Goal: Task Accomplishment & Management: Manage account settings

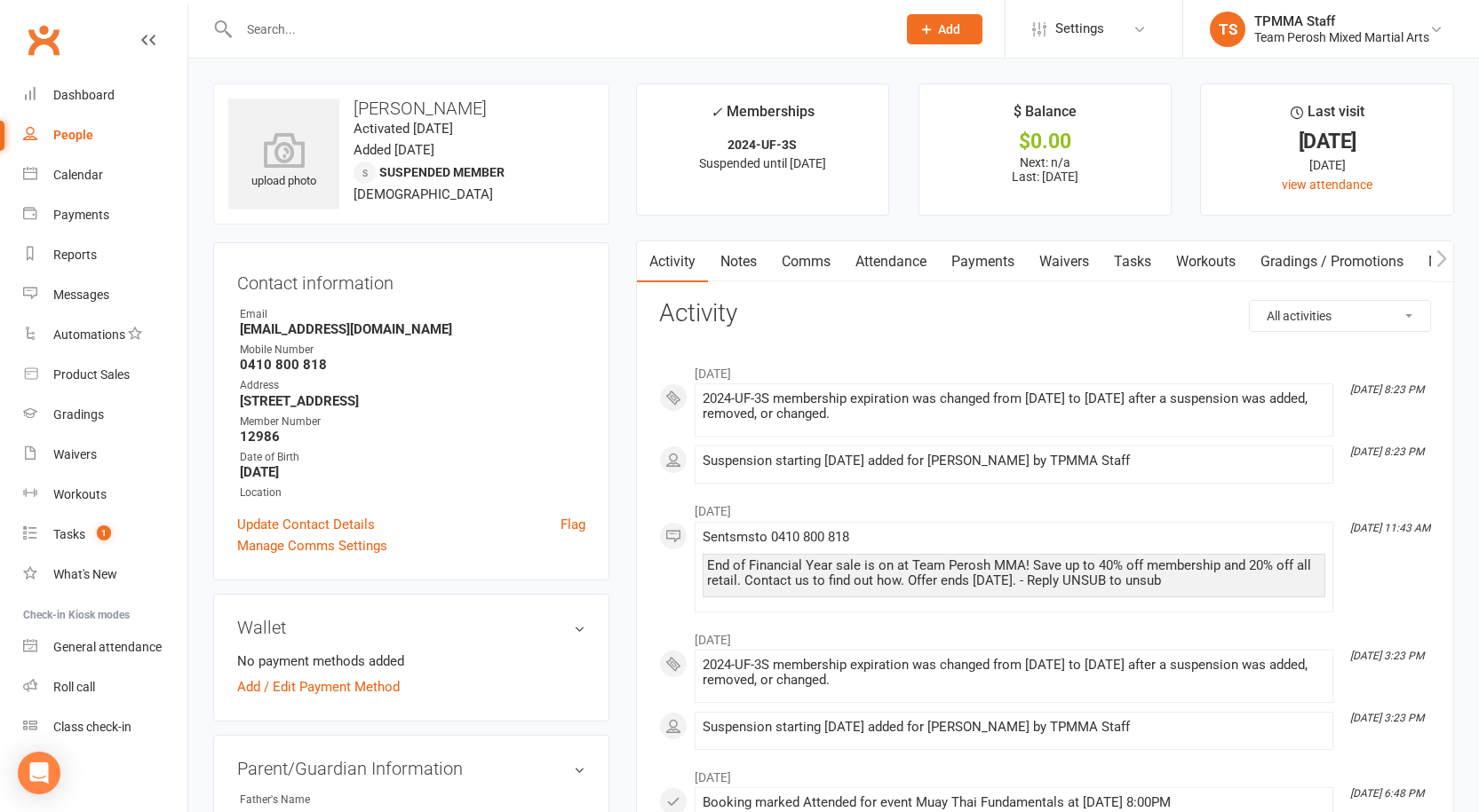
scroll to position [2, 0]
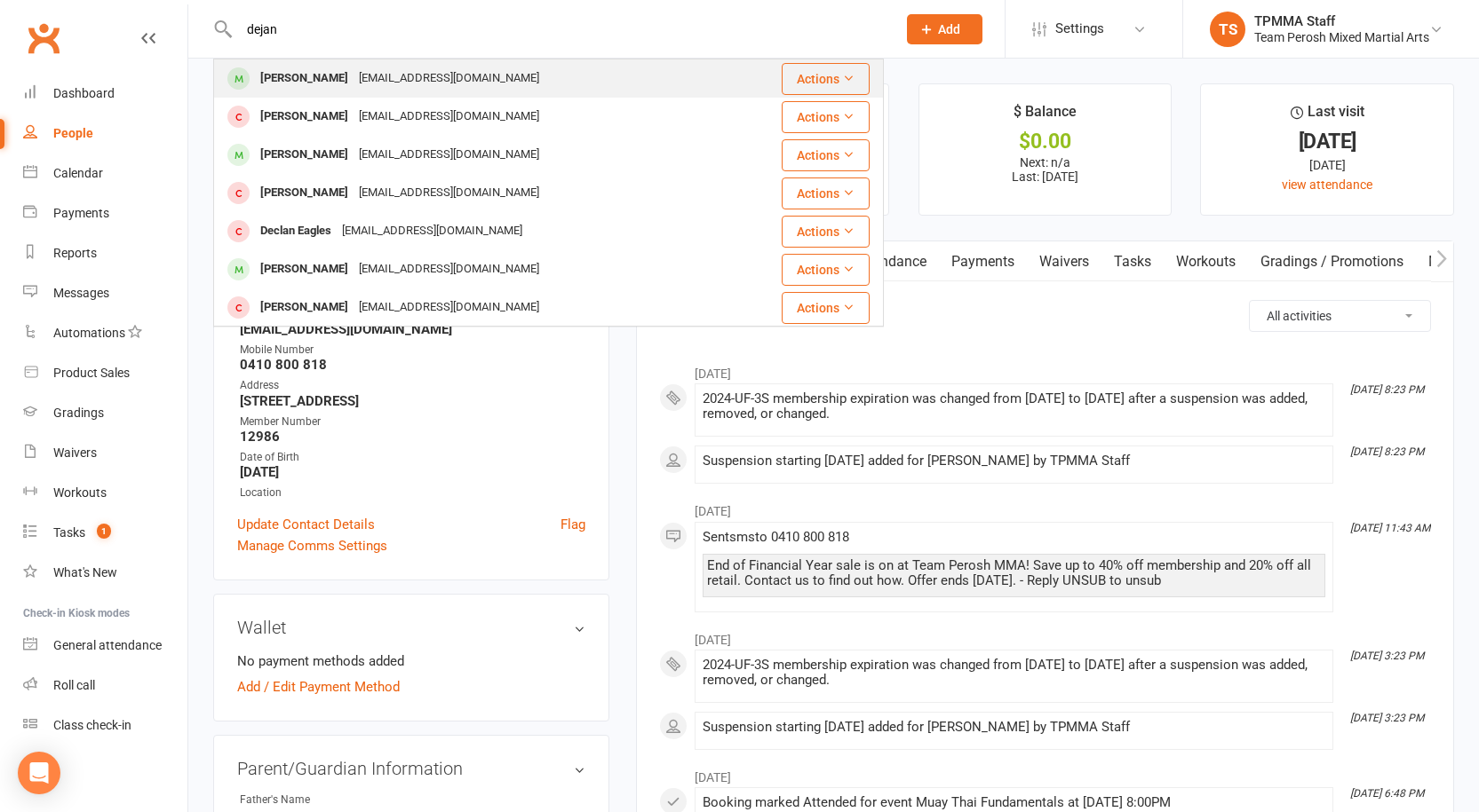
type input "dejan"
click at [320, 75] on div "[PERSON_NAME]" at bounding box center [304, 78] width 99 height 25
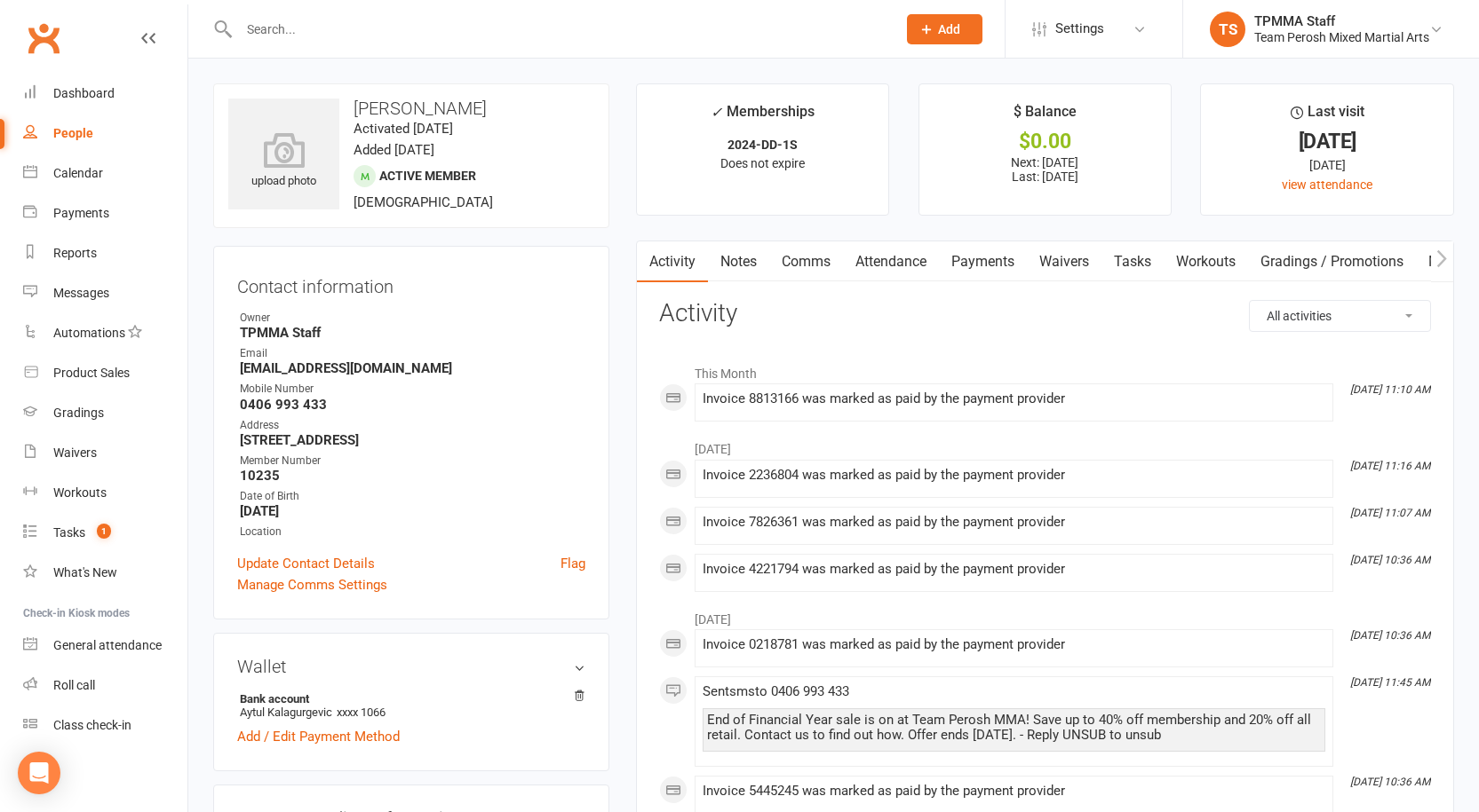
click at [980, 266] on link "Payments" at bounding box center [982, 262] width 88 height 40
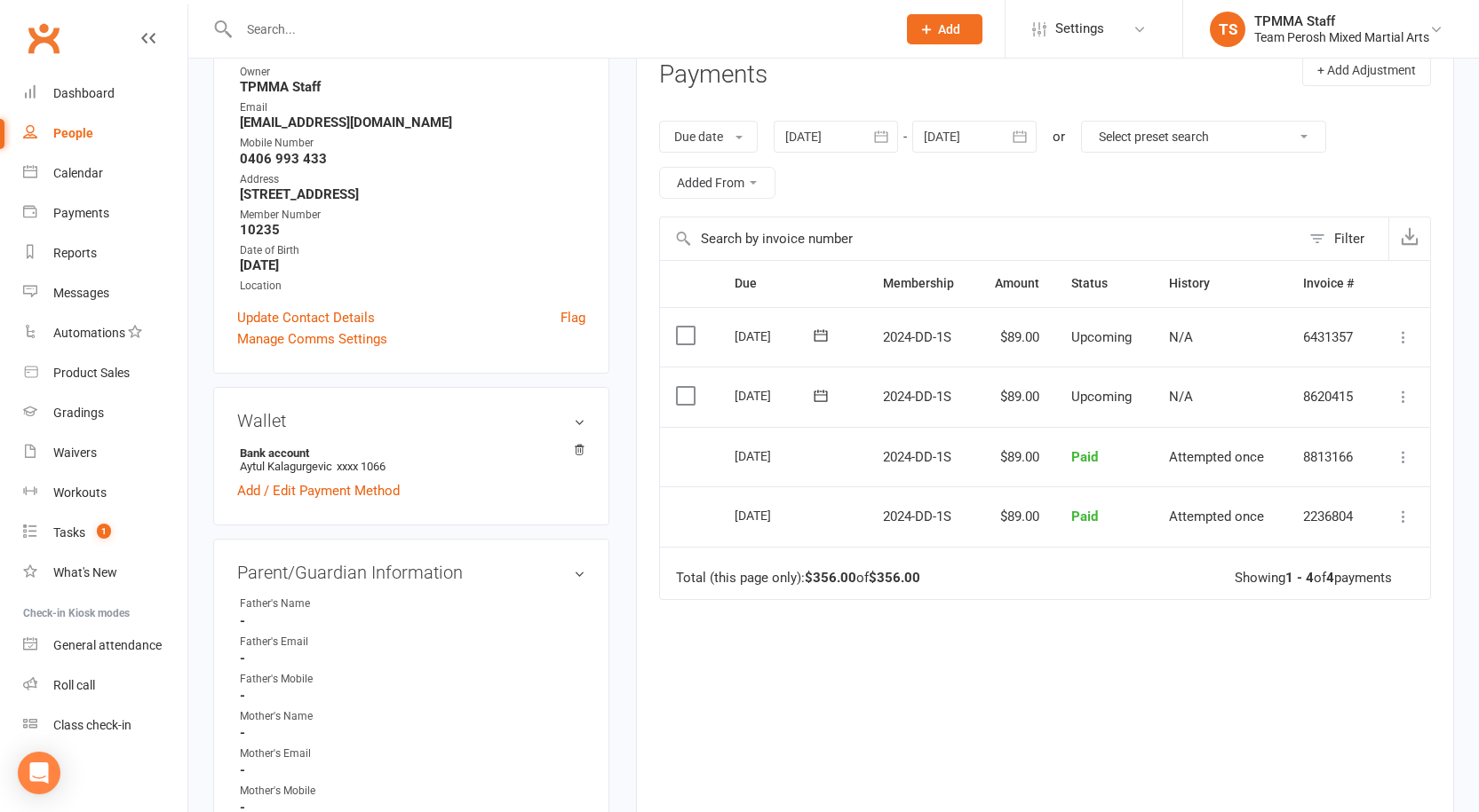
scroll to position [88, 0]
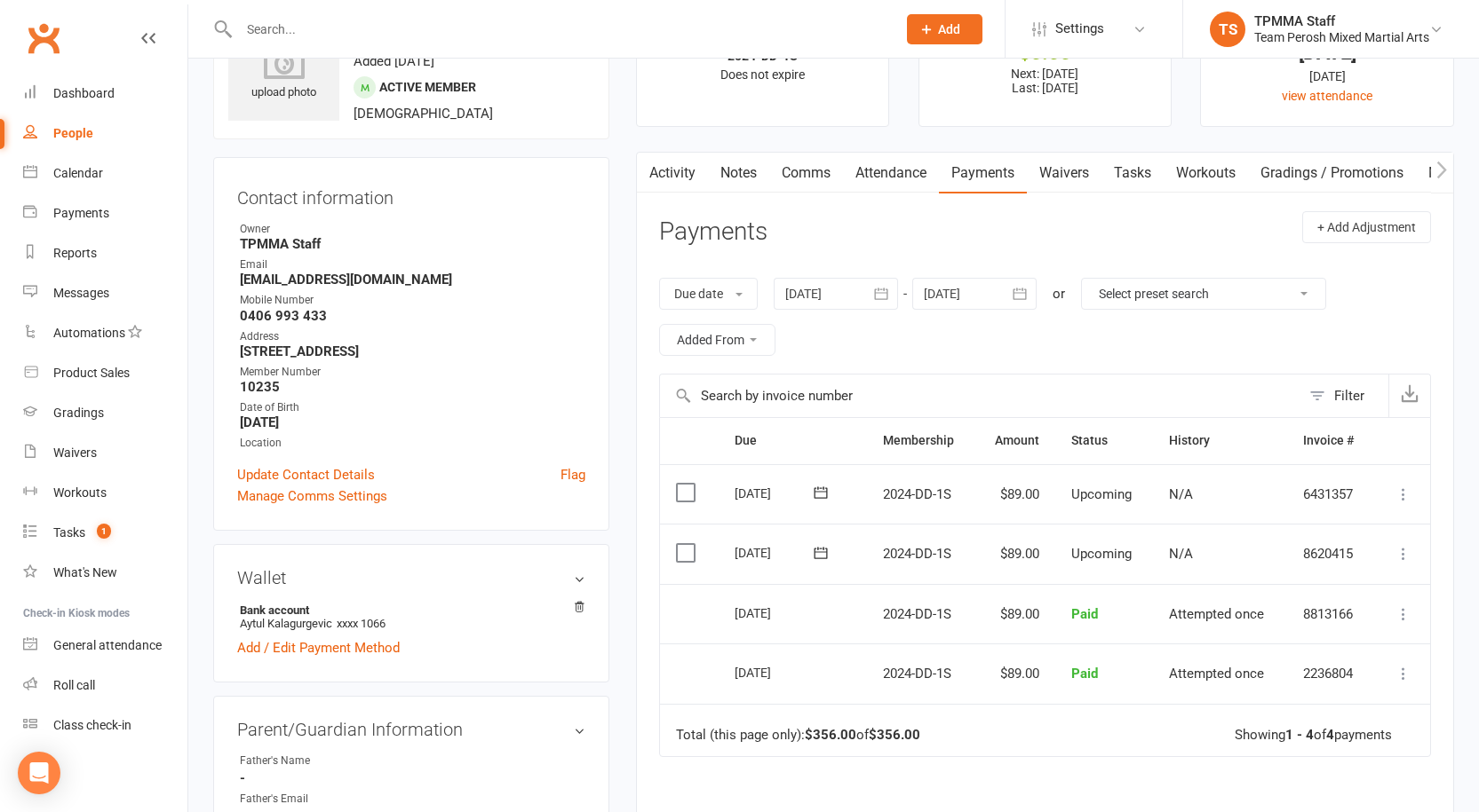
click at [887, 296] on icon "button" at bounding box center [880, 294] width 18 height 18
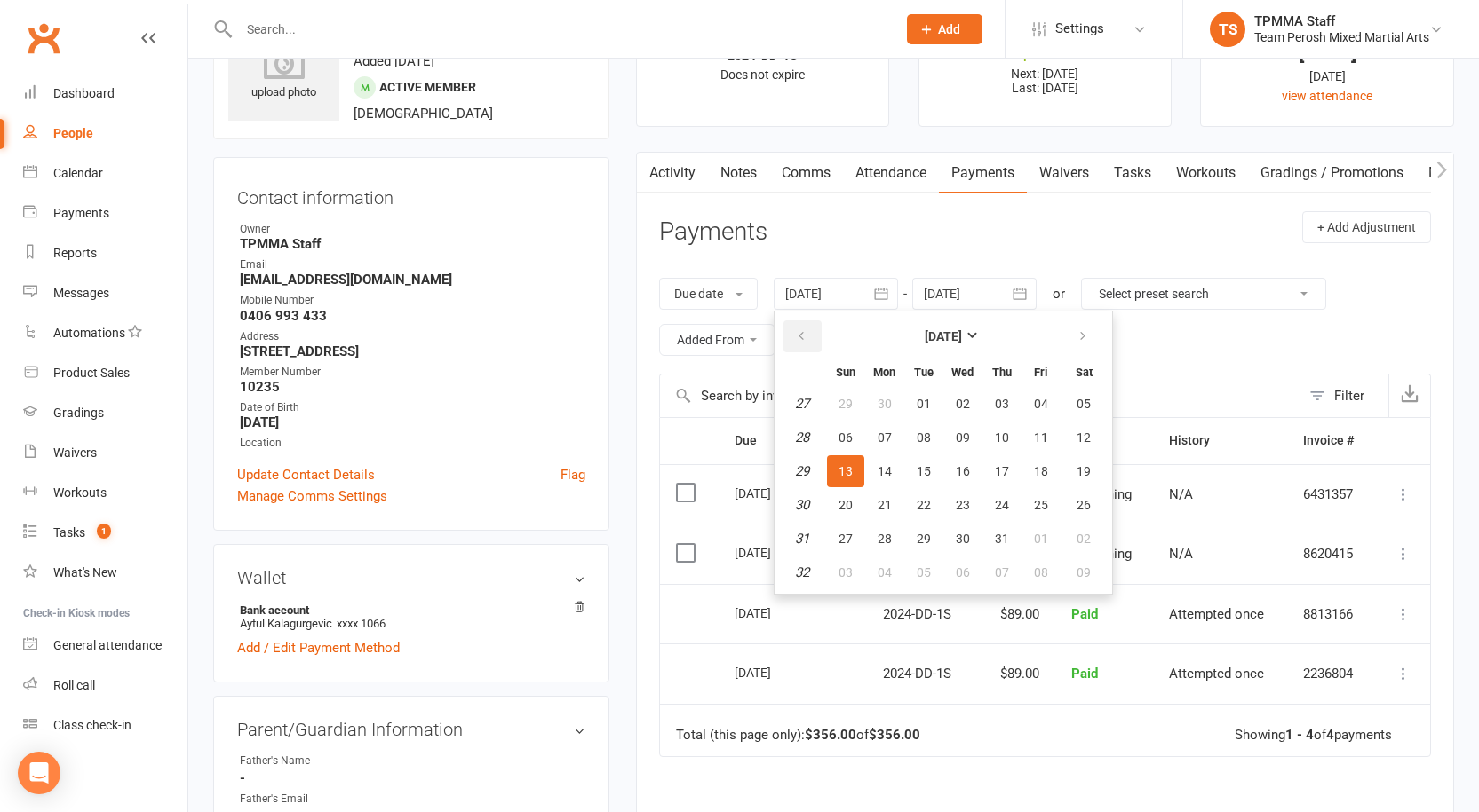
click at [793, 340] on button "button" at bounding box center [802, 337] width 39 height 32
drag, startPoint x: 998, startPoint y: 400, endPoint x: 1158, endPoint y: 445, distance: 166.2
click at [998, 401] on span "01" at bounding box center [1002, 404] width 14 height 14
type input "[DATE]"
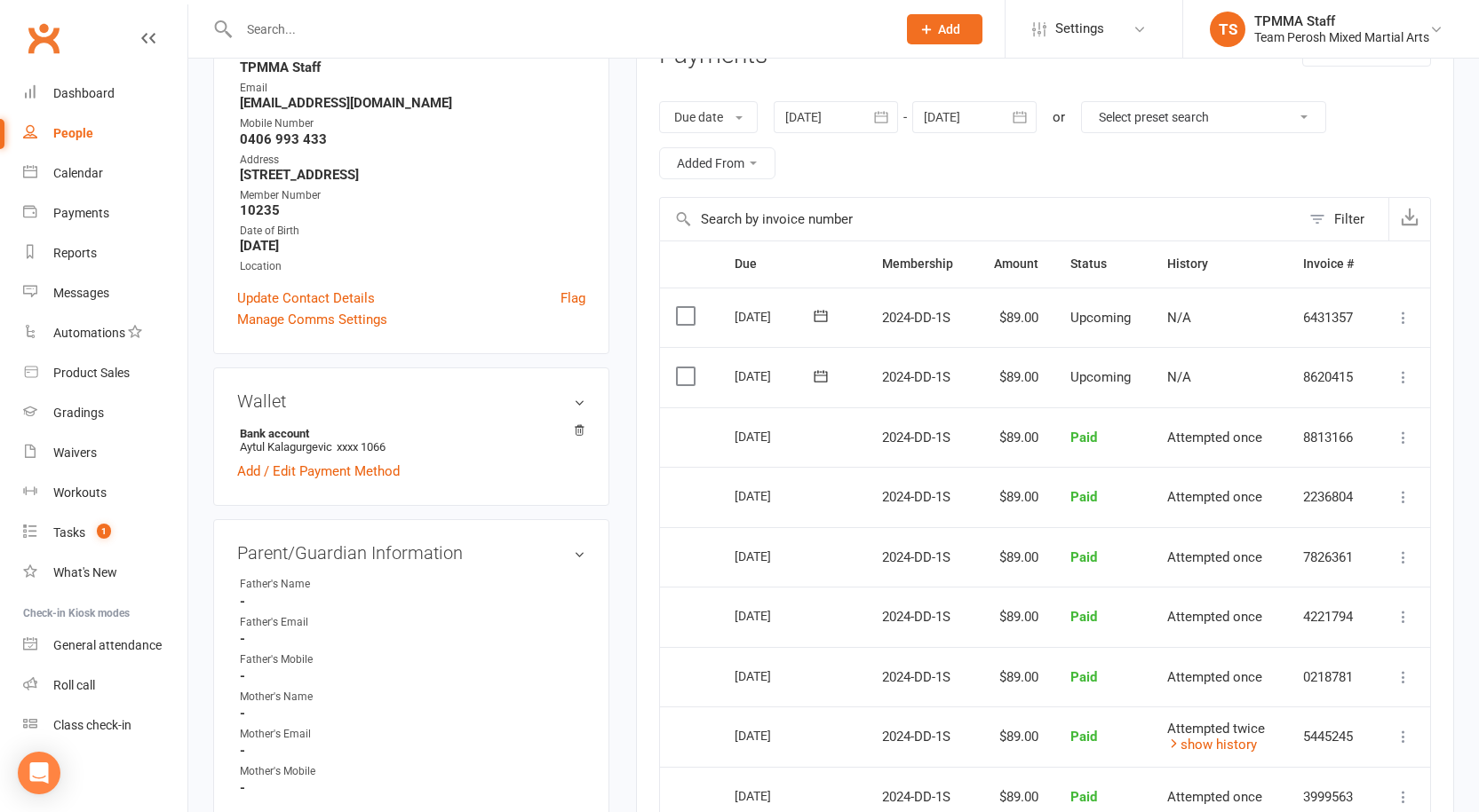
scroll to position [0, 0]
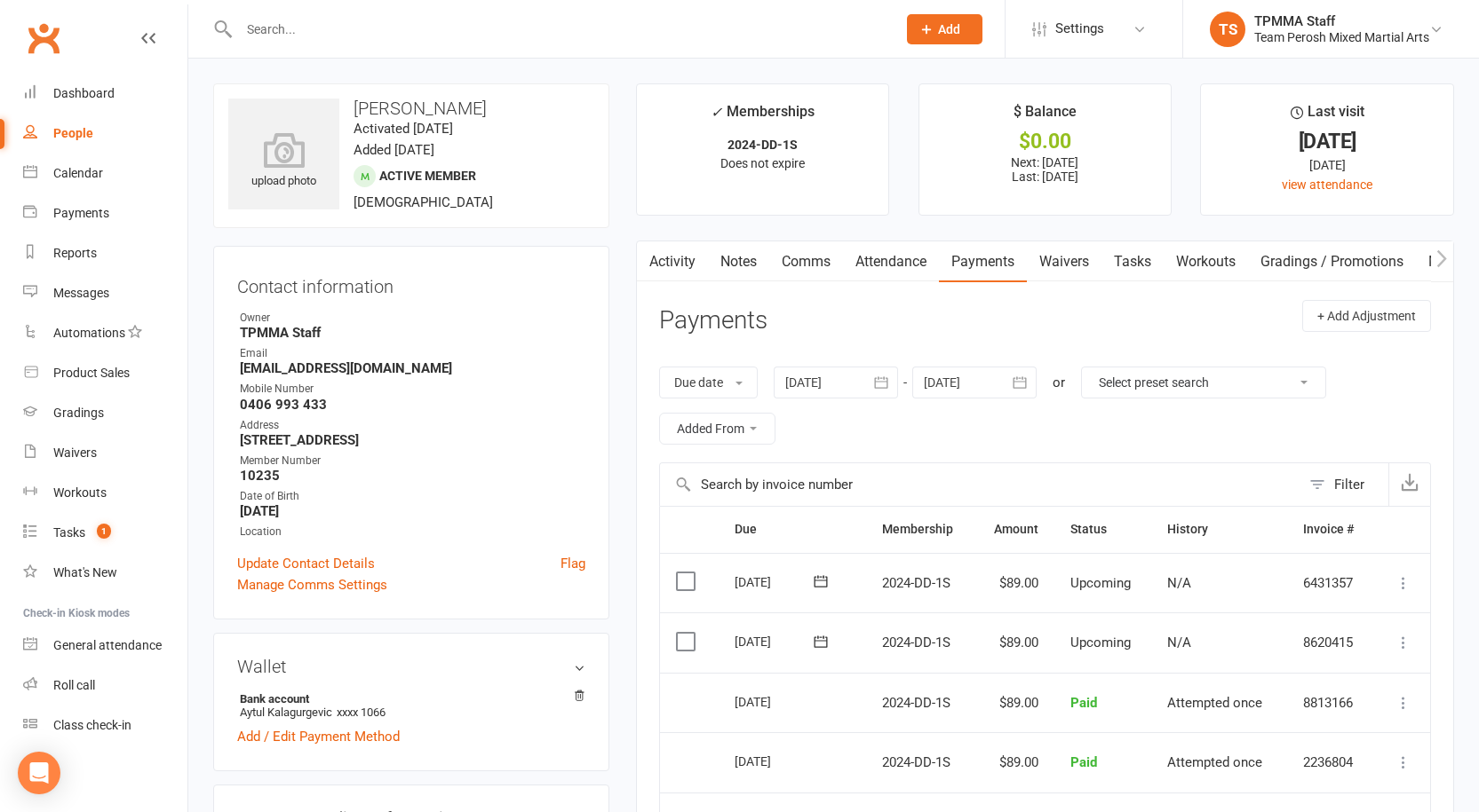
drag, startPoint x: 509, startPoint y: 106, endPoint x: 313, endPoint y: 98, distance: 196.2
click at [313, 98] on div "upload photo [PERSON_NAME] Activated [DATE] Added [DATE] Active member [DEMOGRA…" at bounding box center [410, 156] width 396 height 145
copy h3 "[PERSON_NAME]"
drag, startPoint x: 416, startPoint y: 369, endPoint x: 238, endPoint y: 374, distance: 178.1
click at [238, 374] on li "Email [EMAIL_ADDRESS][DOMAIN_NAME]" at bounding box center [411, 360] width 348 height 31
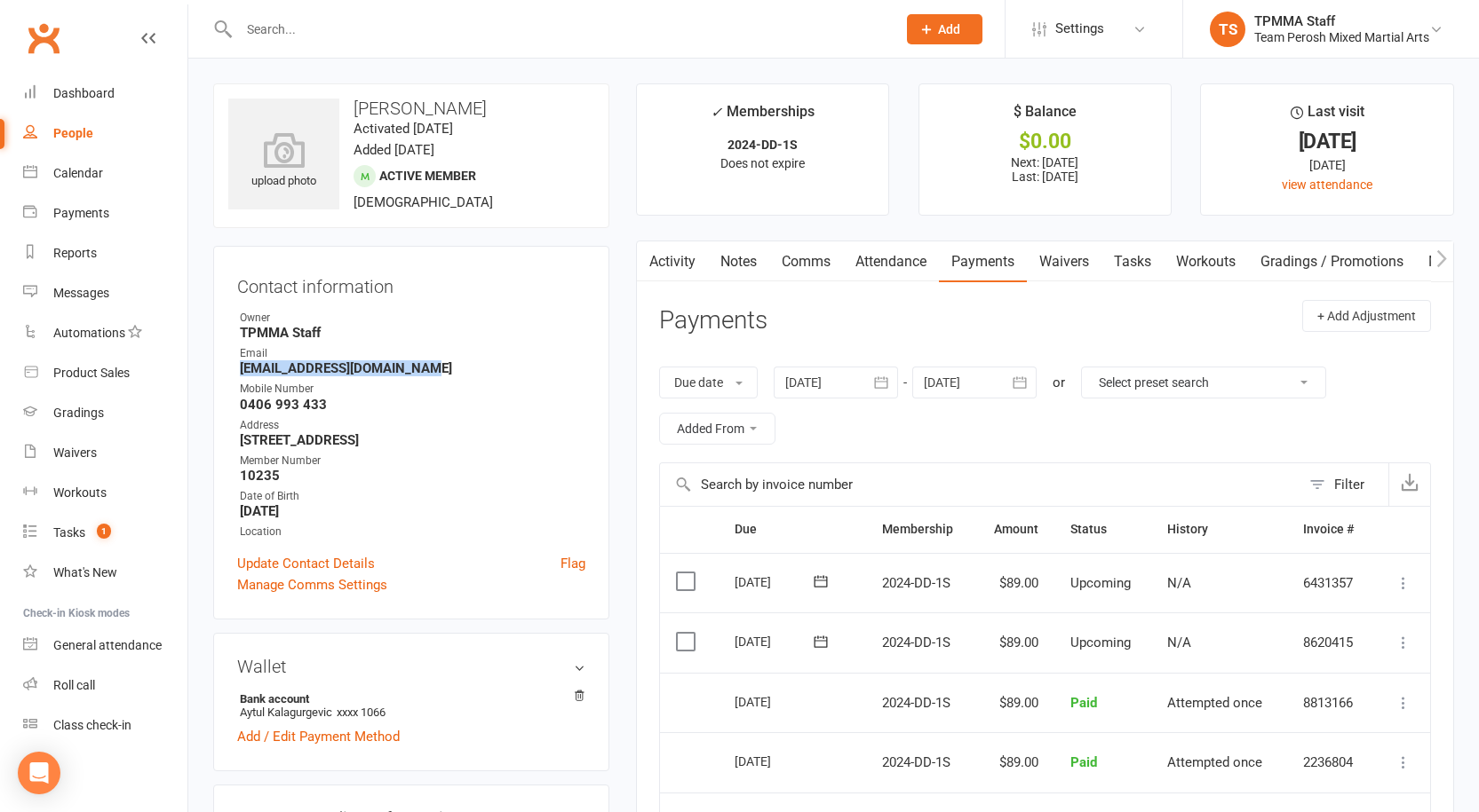
copy strong "[EMAIL_ADDRESS][DOMAIN_NAME]"
click at [105, 88] on div "Dashboard" at bounding box center [84, 93] width 61 height 14
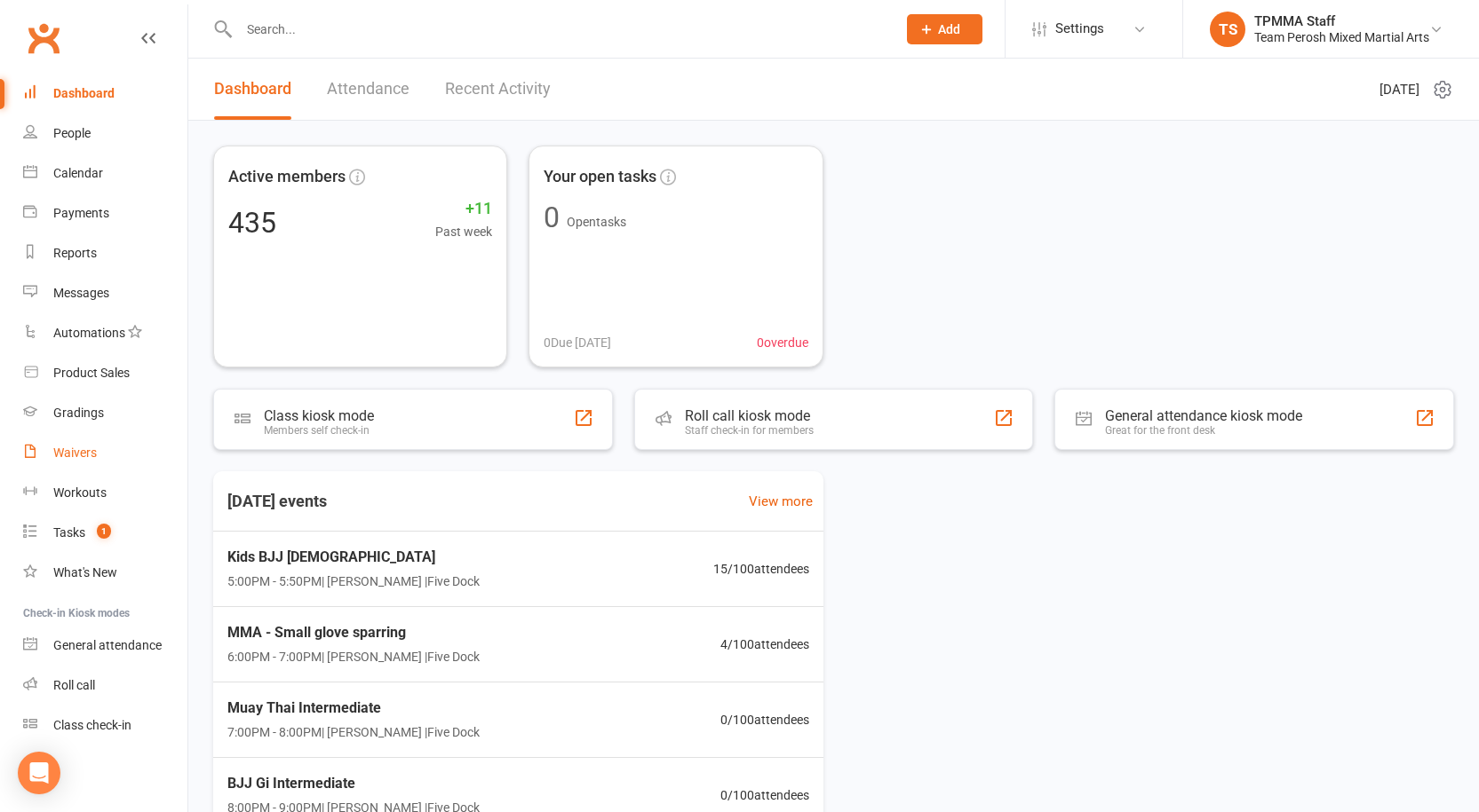
click at [74, 444] on link "Waivers" at bounding box center [105, 453] width 165 height 40
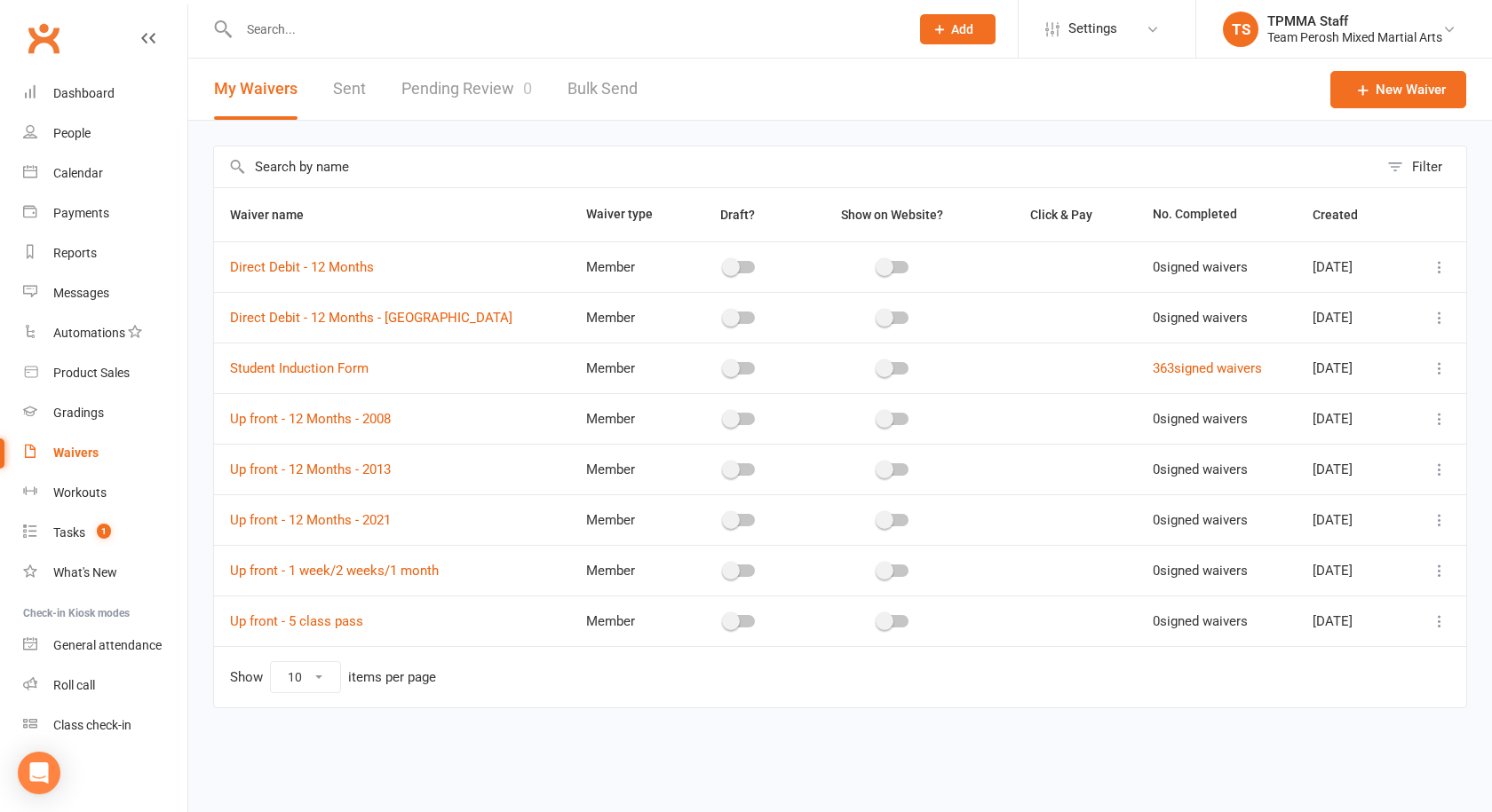
click at [501, 83] on link "Pending Review 0" at bounding box center [466, 88] width 131 height 61
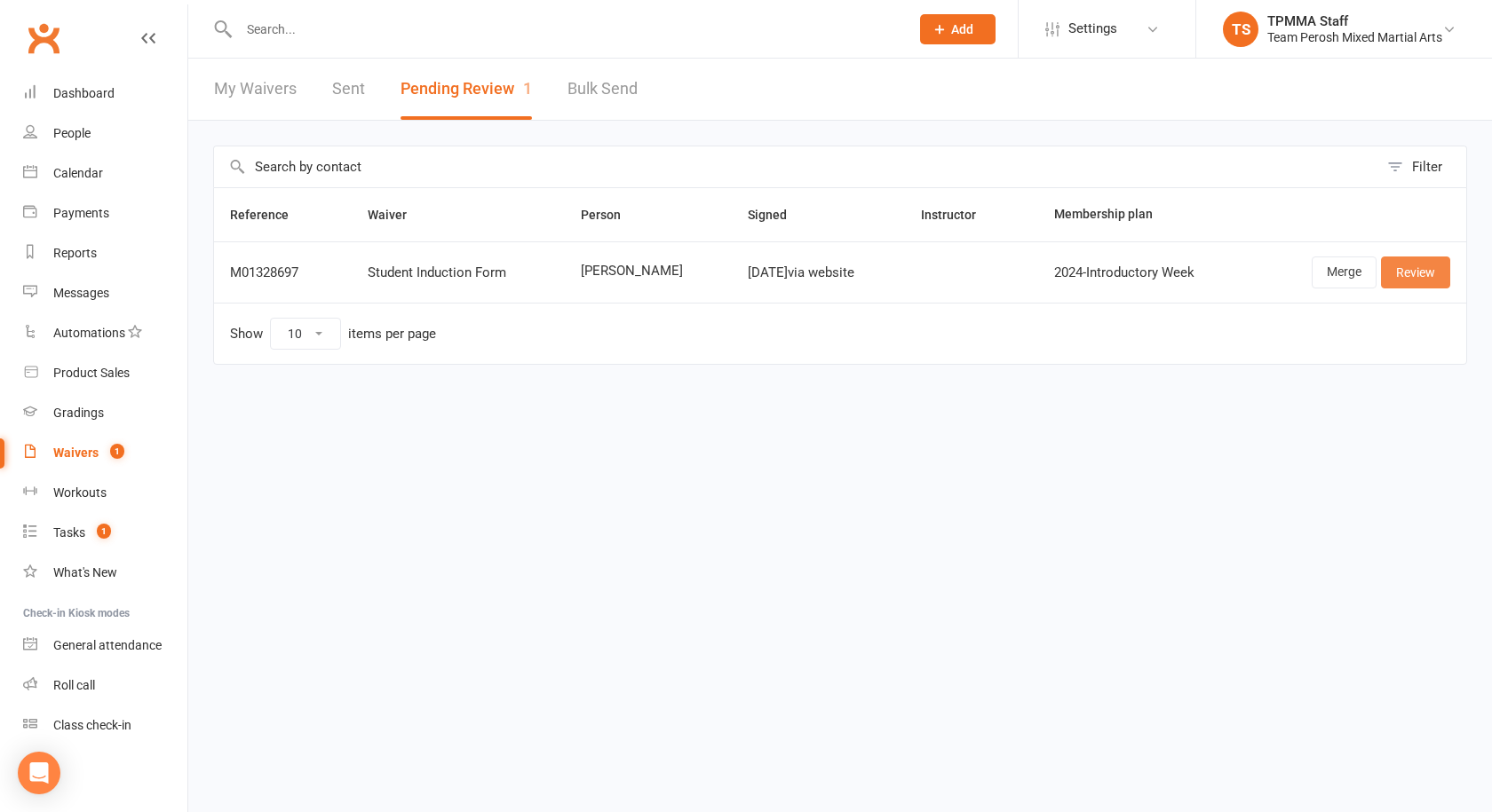
click at [1421, 274] on link "Review" at bounding box center [1416, 273] width 70 height 32
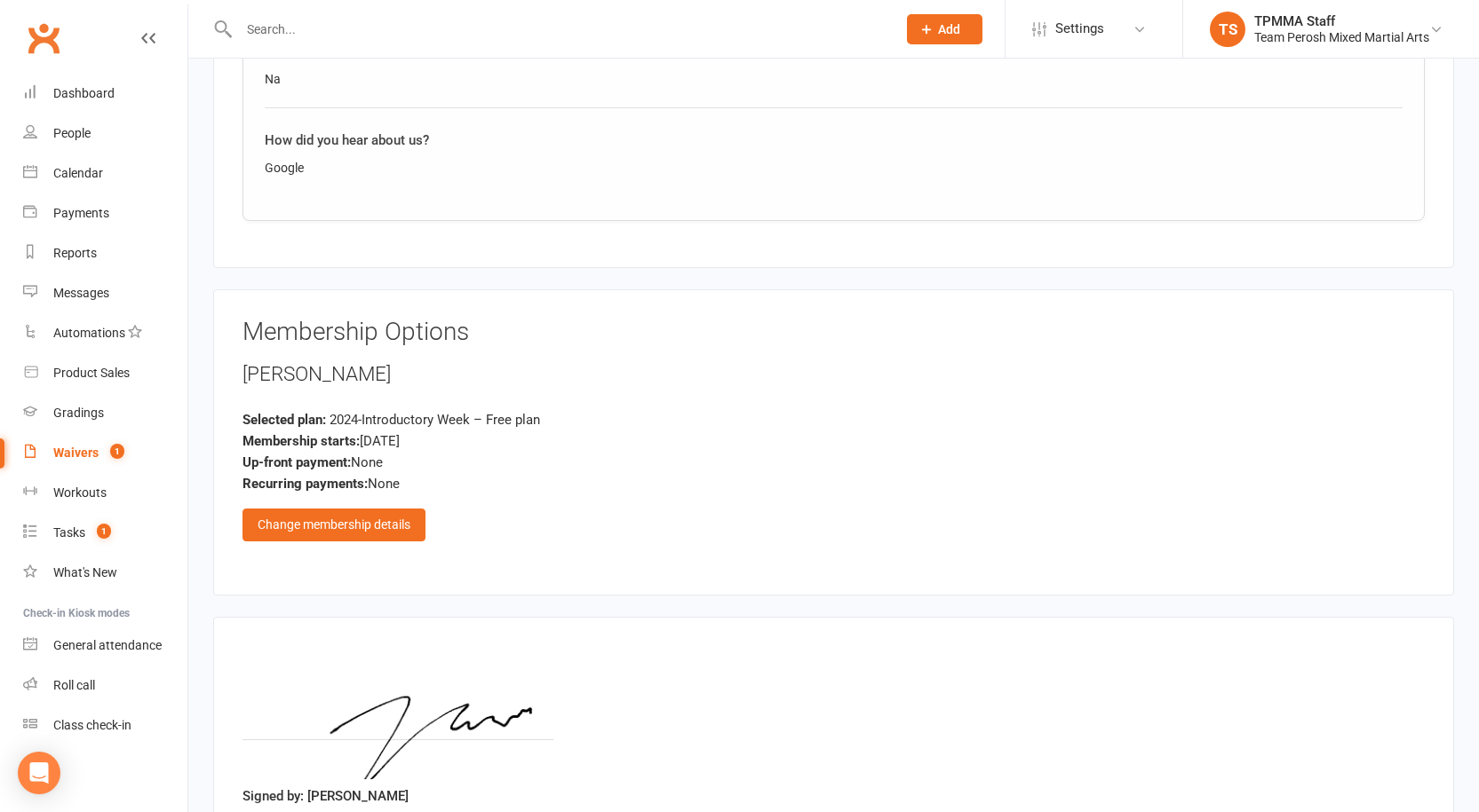
scroll to position [1184, 0]
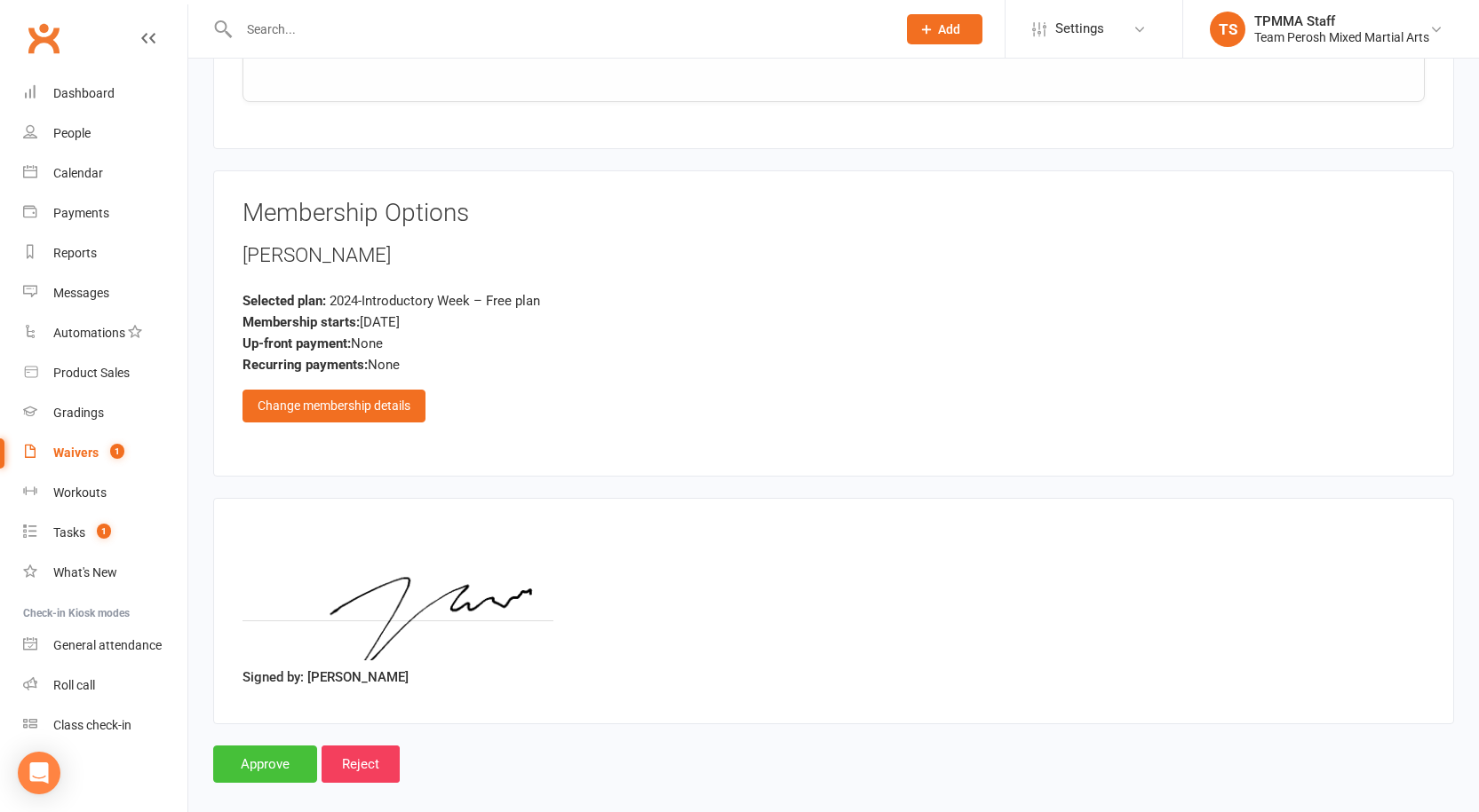
click at [270, 750] on input "Approve" at bounding box center [265, 764] width 104 height 38
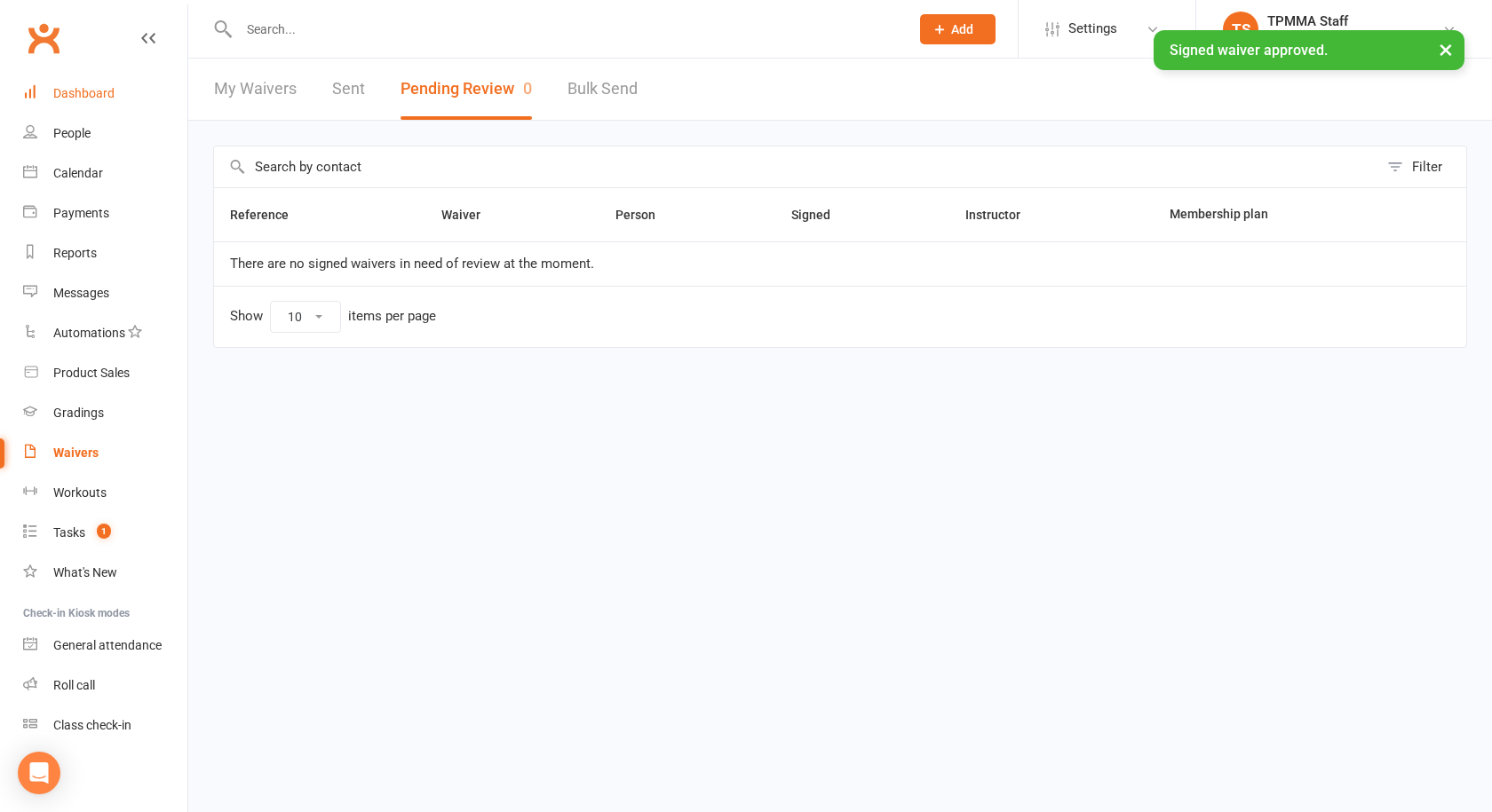
click at [68, 84] on link "Dashboard" at bounding box center [105, 93] width 165 height 40
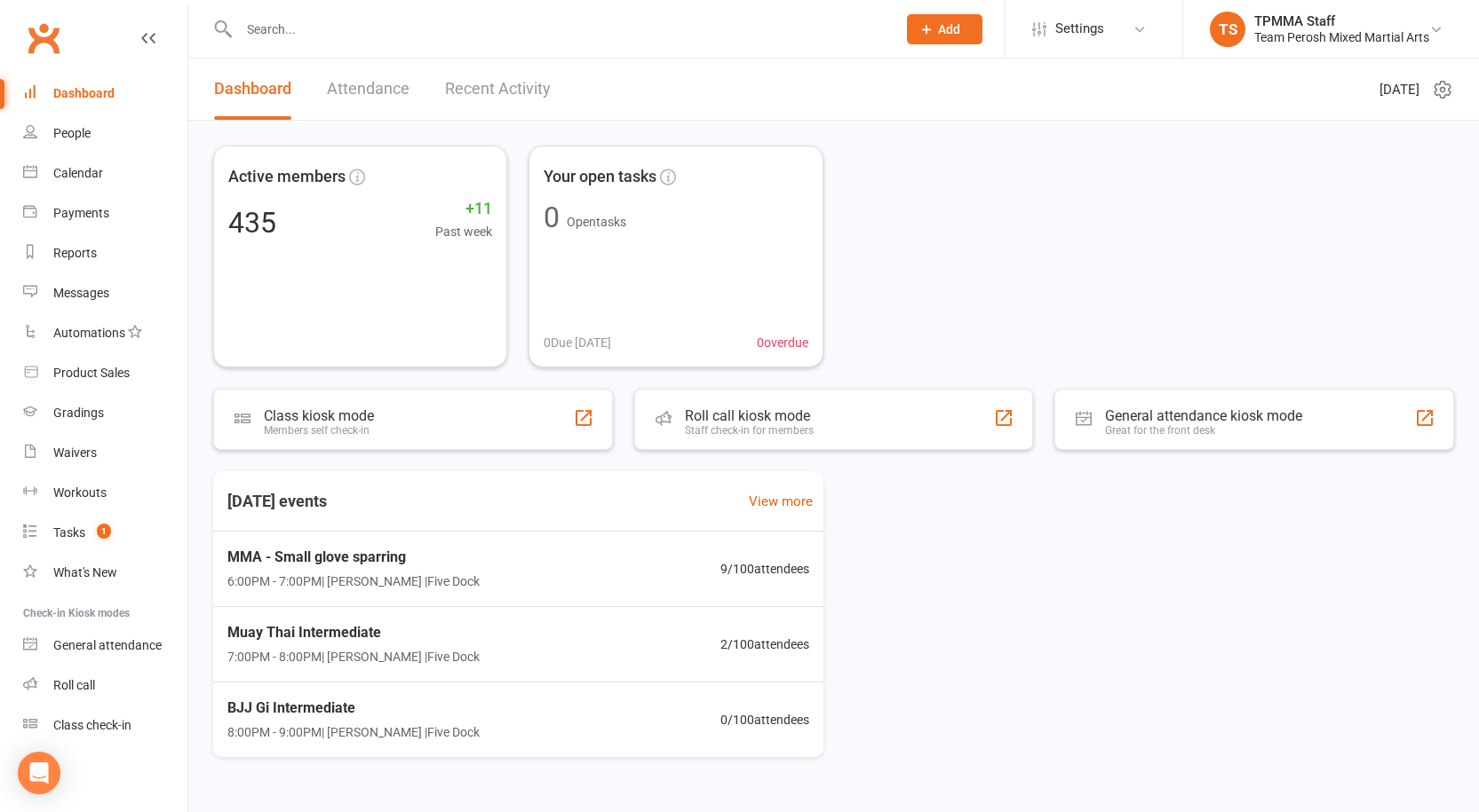
click at [318, 33] on input "text" at bounding box center [558, 29] width 651 height 24
click at [364, 42] on div at bounding box center [548, 28] width 670 height 57
click at [353, 14] on div at bounding box center [548, 28] width 670 height 57
click at [372, 39] on input "d" at bounding box center [558, 29] width 651 height 24
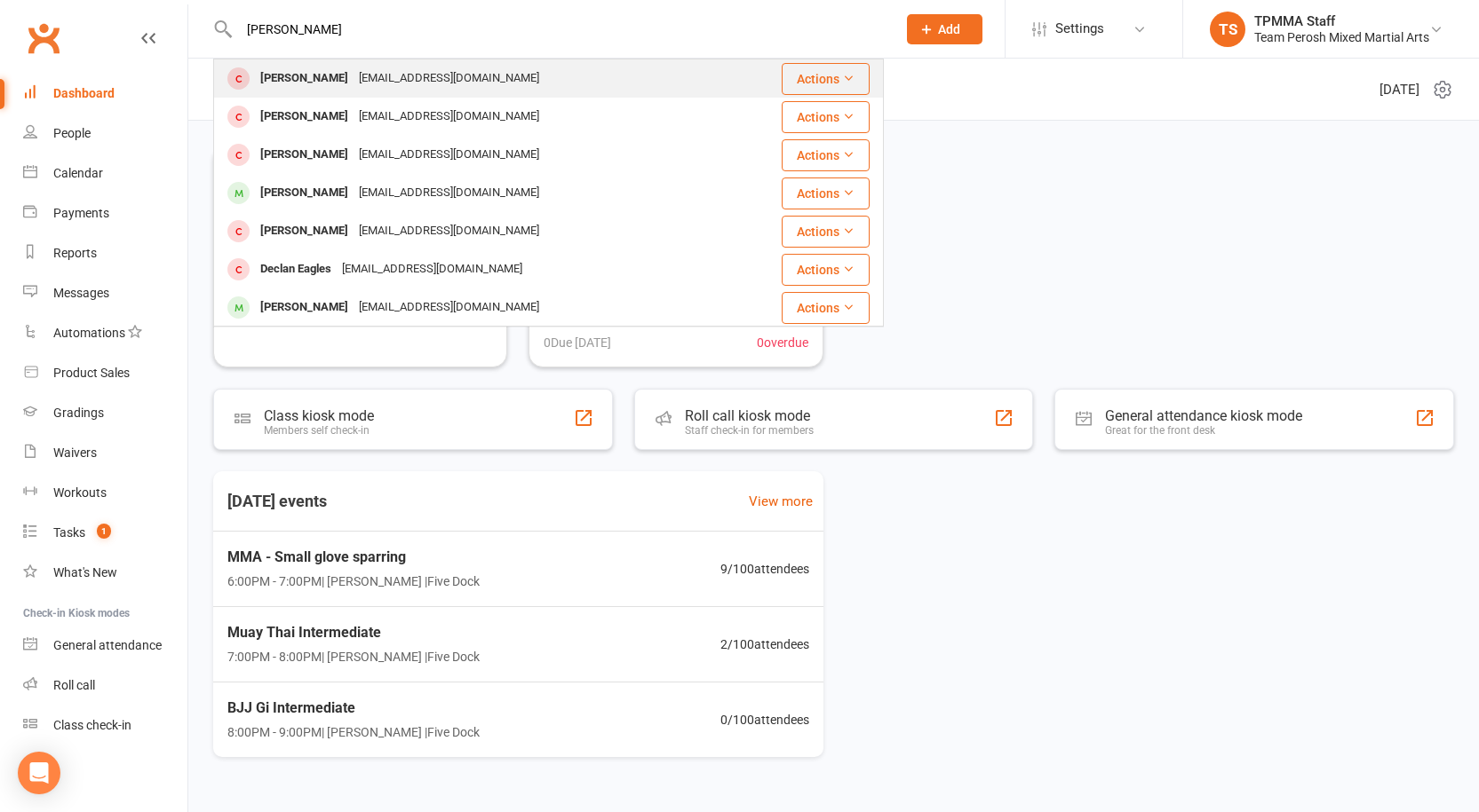
type input "[PERSON_NAME]"
click at [342, 85] on div "[PERSON_NAME]" at bounding box center [304, 78] width 99 height 25
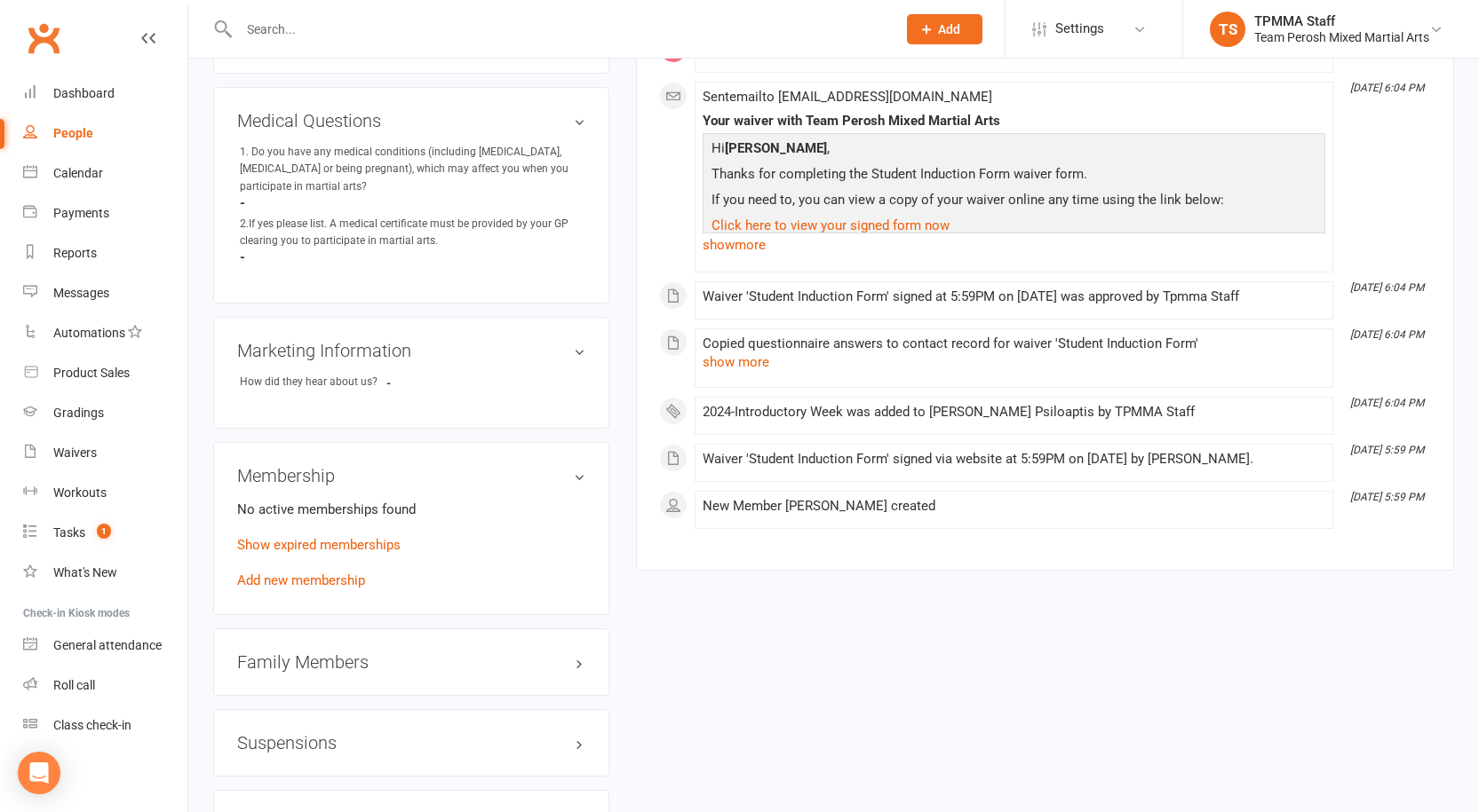
scroll to position [1243, 0]
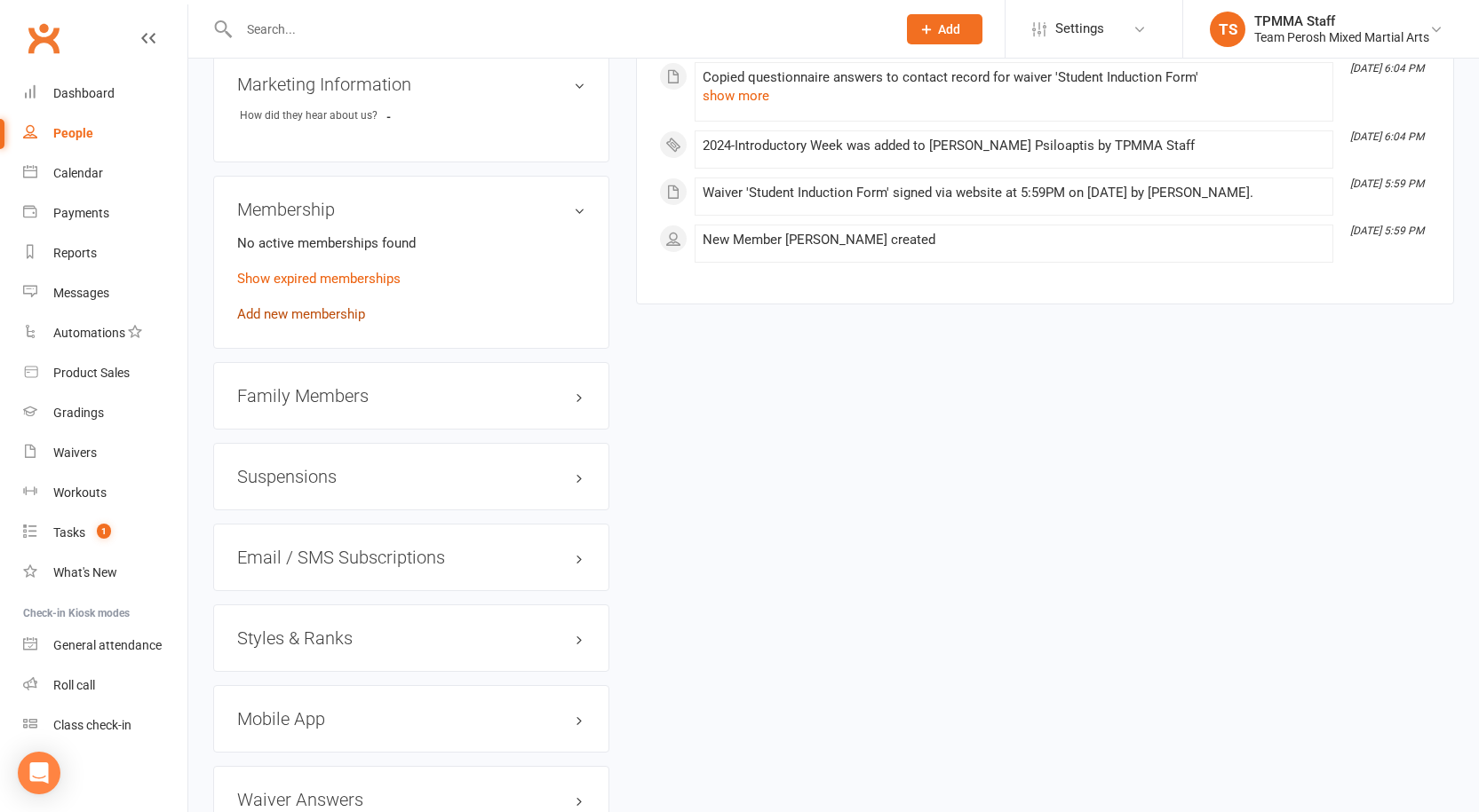
click at [350, 306] on link "Add new membership" at bounding box center [301, 313] width 128 height 16
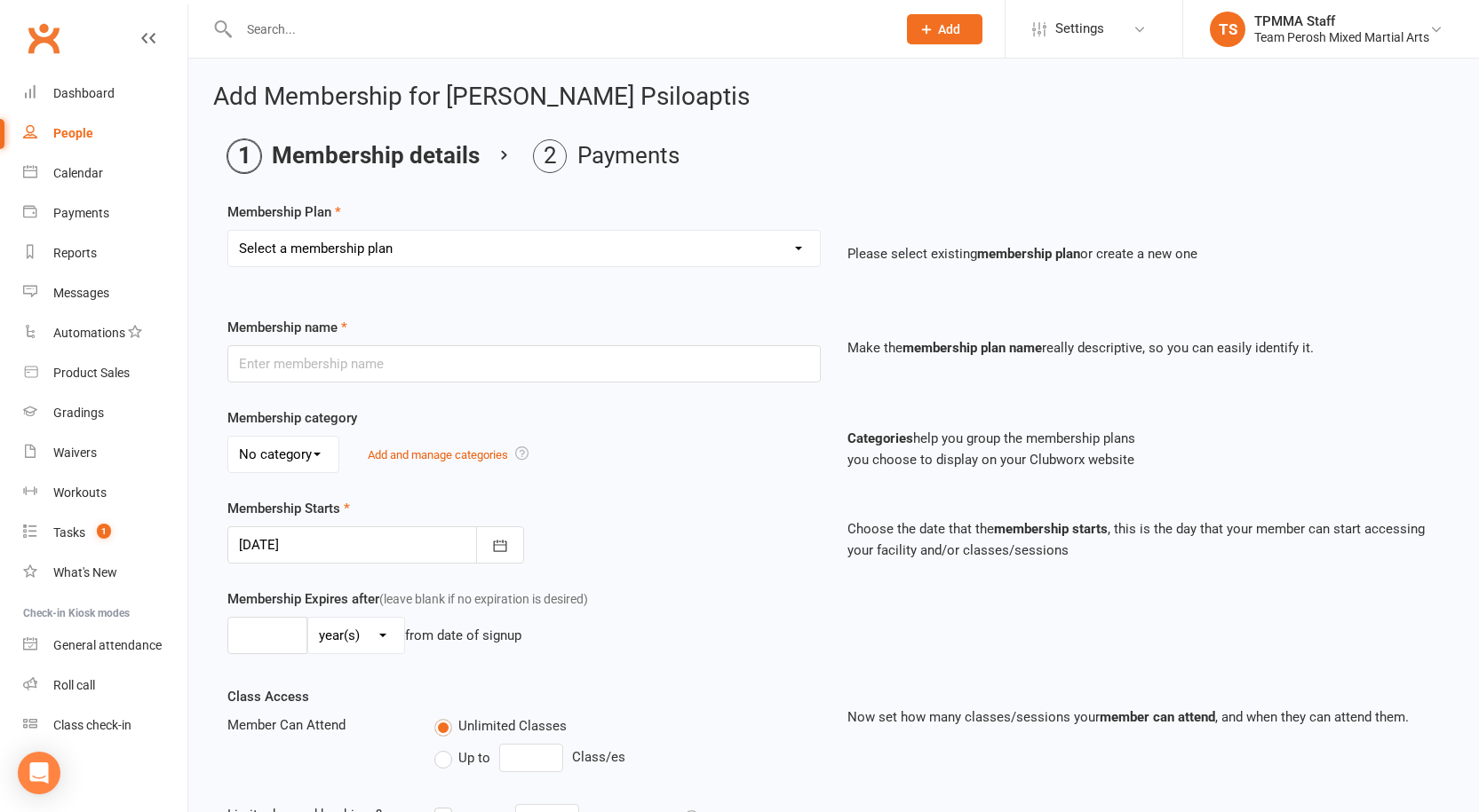
click at [431, 243] on select "Select a membership plan Create new Membership Plan 2008-DD-1S 2008-DD-2S 2008-…" at bounding box center [523, 248] width 591 height 36
select select "24"
click at [228, 231] on select "Select a membership plan Create new Membership Plan 2008-DD-1S 2008-DD-2S 2008-…" at bounding box center [523, 248] width 591 height 36
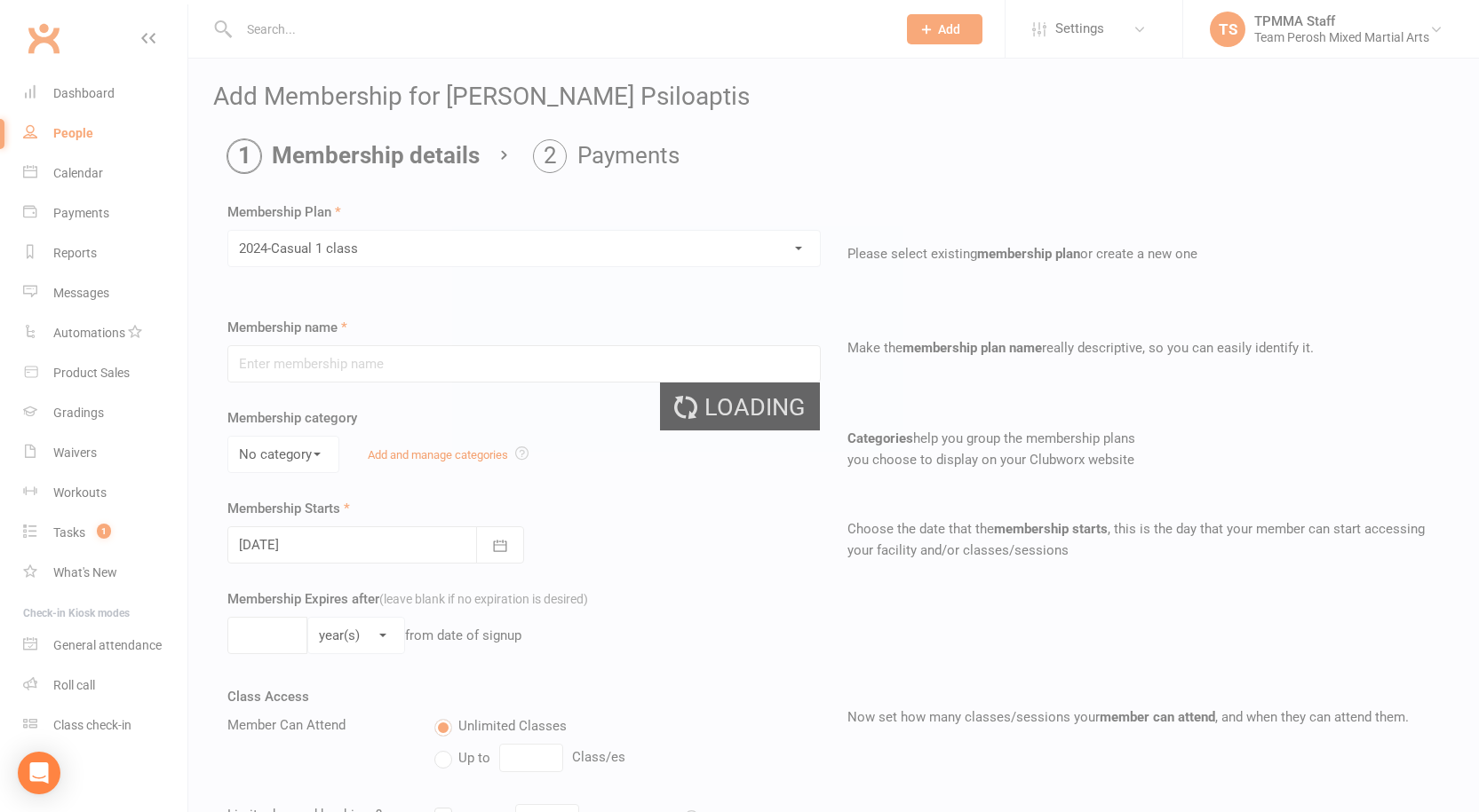
type input "2024-Casual 1 class"
select select "1"
type input "0"
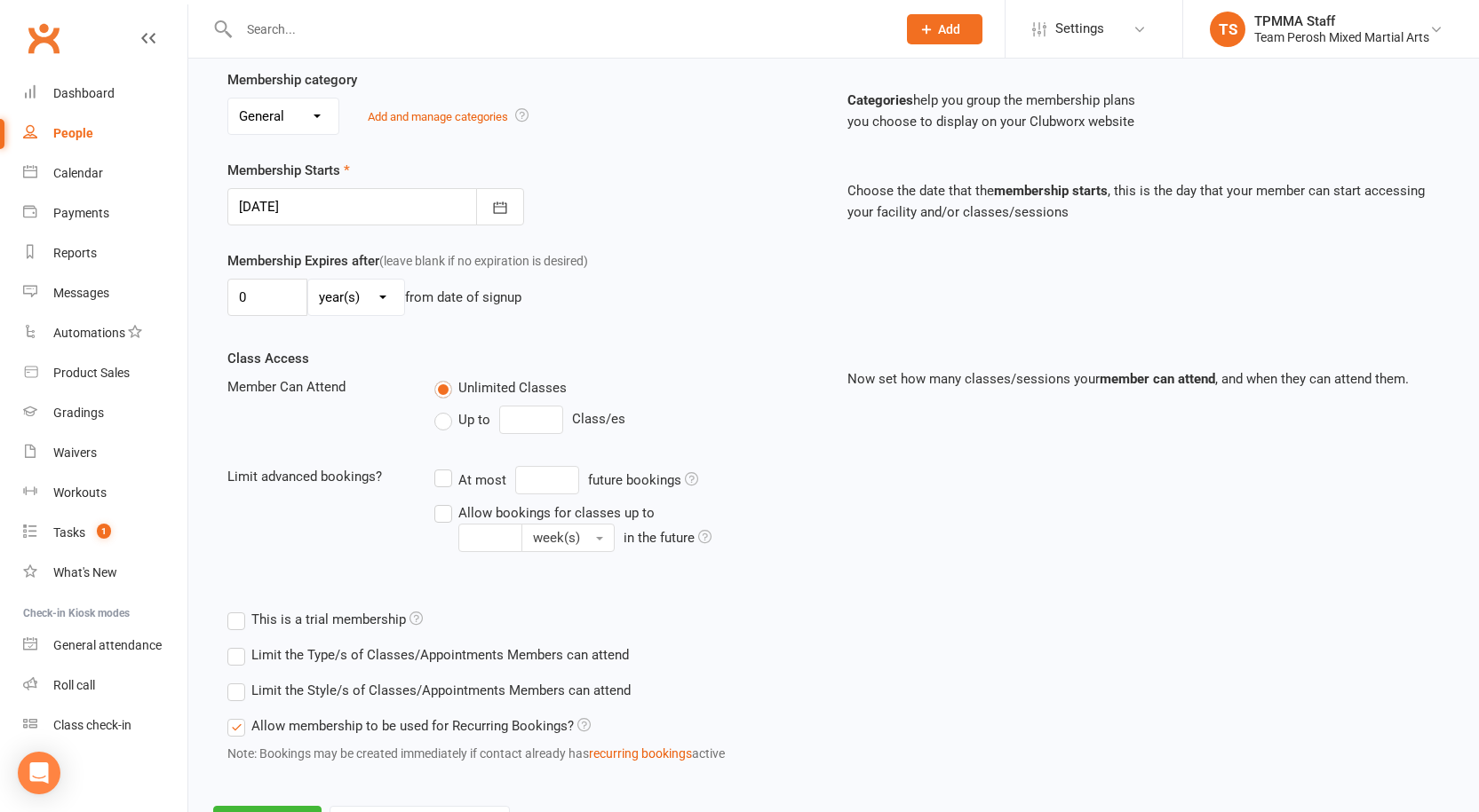
scroll to position [421, 0]
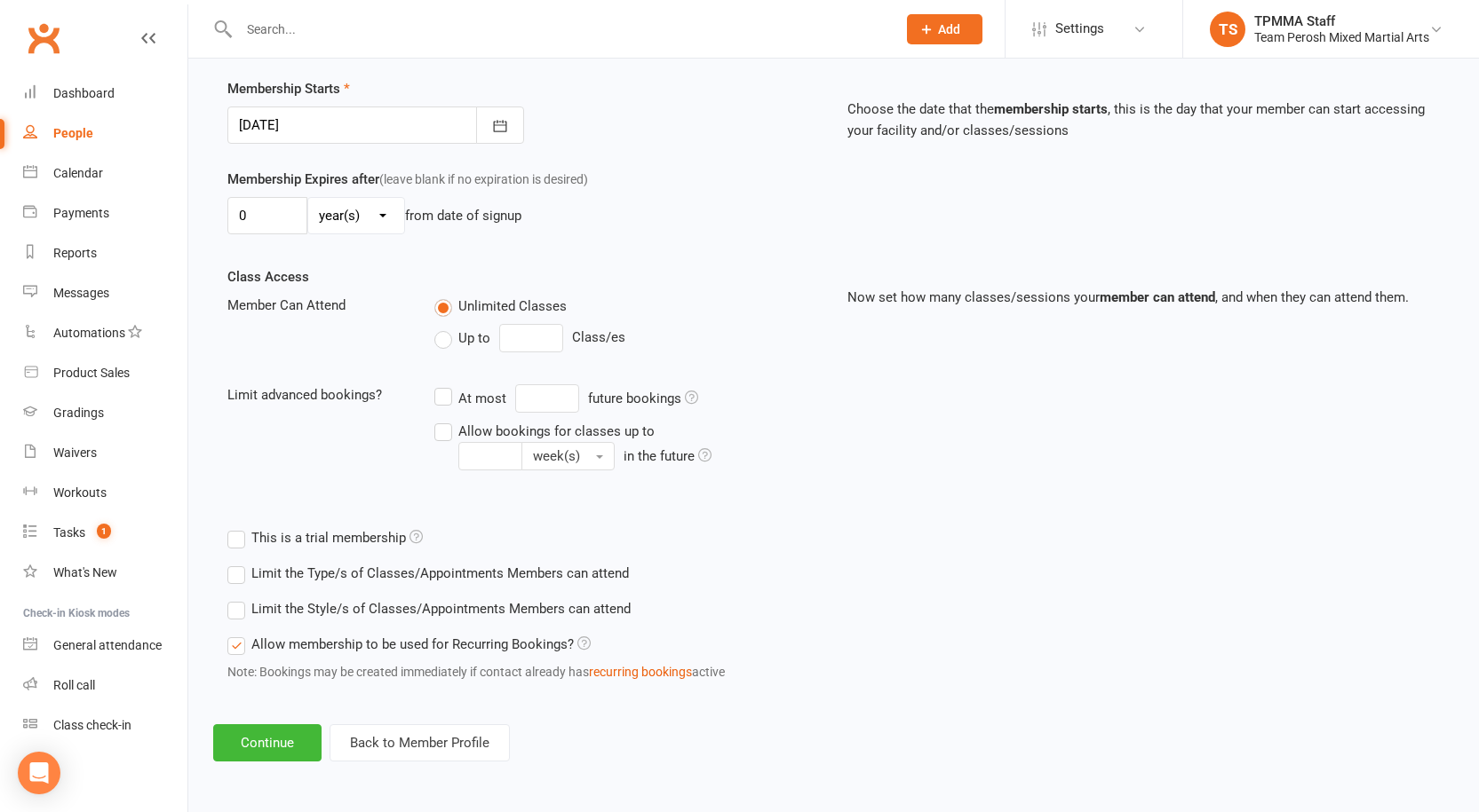
click at [241, 616] on label "Limit the Style/s of Classes/Appointments Members can attend" at bounding box center [429, 609] width 403 height 22
click at [239, 598] on input "Limit the Style/s of Classes/Appointments Members can attend" at bounding box center [233, 598] width 11 height 0
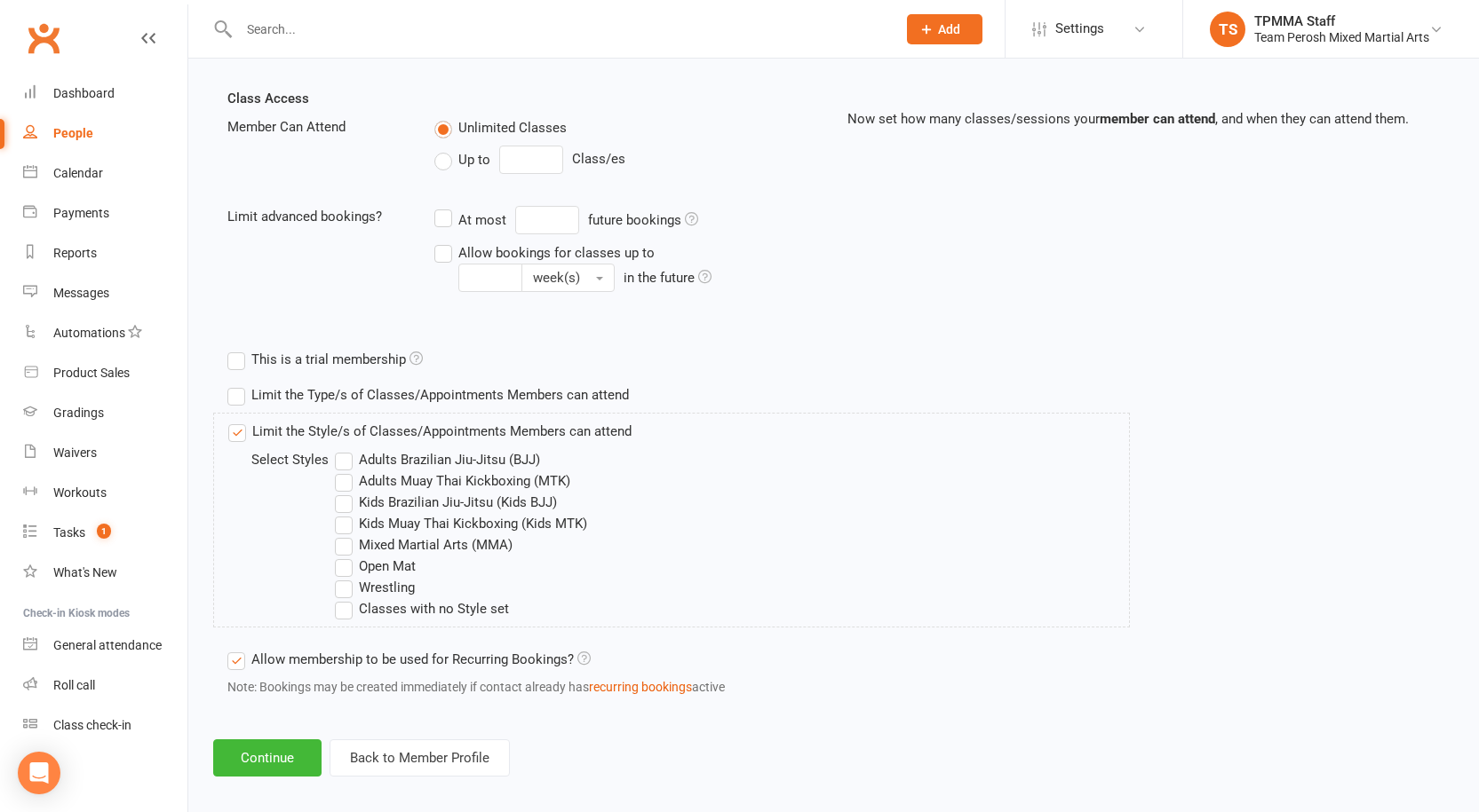
scroll to position [614, 0]
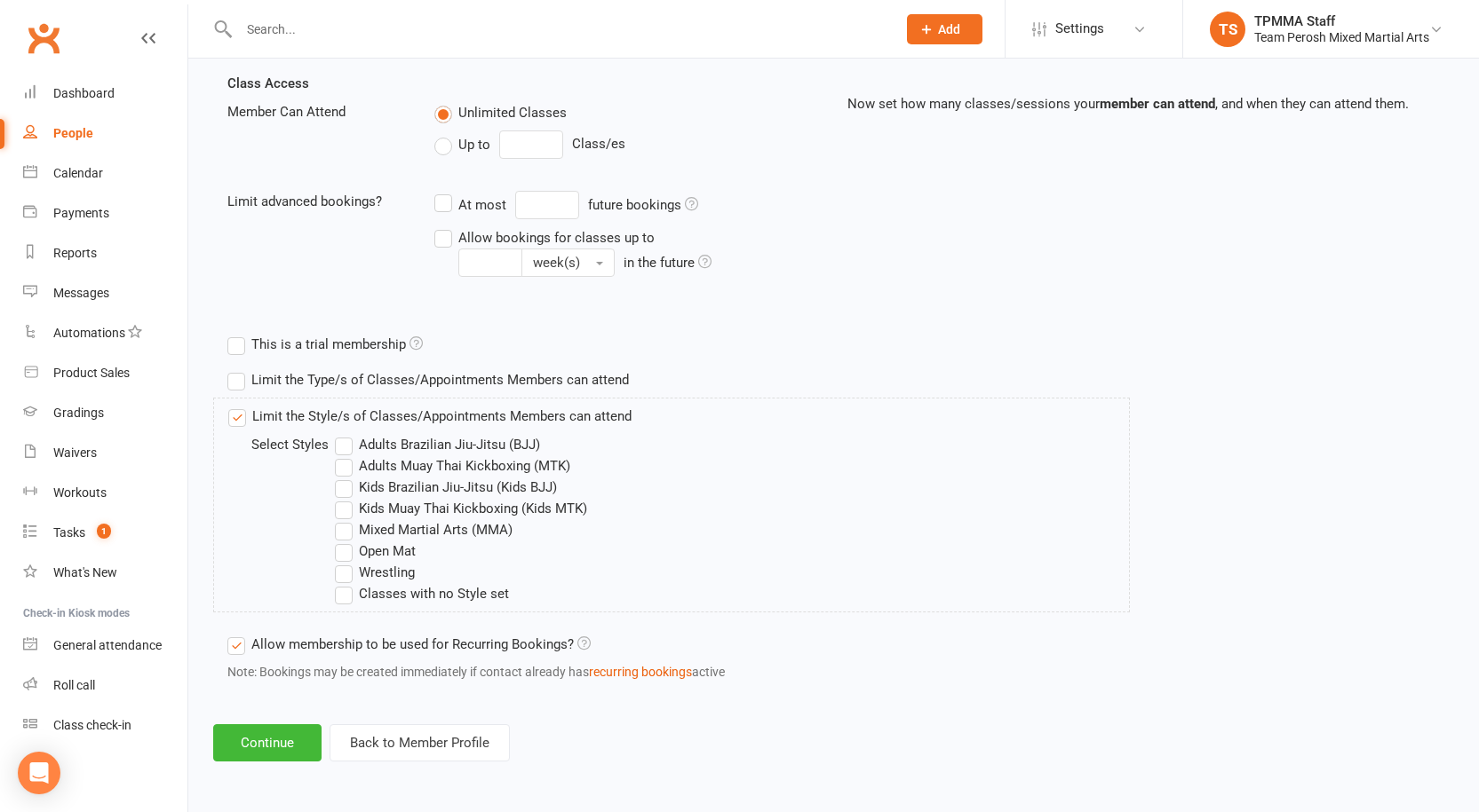
click at [351, 526] on label "Mixed Martial Arts (MMA)" at bounding box center [424, 530] width 178 height 22
click at [346, 519] on input "Mixed Martial Arts (MMA)" at bounding box center [341, 519] width 11 height 0
click at [272, 739] on button "Continue" at bounding box center [266, 743] width 108 height 38
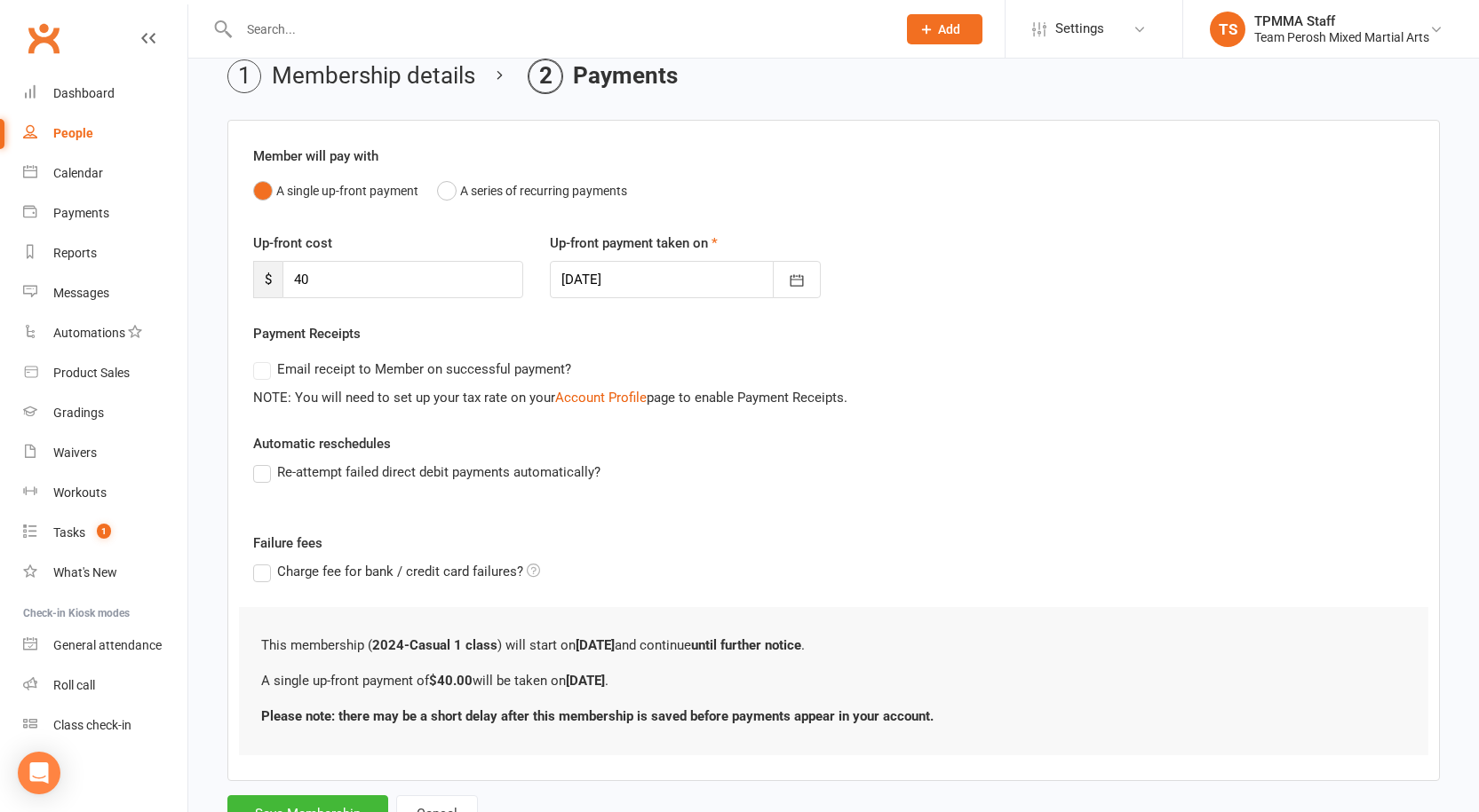
scroll to position [154, 0]
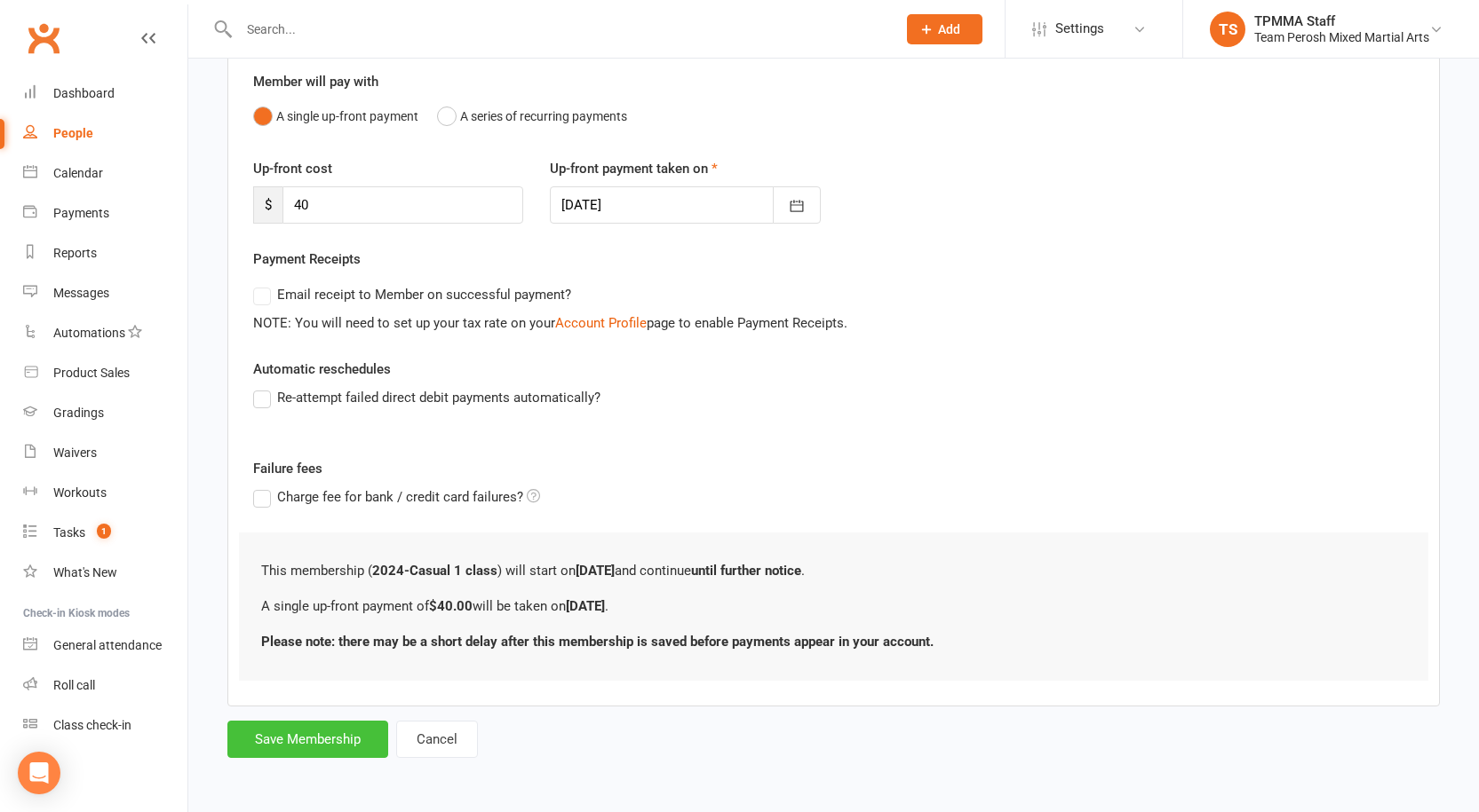
click at [330, 739] on button "Save Membership" at bounding box center [308, 740] width 161 height 38
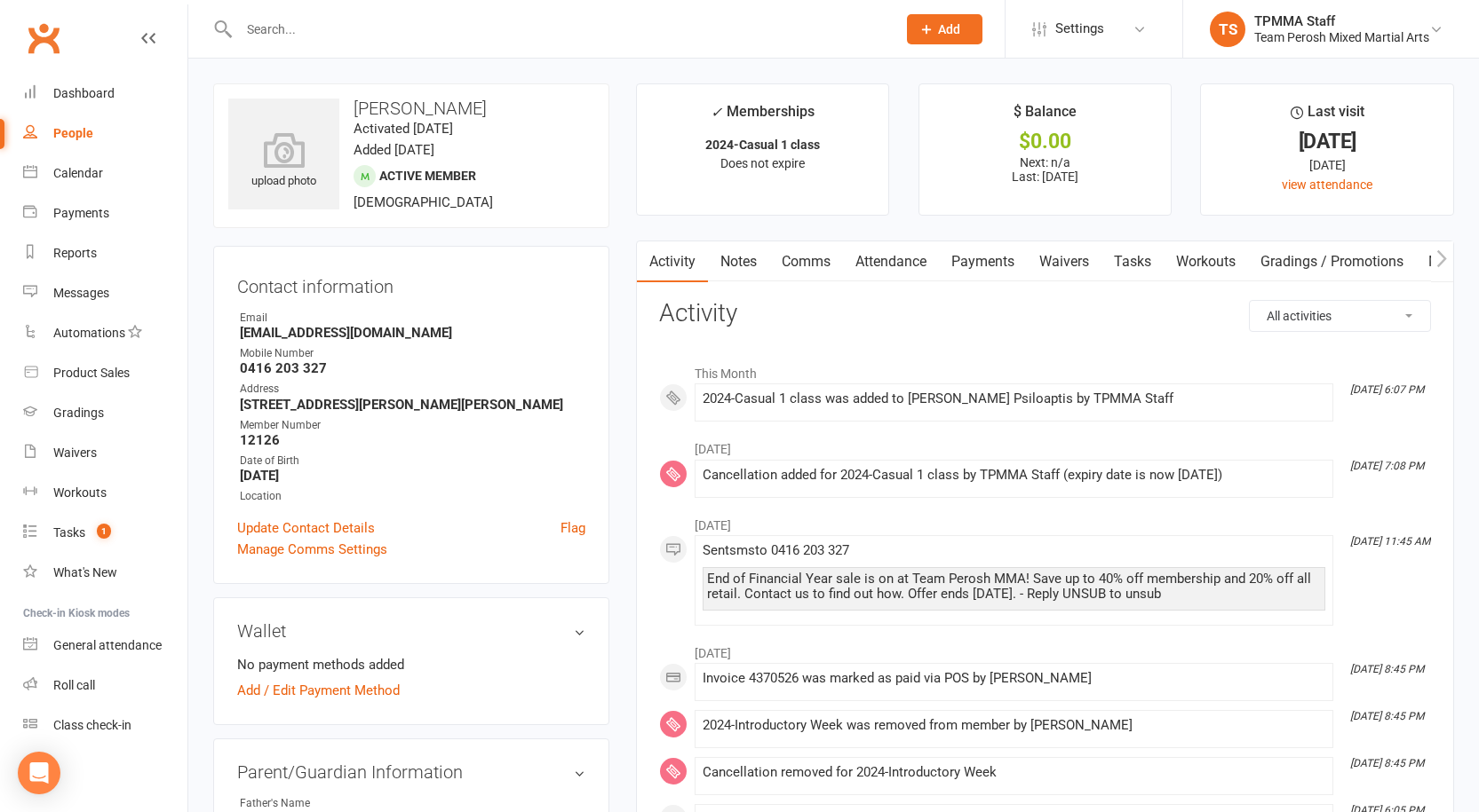
click at [335, 24] on input "text" at bounding box center [558, 29] width 651 height 24
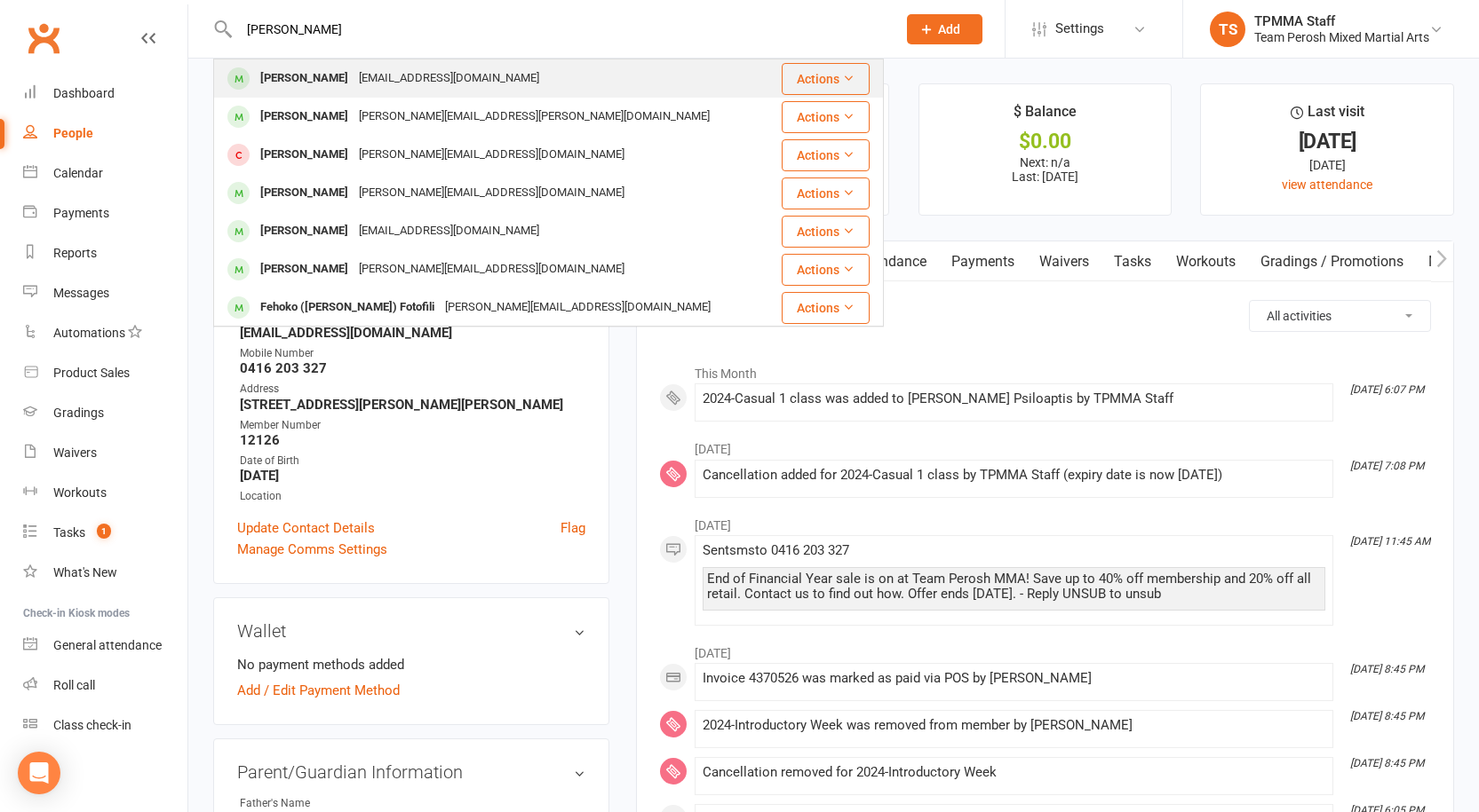
type input "[PERSON_NAME]"
click at [353, 81] on div "[EMAIL_ADDRESS][DOMAIN_NAME]" at bounding box center [448, 78] width 191 height 25
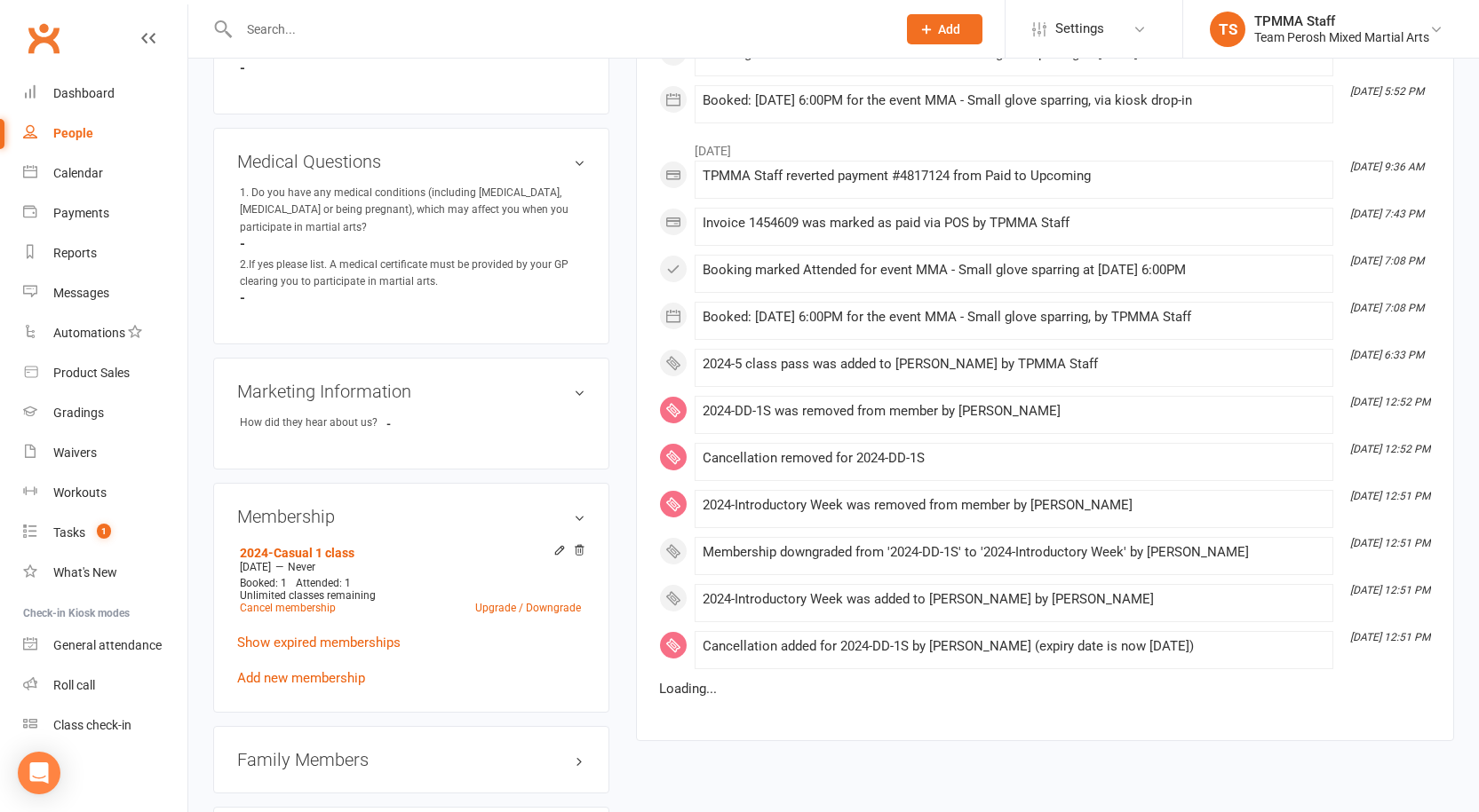
scroll to position [1154, 0]
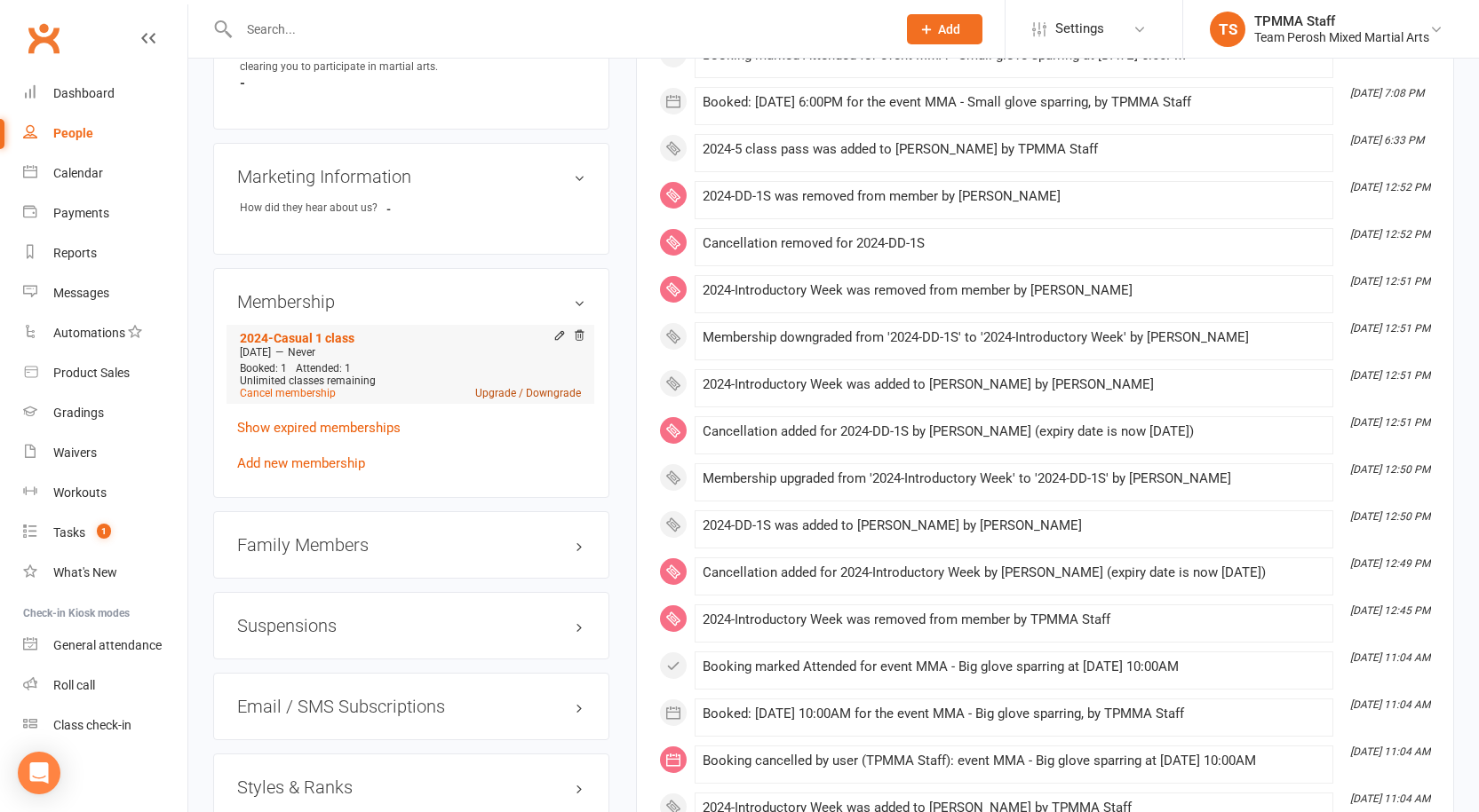
click at [524, 387] on link "Upgrade / Downgrade" at bounding box center [528, 392] width 105 height 12
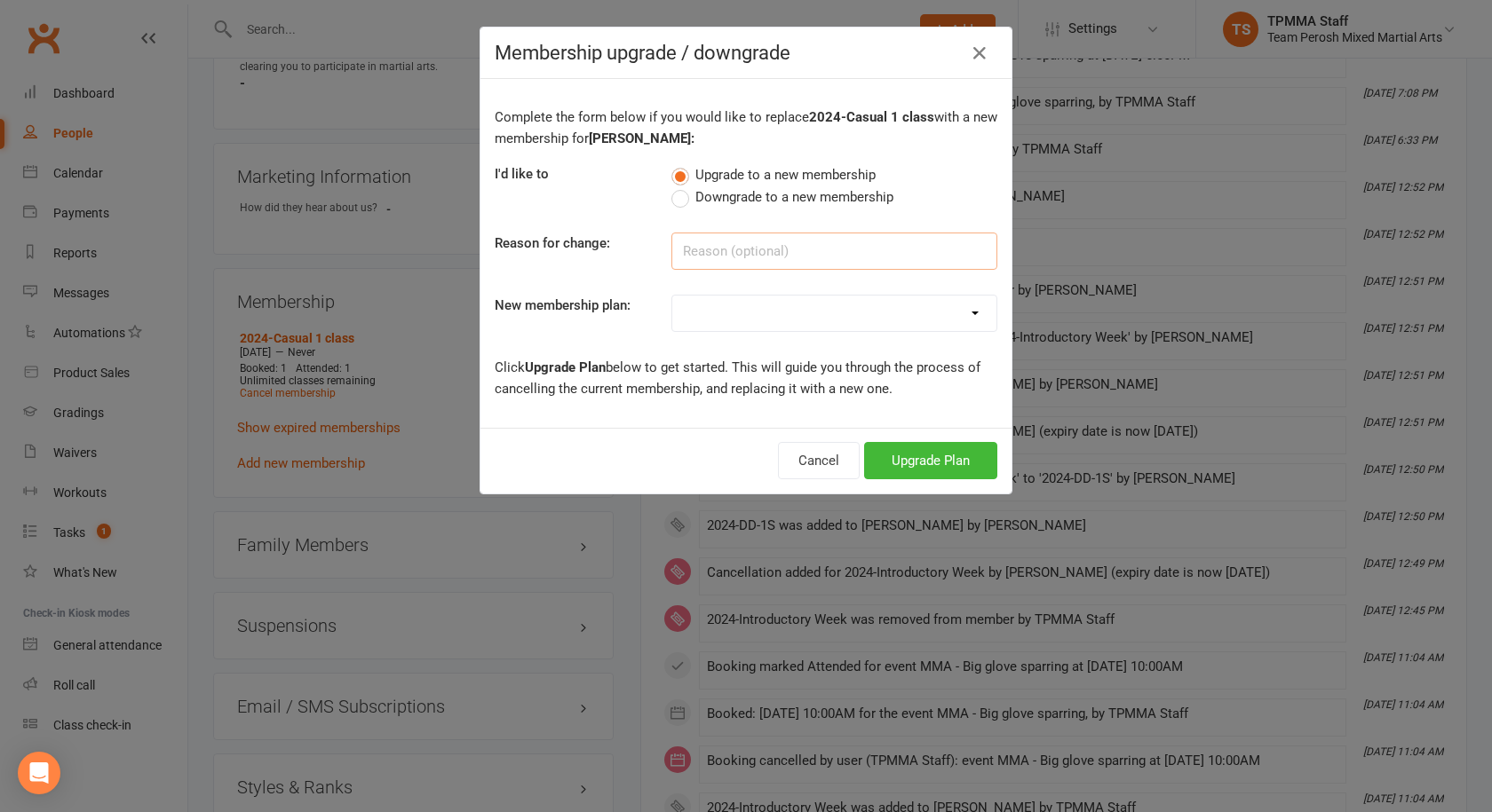
click at [729, 247] on input at bounding box center [834, 251] width 326 height 38
type input "5 class pass"
click at [839, 305] on select "2008-DD-1S 2008-DD-2S 2008-UF-1S 2013-DD-Adult-1S 2013-DD-Adult-2S 2024-DD-1S 2…" at bounding box center [834, 313] width 324 height 36
select select "26"
click at [672, 295] on select "2008-DD-1S 2008-DD-2S 2008-UF-1S 2013-DD-Adult-1S 2013-DD-Adult-2S 2024-DD-1S 2…" at bounding box center [834, 313] width 324 height 36
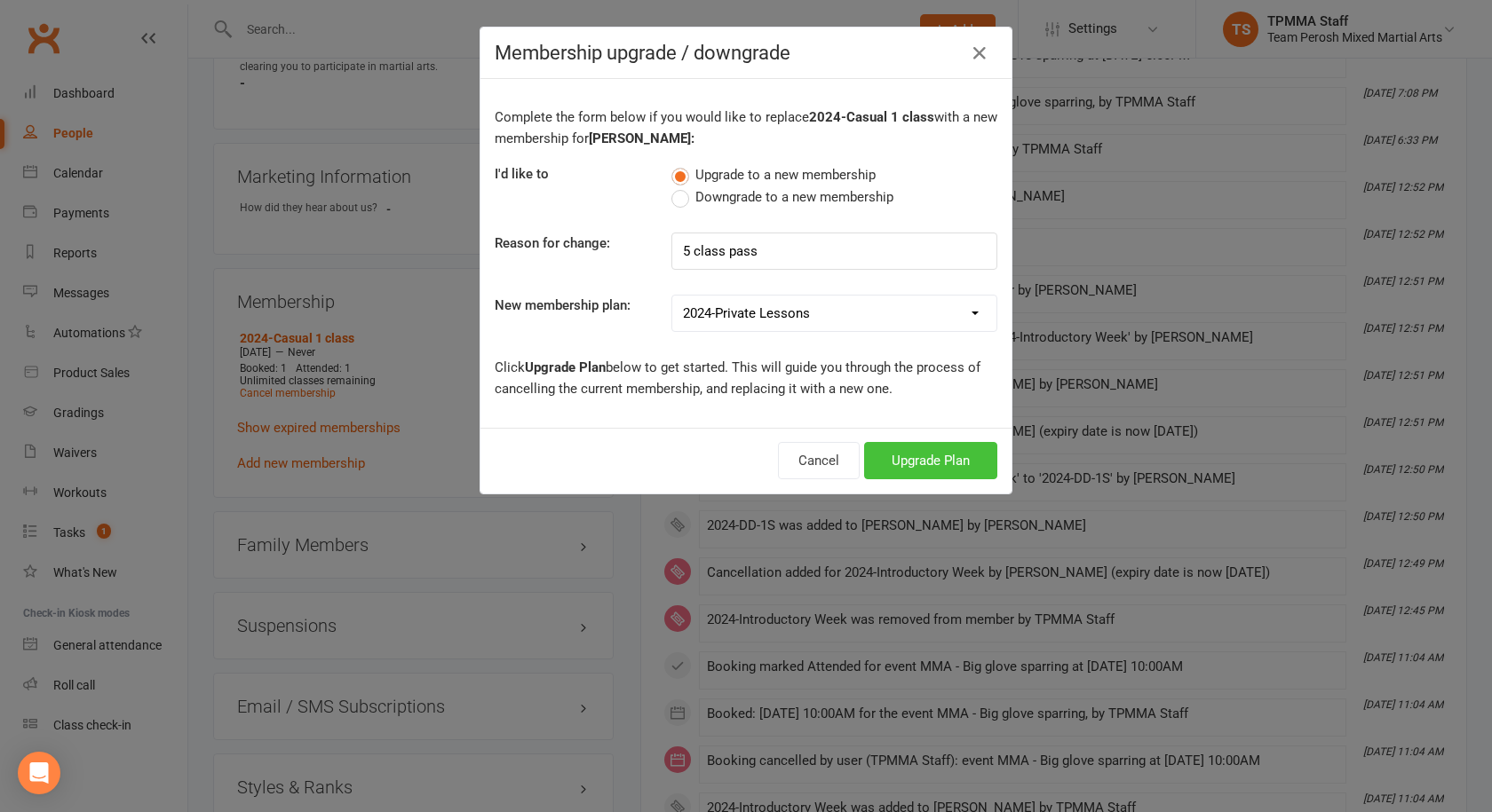
click at [949, 457] on button "Upgrade Plan" at bounding box center [931, 461] width 134 height 38
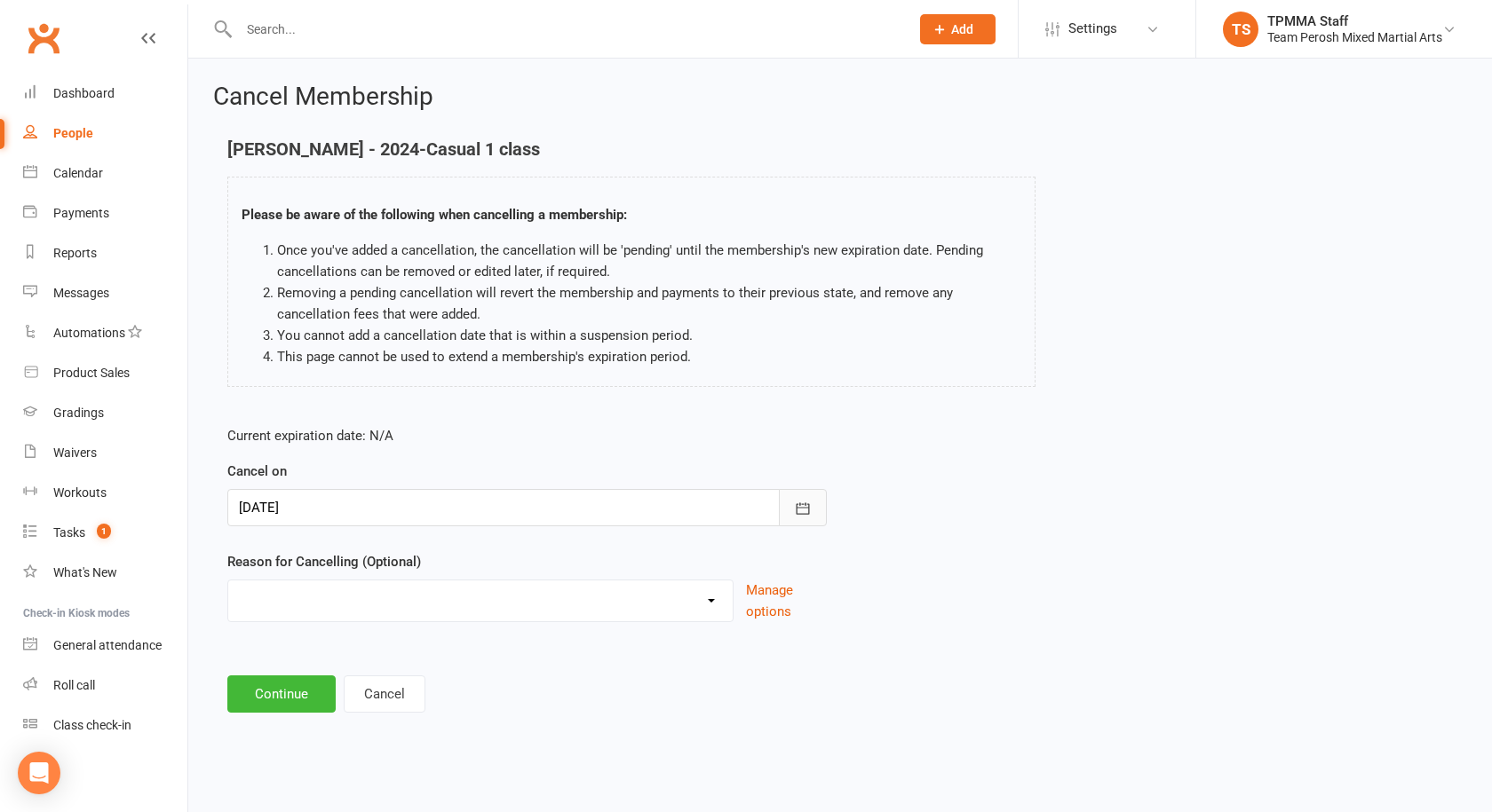
click at [807, 503] on icon "button" at bounding box center [802, 508] width 18 height 18
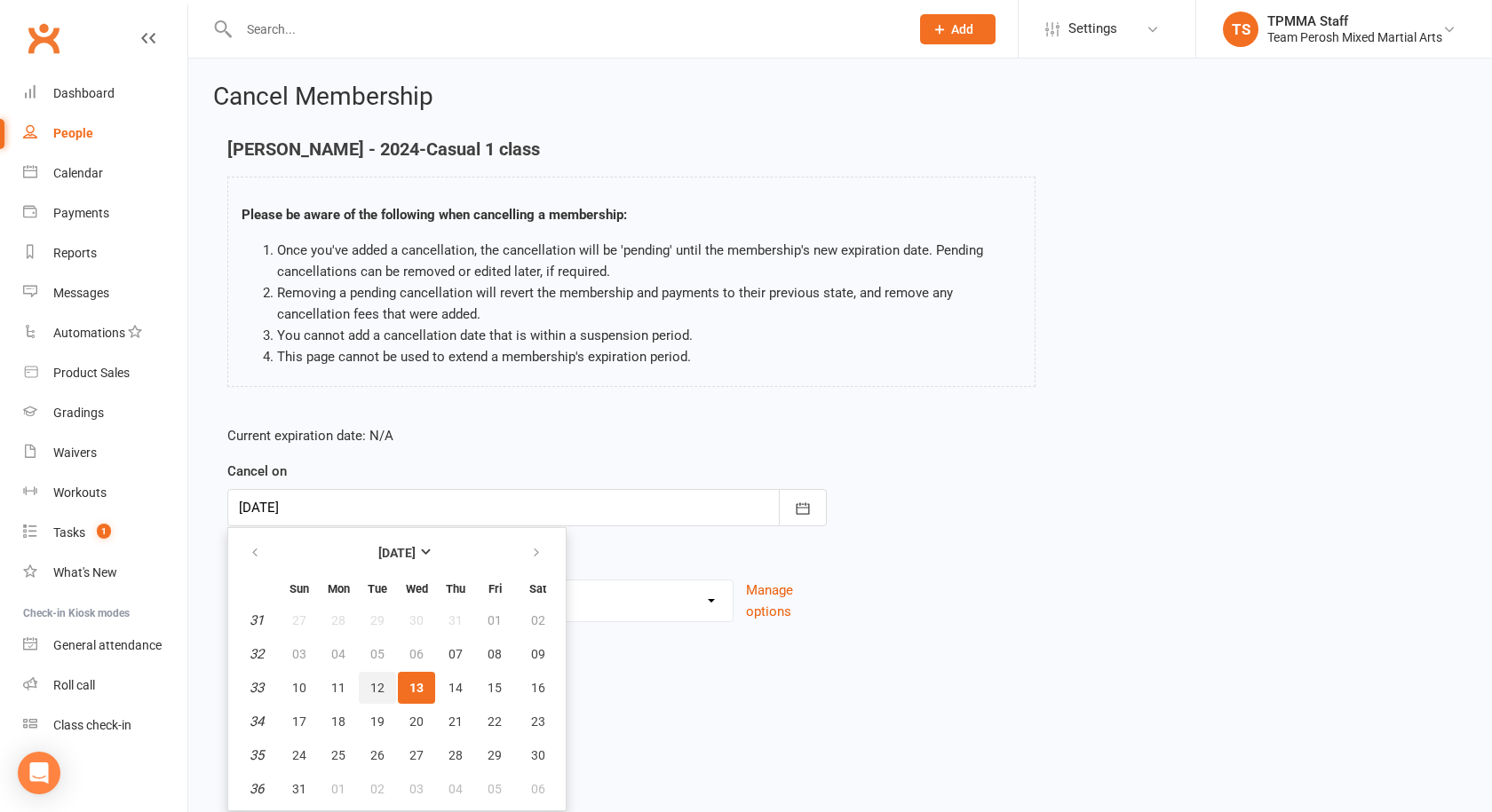
click at [381, 687] on span "12" at bounding box center [377, 688] width 14 height 14
type input "[DATE]"
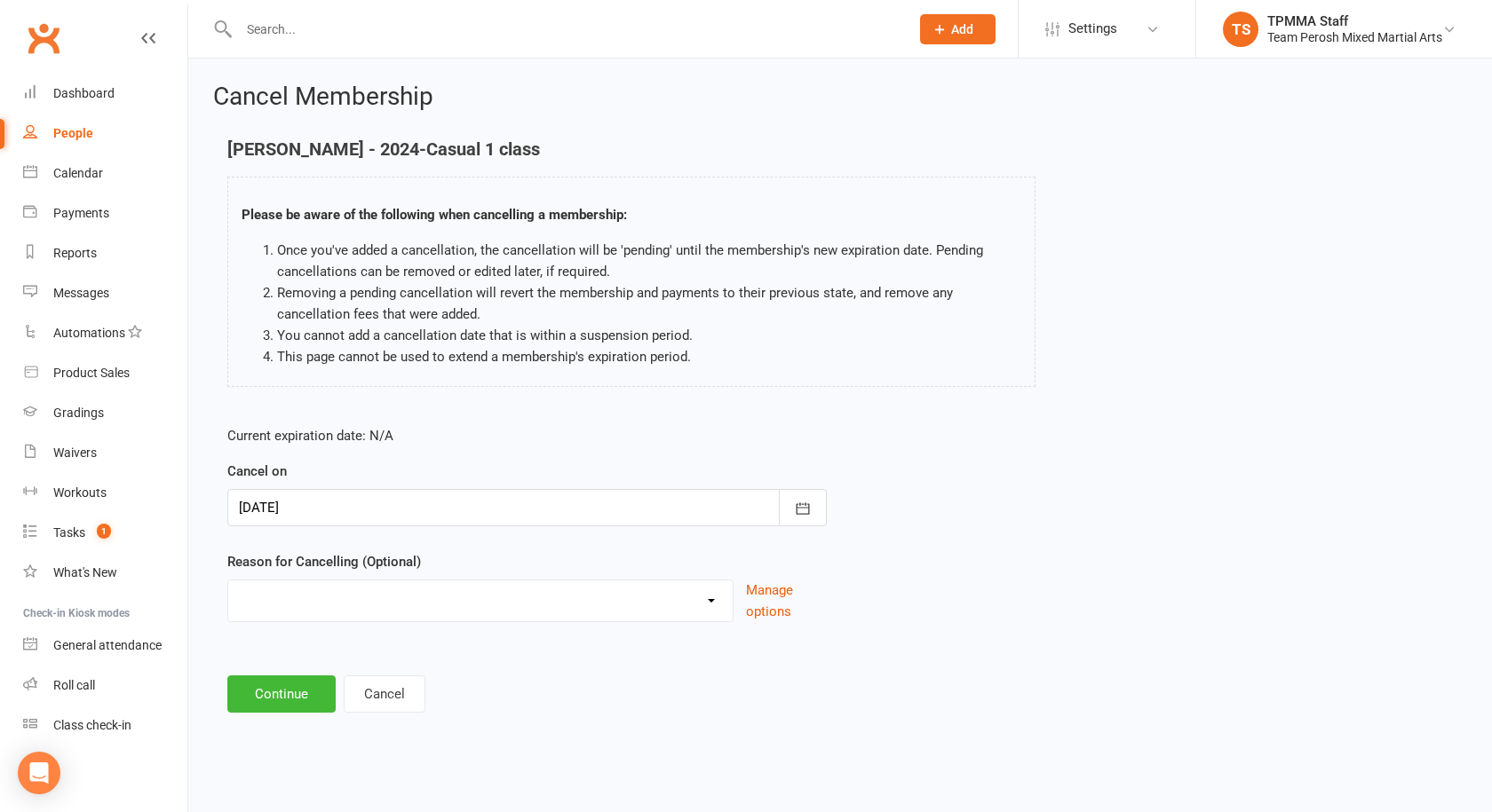
click at [723, 602] on select "Became a member Excessive failed payments Financial Inactive Inactive Casual In…" at bounding box center [480, 598] width 505 height 36
select select "9"
click at [228, 581] on select "Became a member Excessive failed payments Financial Inactive Inactive Casual In…" at bounding box center [480, 598] width 505 height 36
click at [300, 699] on button "Continue" at bounding box center [281, 694] width 108 height 38
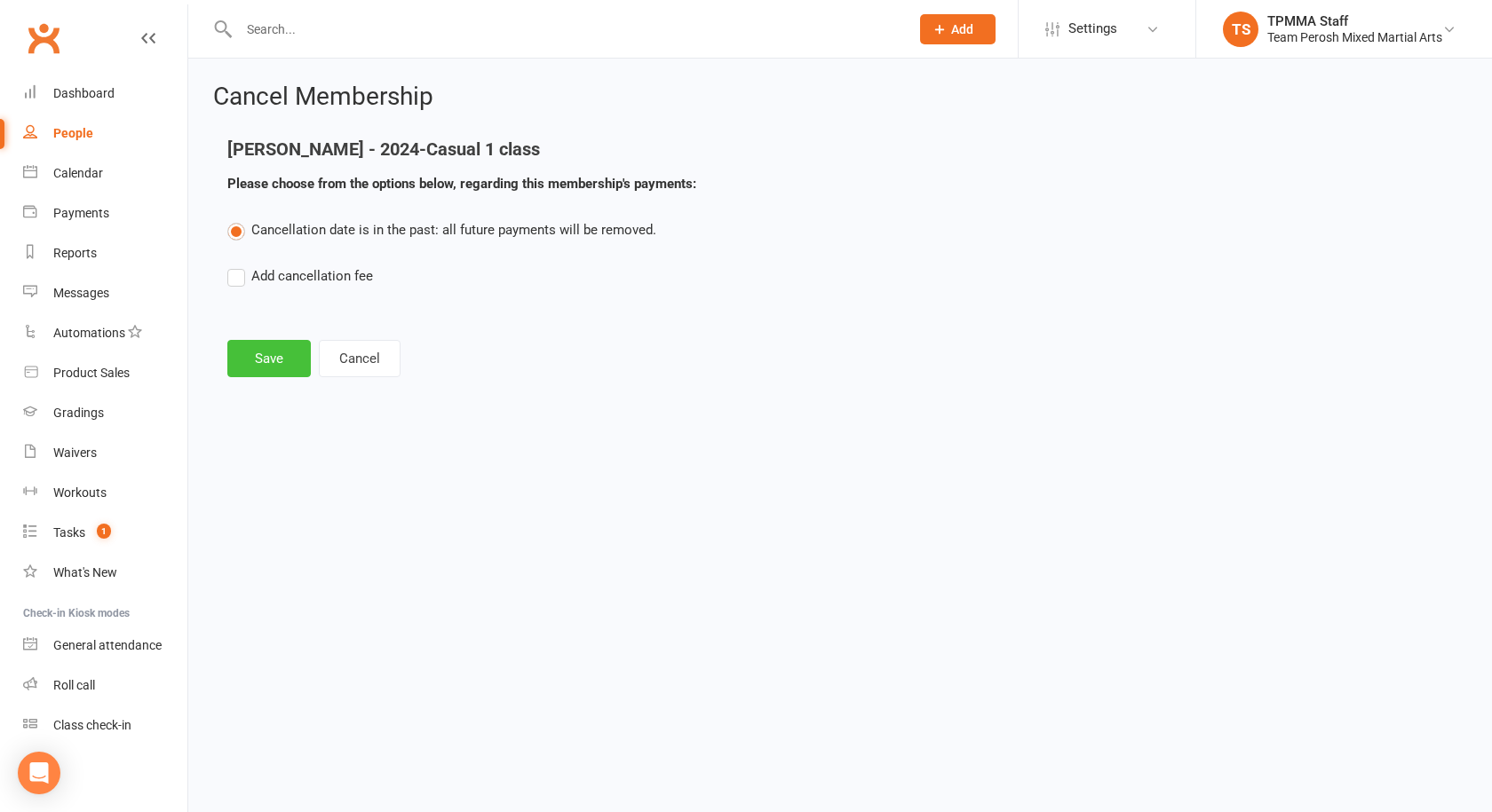
click at [289, 360] on button "Save" at bounding box center [269, 358] width 84 height 38
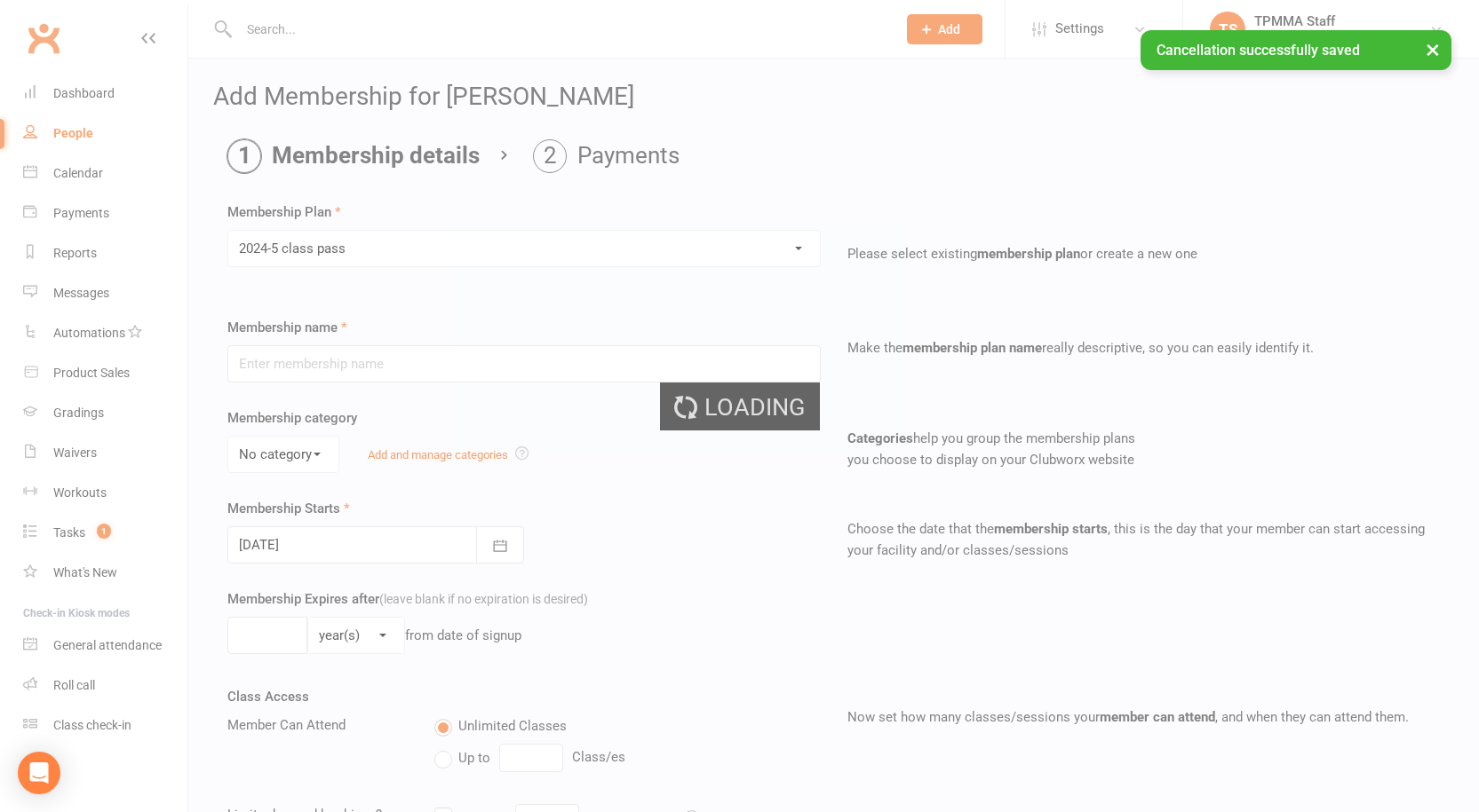
type input "2024-5 class pass"
select select "1"
type input "6"
select select "2"
type input "5"
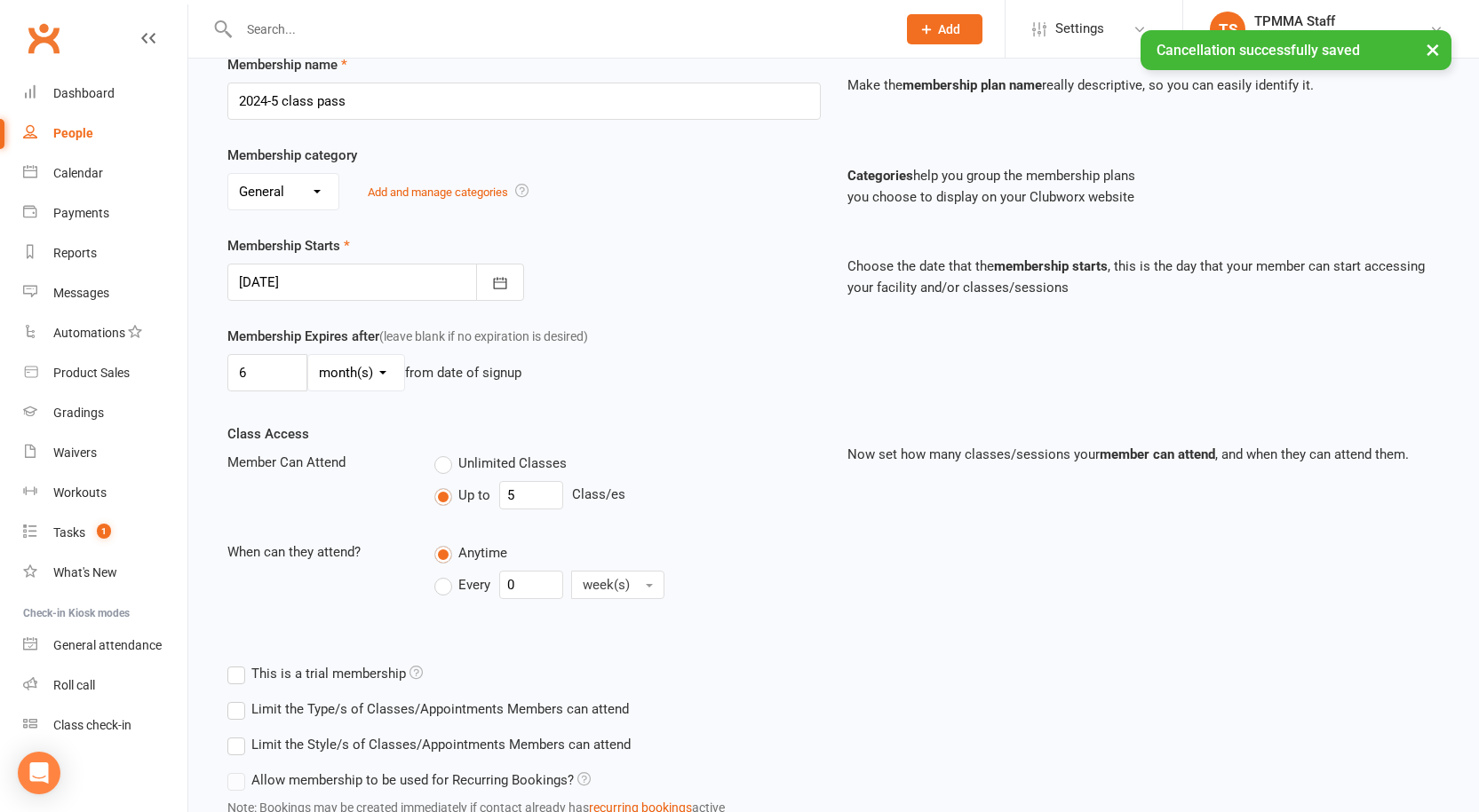
scroll to position [400, 0]
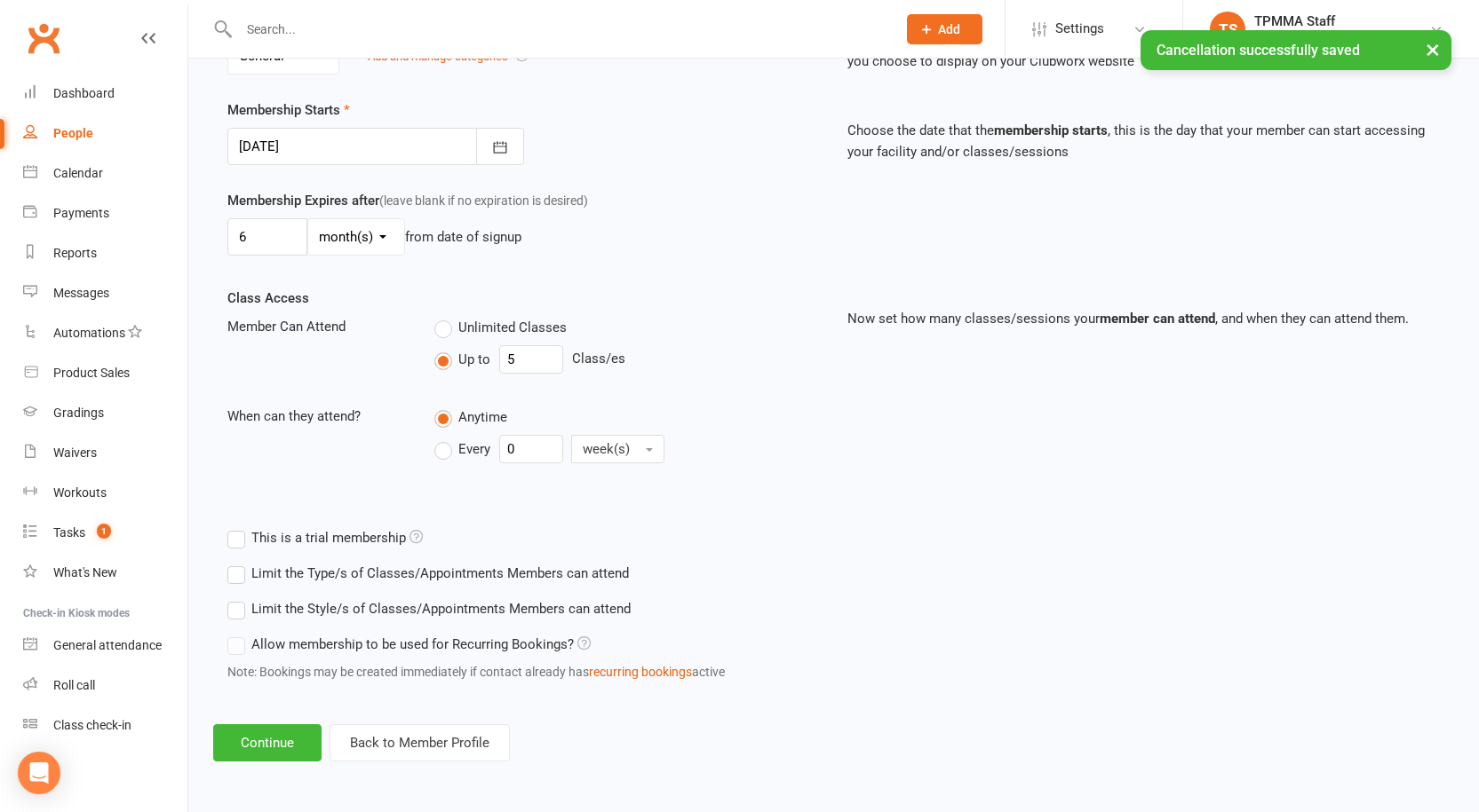
click at [235, 605] on label "Limit the Style/s of Classes/Appointments Members can attend" at bounding box center [429, 609] width 403 height 22
click at [235, 598] on input "Limit the Style/s of Classes/Appointments Members can attend" at bounding box center [233, 598] width 11 height 0
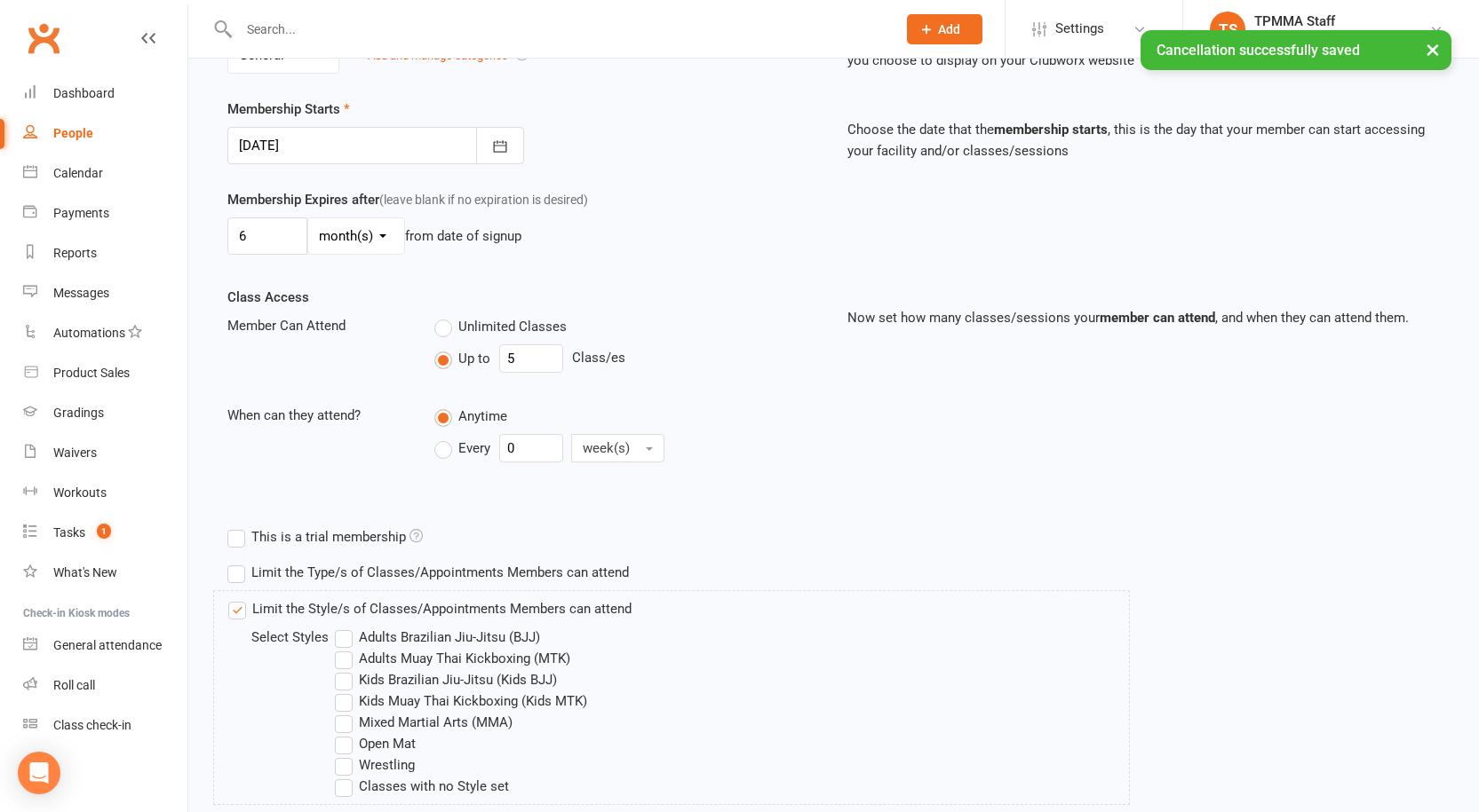
click at [352, 725] on label "Mixed Martial Arts (MMA)" at bounding box center [424, 723] width 178 height 22
click at [346, 712] on input "Mixed Martial Arts (MMA)" at bounding box center [341, 712] width 11 height 0
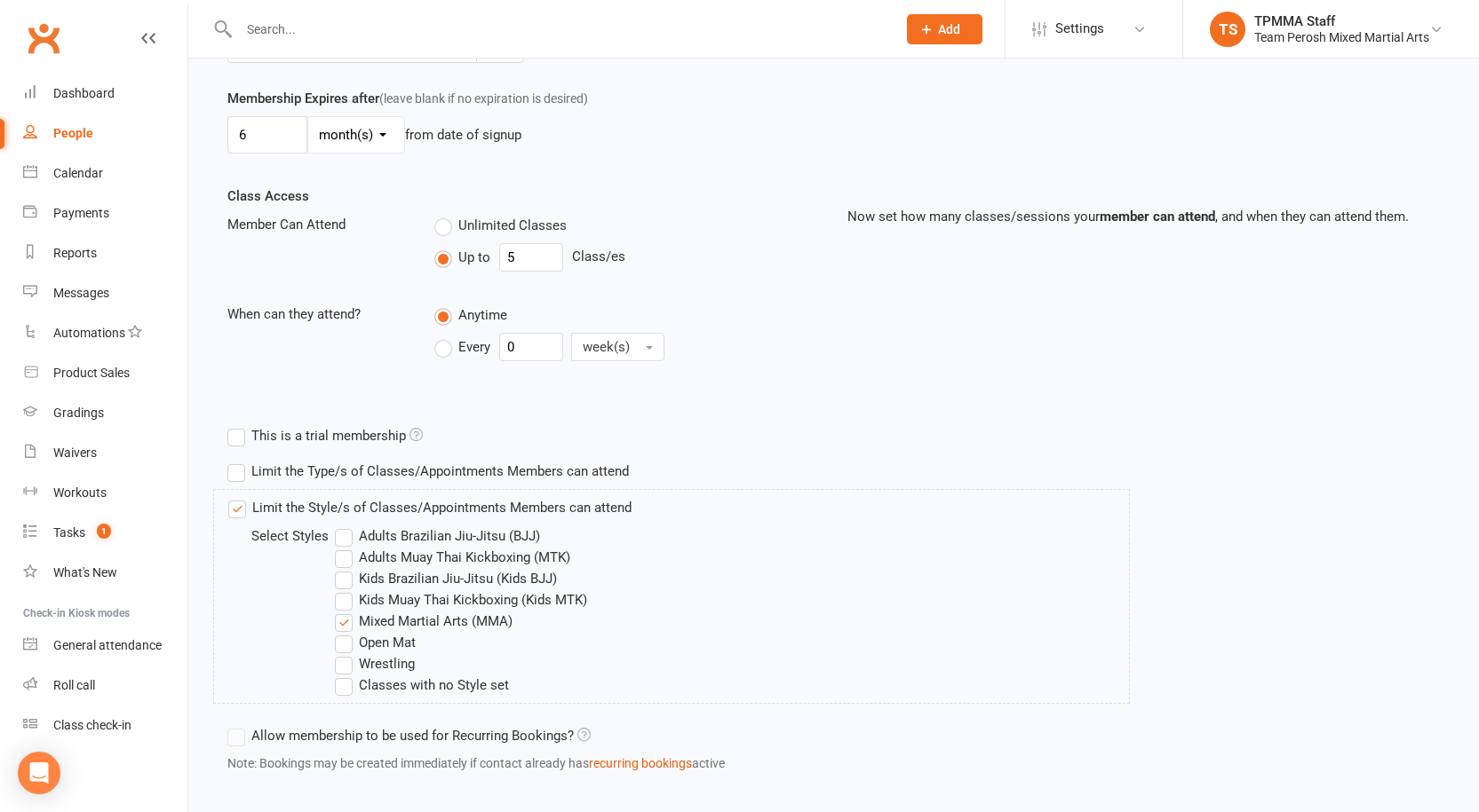
scroll to position [593, 0]
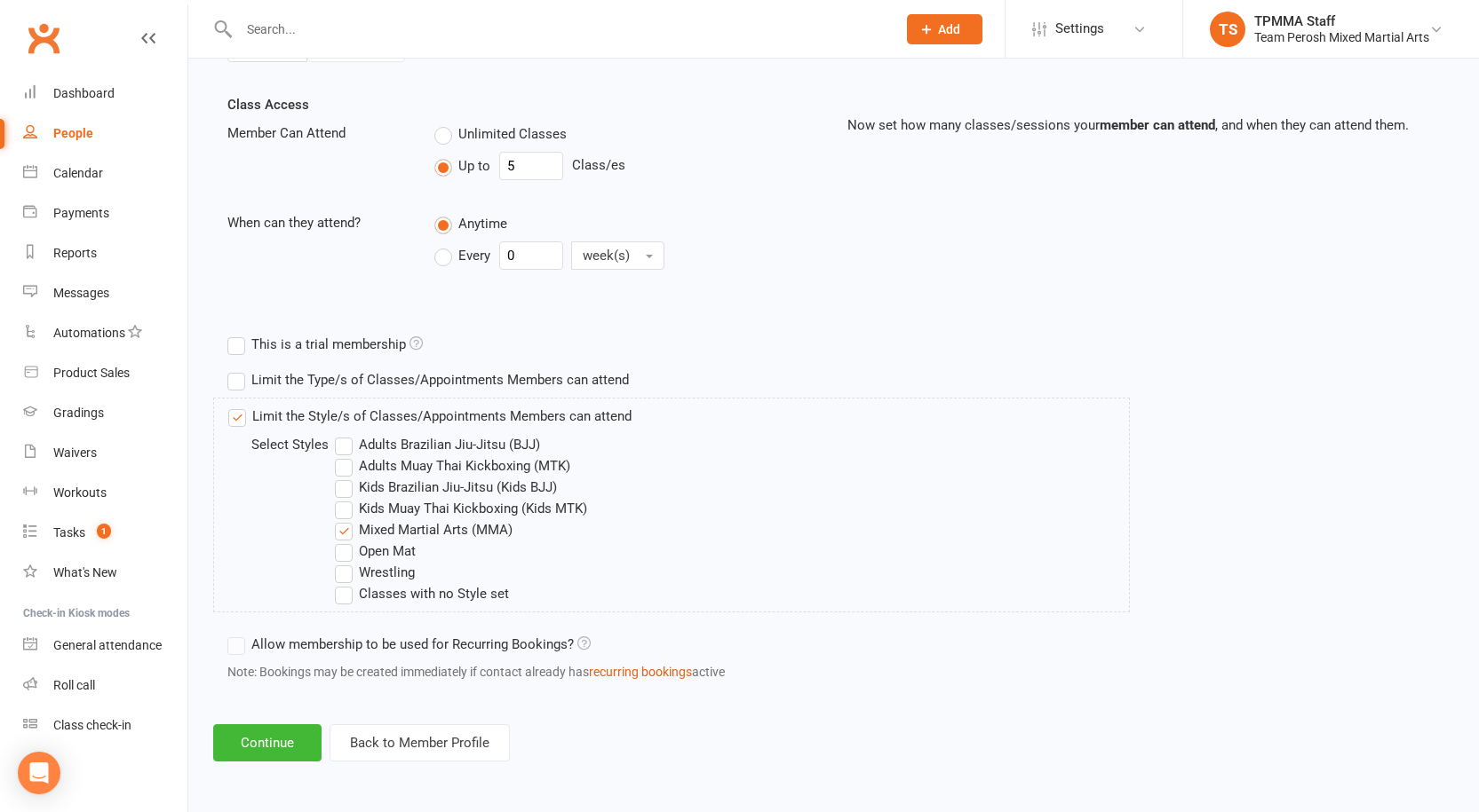
click at [345, 551] on label "Open Mat" at bounding box center [376, 551] width 81 height 22
click at [345, 541] on input "Open Mat" at bounding box center [341, 541] width 11 height 0
click at [249, 752] on button "Continue" at bounding box center [266, 743] width 108 height 38
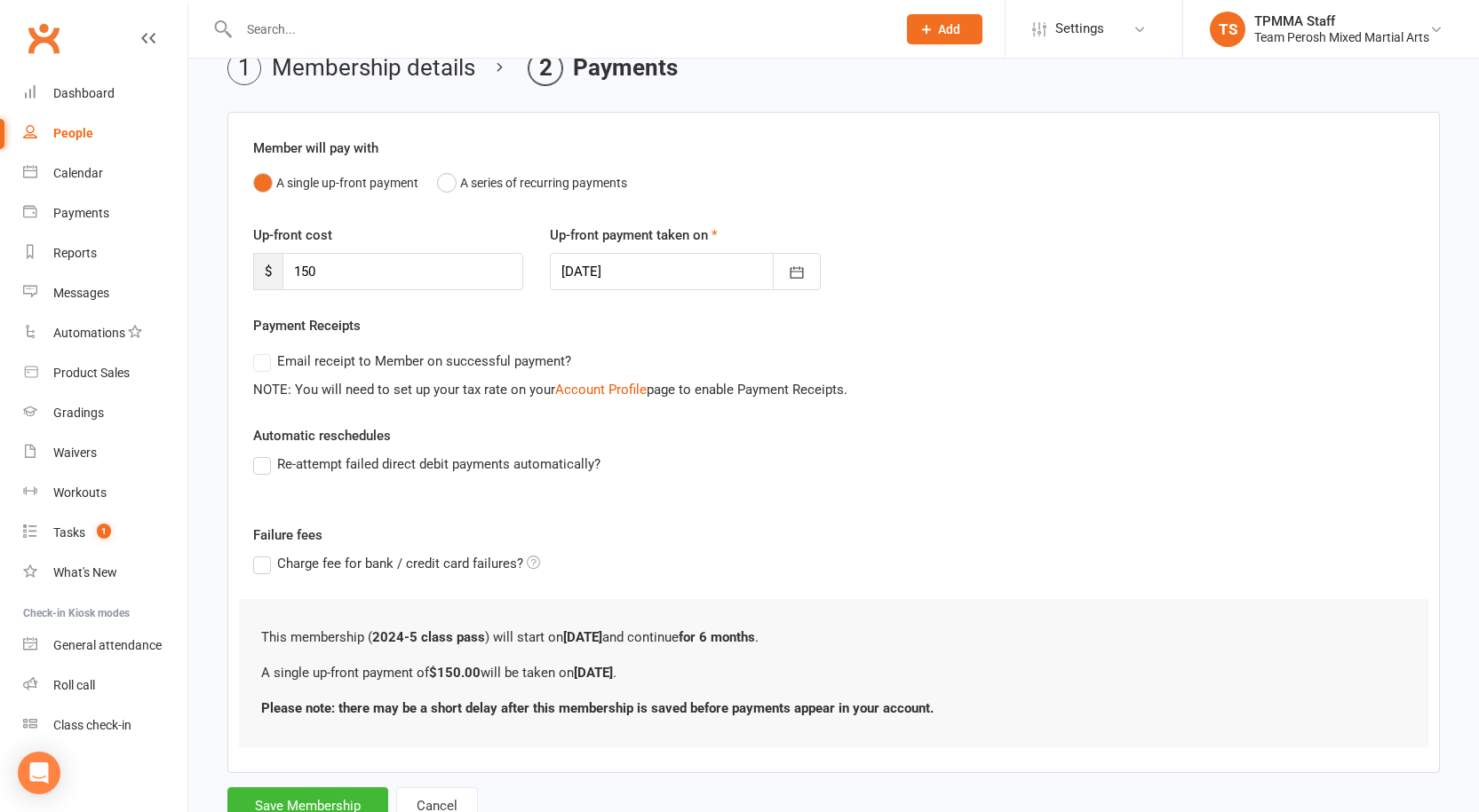
scroll to position [154, 0]
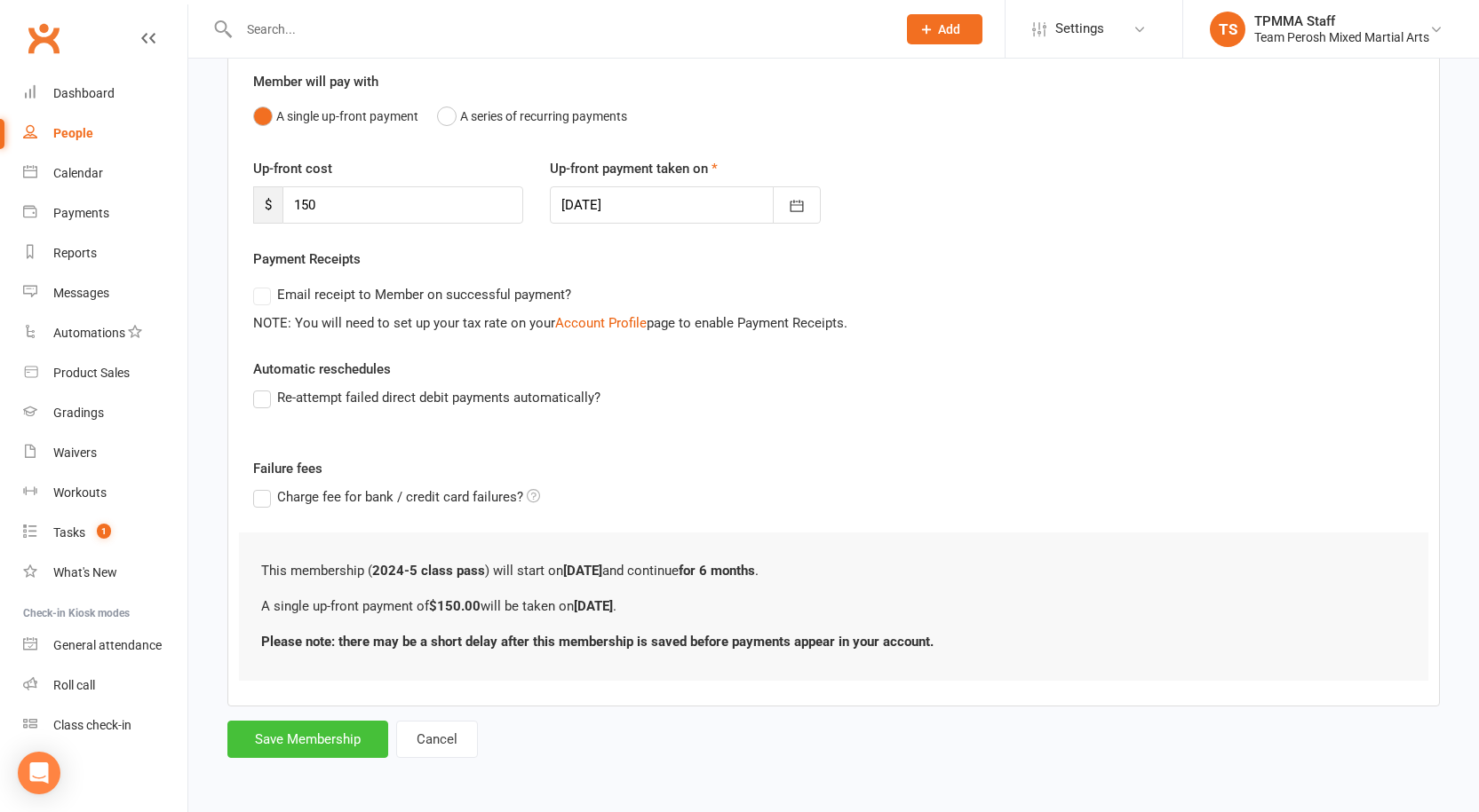
click at [331, 738] on button "Save Membership" at bounding box center [308, 740] width 161 height 38
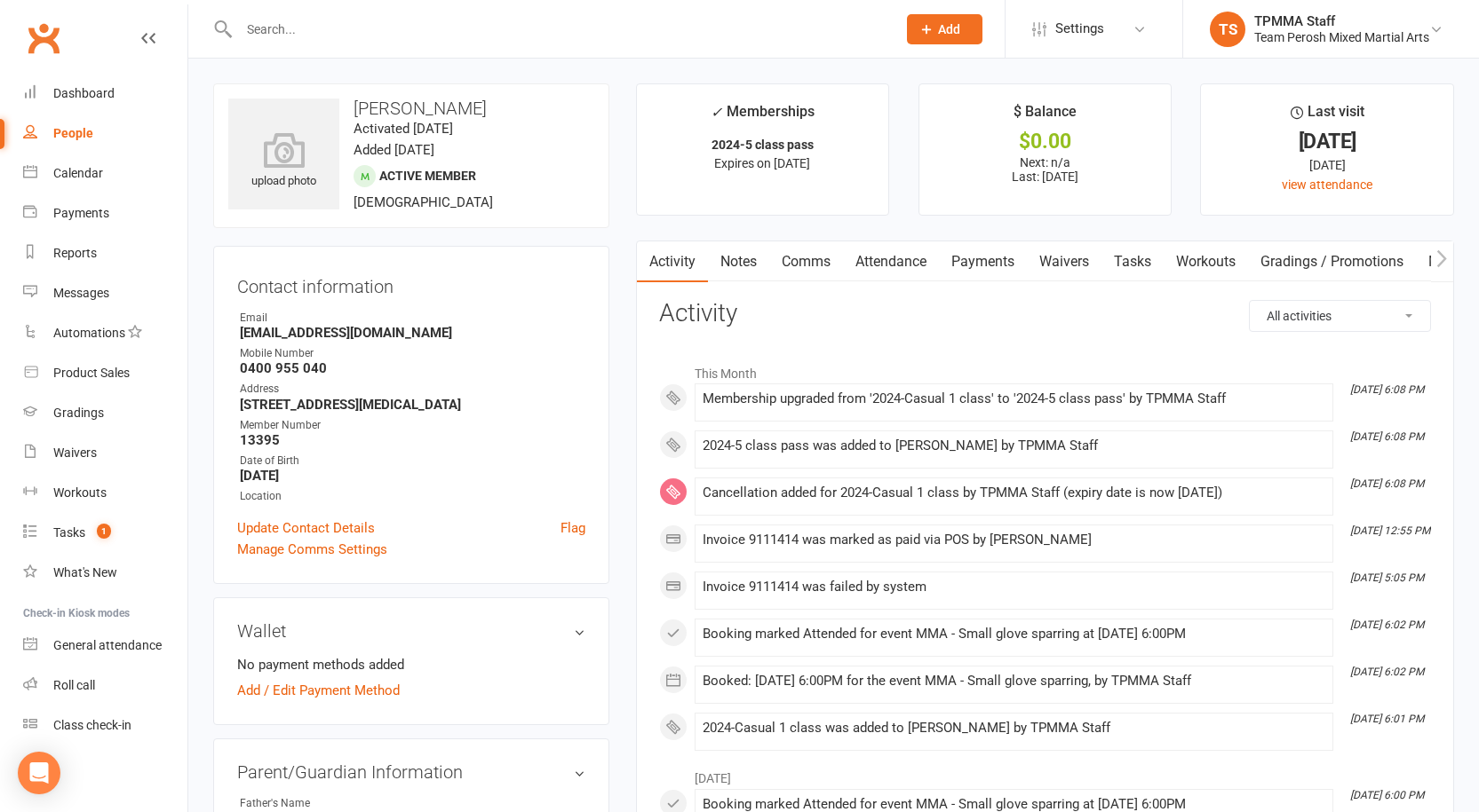
click at [336, 28] on input "text" at bounding box center [558, 29] width 651 height 24
click at [263, 31] on input "jemin" at bounding box center [558, 29] width 651 height 24
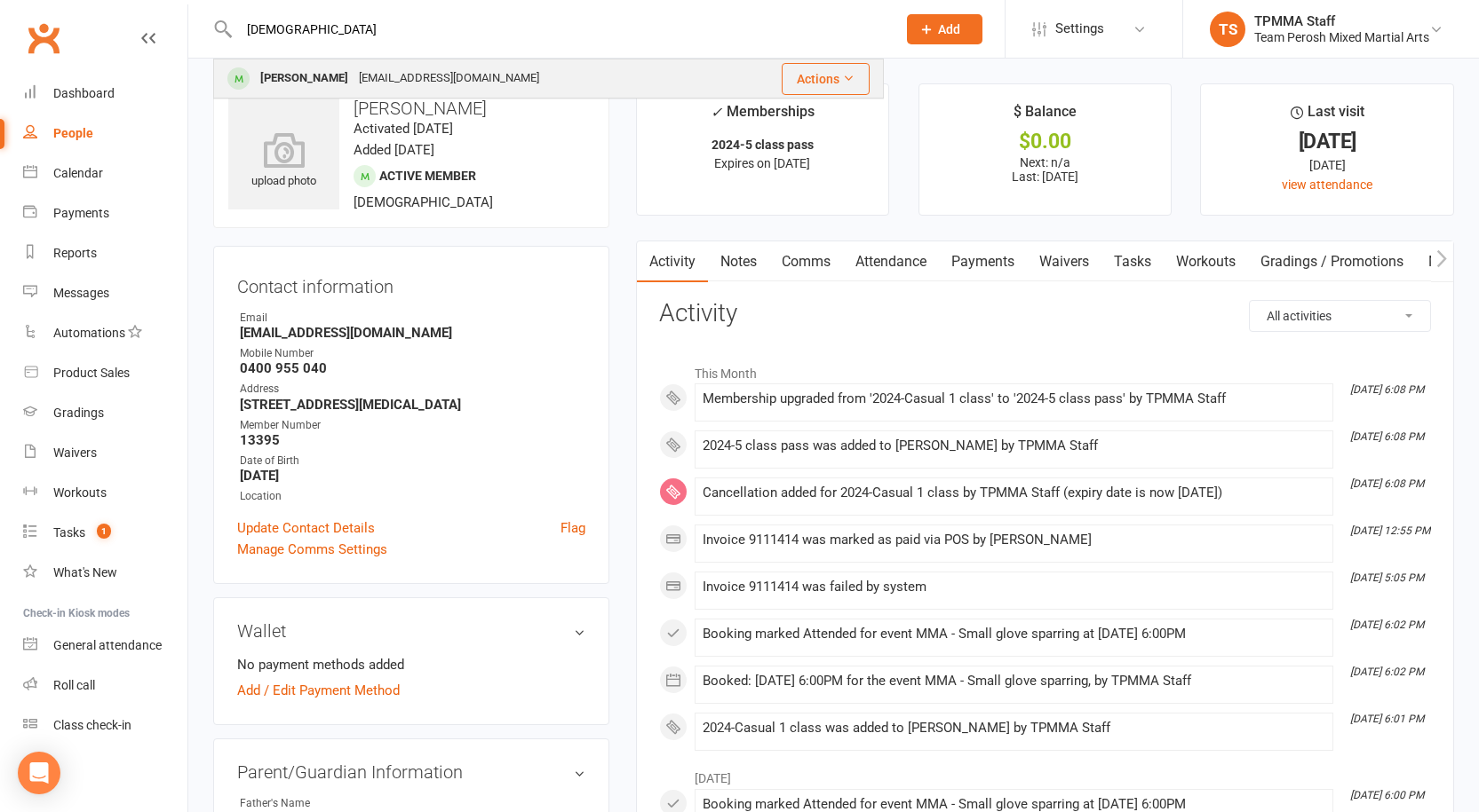
type input "[DEMOGRAPHIC_DATA]"
click at [353, 78] on div "[EMAIL_ADDRESS][DOMAIN_NAME]" at bounding box center [448, 78] width 191 height 25
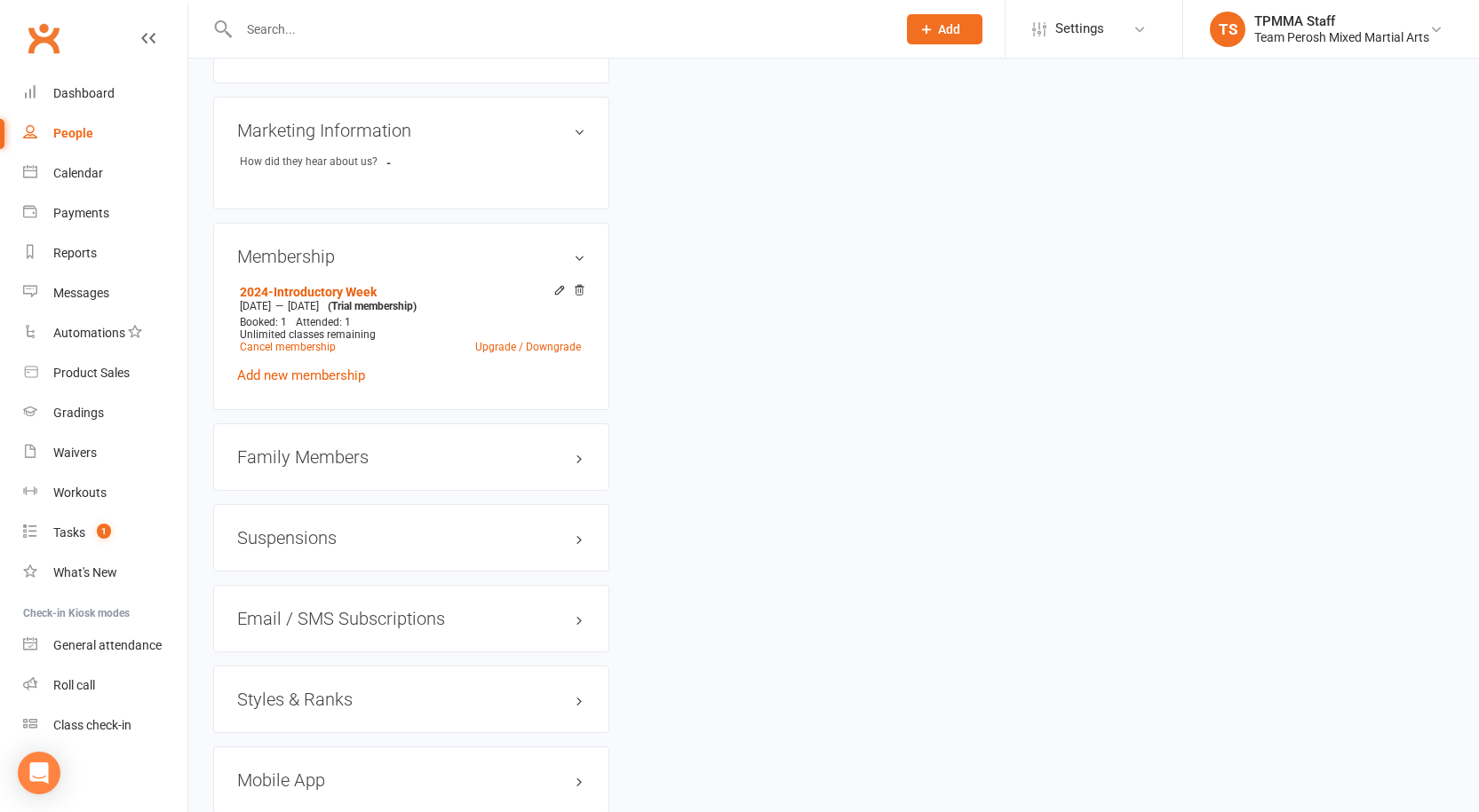
scroll to position [1412, 0]
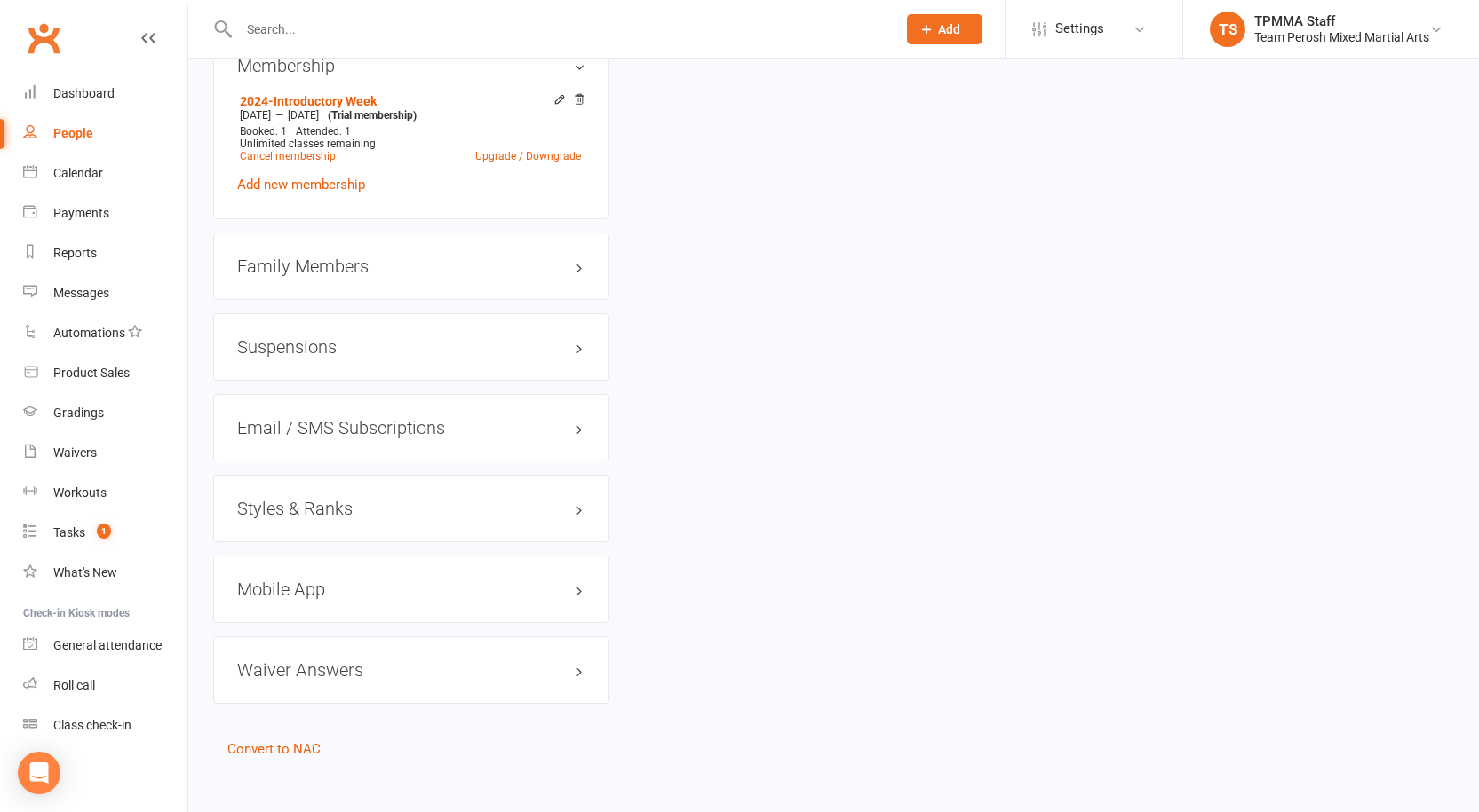
click at [304, 499] on h3 "Styles & Ranks" at bounding box center [411, 508] width 348 height 20
click at [274, 570] on link "Add new style" at bounding box center [279, 578] width 83 height 16
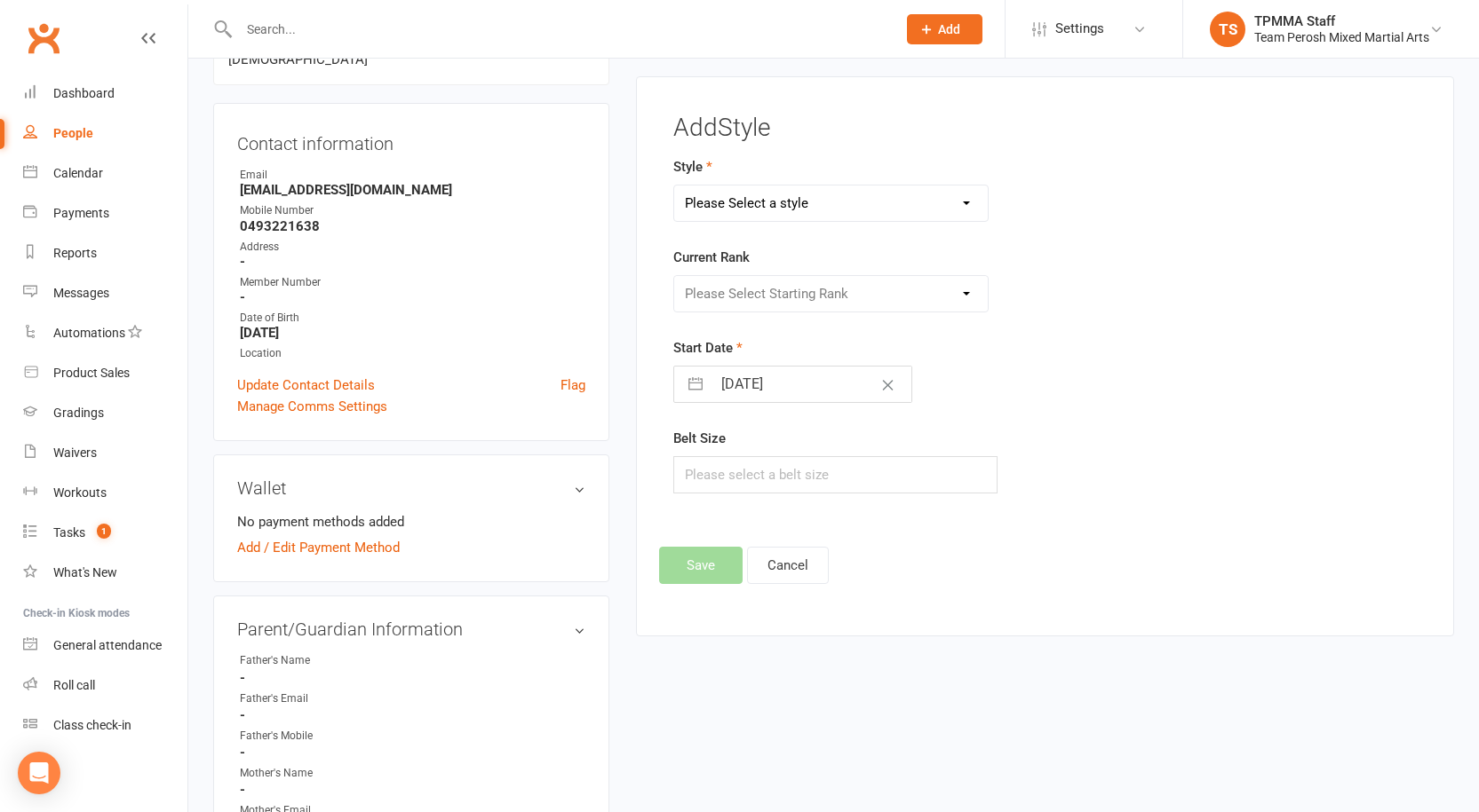
scroll to position [151, 0]
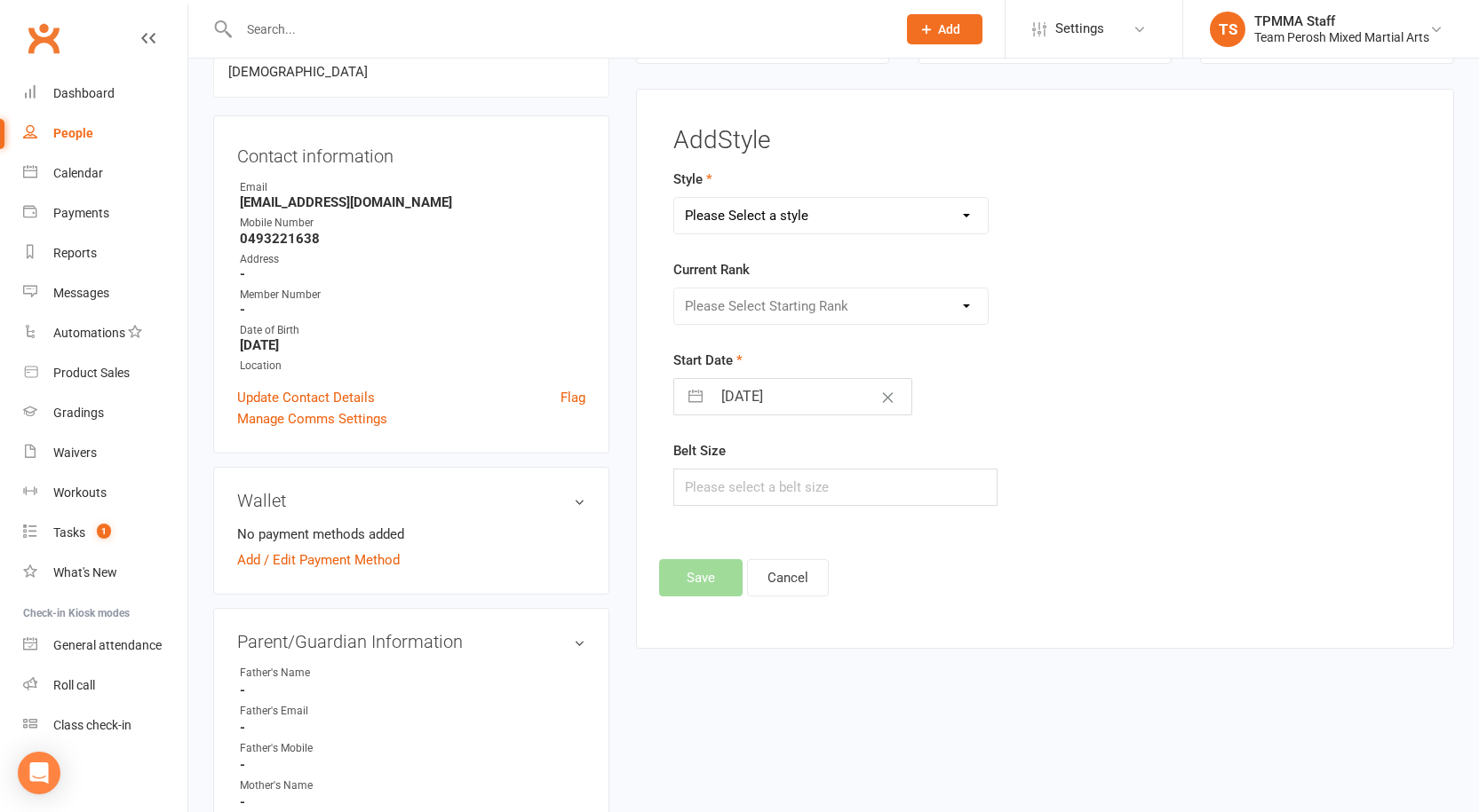
click at [764, 207] on select "Please Select a style Adults Brazilian Jiu-Jitsu (BJJ) Adults Muay Thai Kickbox…" at bounding box center [830, 215] width 313 height 36
select select "3316"
click at [674, 198] on select "Please Select a style Adults Brazilian Jiu-Jitsu (BJJ) Adults Muay Thai Kickbox…" at bounding box center [830, 215] width 313 height 36
click at [740, 320] on select "Please Select Starting Rank Open" at bounding box center [830, 307] width 313 height 36
select select "37668"
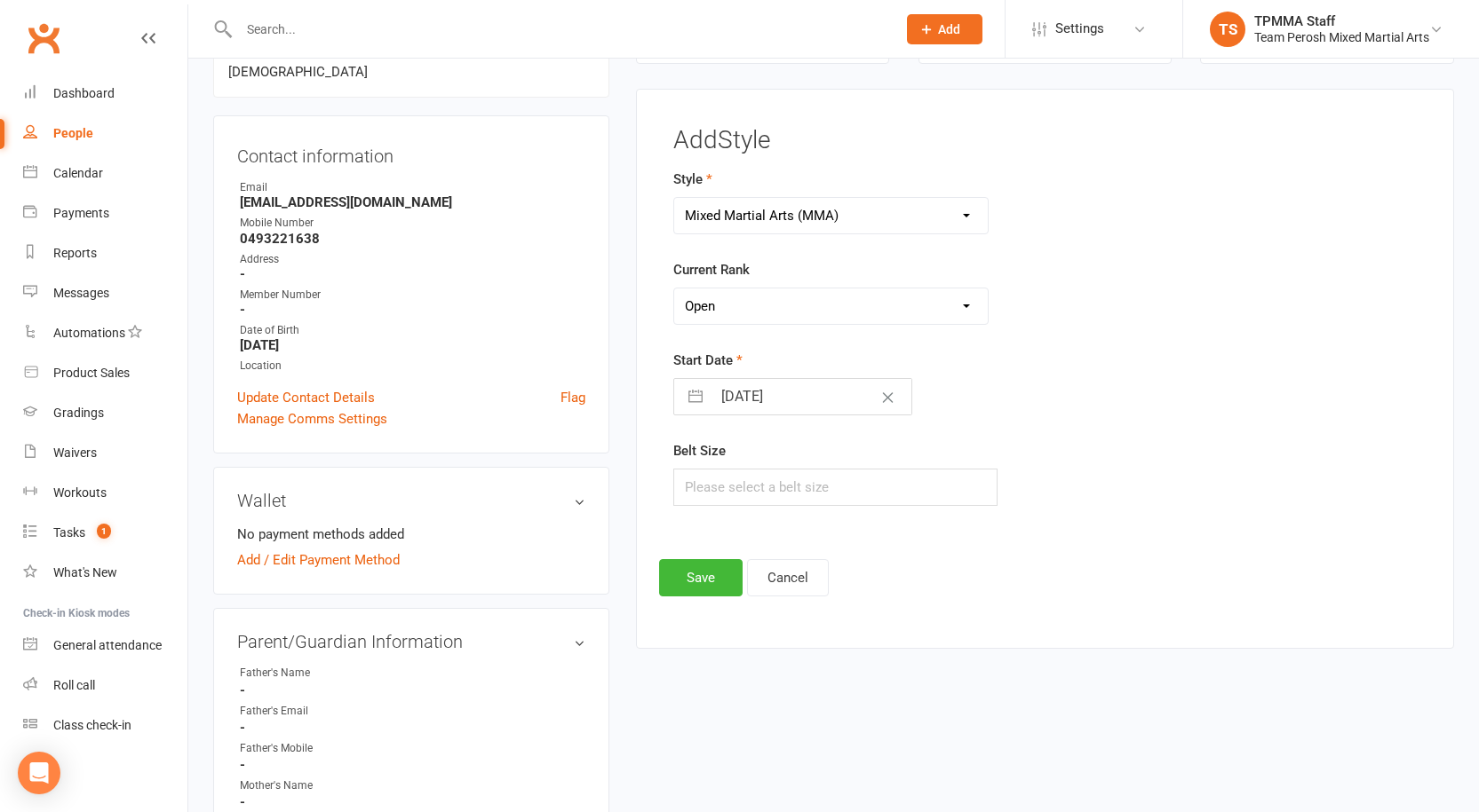
click at [674, 289] on select "Please Select Starting Rank Open" at bounding box center [830, 307] width 313 height 36
click at [700, 394] on button "button" at bounding box center [696, 397] width 32 height 36
select select "6"
select select "2025"
select select "7"
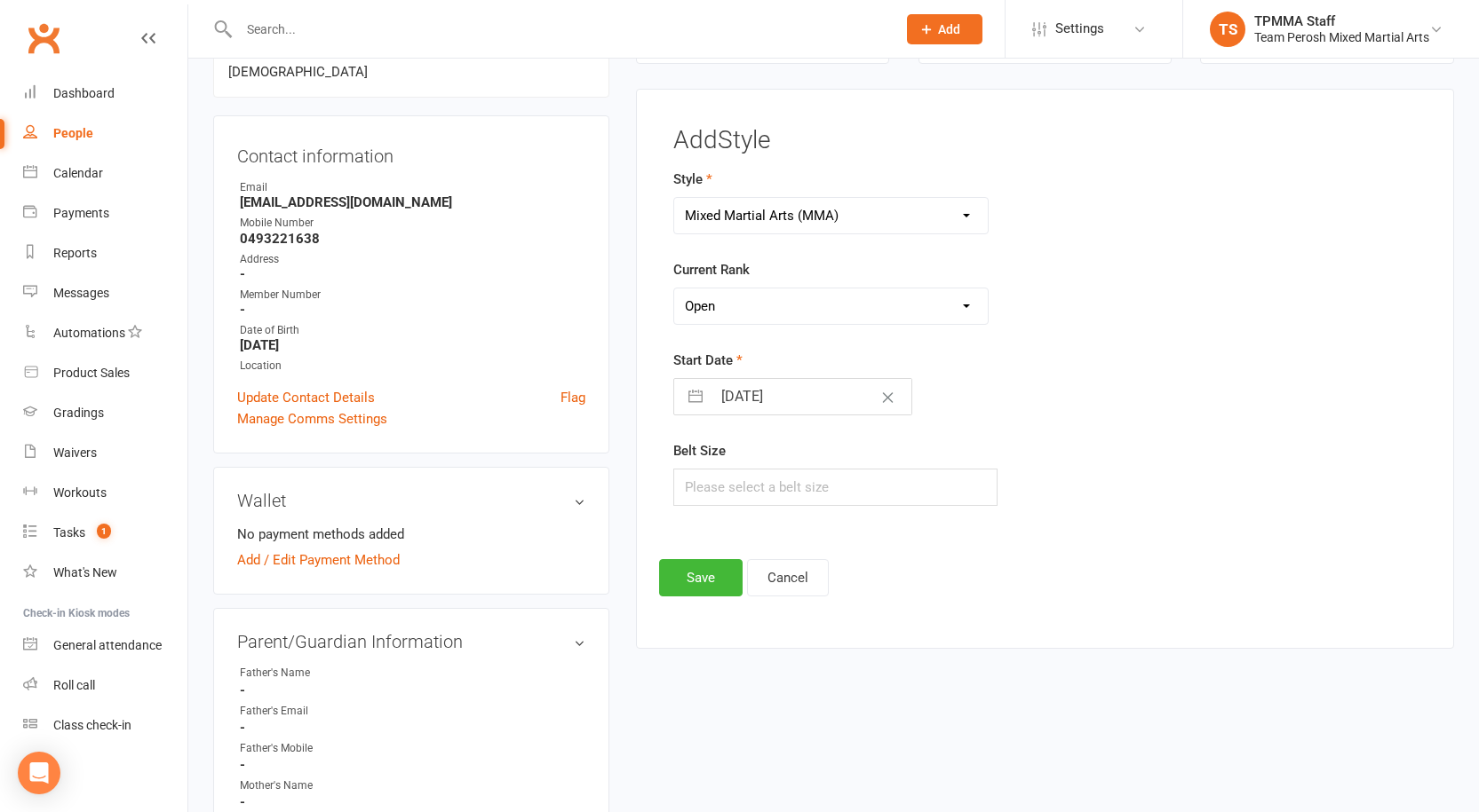
select select "2025"
select select "8"
select select "2025"
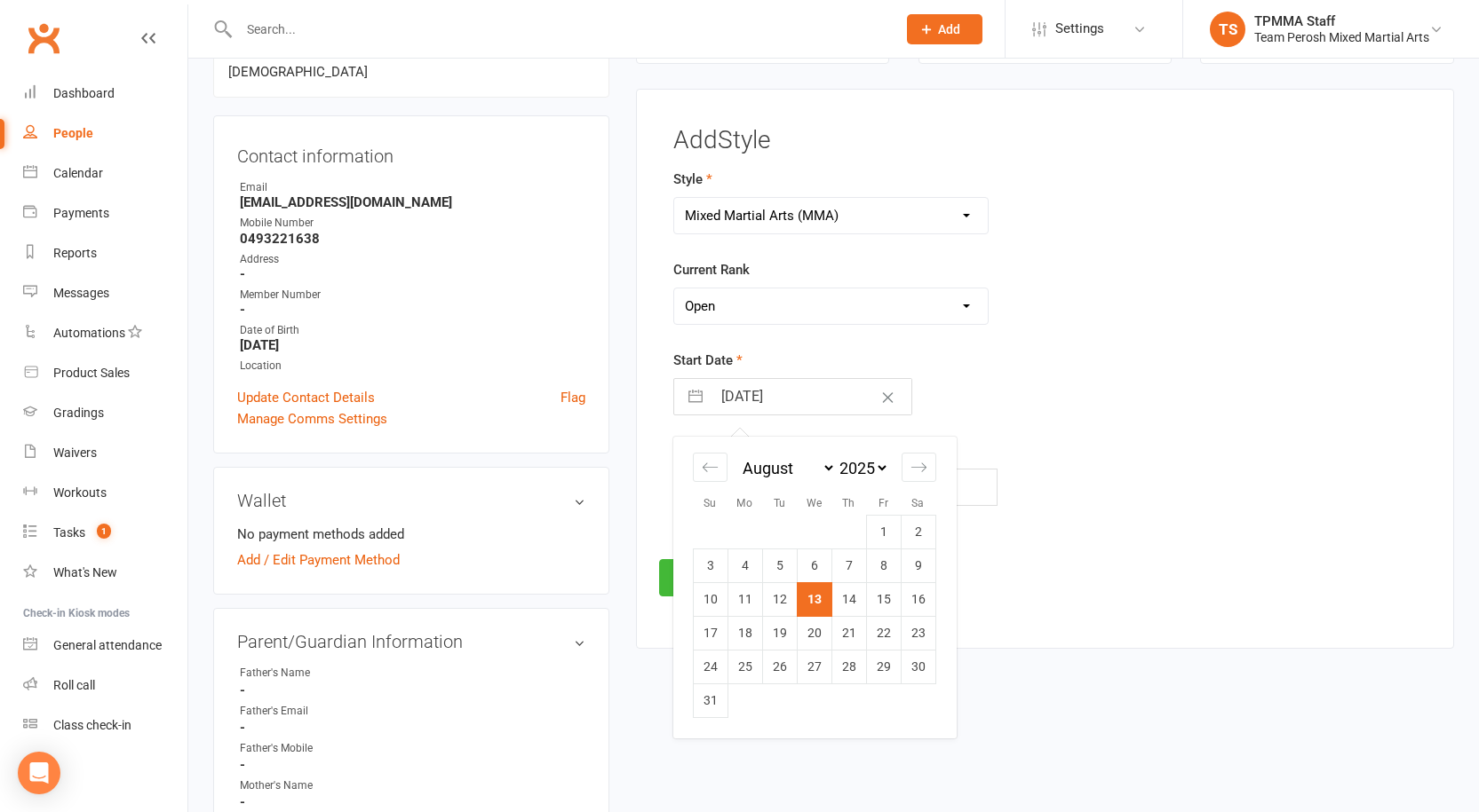
click at [1112, 397] on div "Start Date [DATE] Navigate forward to interact with the calendar and select a d…" at bounding box center [916, 383] width 487 height 66
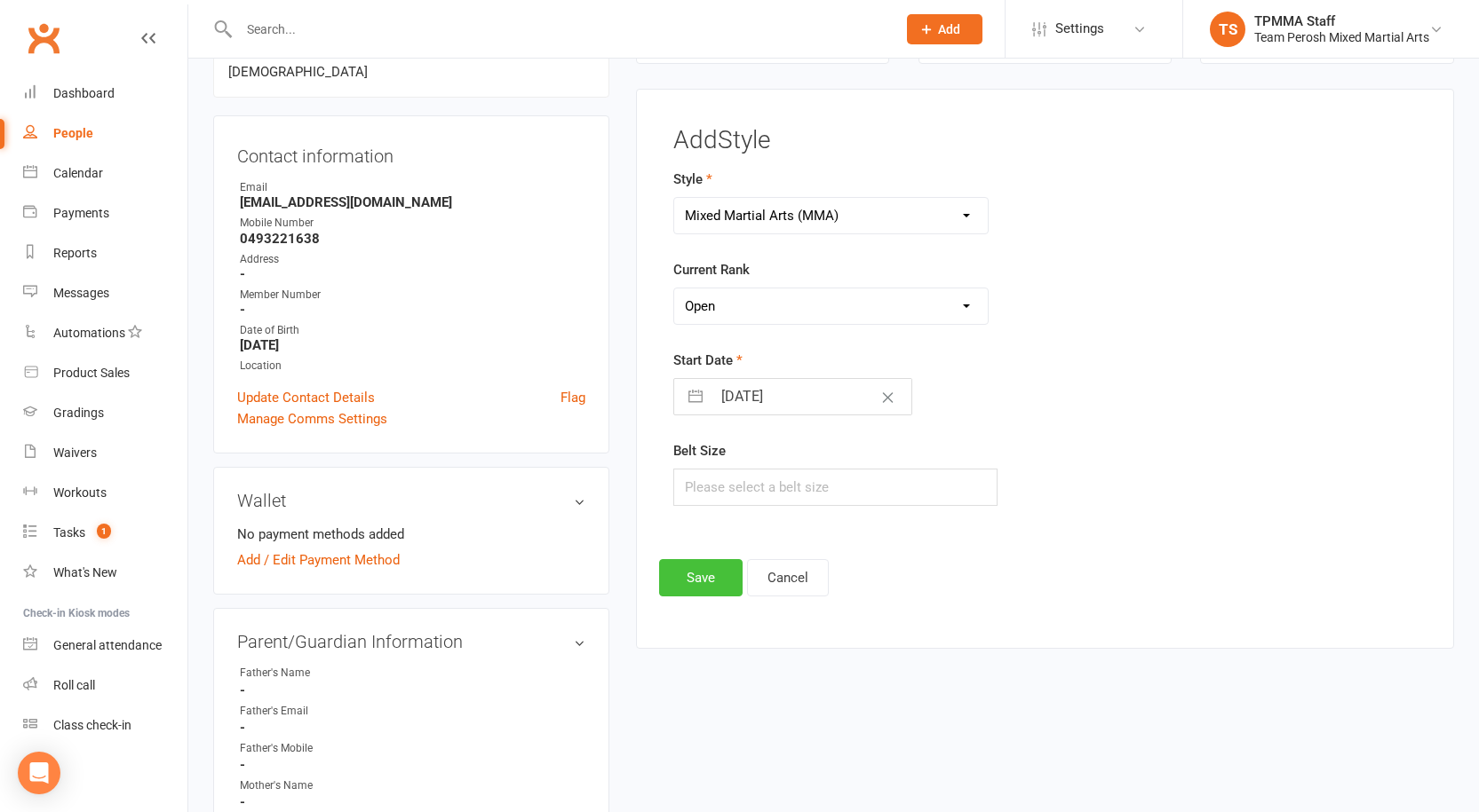
click at [689, 573] on button "Save" at bounding box center [700, 578] width 84 height 38
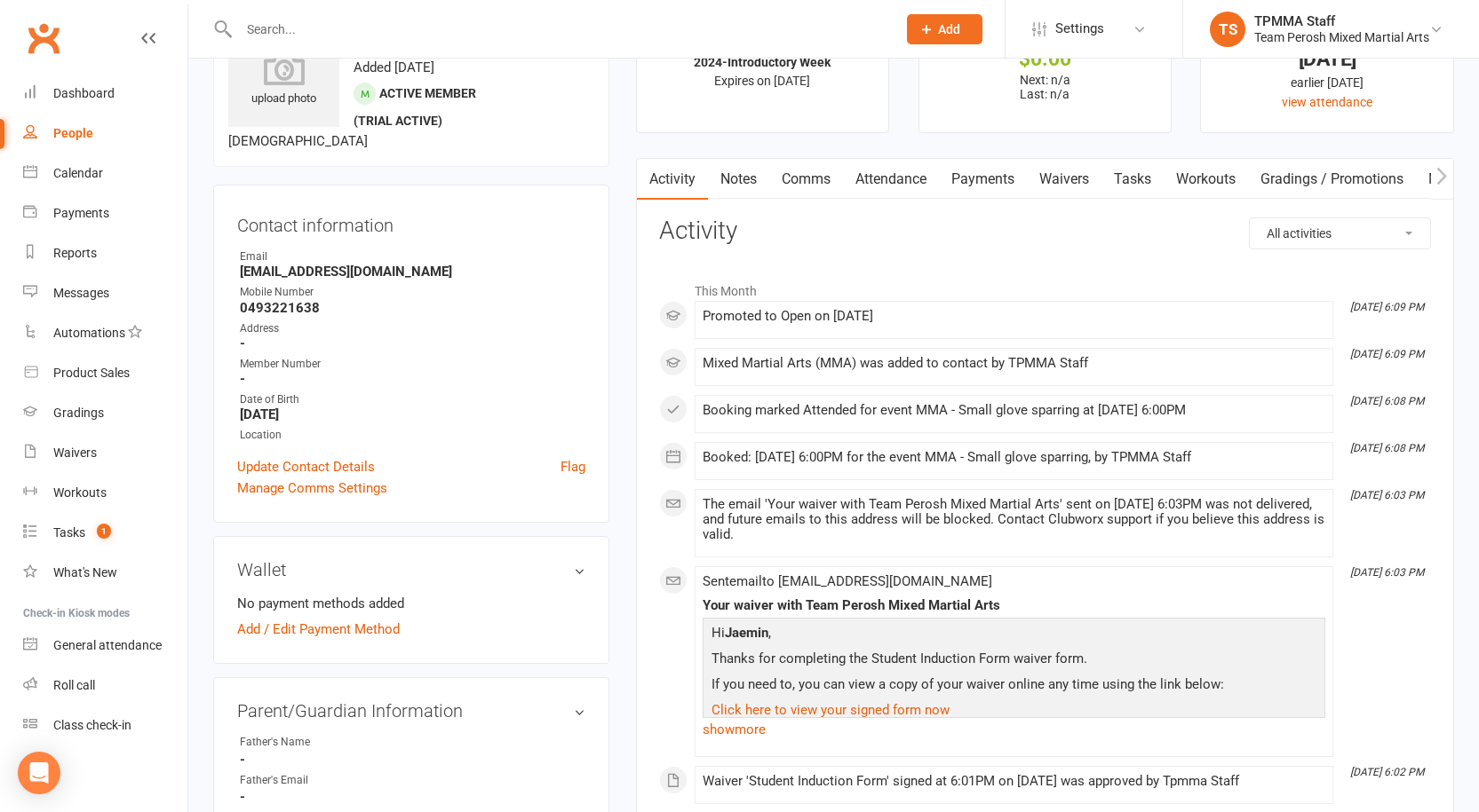
scroll to position [0, 0]
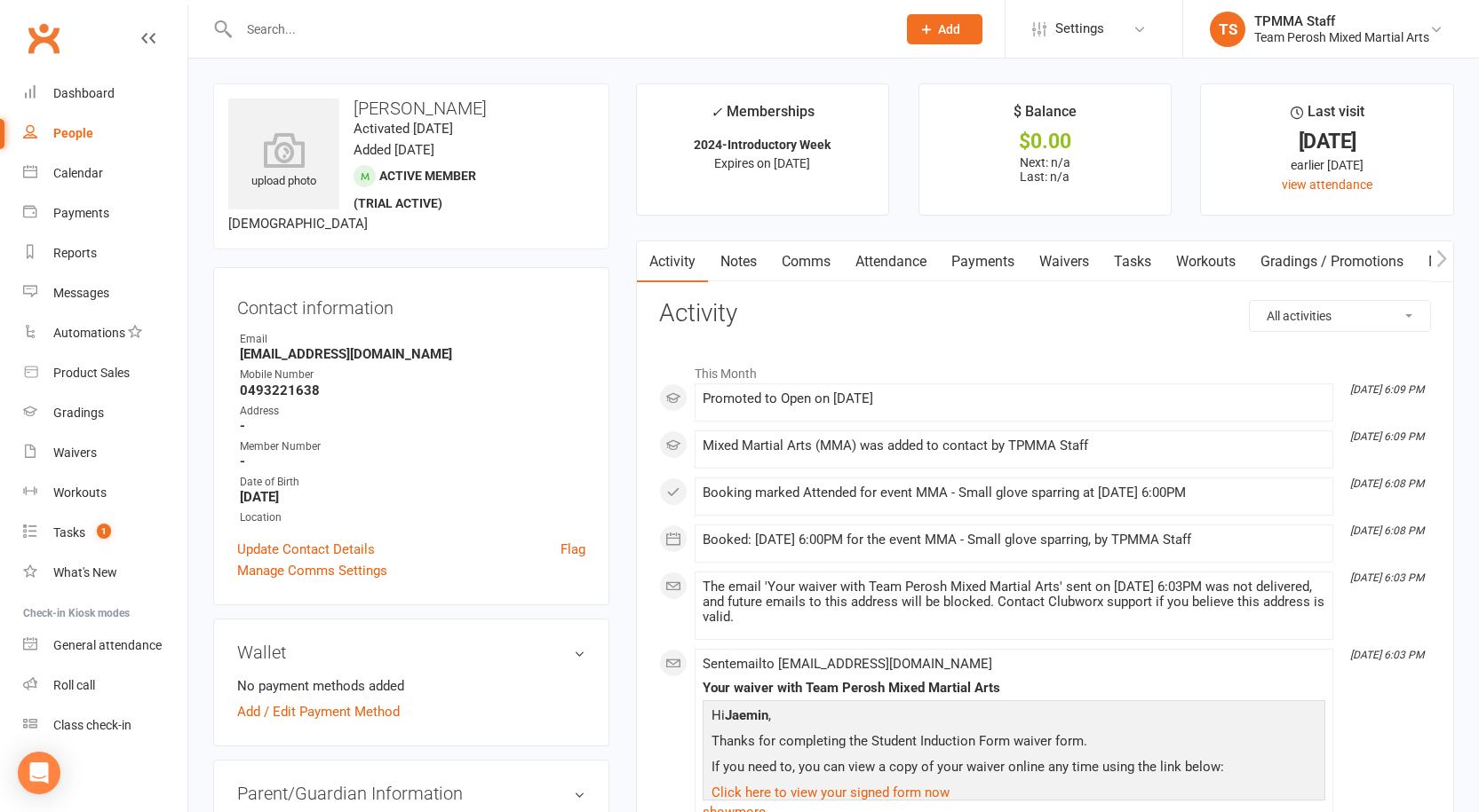
click at [72, 134] on div "People" at bounding box center [73, 133] width 40 height 14
select select "false"
select select "active_trial"
select select "100"
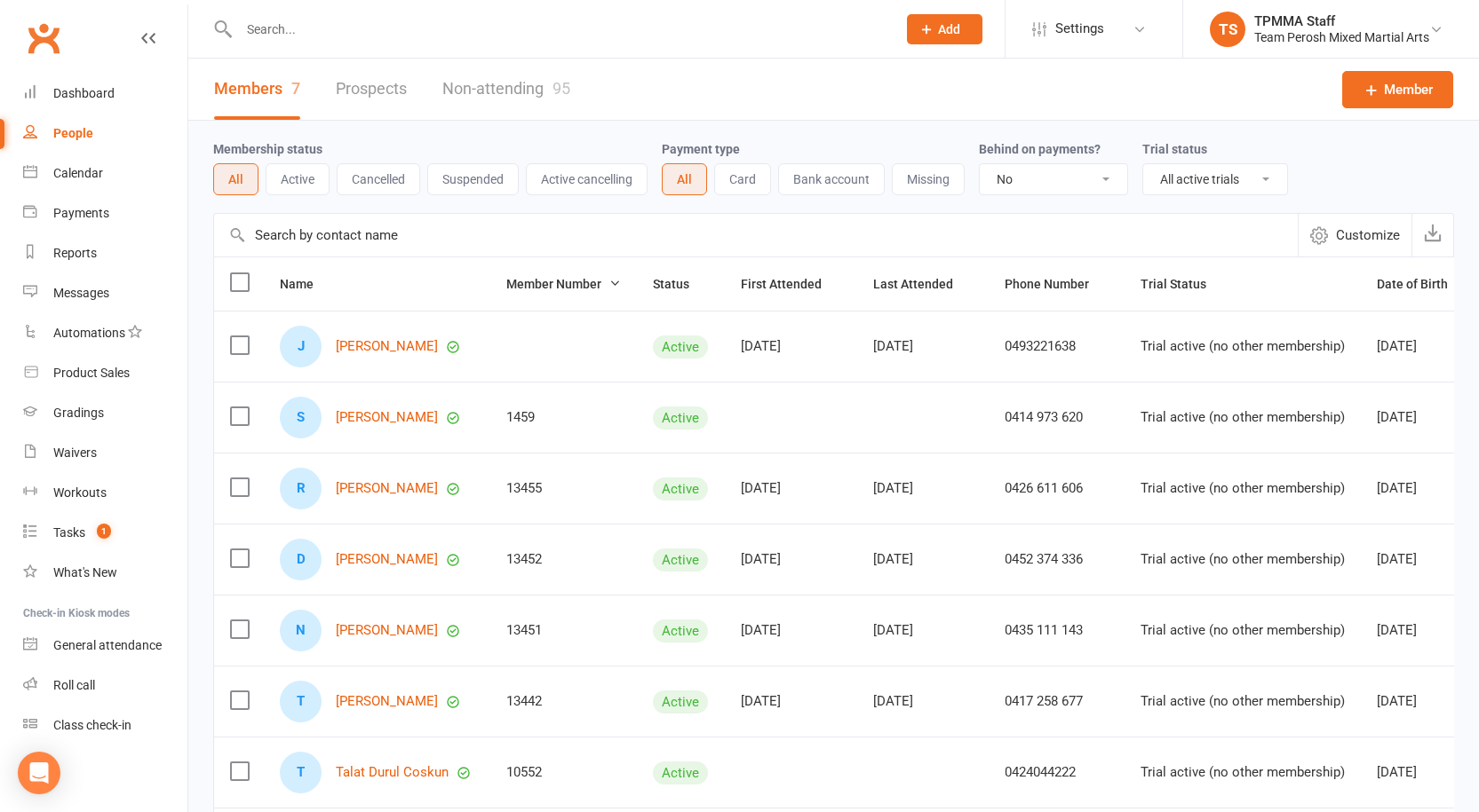
click at [571, 283] on span "Member Number" at bounding box center [564, 283] width 115 height 14
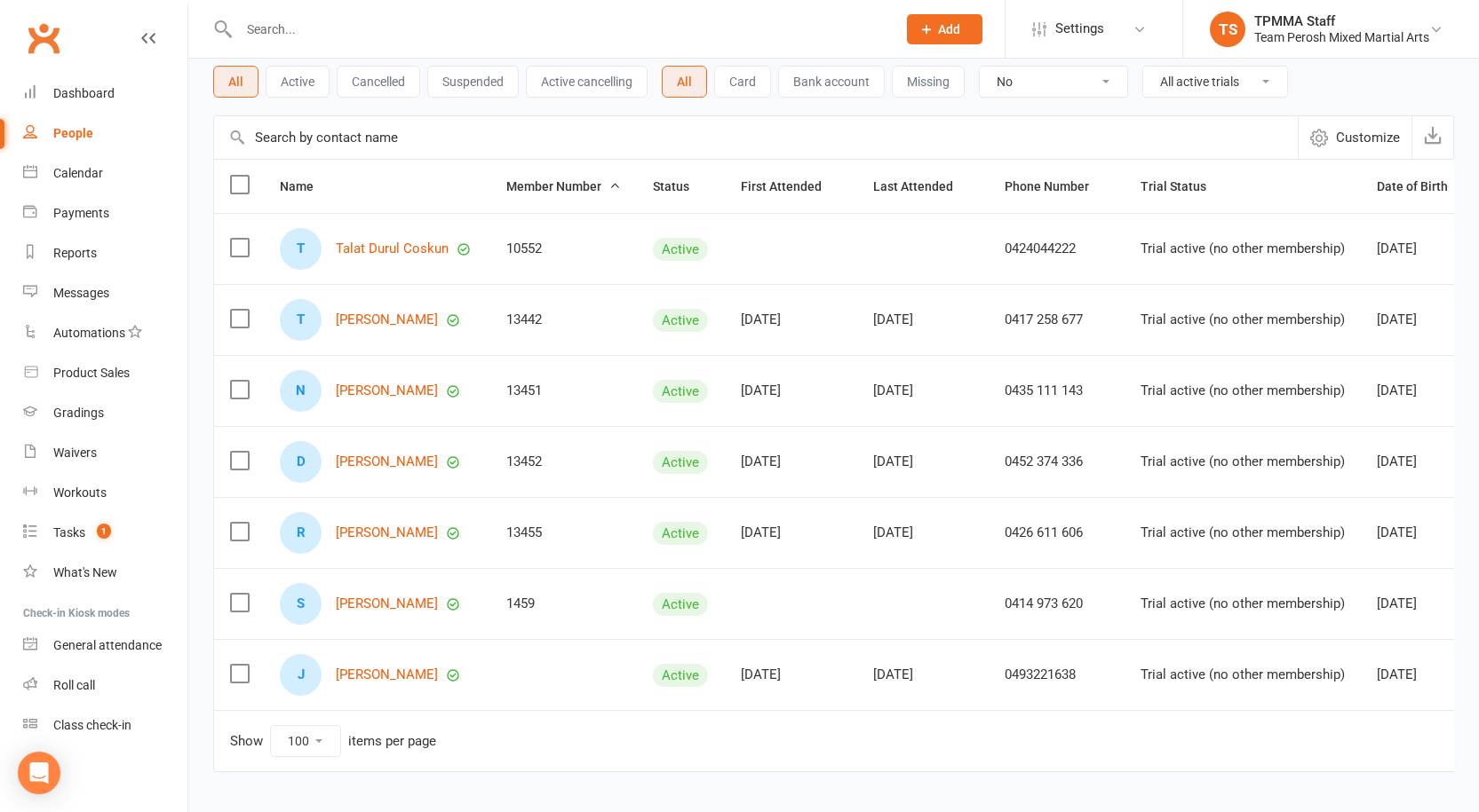
scroll to position [167, 0]
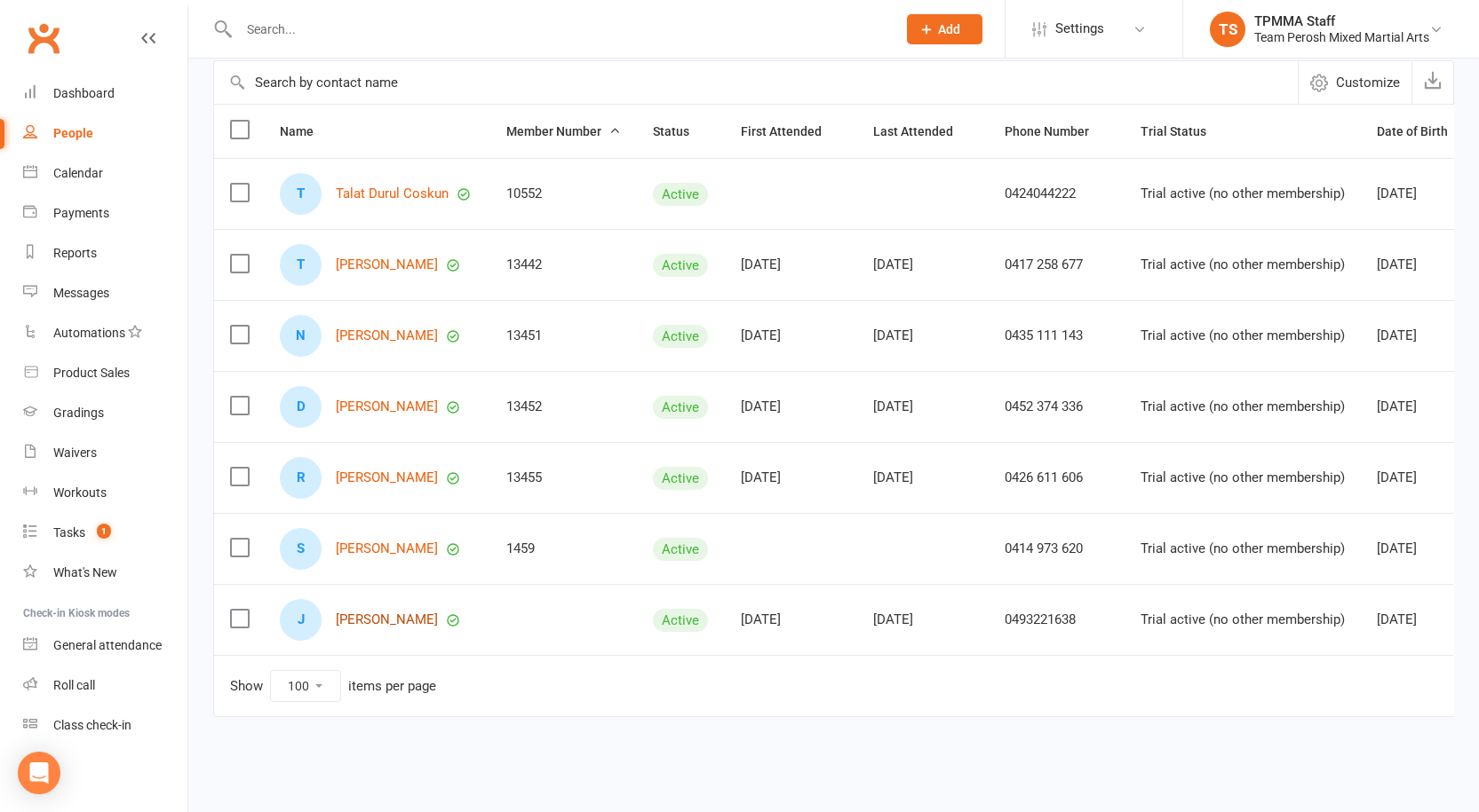
click at [378, 613] on link "[PERSON_NAME]" at bounding box center [387, 620] width 102 height 15
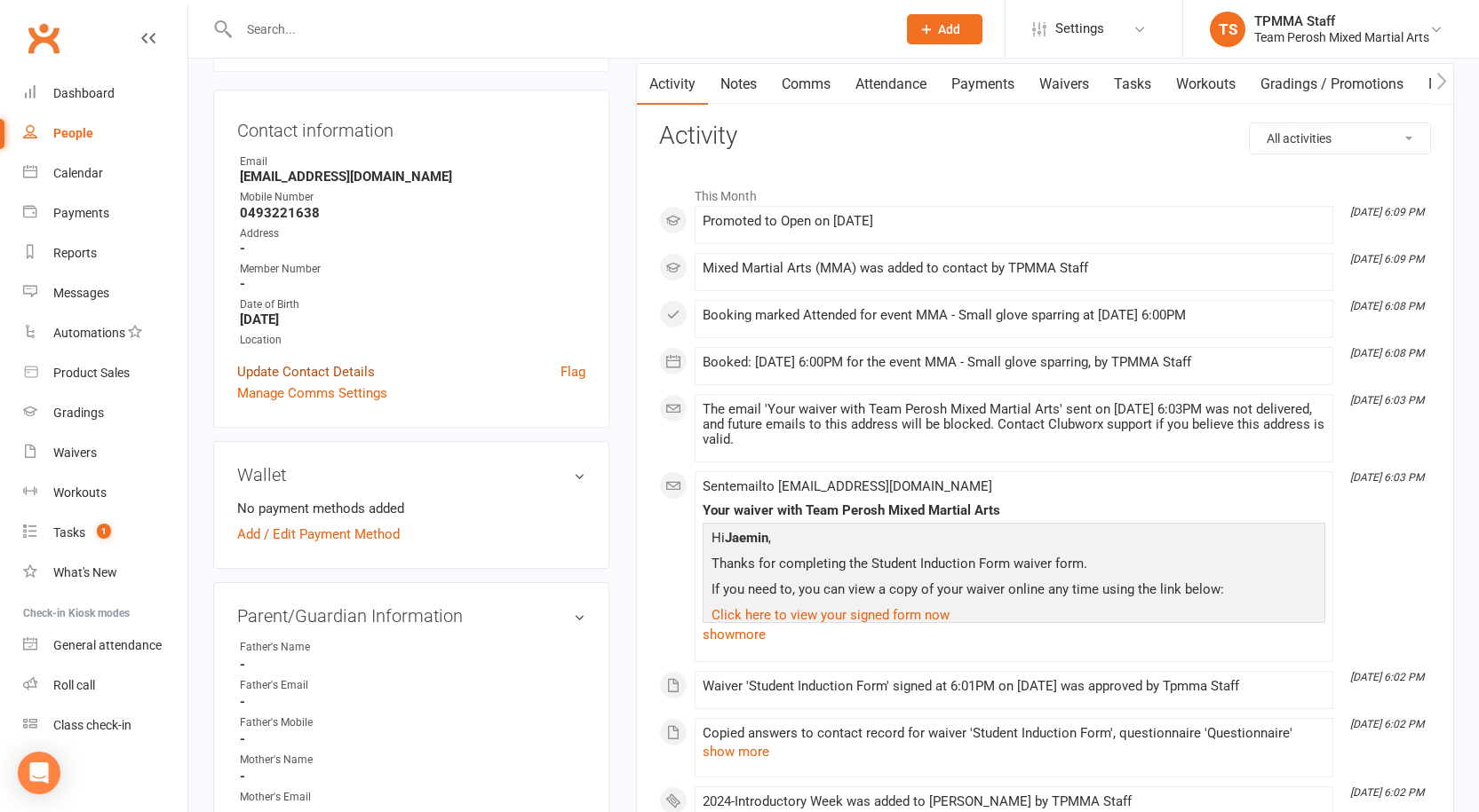
click at [324, 369] on link "Update Contact Details" at bounding box center [306, 372] width 137 height 22
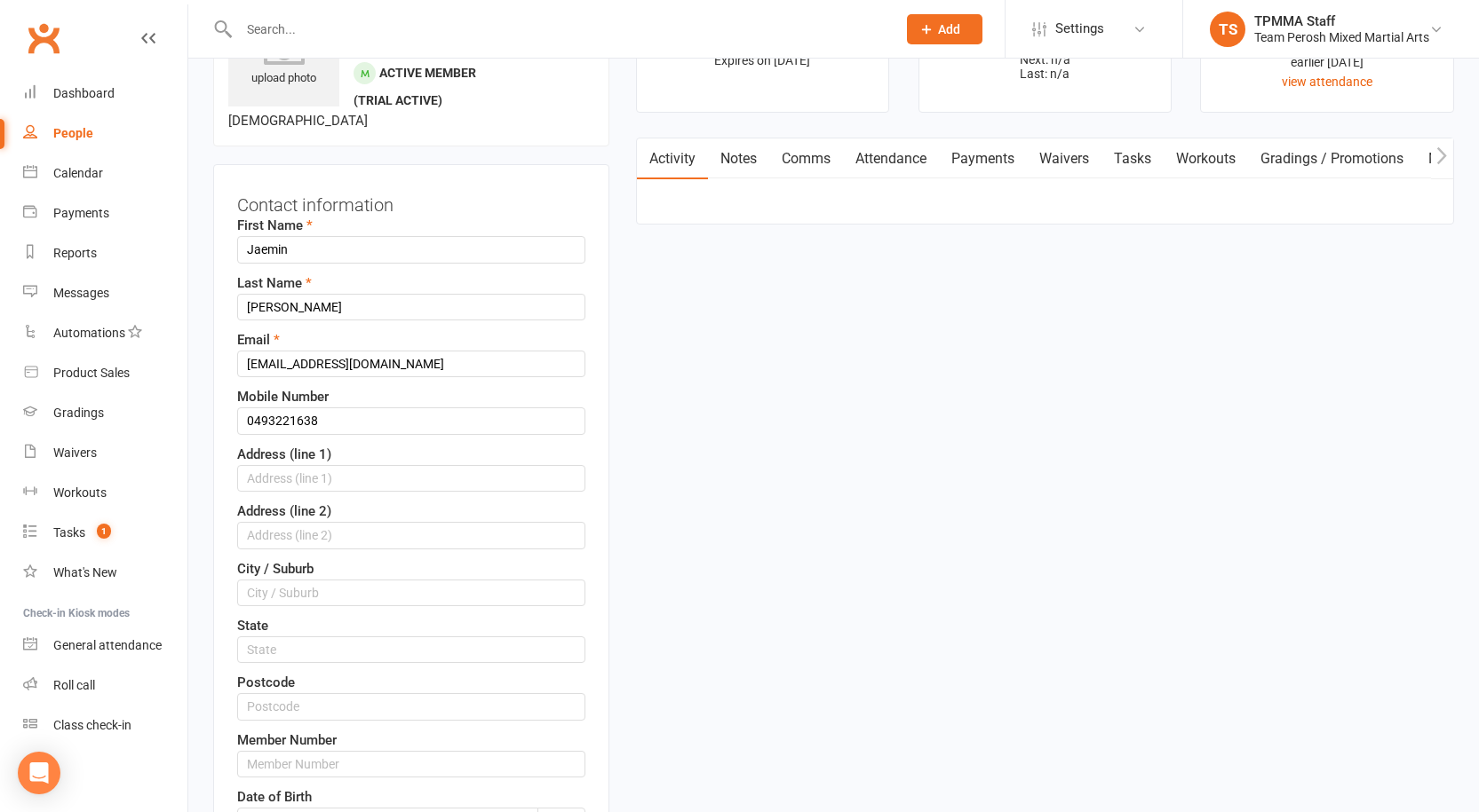
scroll to position [84, 0]
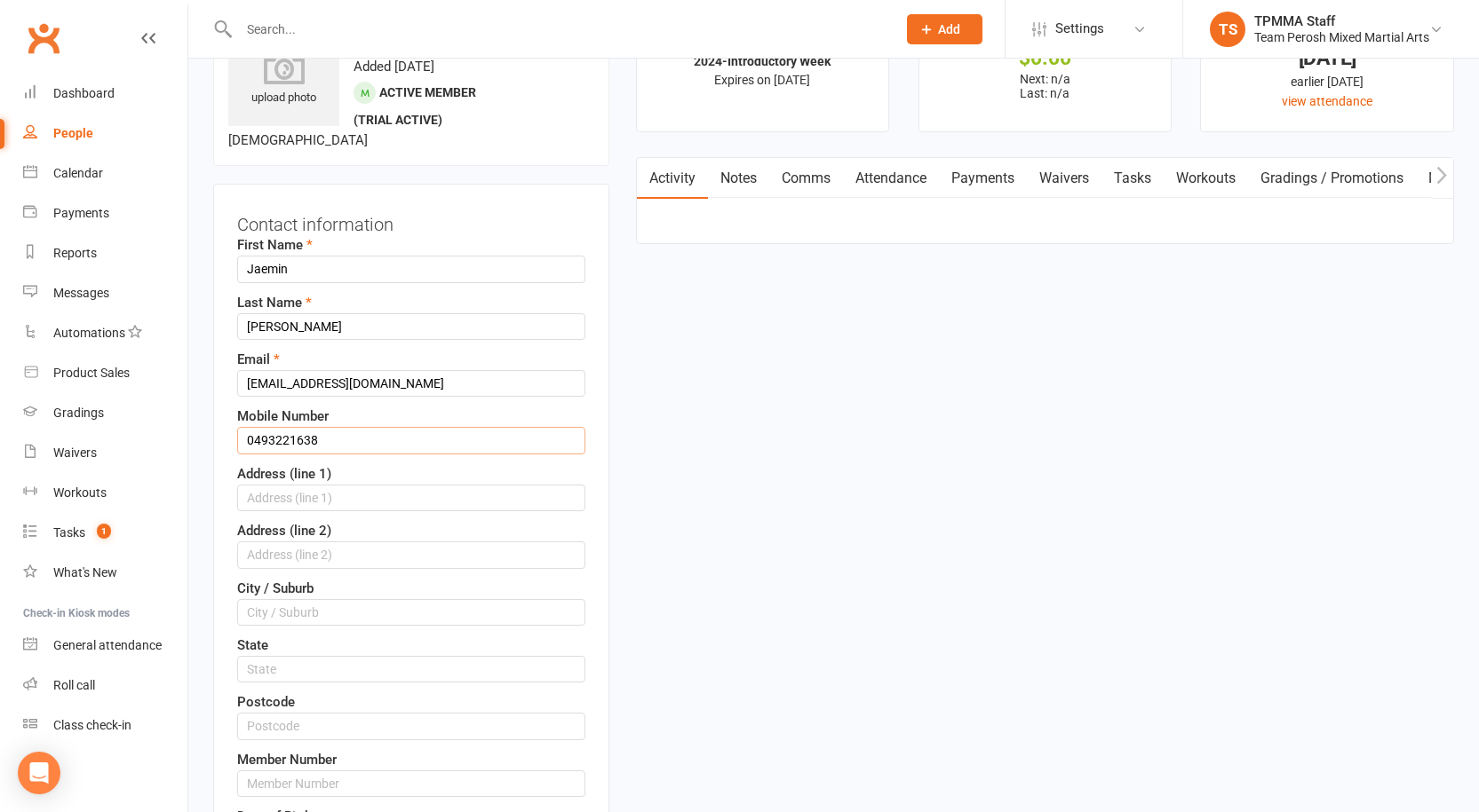
click at [274, 436] on input "0493221638" at bounding box center [411, 440] width 348 height 26
click at [300, 439] on input "0493 221638" at bounding box center [411, 440] width 348 height 26
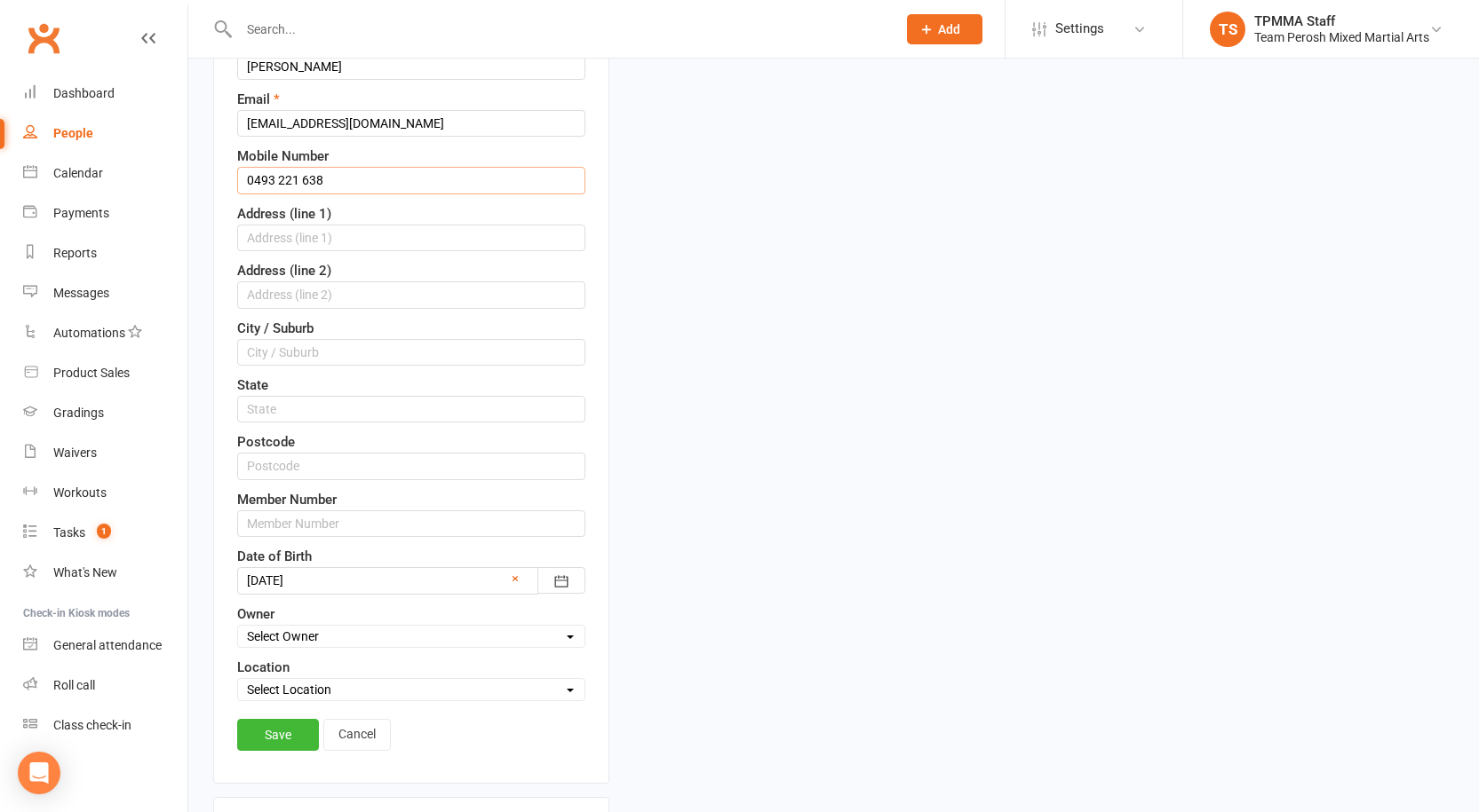
scroll to position [350, 0]
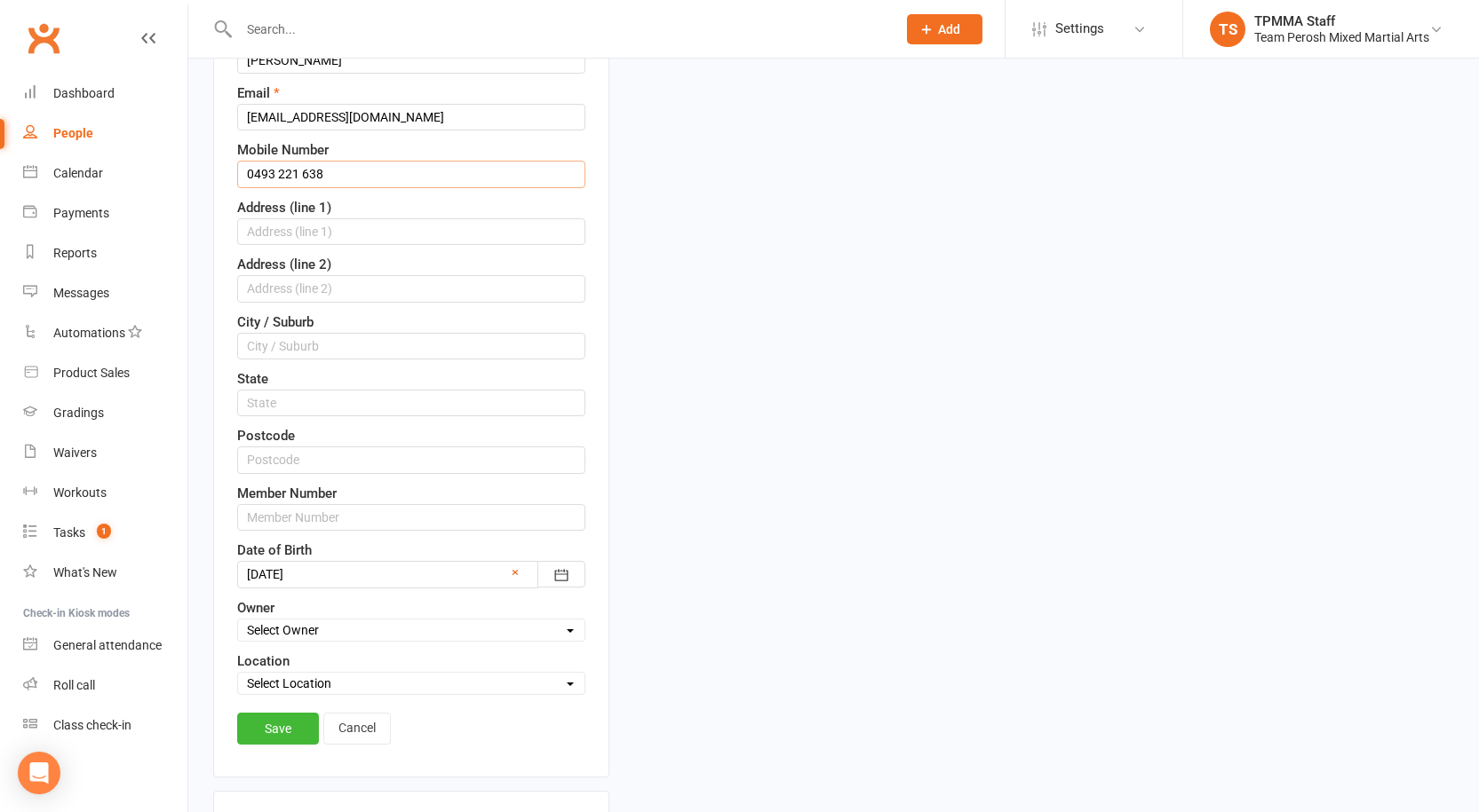
type input "0493 221 638"
click at [297, 518] on input "text" at bounding box center [411, 517] width 348 height 26
click at [287, 737] on link "Save" at bounding box center [278, 729] width 82 height 32
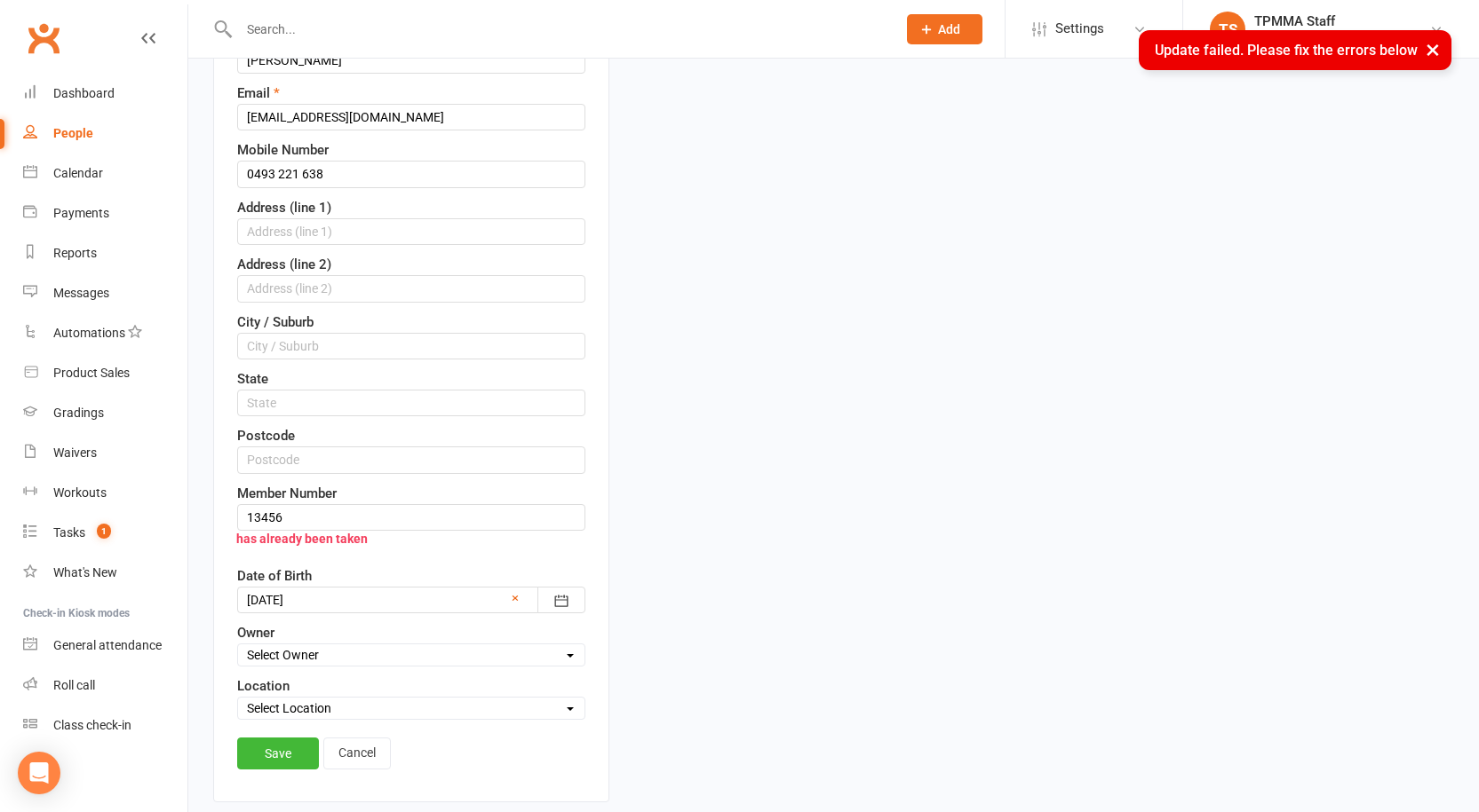
click at [338, 519] on input "13456" at bounding box center [411, 517] width 348 height 26
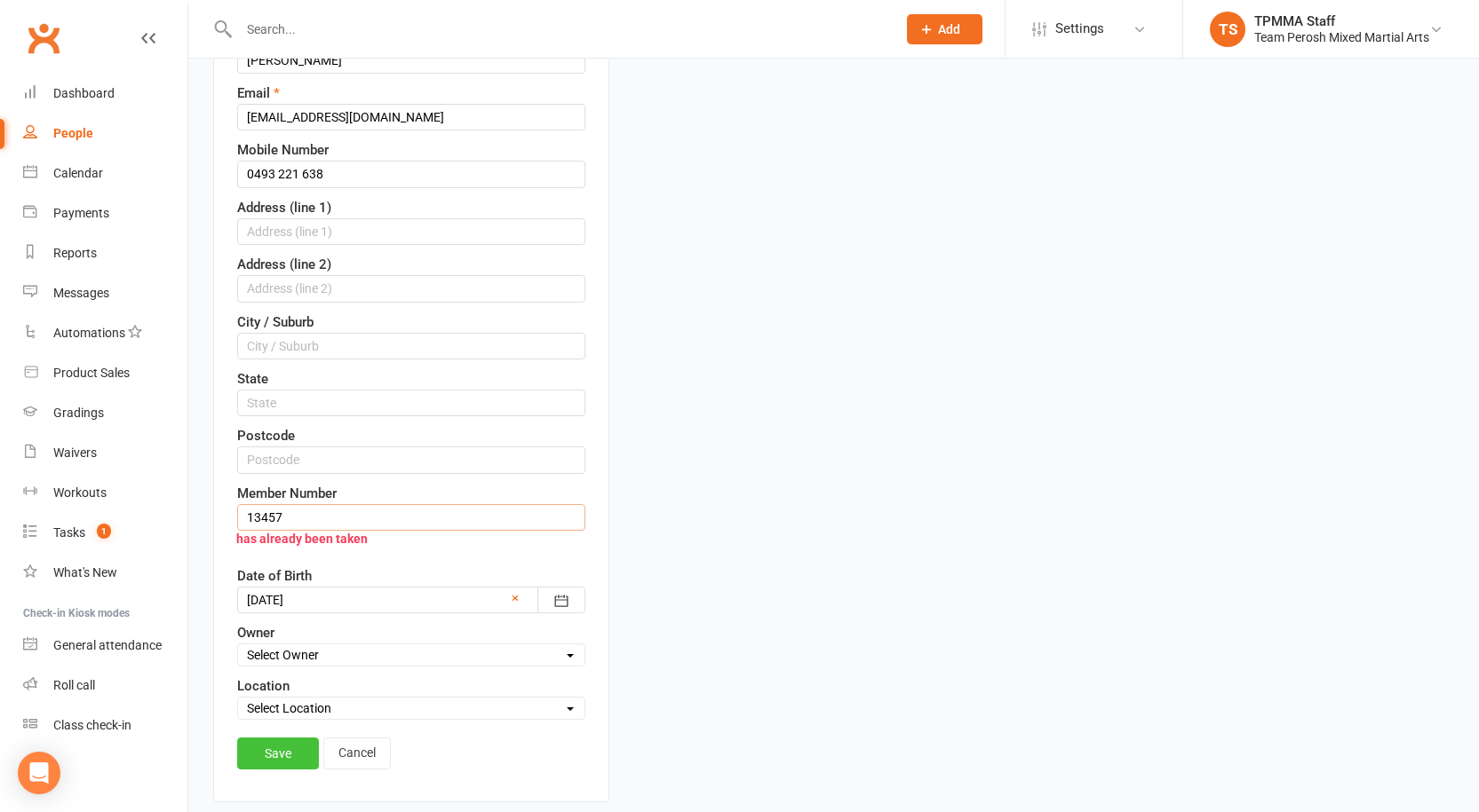
type input "13457"
click at [273, 756] on link "Save" at bounding box center [278, 754] width 82 height 32
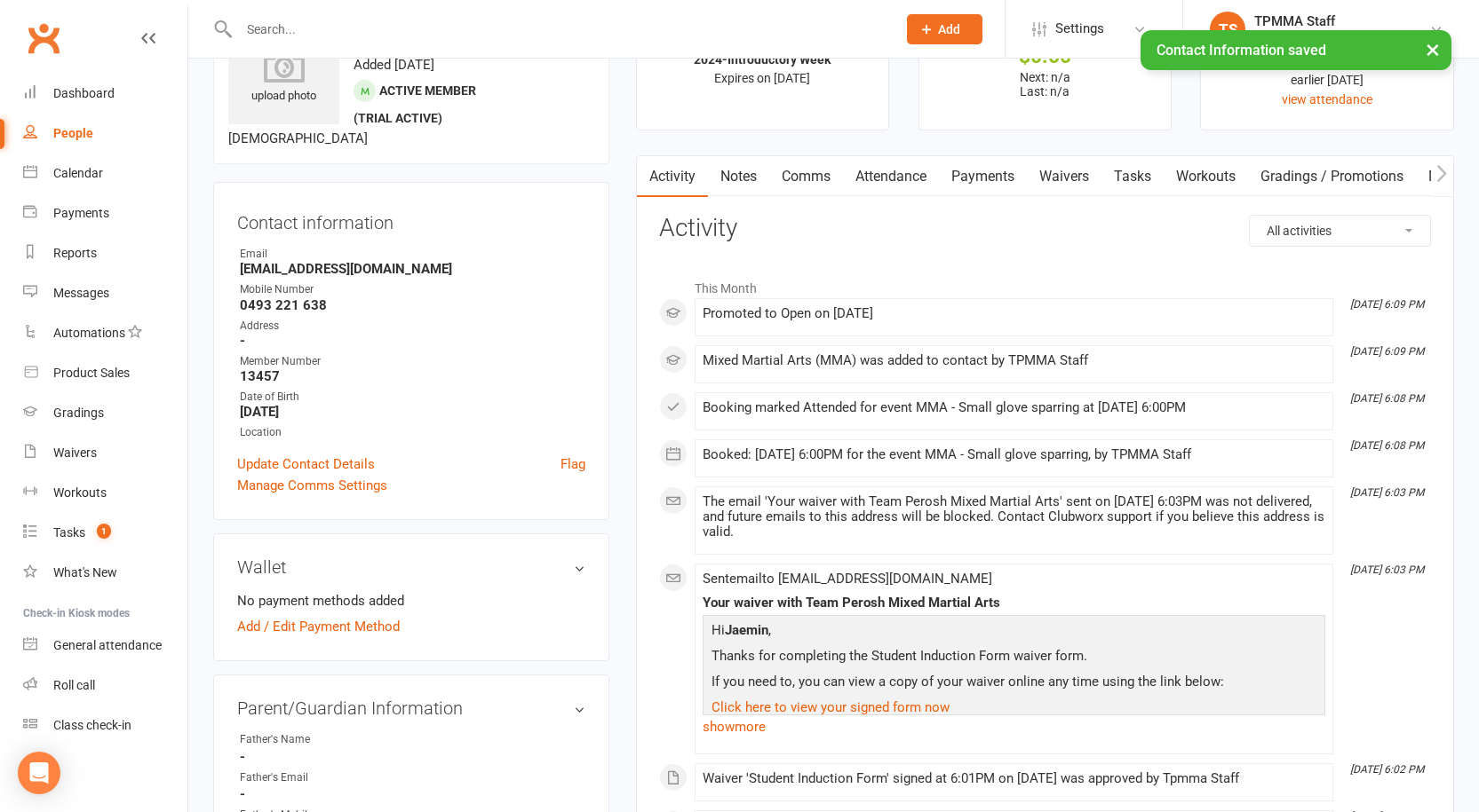
scroll to position [0, 0]
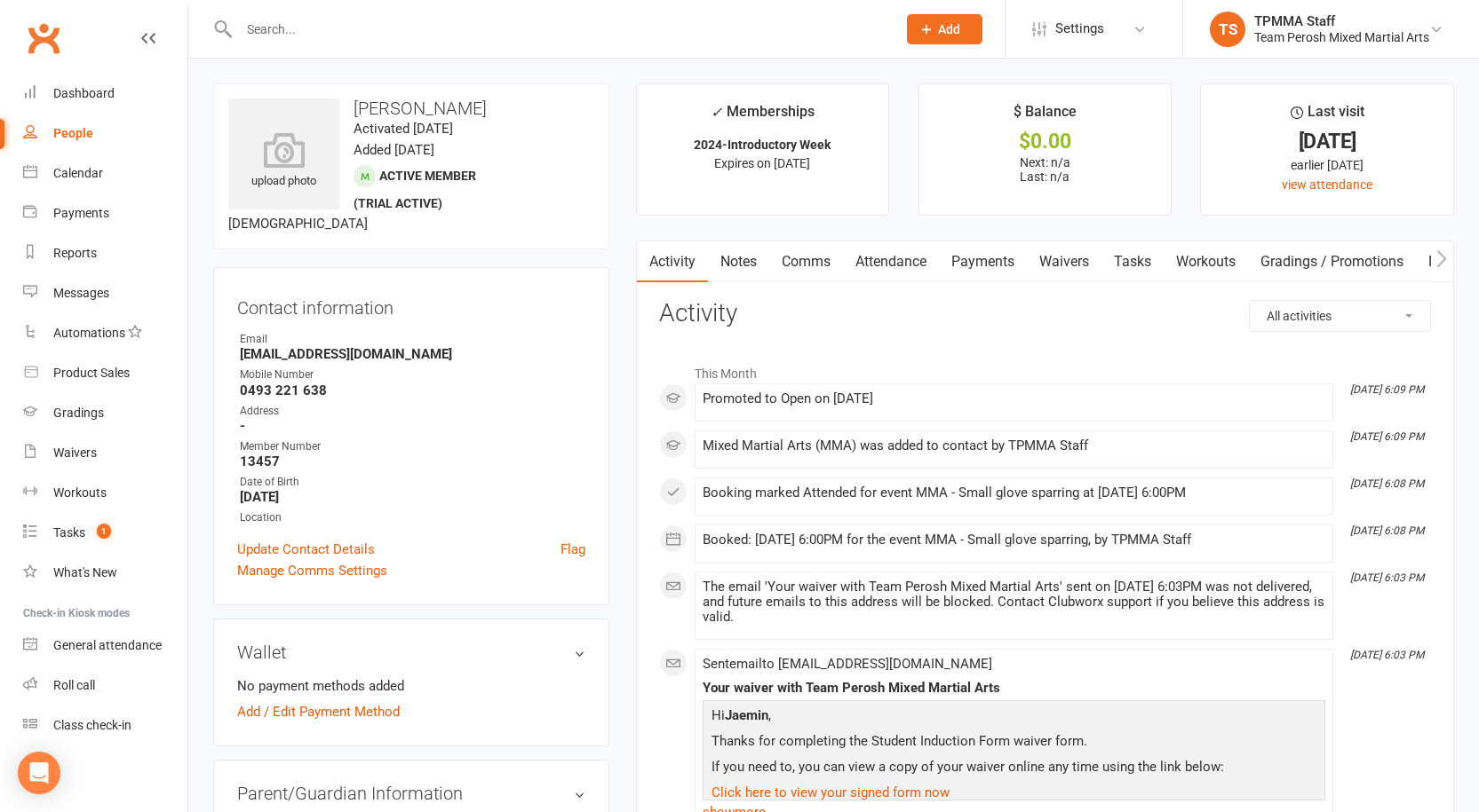
click at [442, 24] on input "text" at bounding box center [558, 29] width 651 height 24
click at [382, 40] on input "13456" at bounding box center [558, 29] width 651 height 24
type input "1"
click at [55, 131] on div "People" at bounding box center [73, 133] width 40 height 14
select select "false"
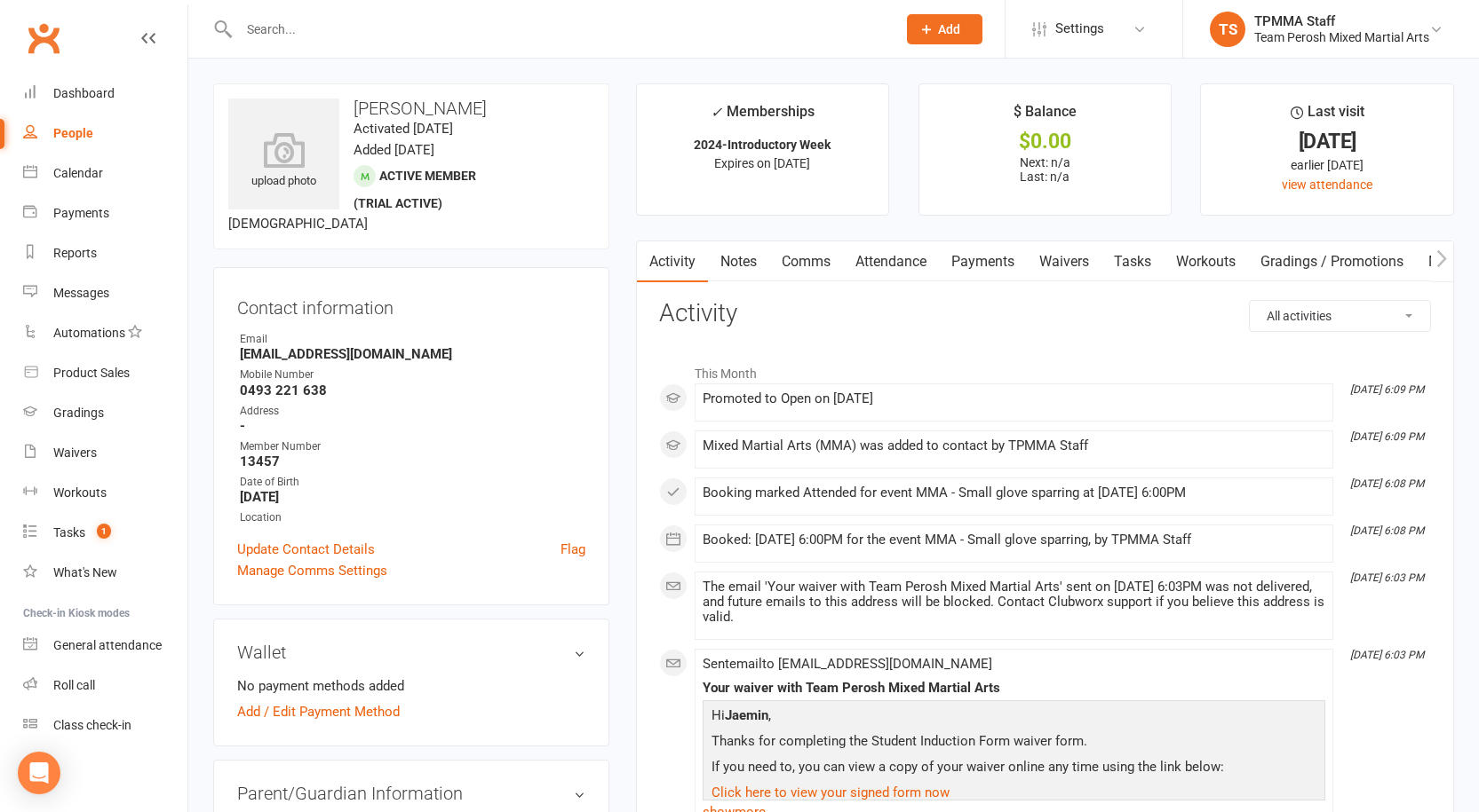
select select "active_trial"
select select "100"
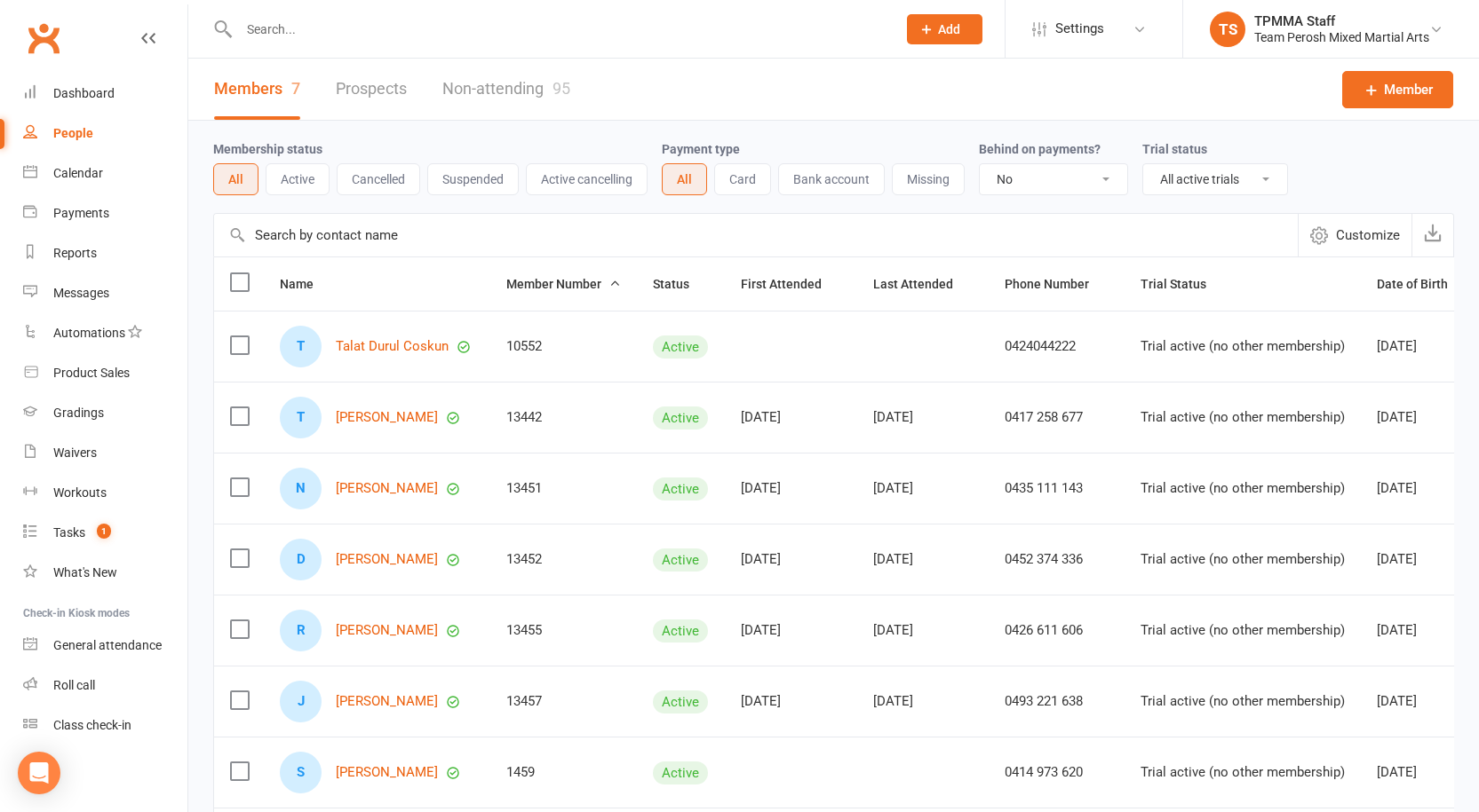
click at [560, 279] on span "Member Number" at bounding box center [564, 283] width 115 height 14
click at [370, 30] on input "text" at bounding box center [558, 29] width 651 height 24
click at [86, 86] on link "Dashboard" at bounding box center [105, 93] width 165 height 40
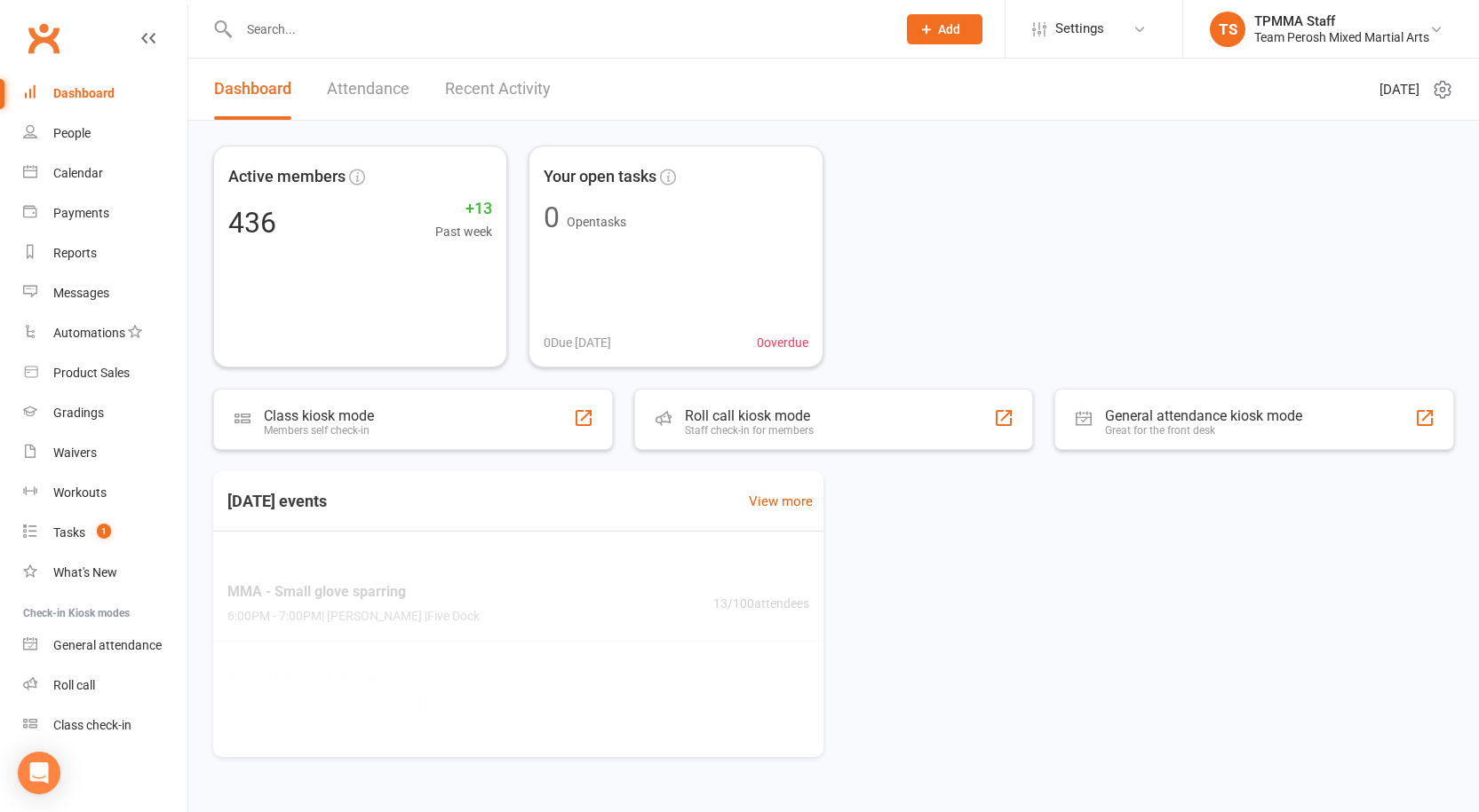
click at [308, 30] on input "text" at bounding box center [558, 29] width 651 height 24
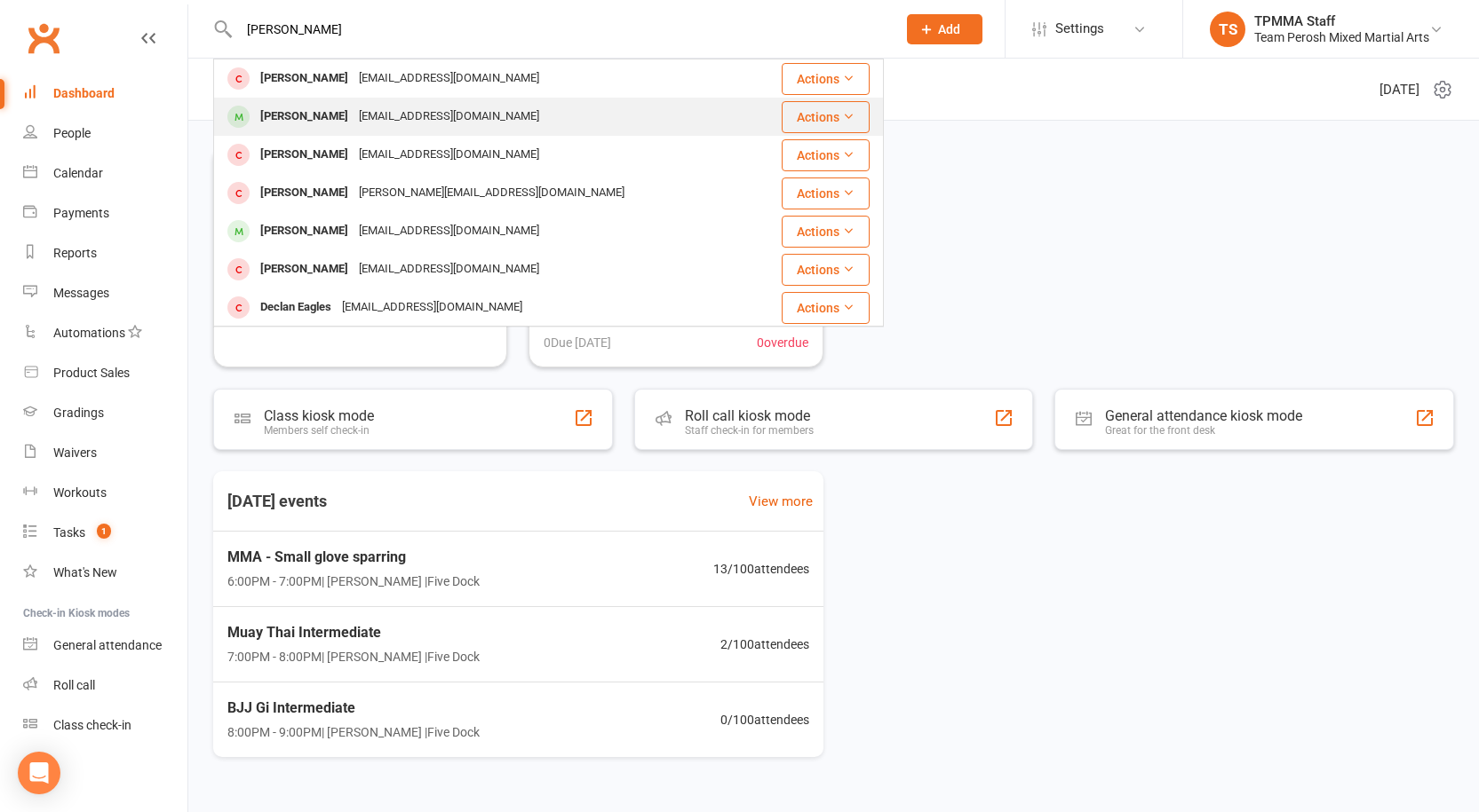
type input "[PERSON_NAME]"
click at [338, 118] on div "[PERSON_NAME]" at bounding box center [304, 116] width 99 height 25
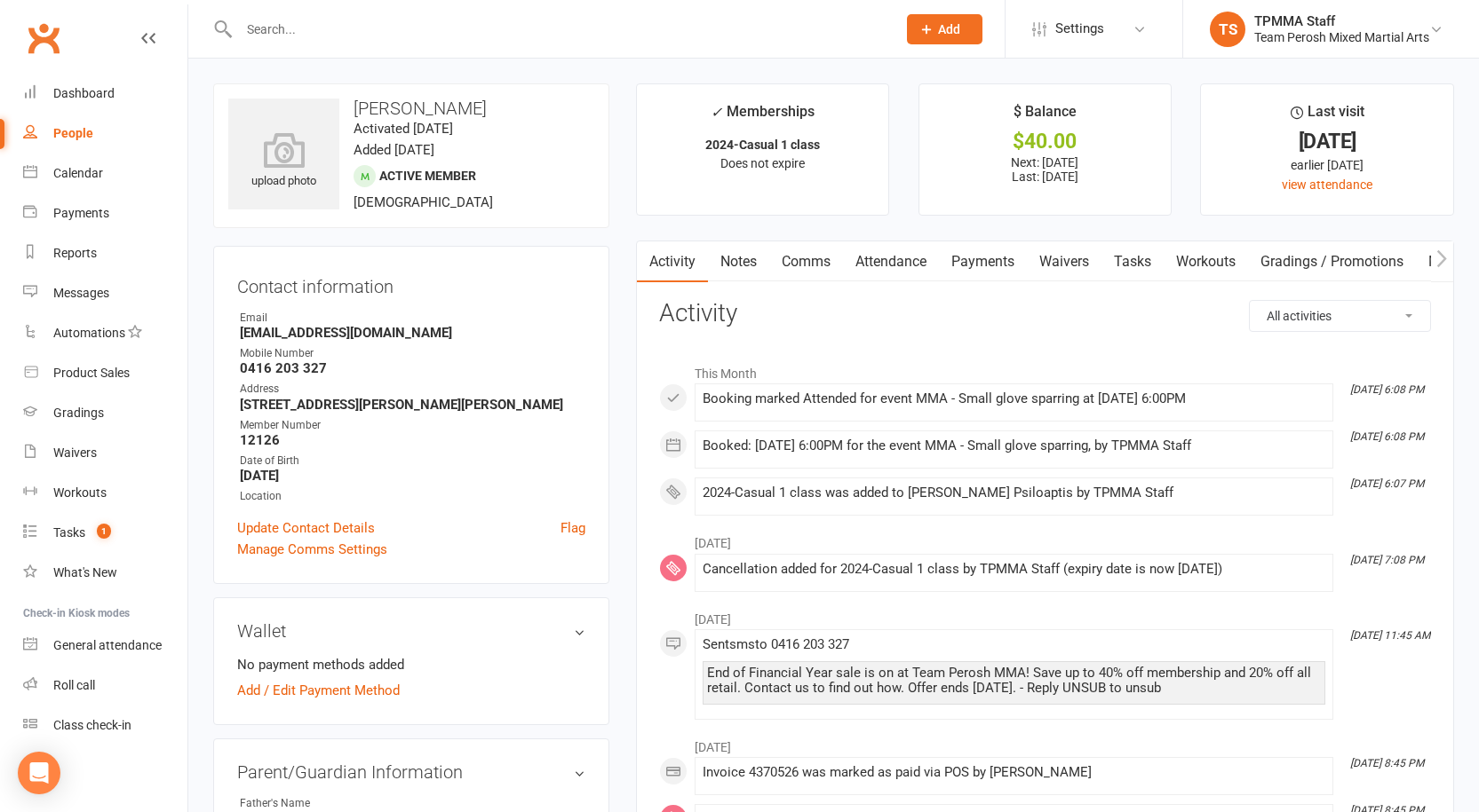
click at [368, 34] on input "text" at bounding box center [558, 29] width 651 height 24
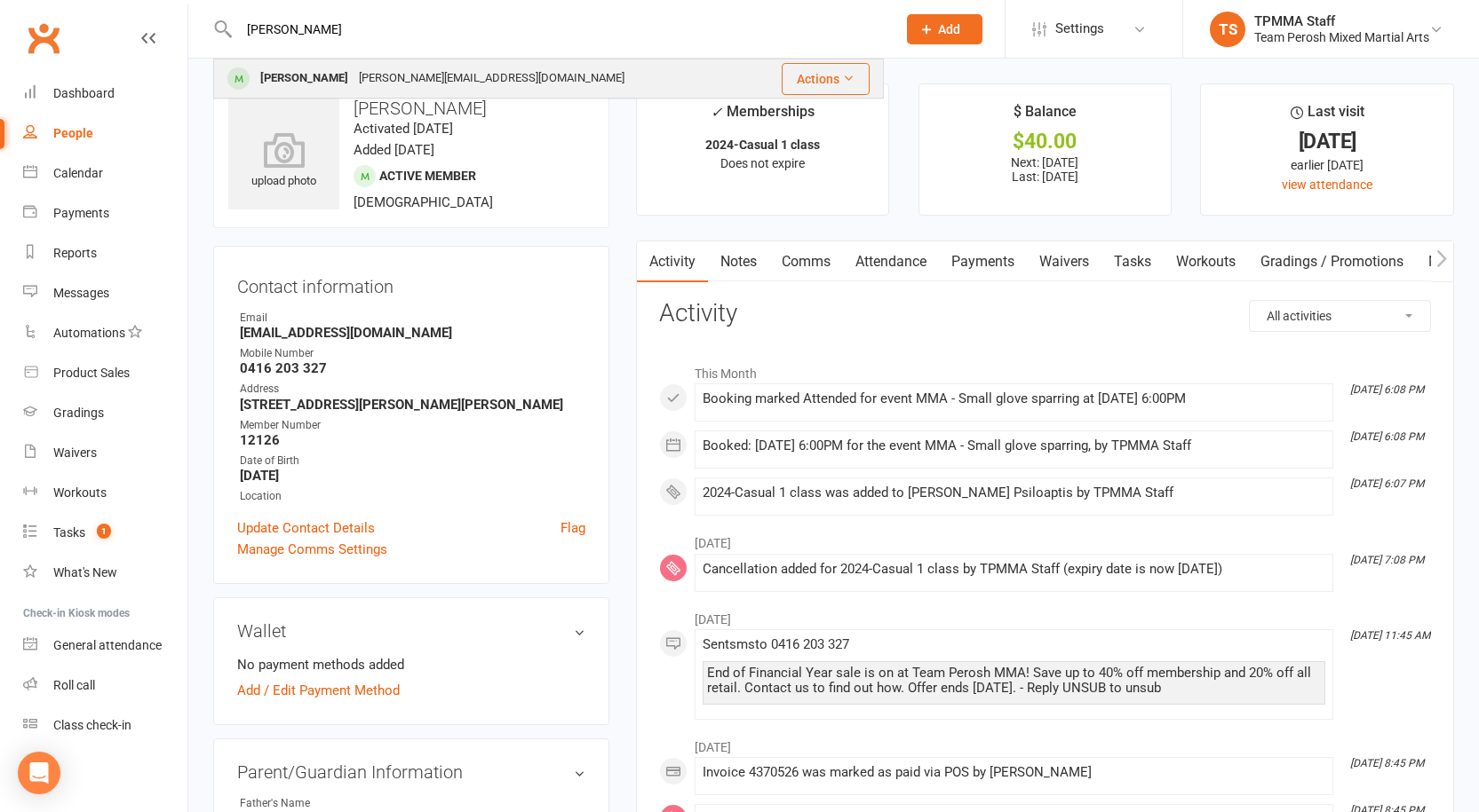
type input "[PERSON_NAME]"
click at [353, 79] on div "[PERSON_NAME][EMAIL_ADDRESS][DOMAIN_NAME]" at bounding box center [490, 78] width 276 height 25
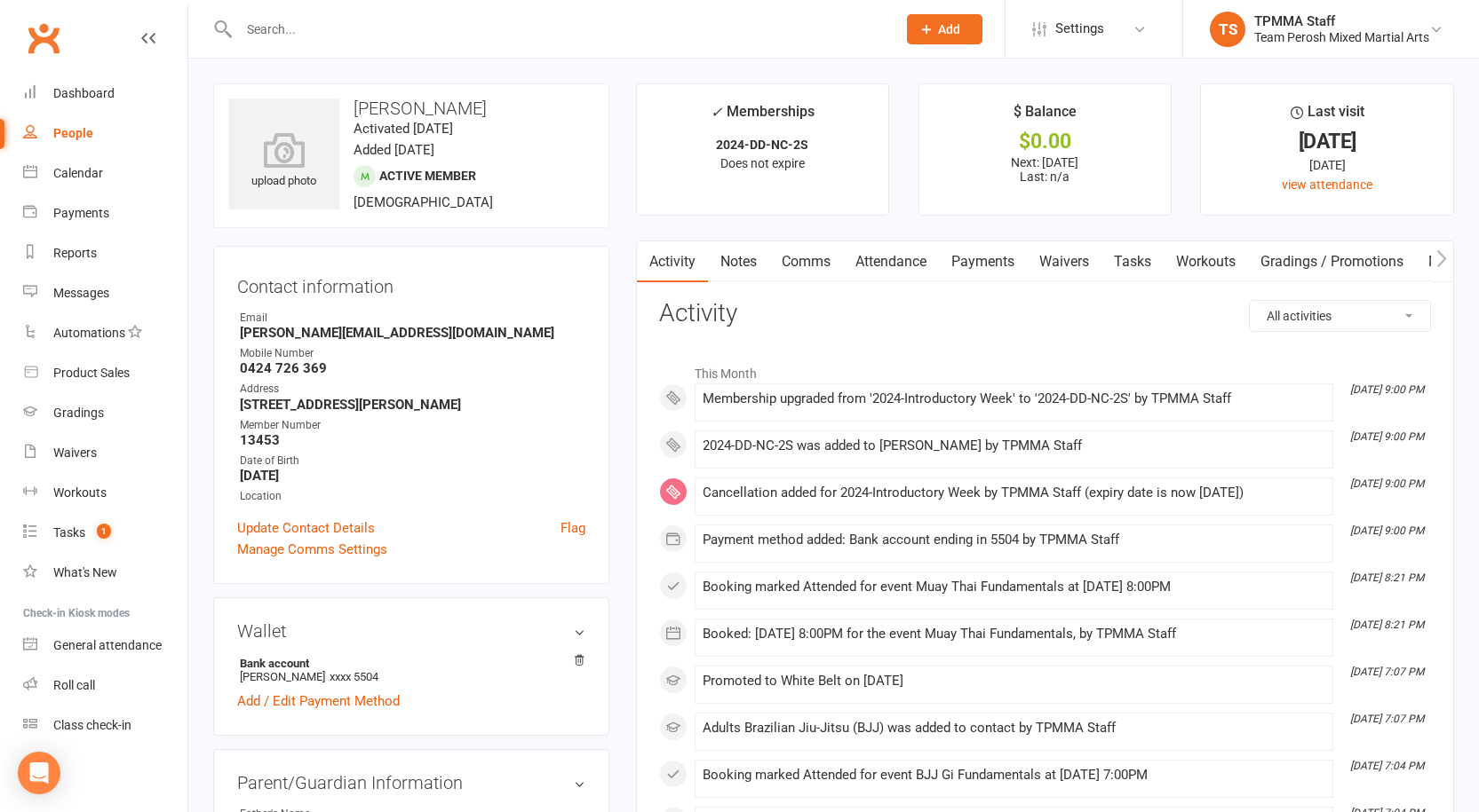
click at [313, 24] on input "text" at bounding box center [558, 29] width 651 height 24
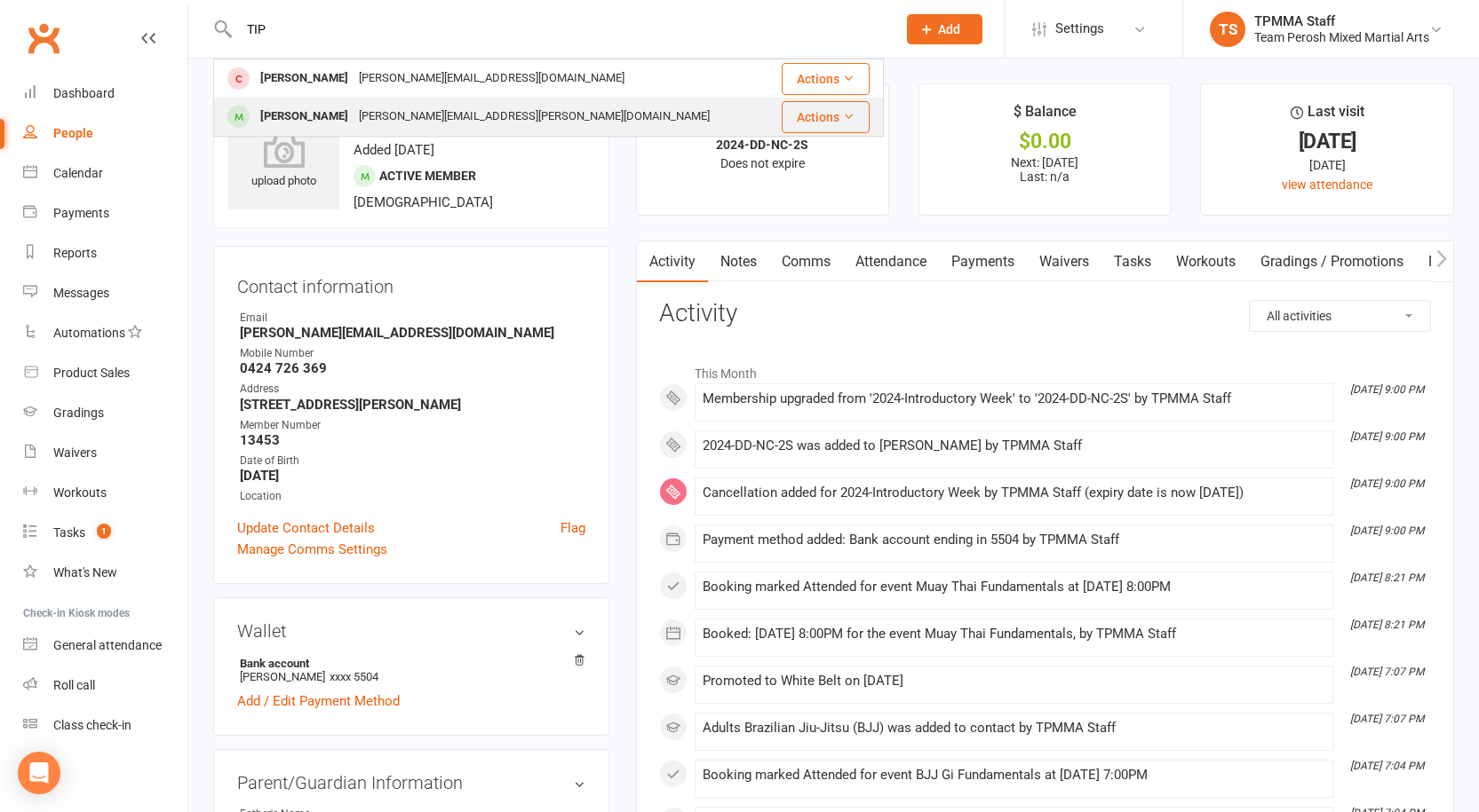
type input "TIP"
click at [319, 118] on div "[PERSON_NAME]" at bounding box center [304, 116] width 99 height 25
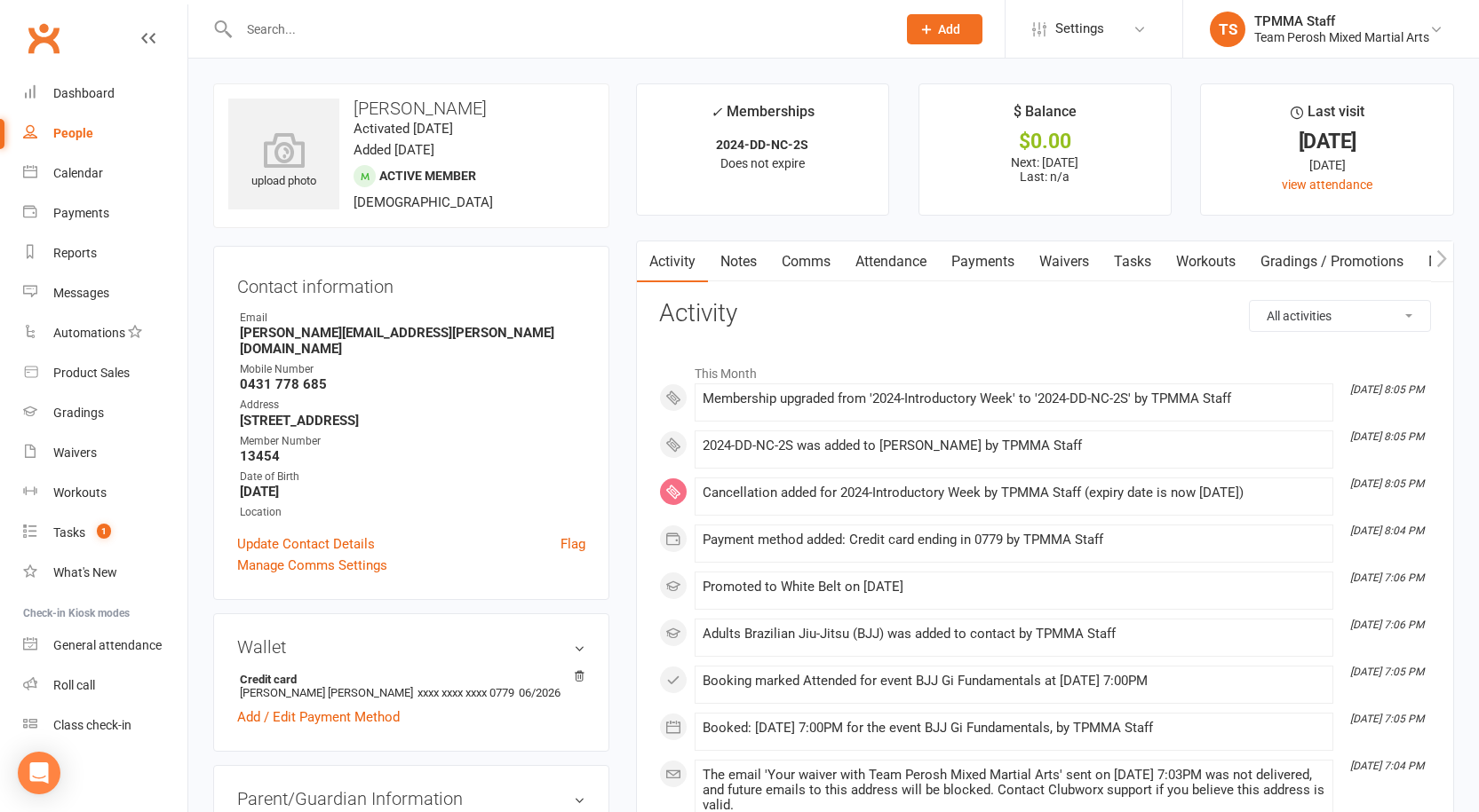
click at [295, 23] on input "text" at bounding box center [558, 29] width 651 height 24
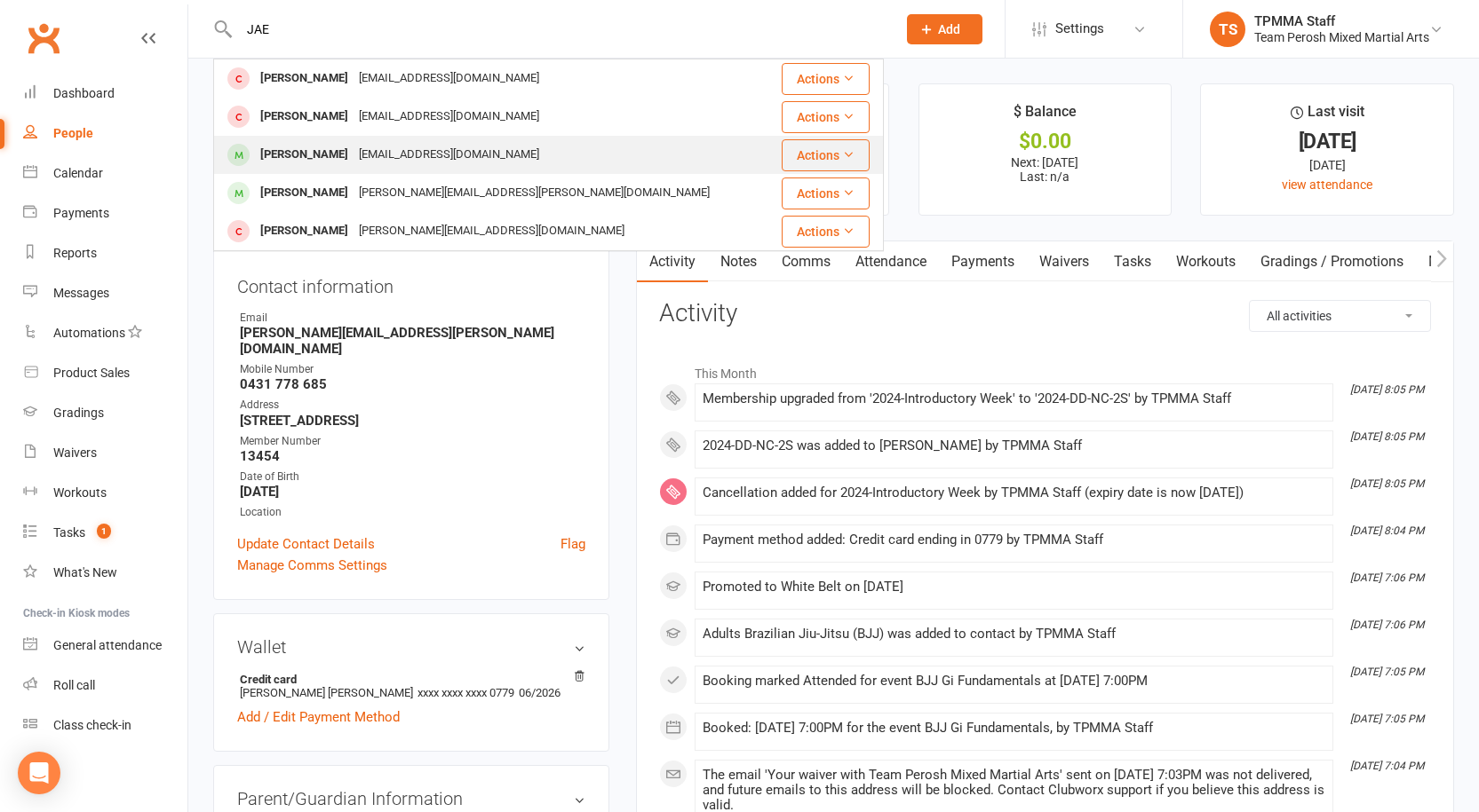
type input "JAE"
click at [353, 162] on div "[EMAIL_ADDRESS][DOMAIN_NAME]" at bounding box center [448, 154] width 191 height 25
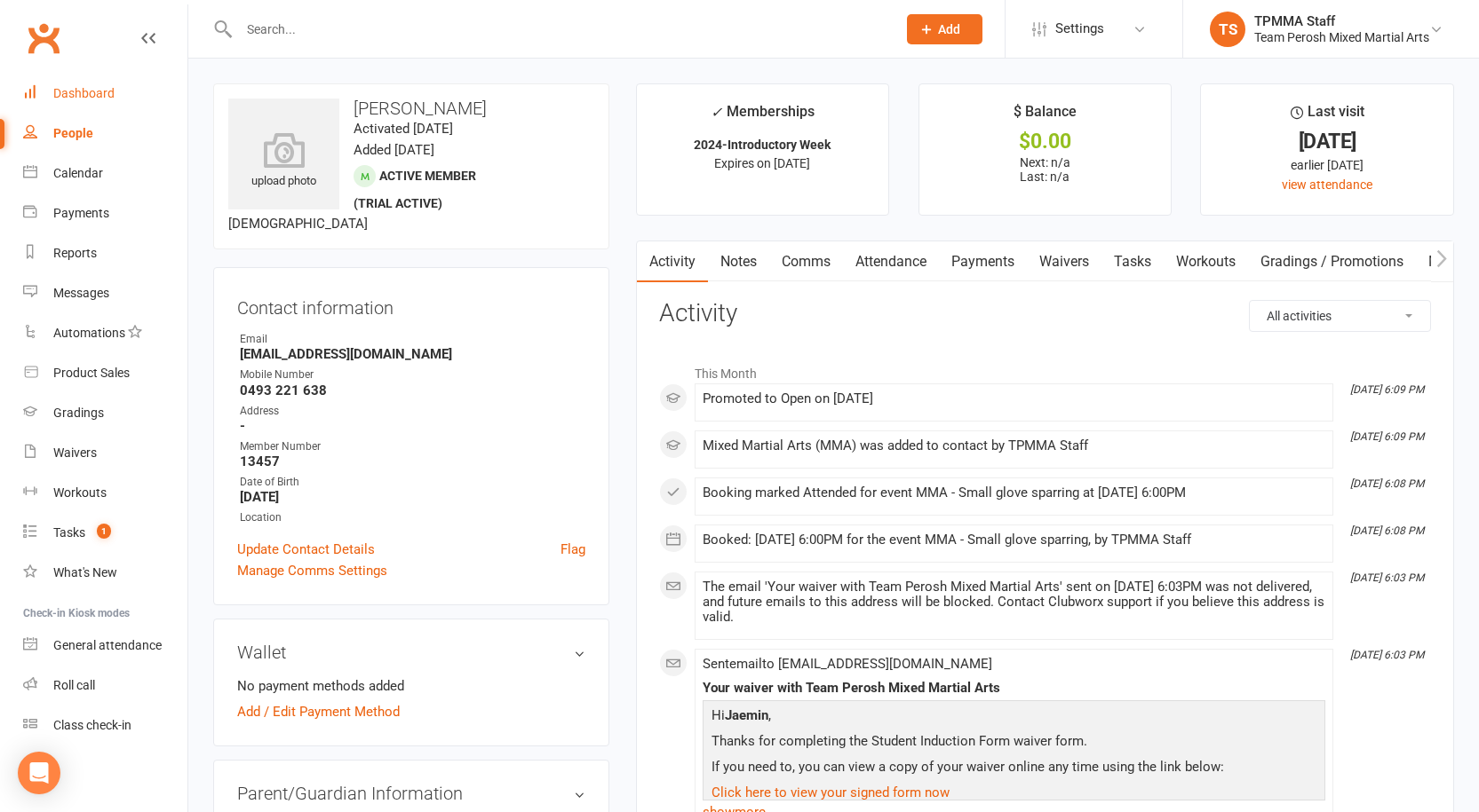
click at [74, 89] on div "Dashboard" at bounding box center [84, 93] width 61 height 14
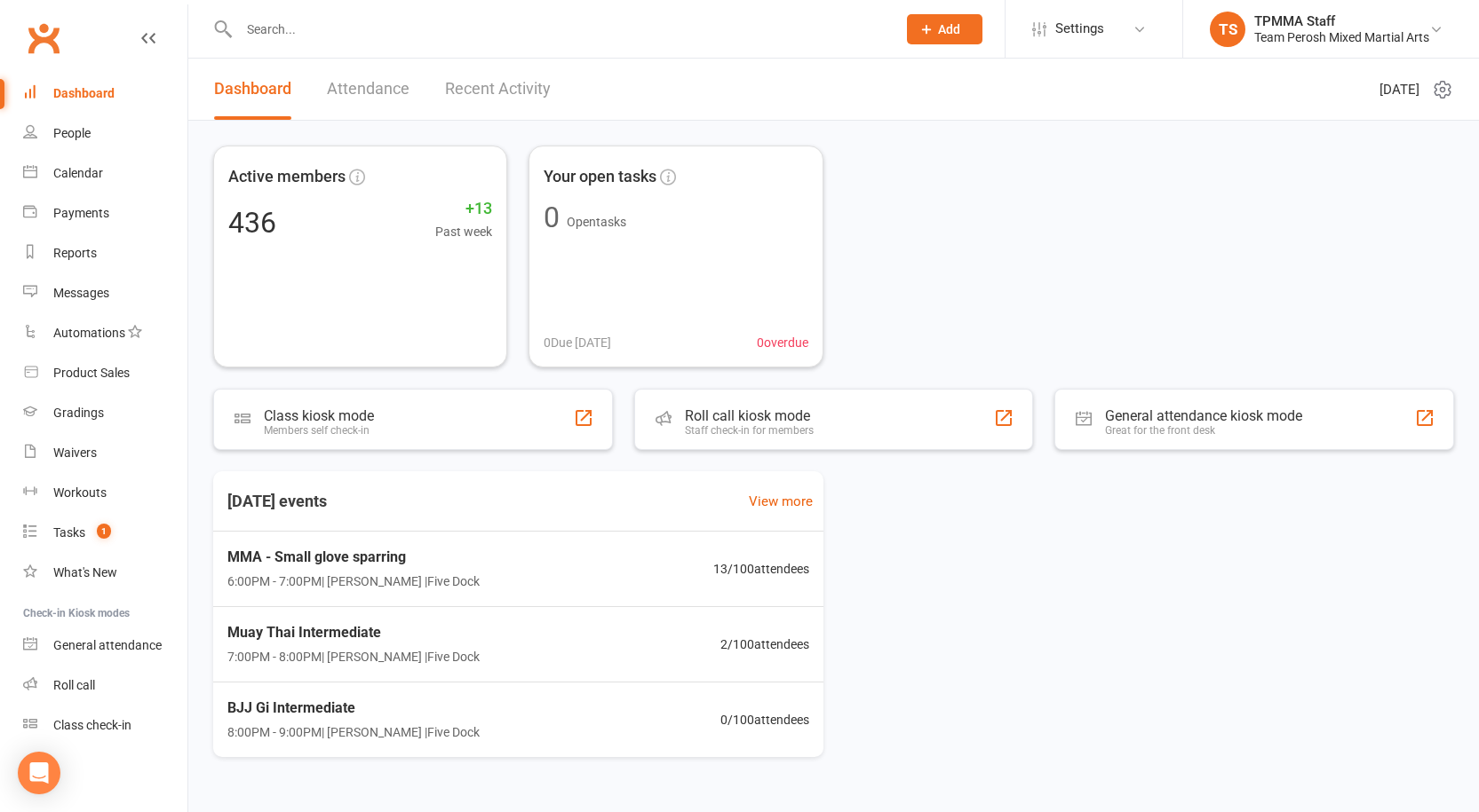
click at [360, 40] on input "text" at bounding box center [558, 29] width 651 height 24
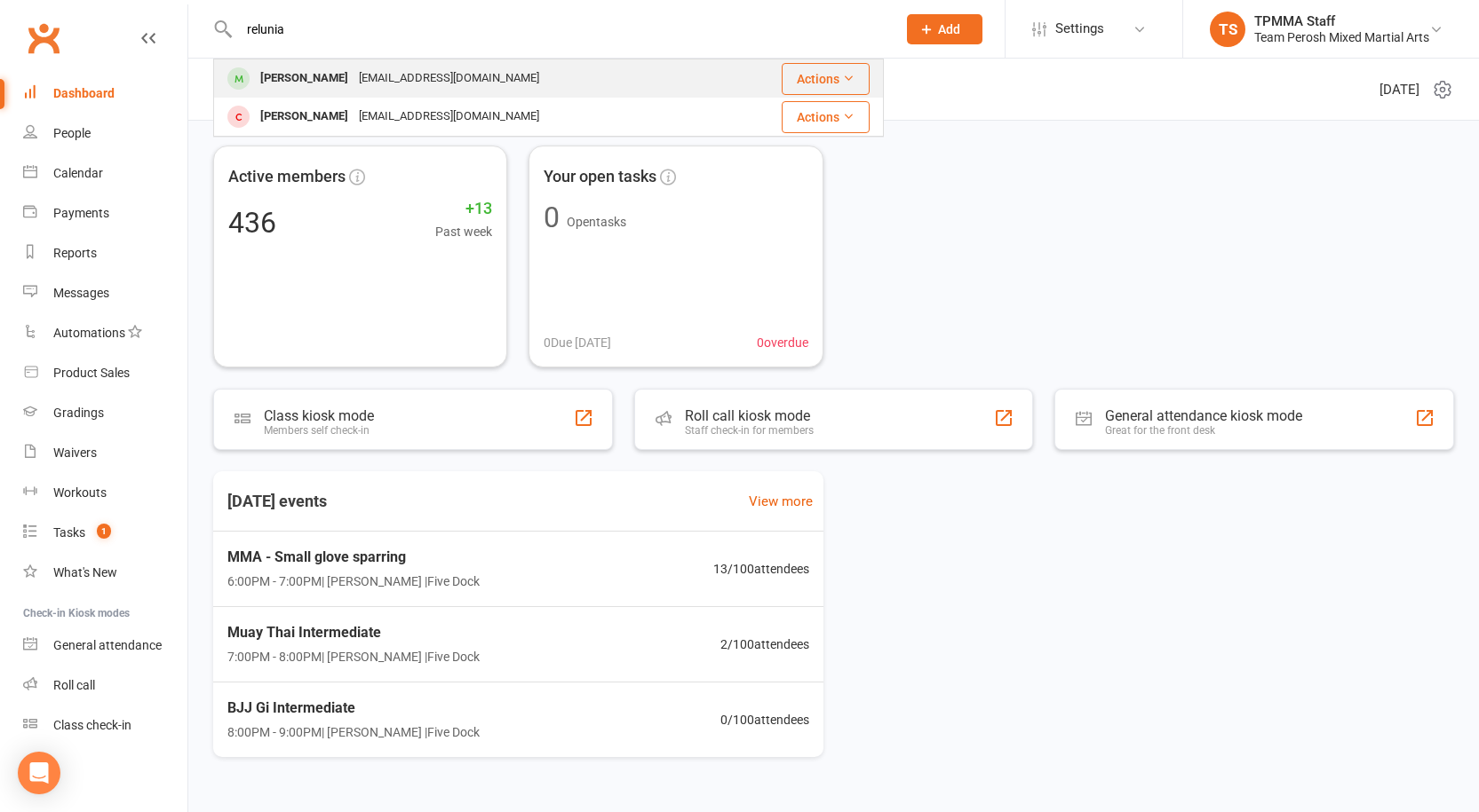
type input "relunia"
click at [382, 75] on div "[EMAIL_ADDRESS][DOMAIN_NAME]" at bounding box center [448, 78] width 191 height 25
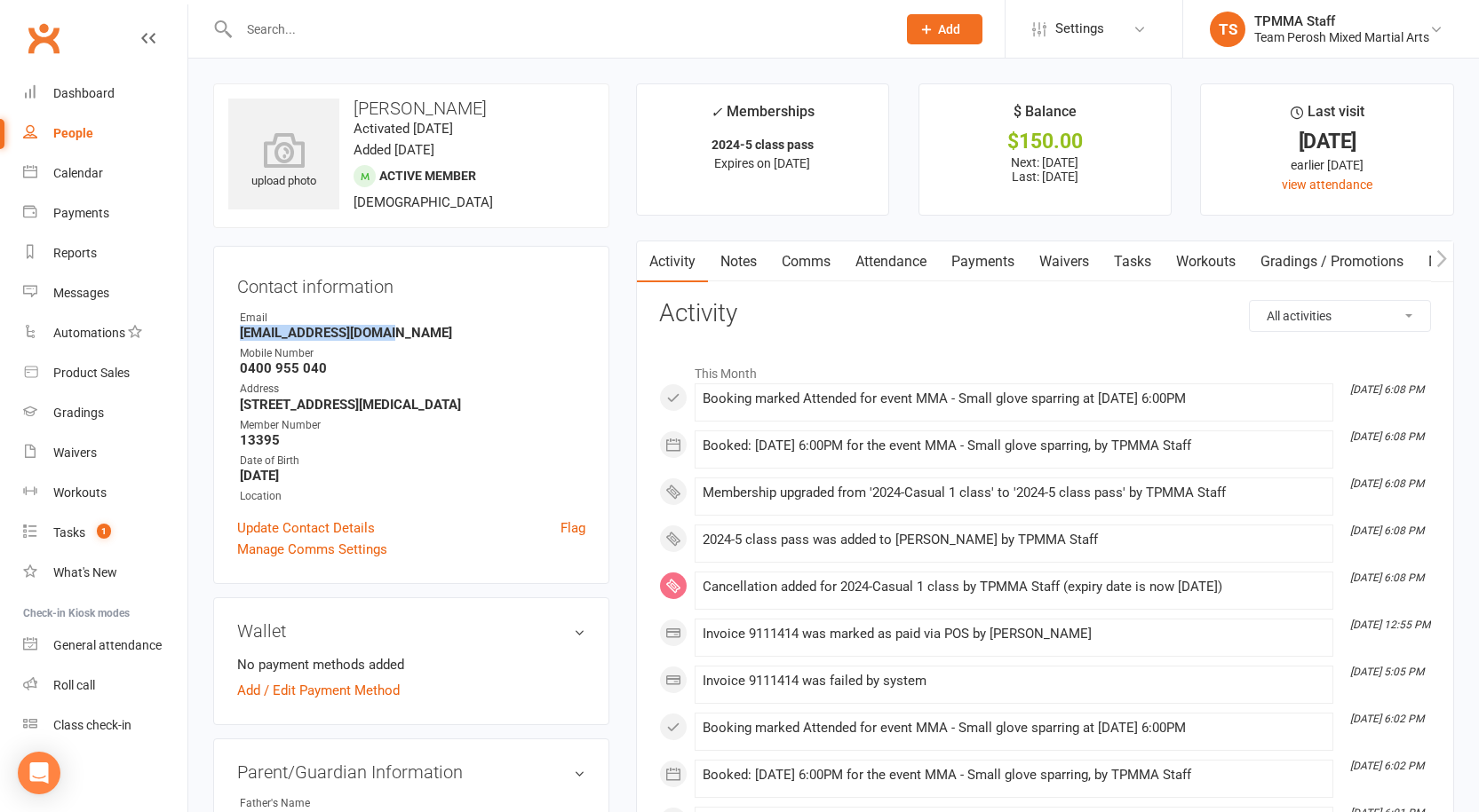
drag, startPoint x: 387, startPoint y: 329, endPoint x: 270, endPoint y: 339, distance: 117.4
click at [236, 337] on div "Contact information Owner Email [EMAIL_ADDRESS][DOMAIN_NAME] Mobile Number [PHO…" at bounding box center [410, 414] width 396 height 338
copy strong "[EMAIL_ADDRESS][DOMAIN_NAME]"
click at [997, 266] on link "Payments" at bounding box center [982, 262] width 88 height 40
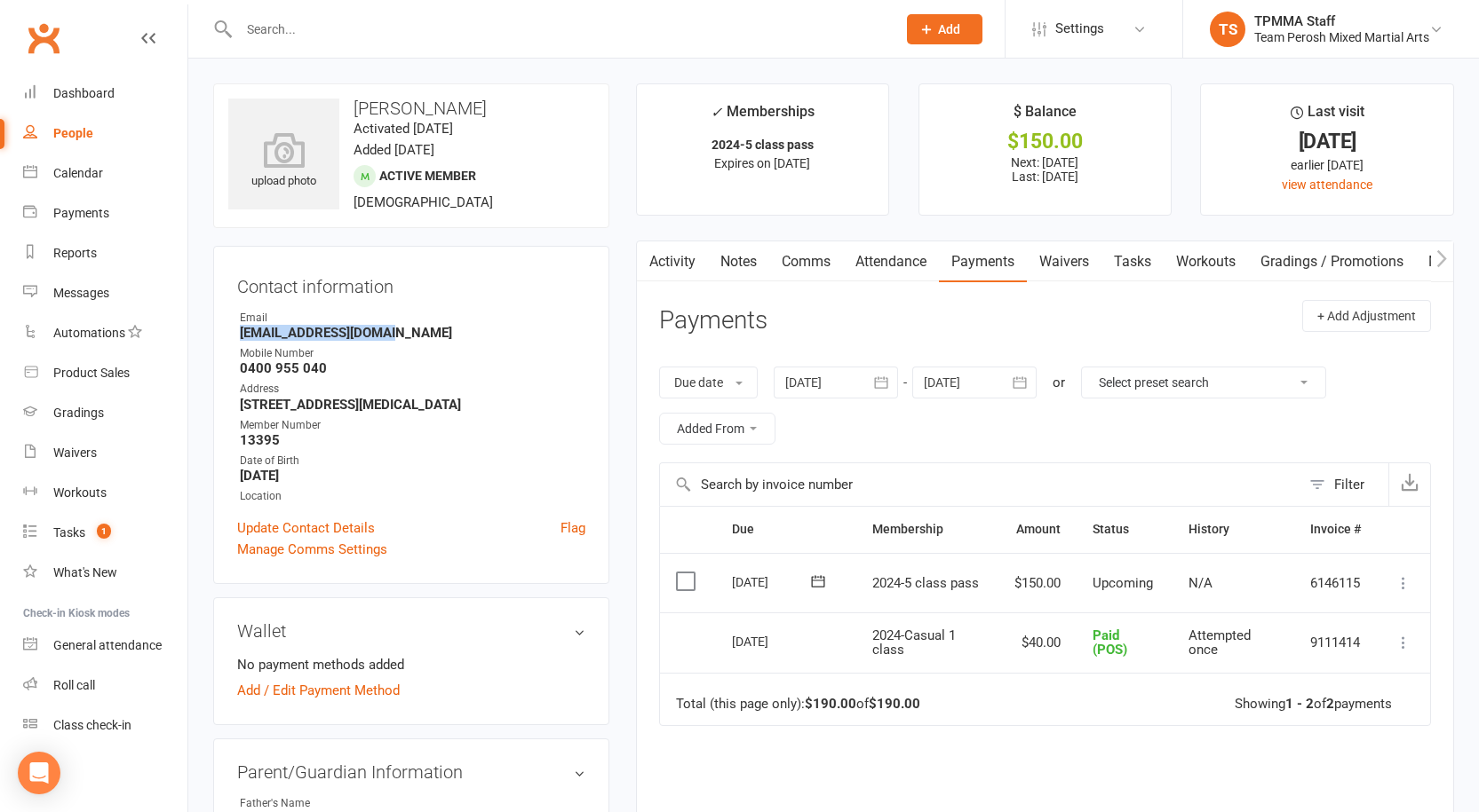
click at [1406, 582] on icon at bounding box center [1403, 582] width 18 height 18
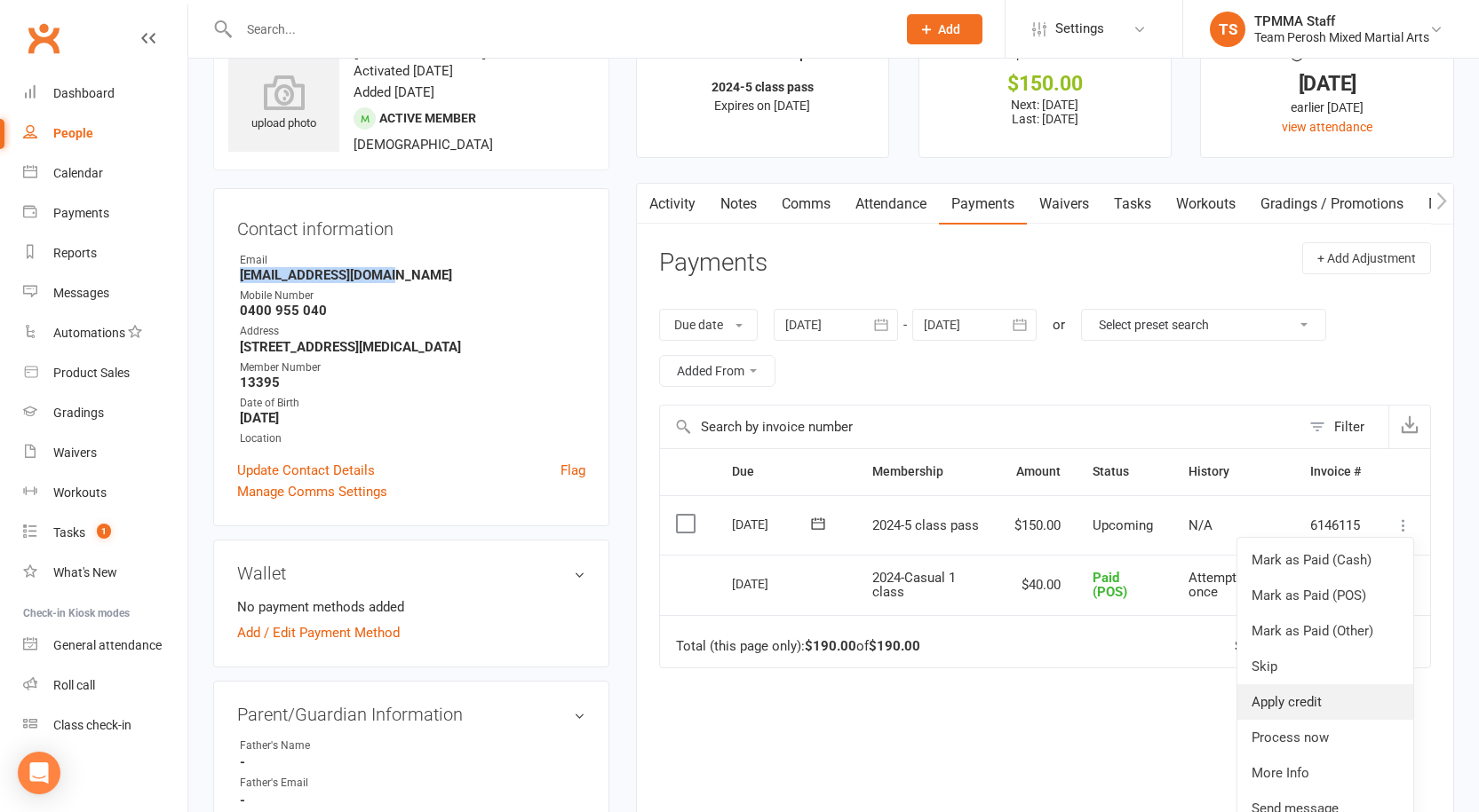
scroll to position [88, 0]
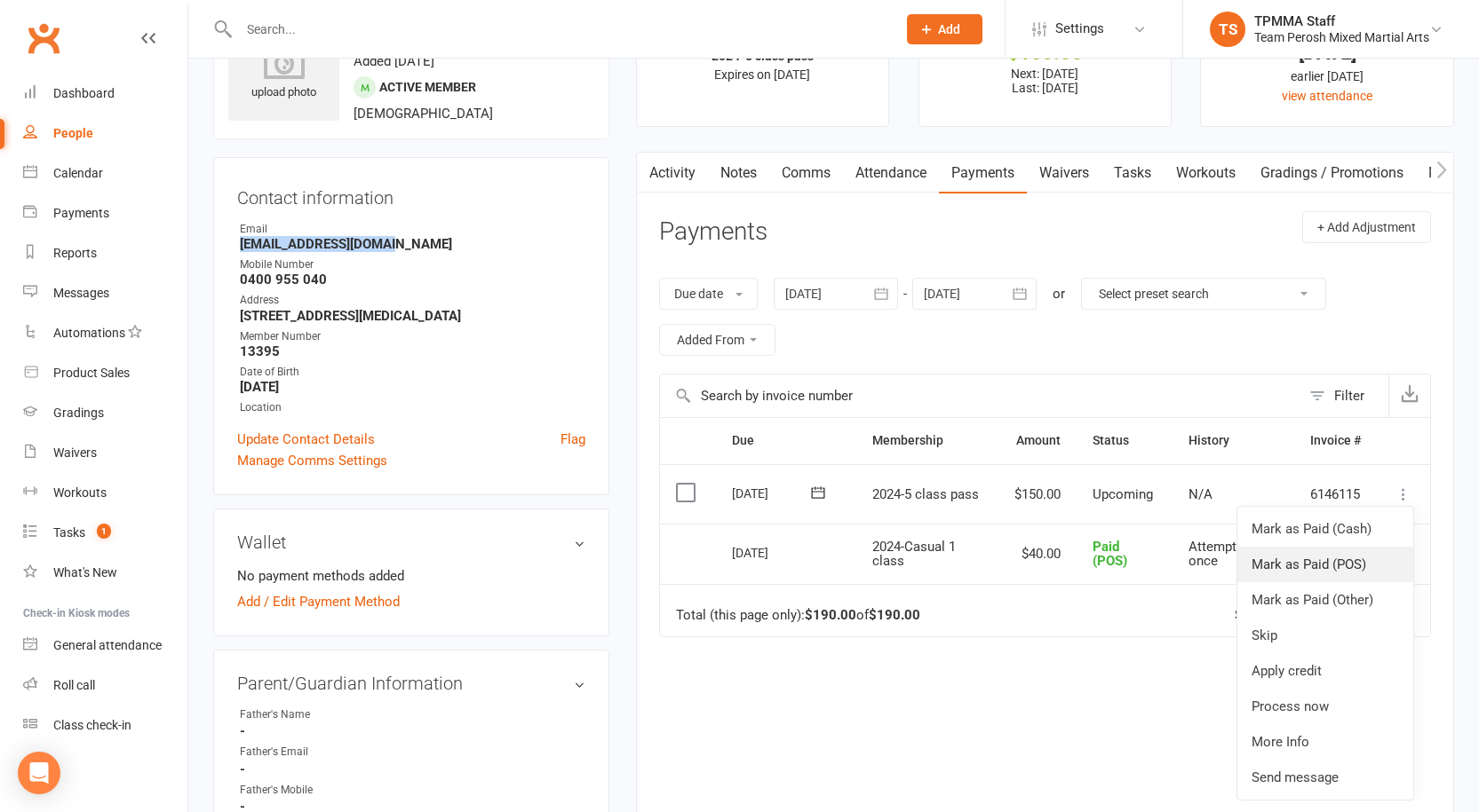
click at [1278, 562] on link "Mark as Paid (POS)" at bounding box center [1325, 565] width 176 height 36
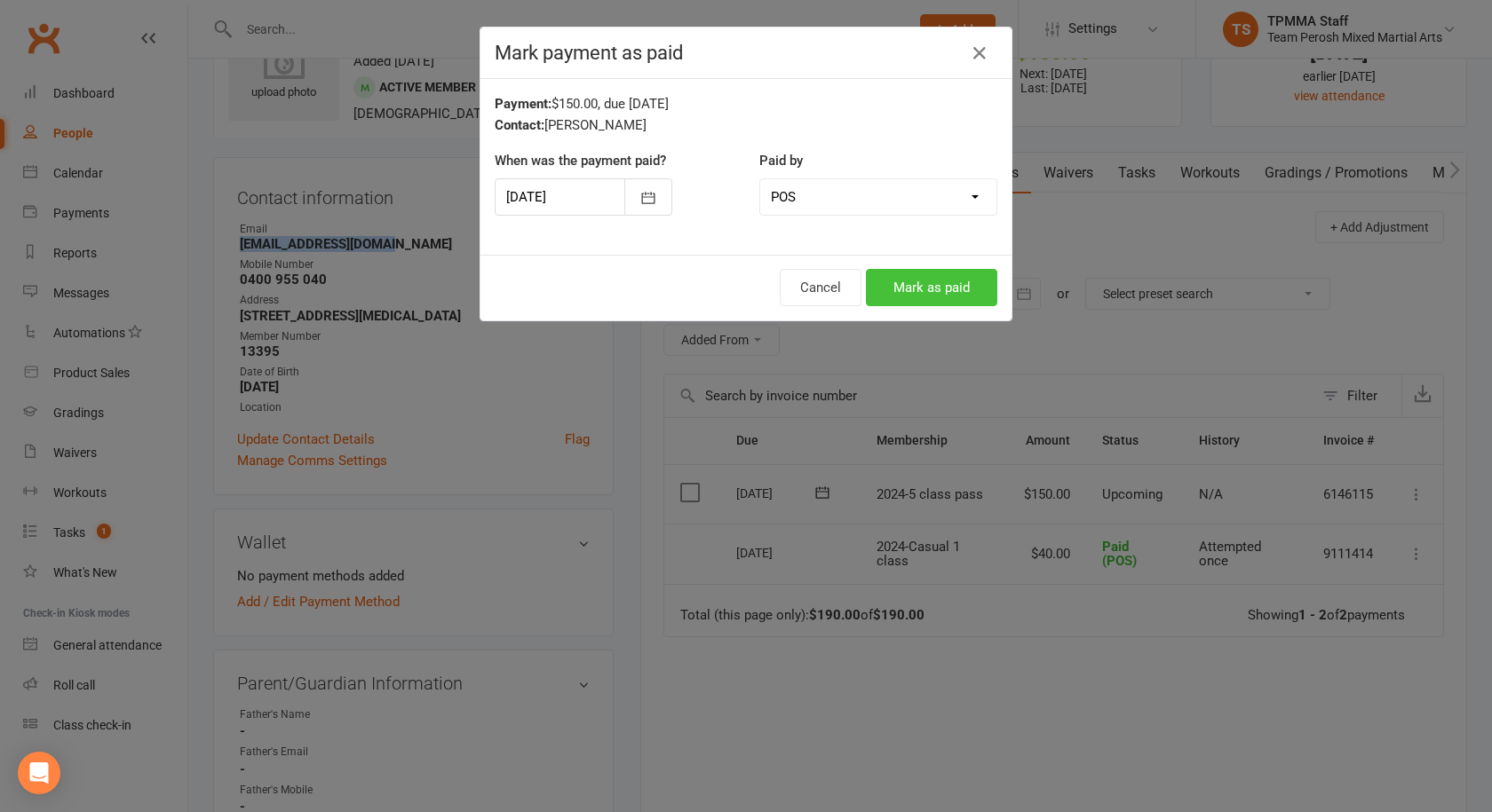
click at [894, 301] on button "Mark as paid" at bounding box center [932, 288] width 132 height 38
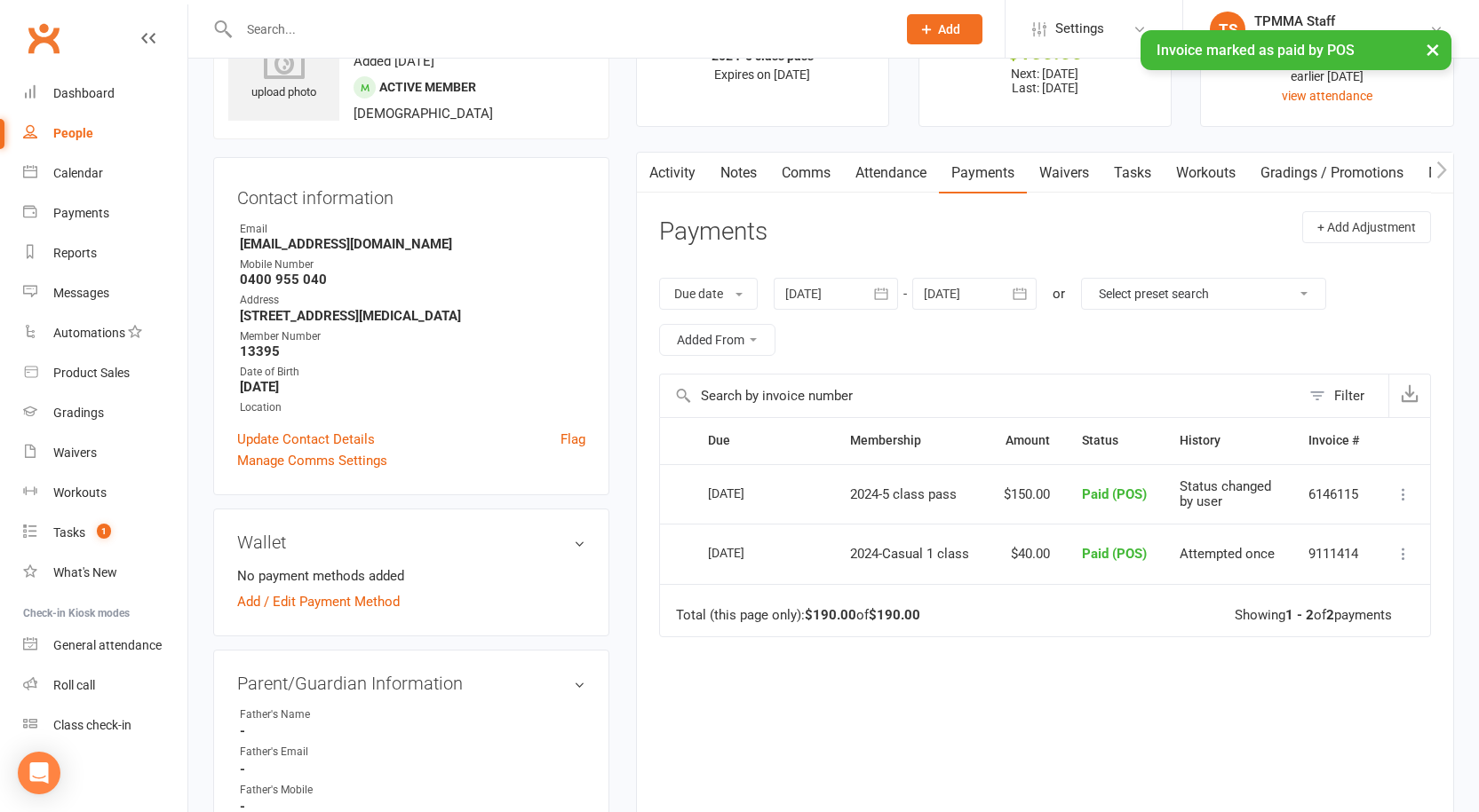
click at [442, 26] on input "text" at bounding box center [558, 29] width 651 height 24
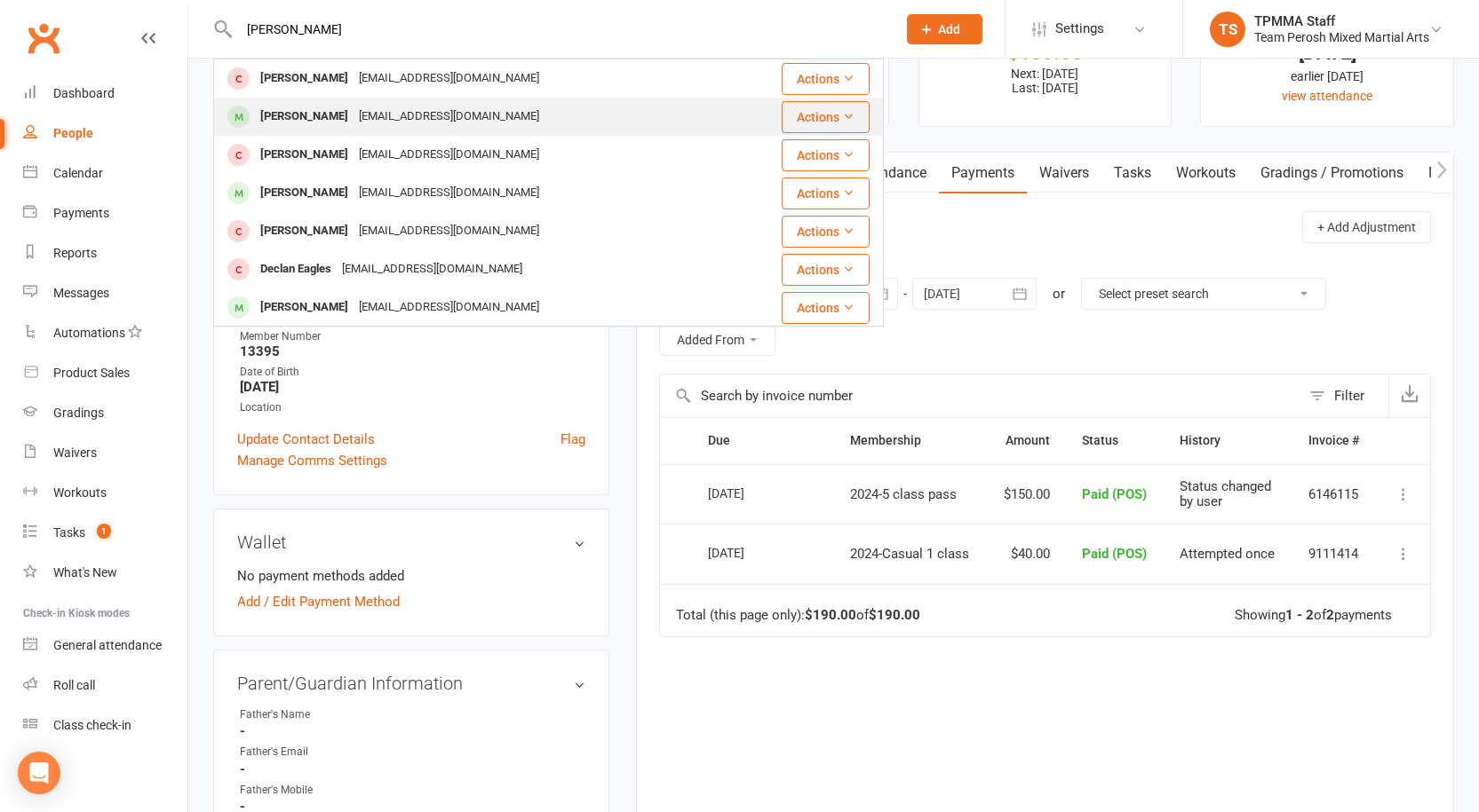
type input "[PERSON_NAME]"
click at [472, 124] on div "[EMAIL_ADDRESS][DOMAIN_NAME]" at bounding box center [448, 116] width 191 height 25
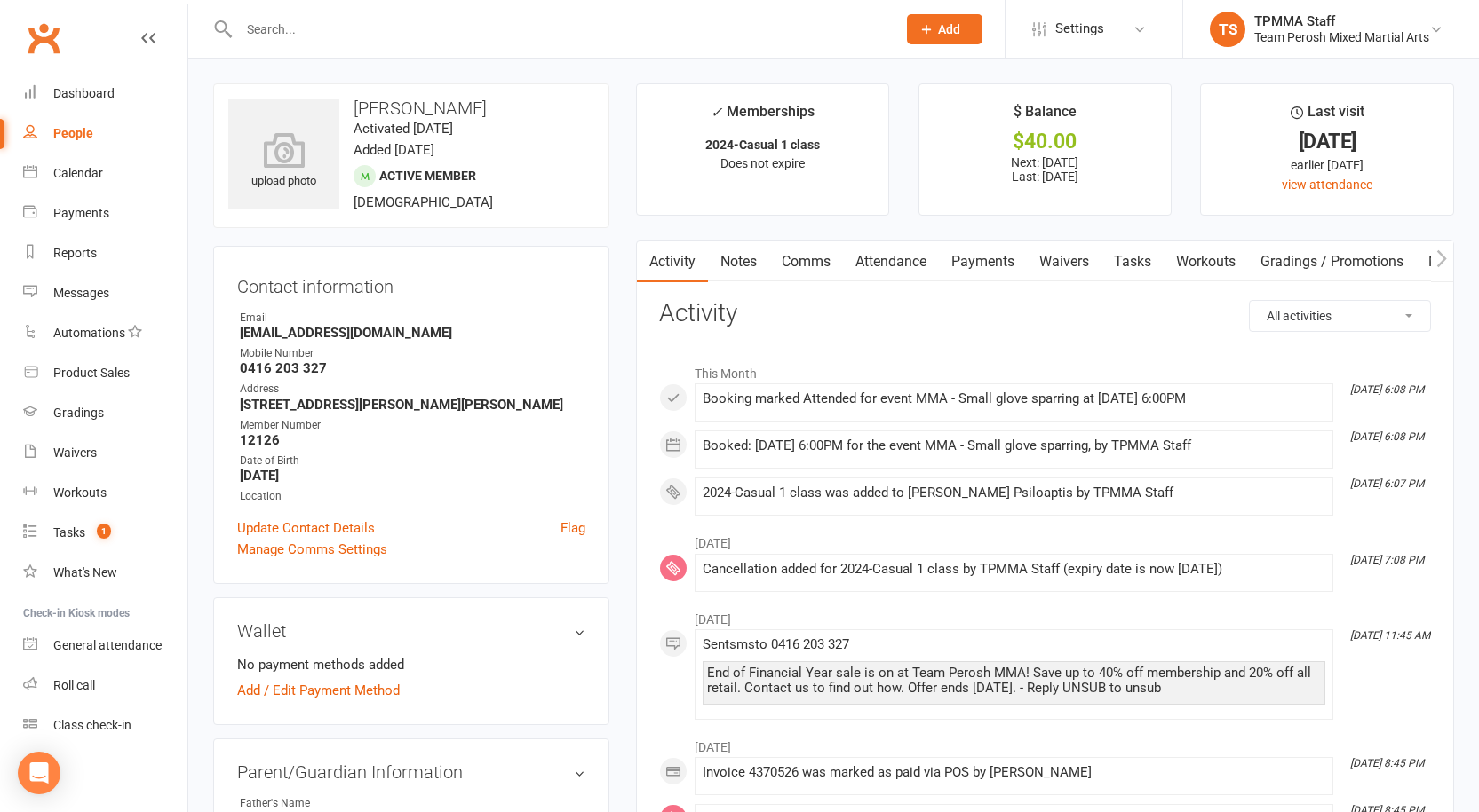
click at [973, 254] on link "Payments" at bounding box center [982, 262] width 88 height 40
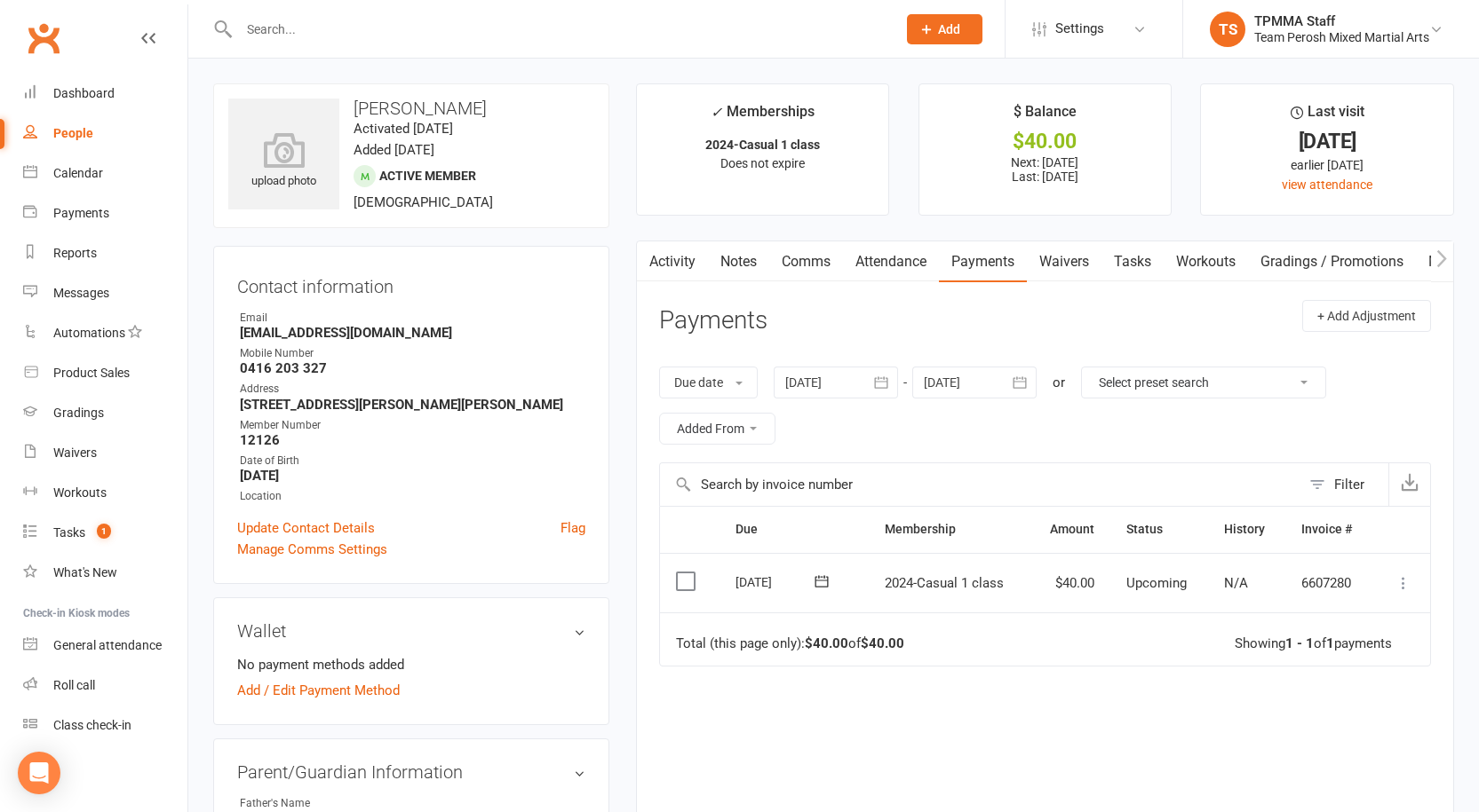
scroll to position [178, 0]
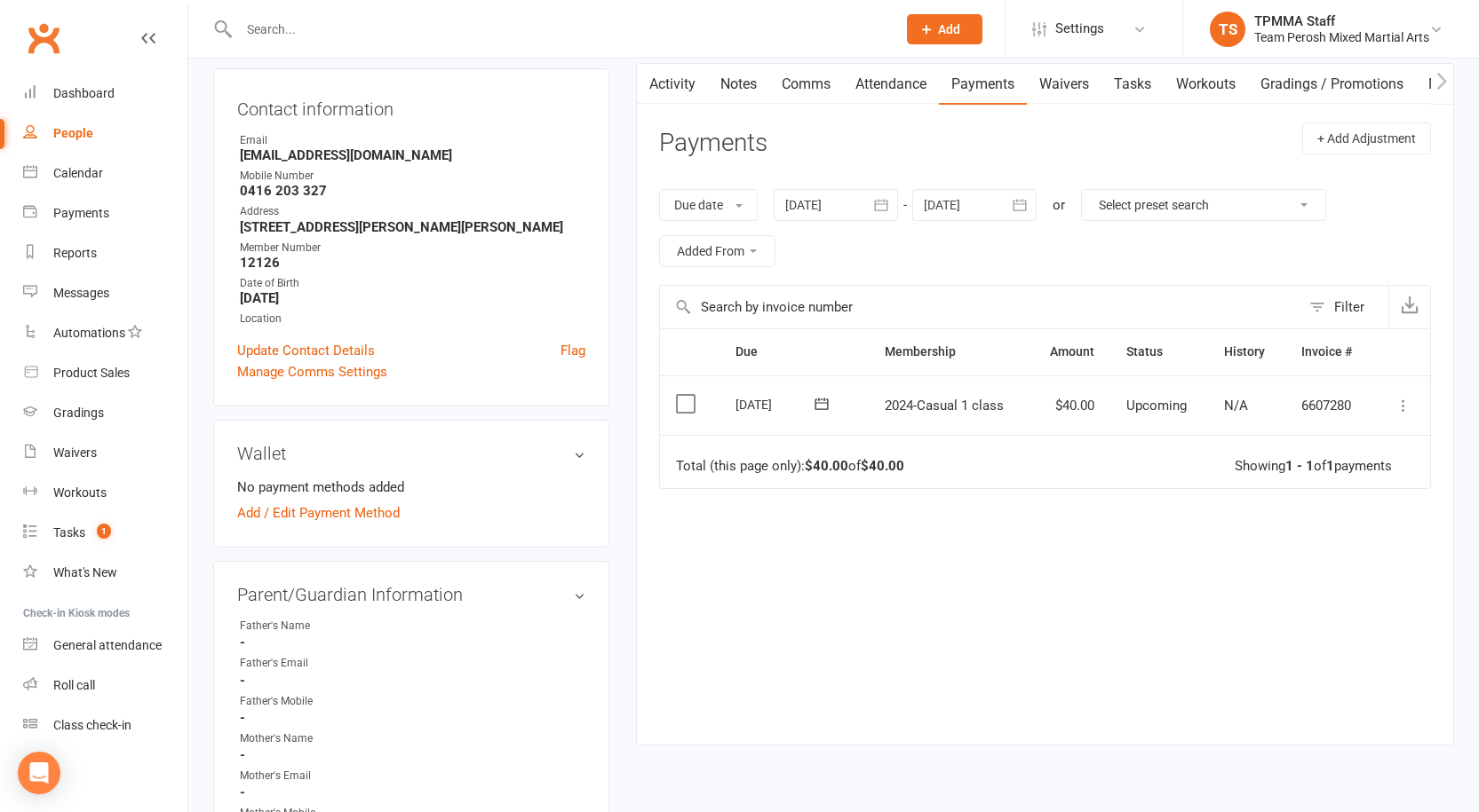
click at [1403, 407] on icon at bounding box center [1403, 406] width 18 height 18
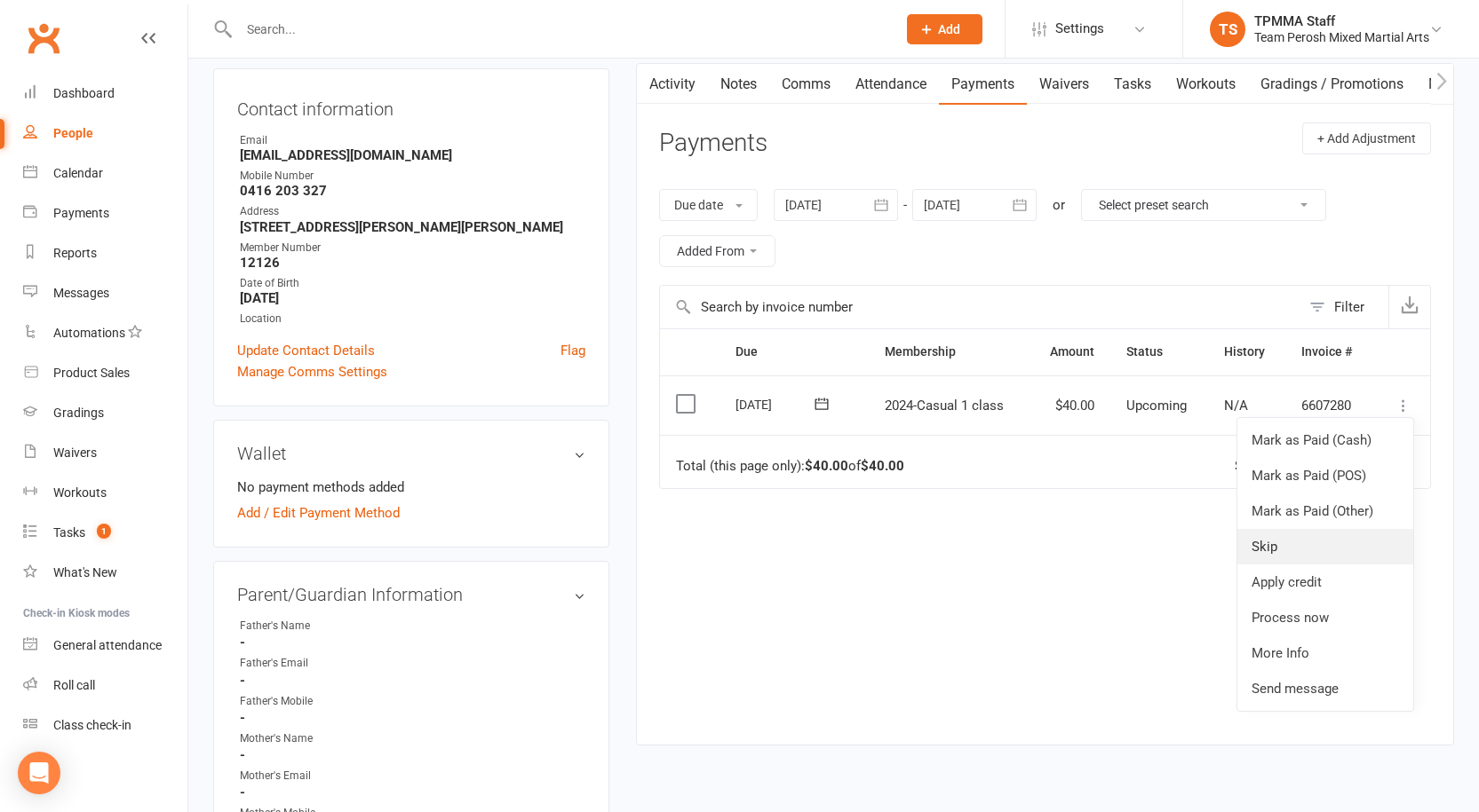
scroll to position [266, 0]
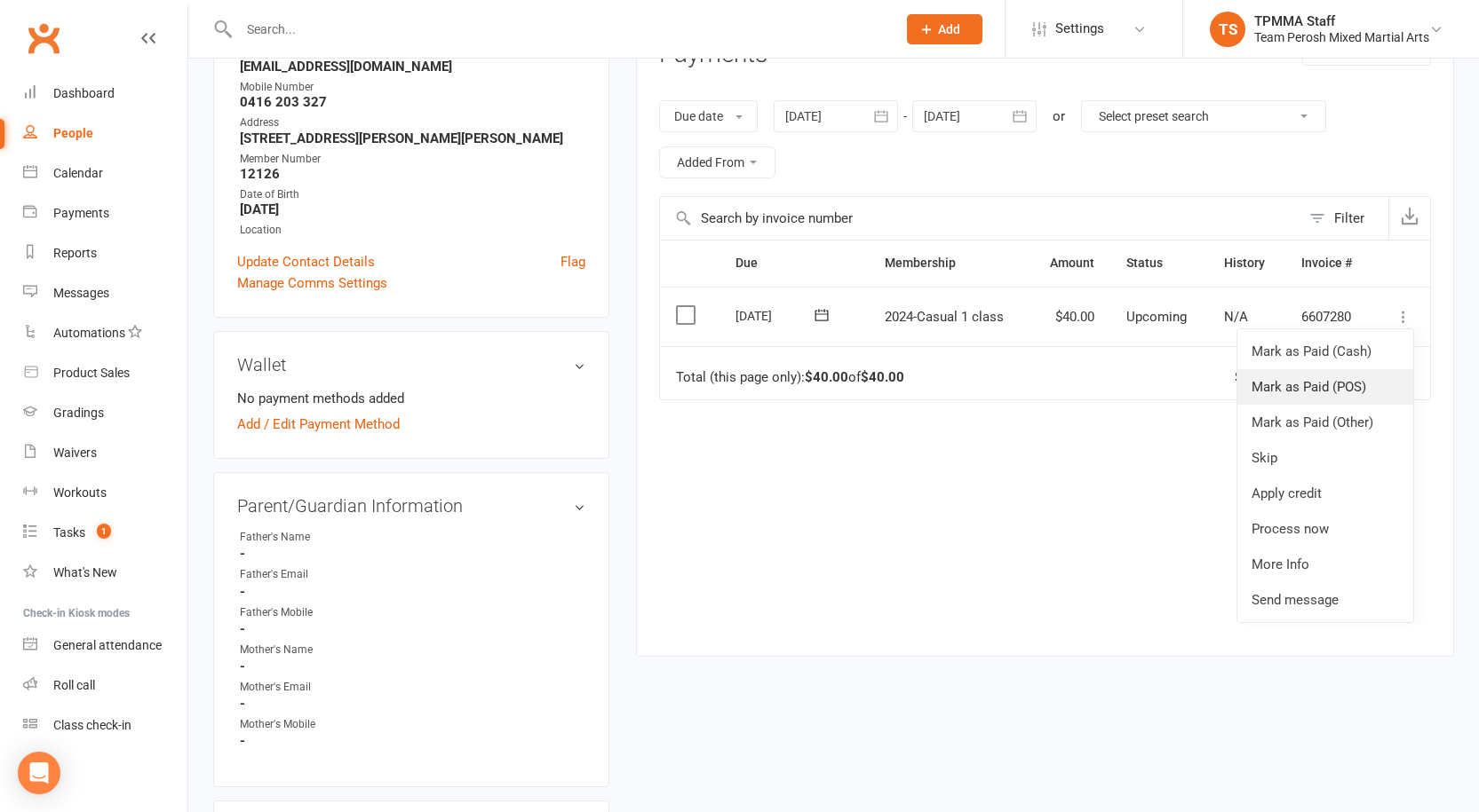
click at [1310, 394] on link "Mark as Paid (POS)" at bounding box center [1325, 387] width 176 height 36
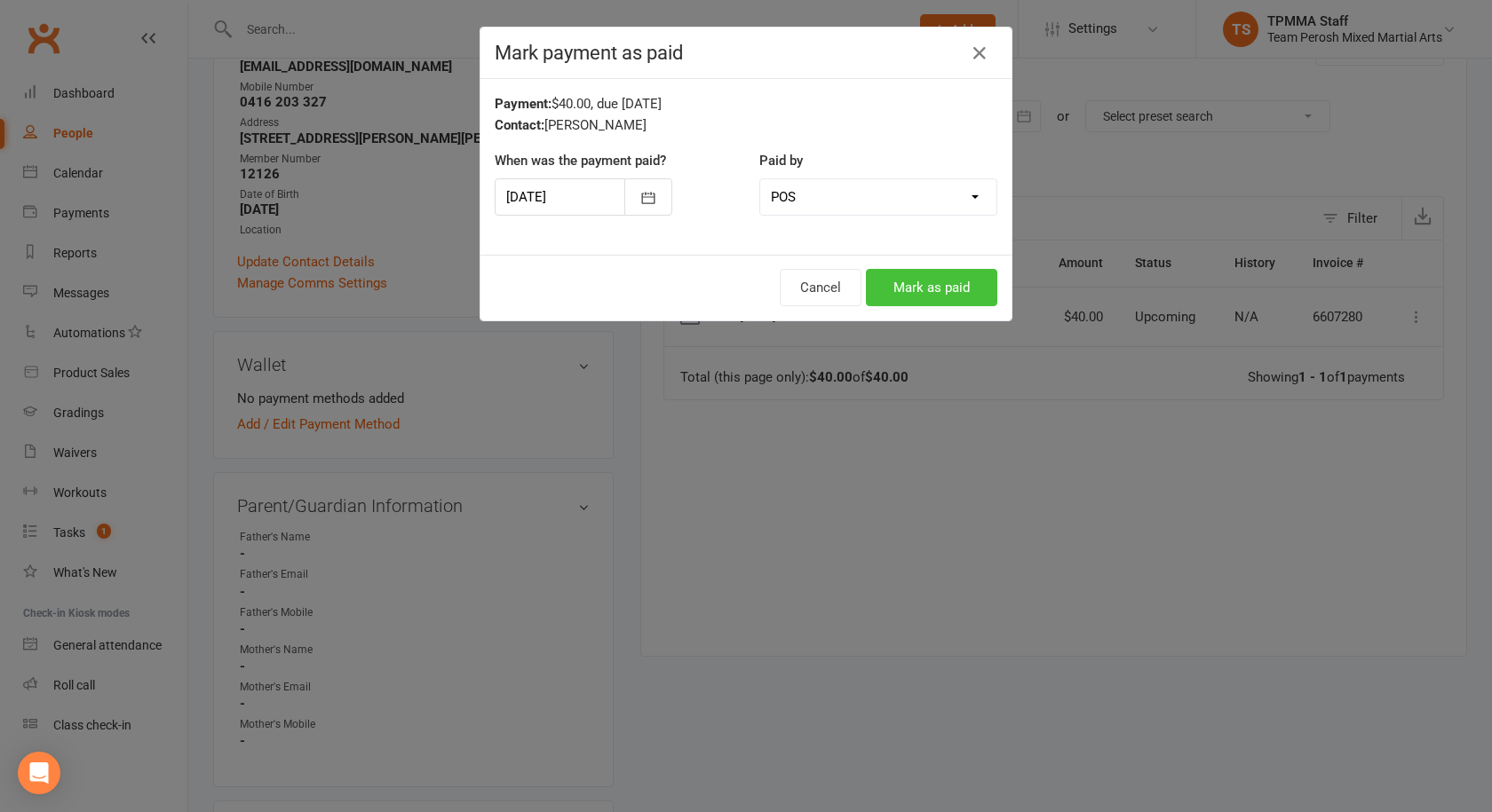
click at [914, 285] on button "Mark as paid" at bounding box center [932, 288] width 132 height 38
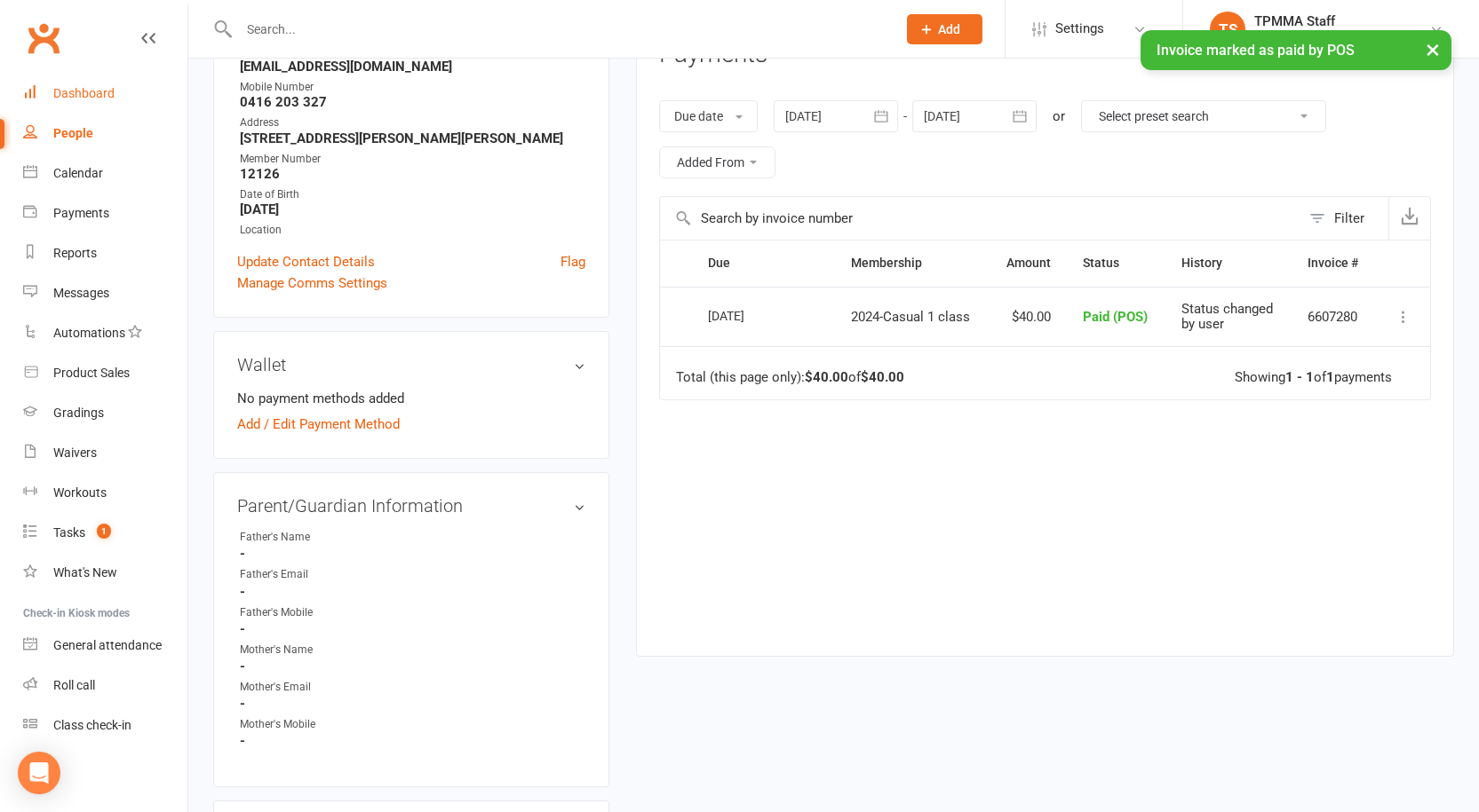
click at [76, 100] on div "Dashboard" at bounding box center [84, 93] width 61 height 14
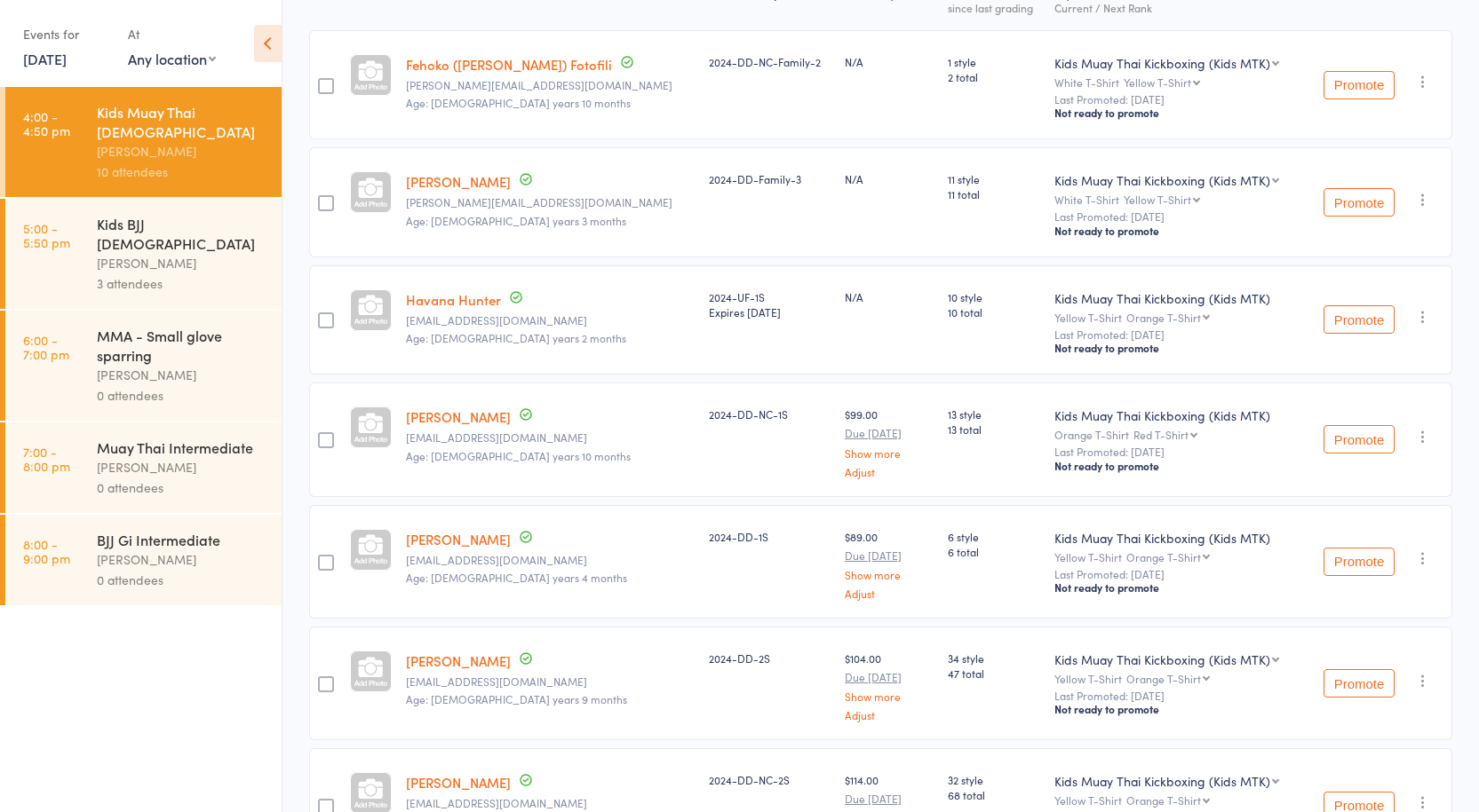
scroll to position [266, 0]
click at [138, 214] on div "Kids BJJ [DEMOGRAPHIC_DATA]" at bounding box center [182, 233] width 169 height 40
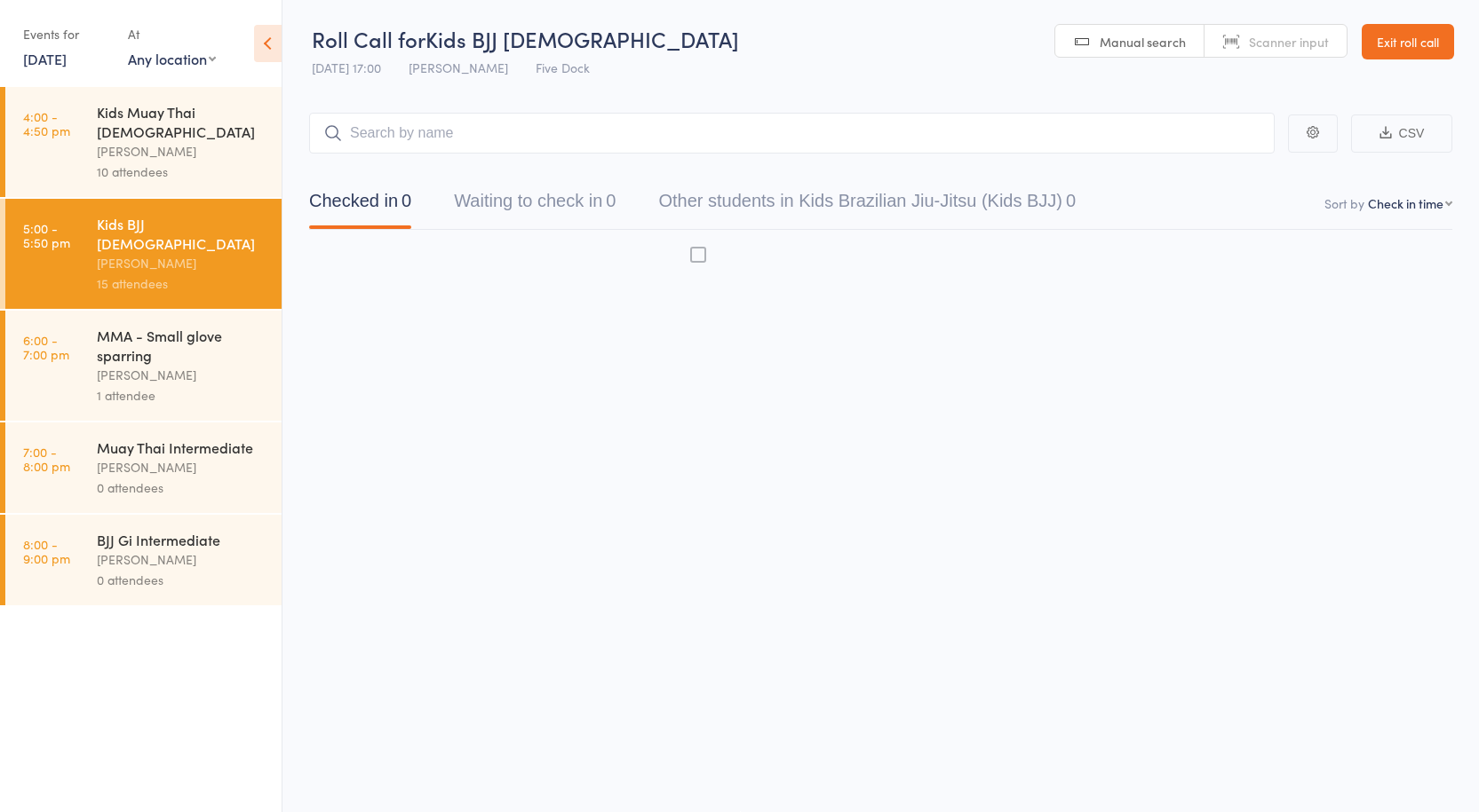
scroll to position [1, 0]
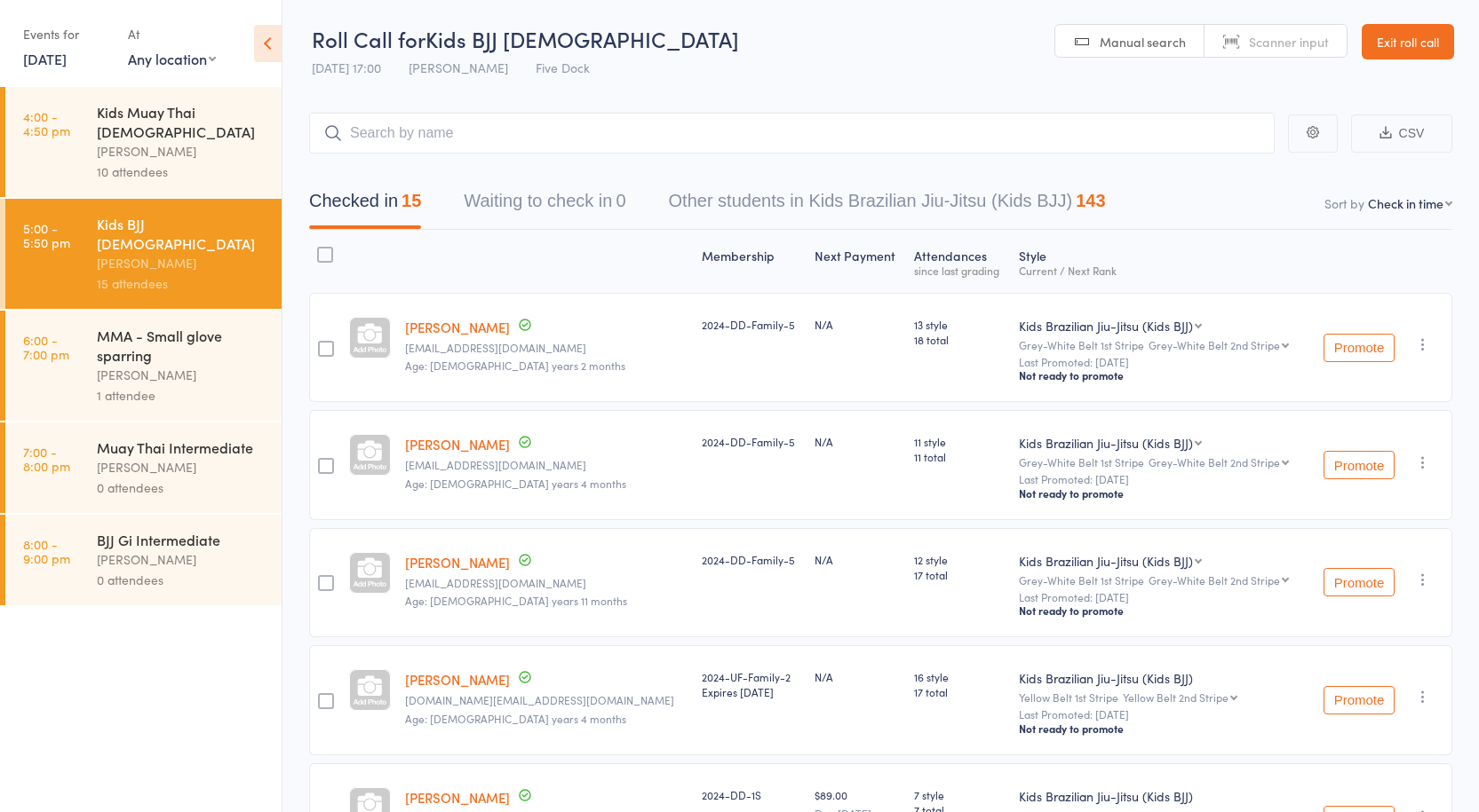
click at [168, 326] on div "MMA - Small glove sparring" at bounding box center [182, 345] width 169 height 40
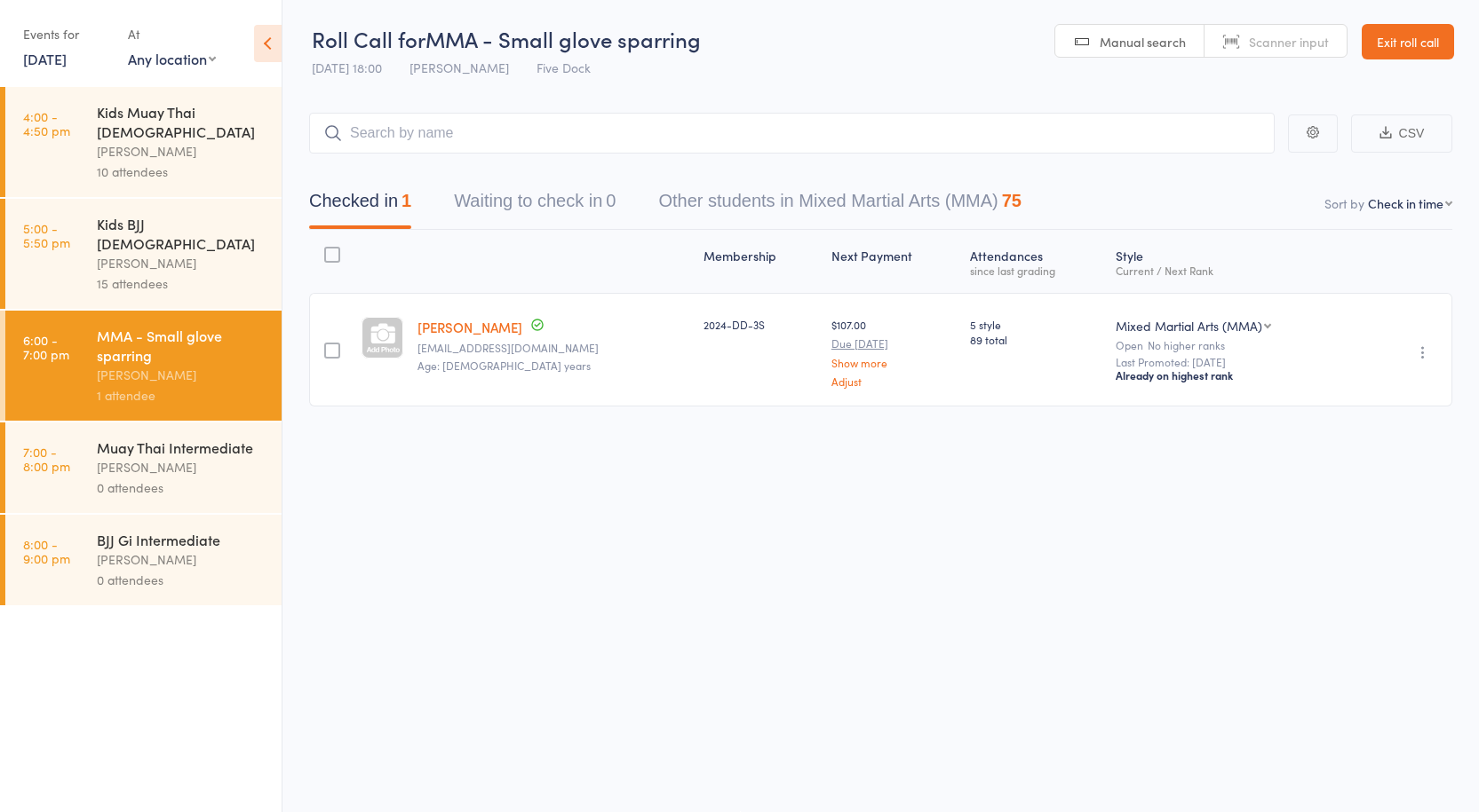
click at [139, 253] on div "[PERSON_NAME]" at bounding box center [182, 263] width 169 height 21
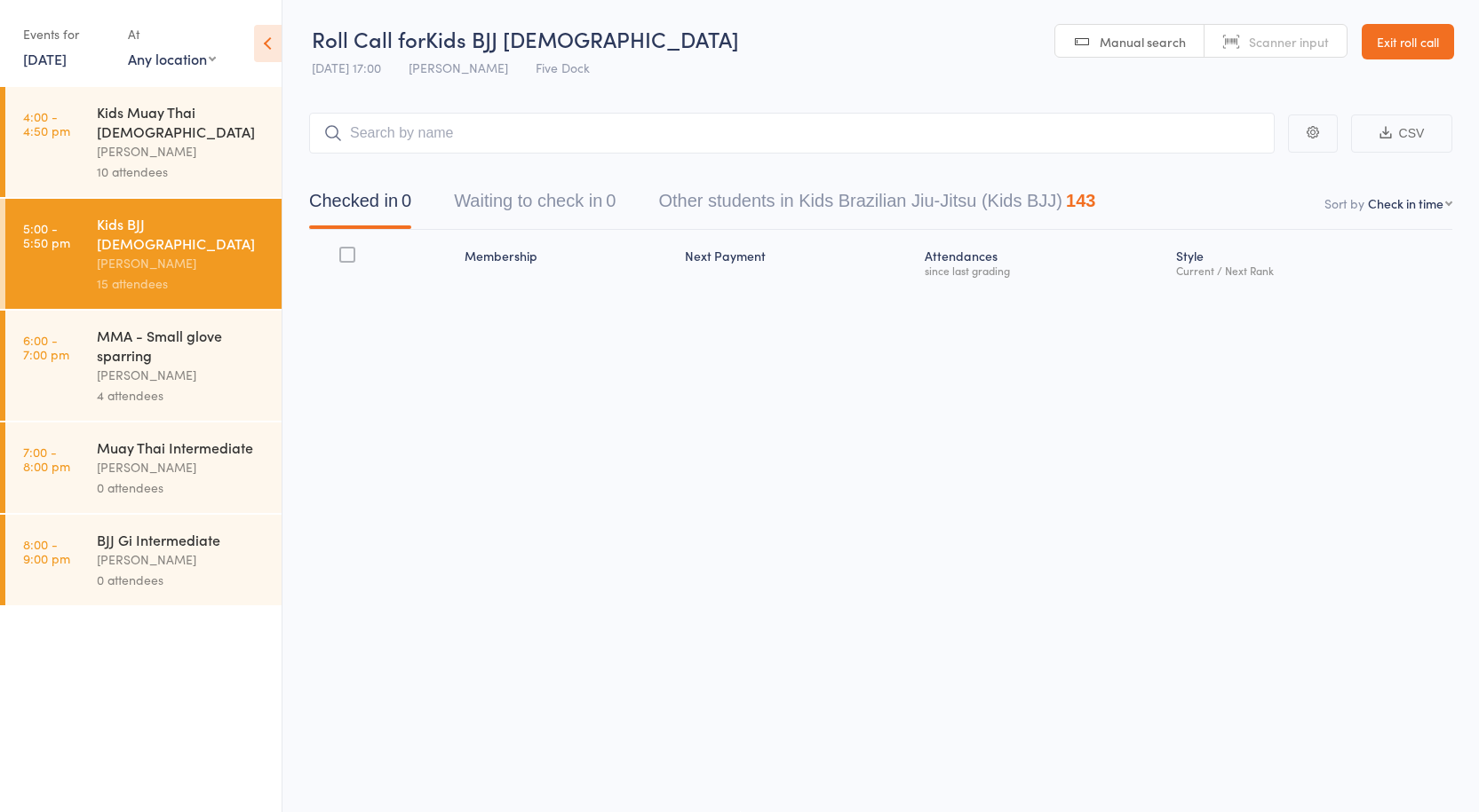
click at [150, 326] on div "MMA - Small glove sparring" at bounding box center [182, 345] width 169 height 40
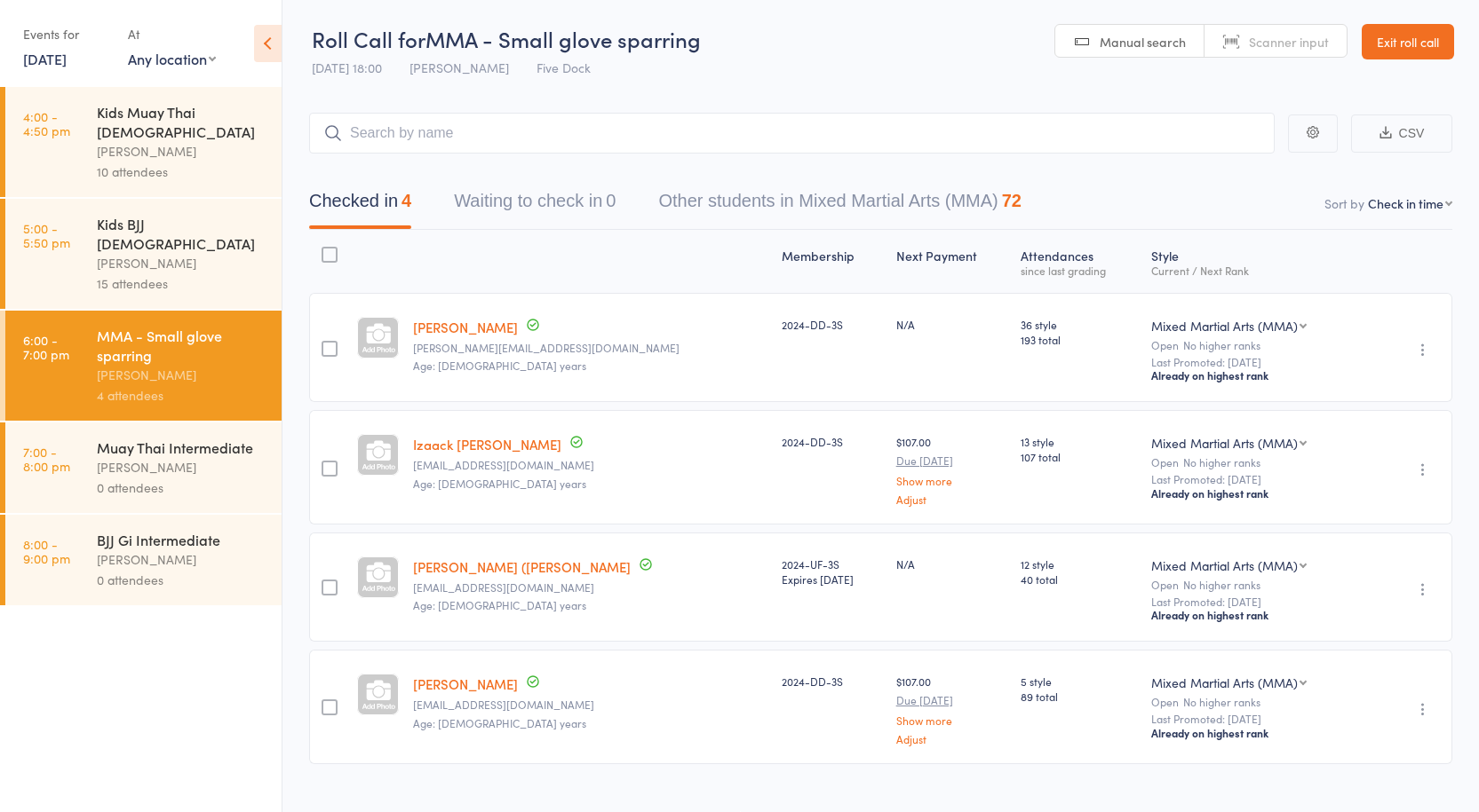
click at [136, 457] on div "[PERSON_NAME]" at bounding box center [182, 468] width 169 height 21
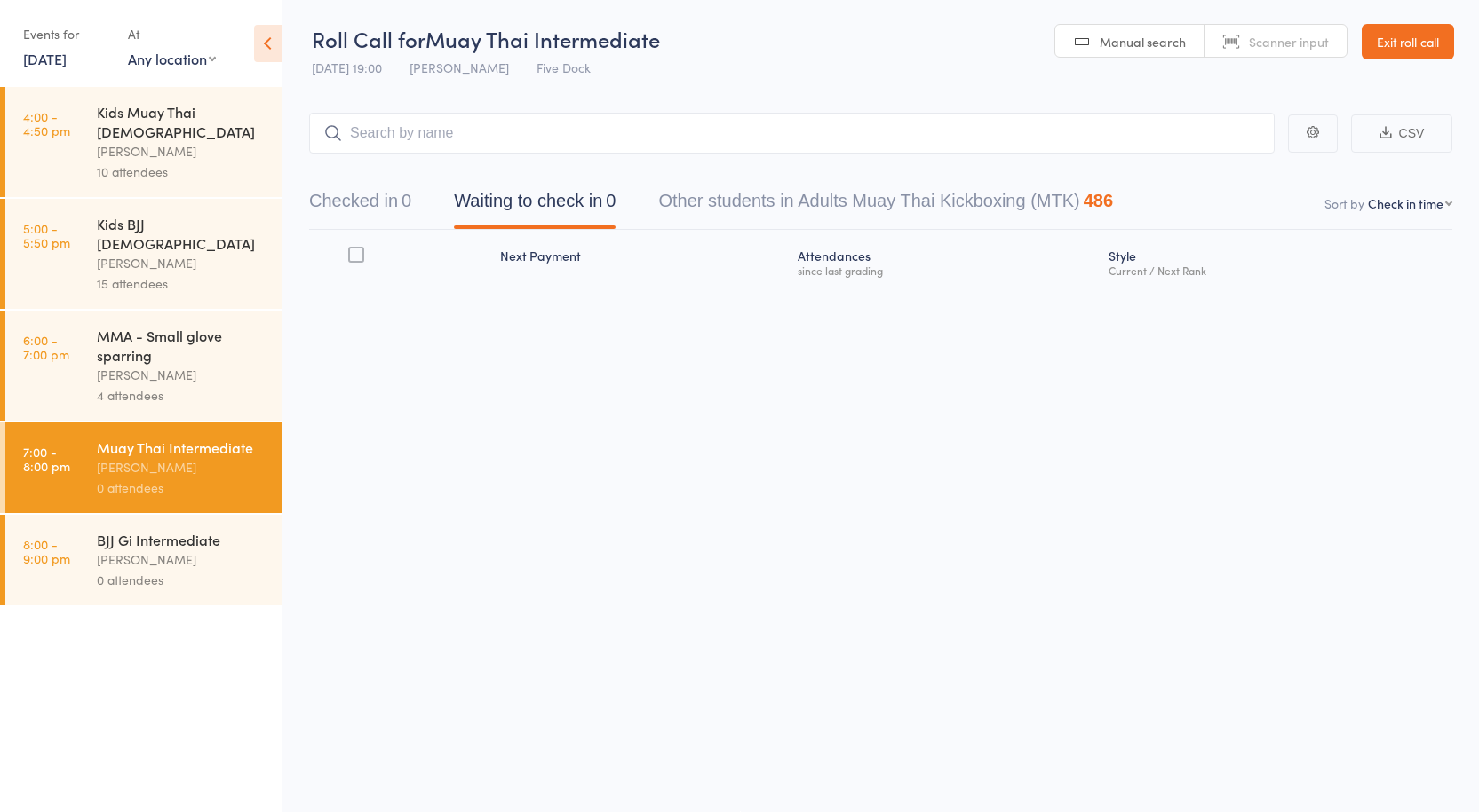
click at [158, 326] on div "MMA - Small glove sparring" at bounding box center [182, 345] width 169 height 40
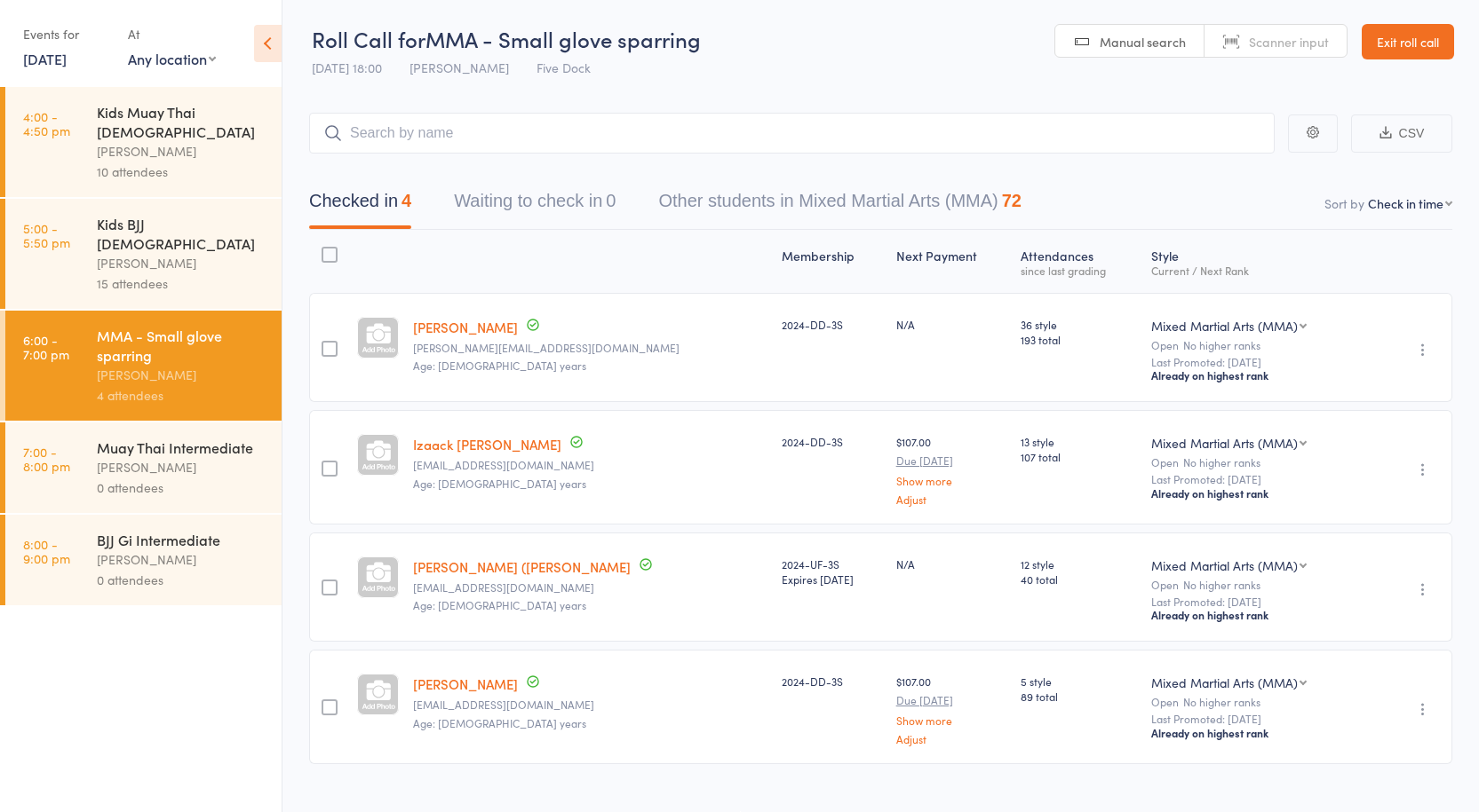
click at [133, 457] on div "[PERSON_NAME]" at bounding box center [182, 468] width 169 height 21
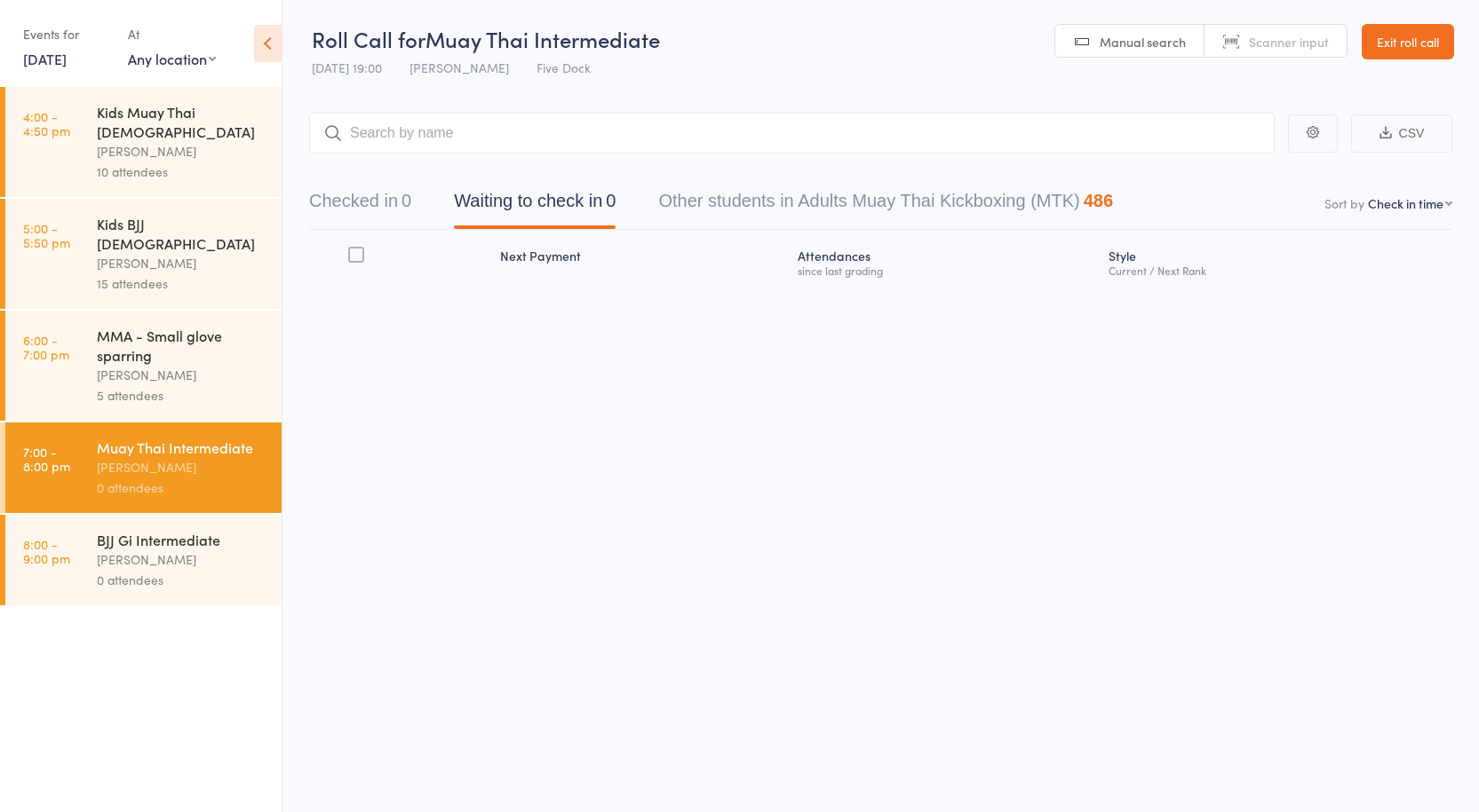
click at [114, 385] on div "5 attendees" at bounding box center [182, 395] width 169 height 21
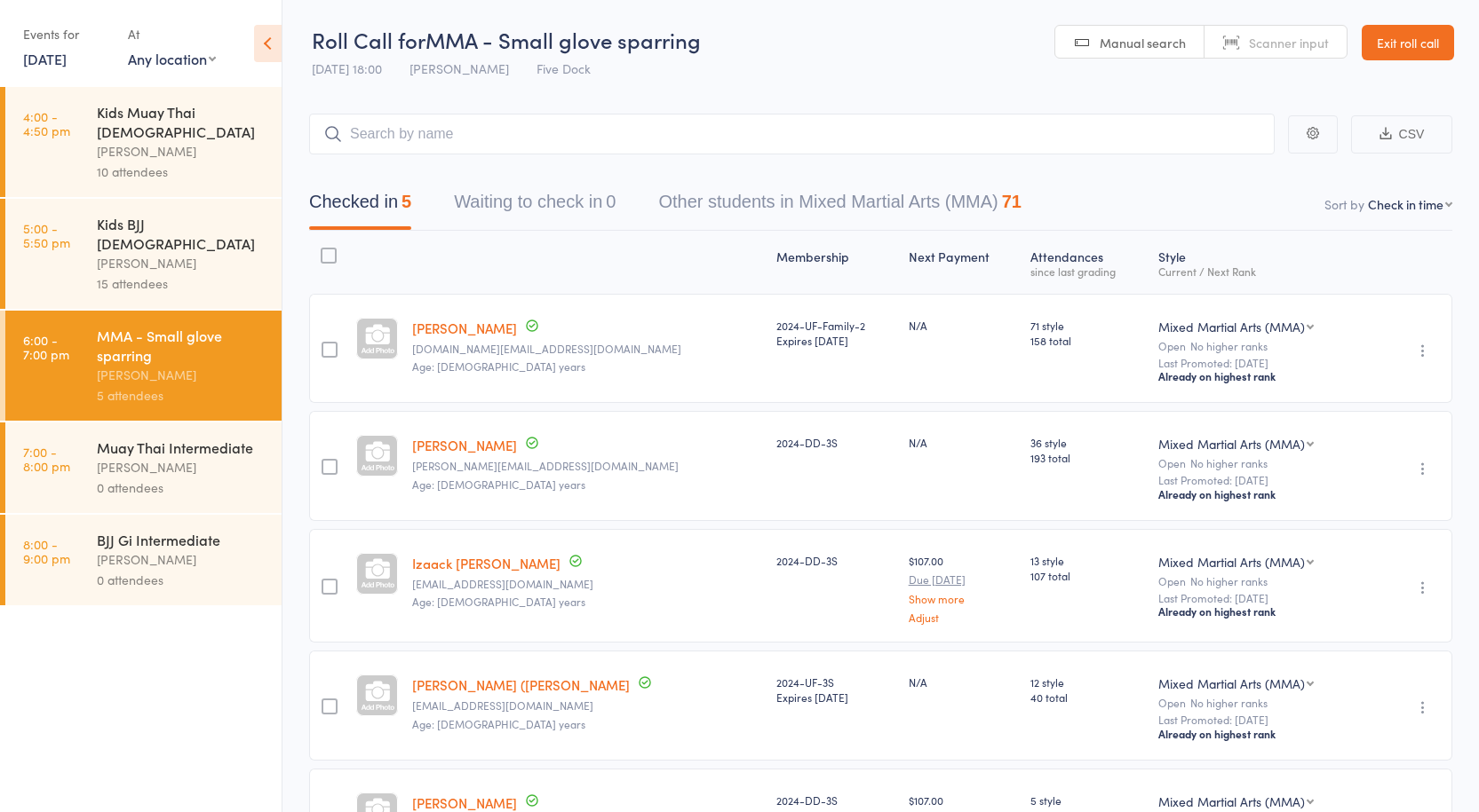
click at [108, 457] on div "[PERSON_NAME]" at bounding box center [182, 468] width 169 height 21
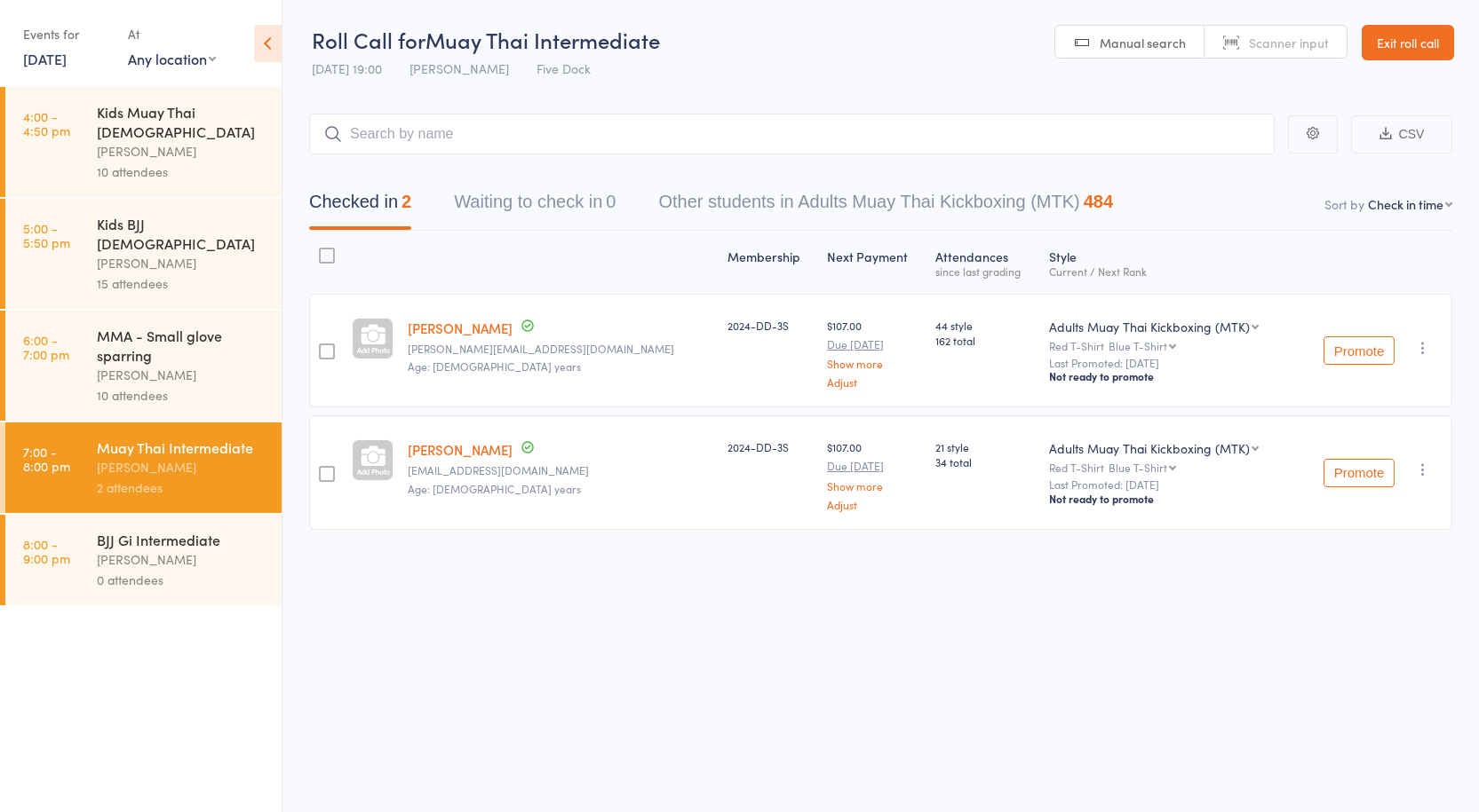
click at [145, 326] on div "MMA - Small glove sparring" at bounding box center [182, 345] width 169 height 40
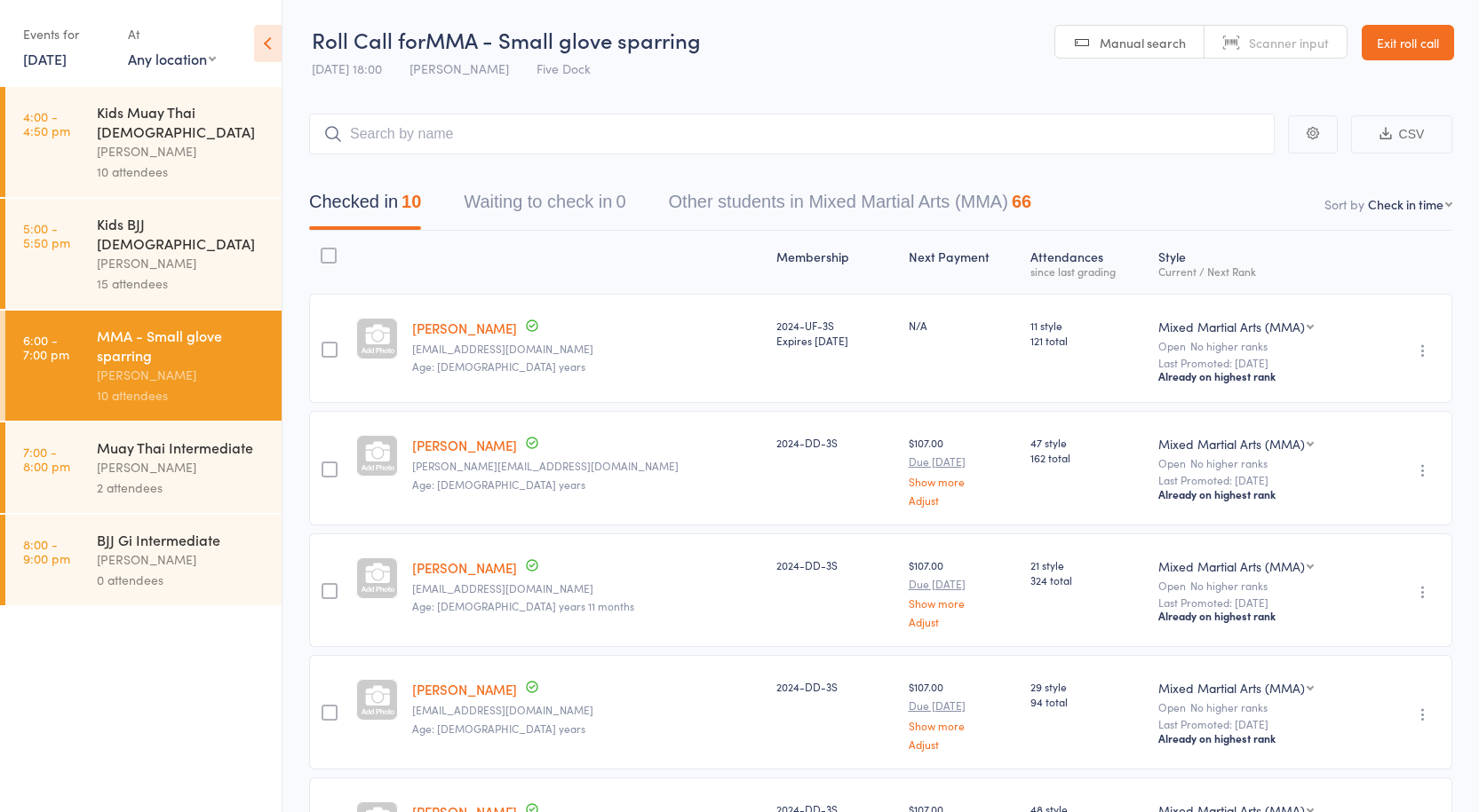
click at [384, 133] on input "search" at bounding box center [791, 134] width 965 height 40
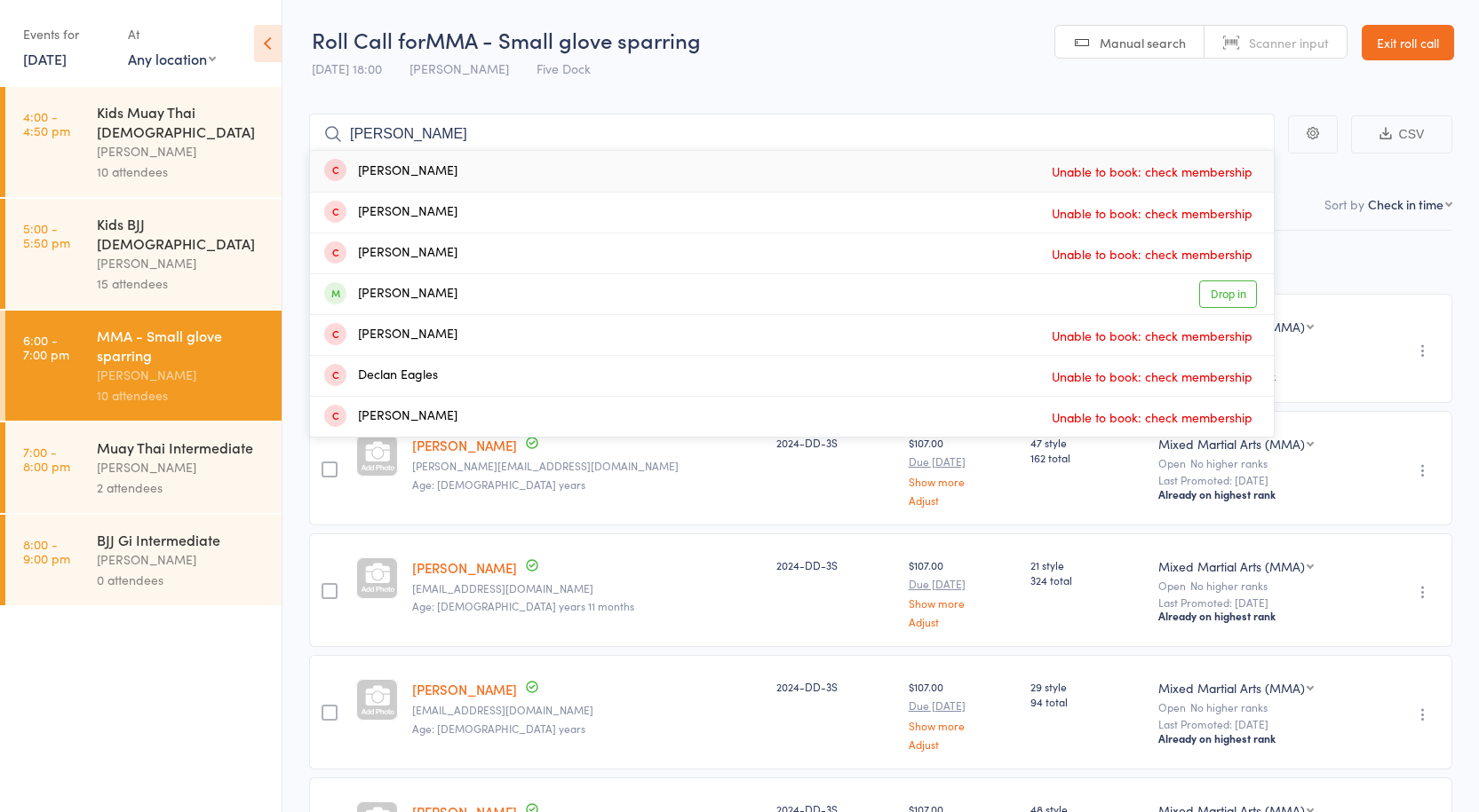
click at [653, 103] on main "dean ts Dean Alam Unable to book: check membership Dean Psiloaptis Unable to bo…" at bounding box center [880, 826] width 1197 height 1480
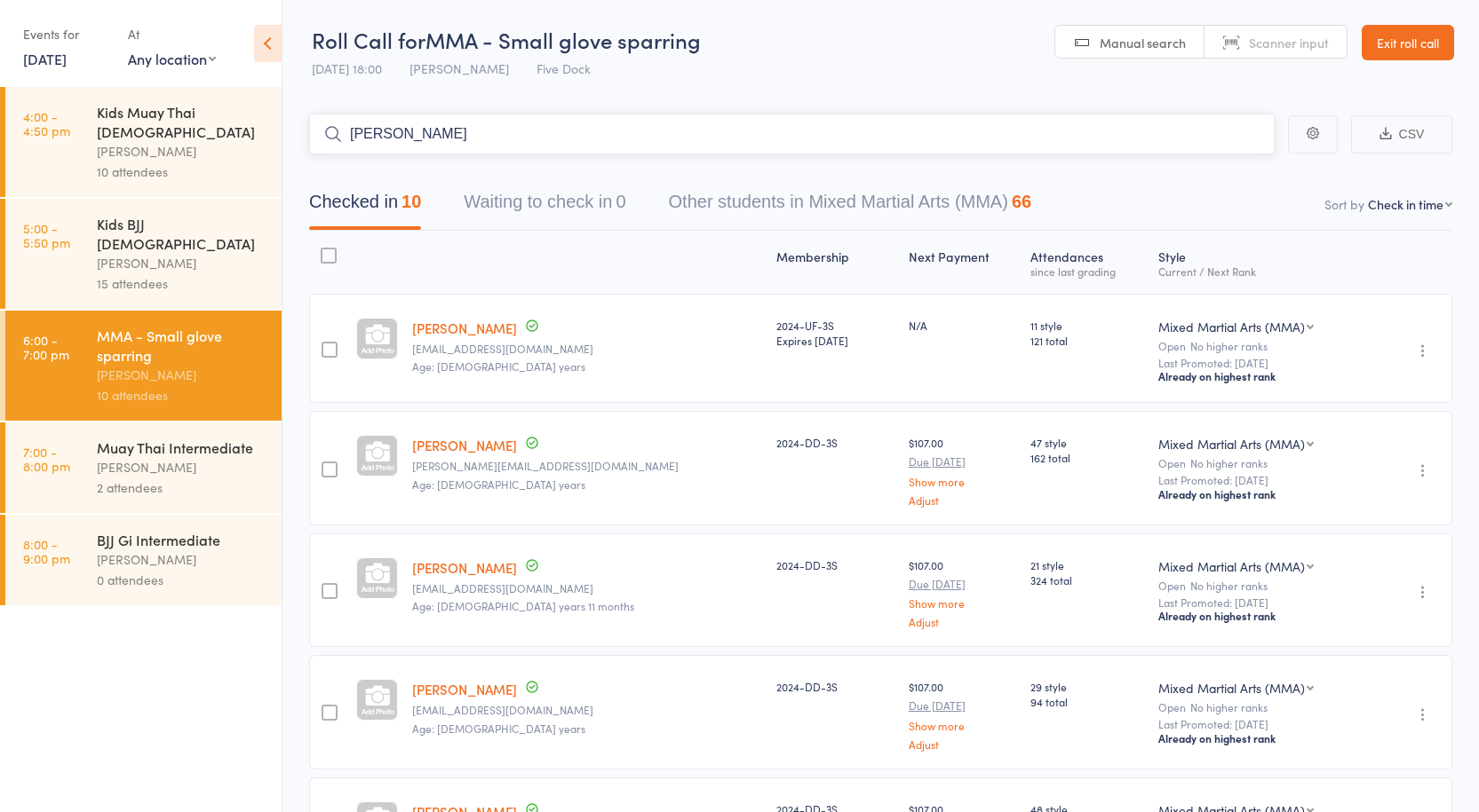
click at [411, 146] on input "[PERSON_NAME]" at bounding box center [791, 134] width 965 height 40
type input "[PERSON_NAME]"
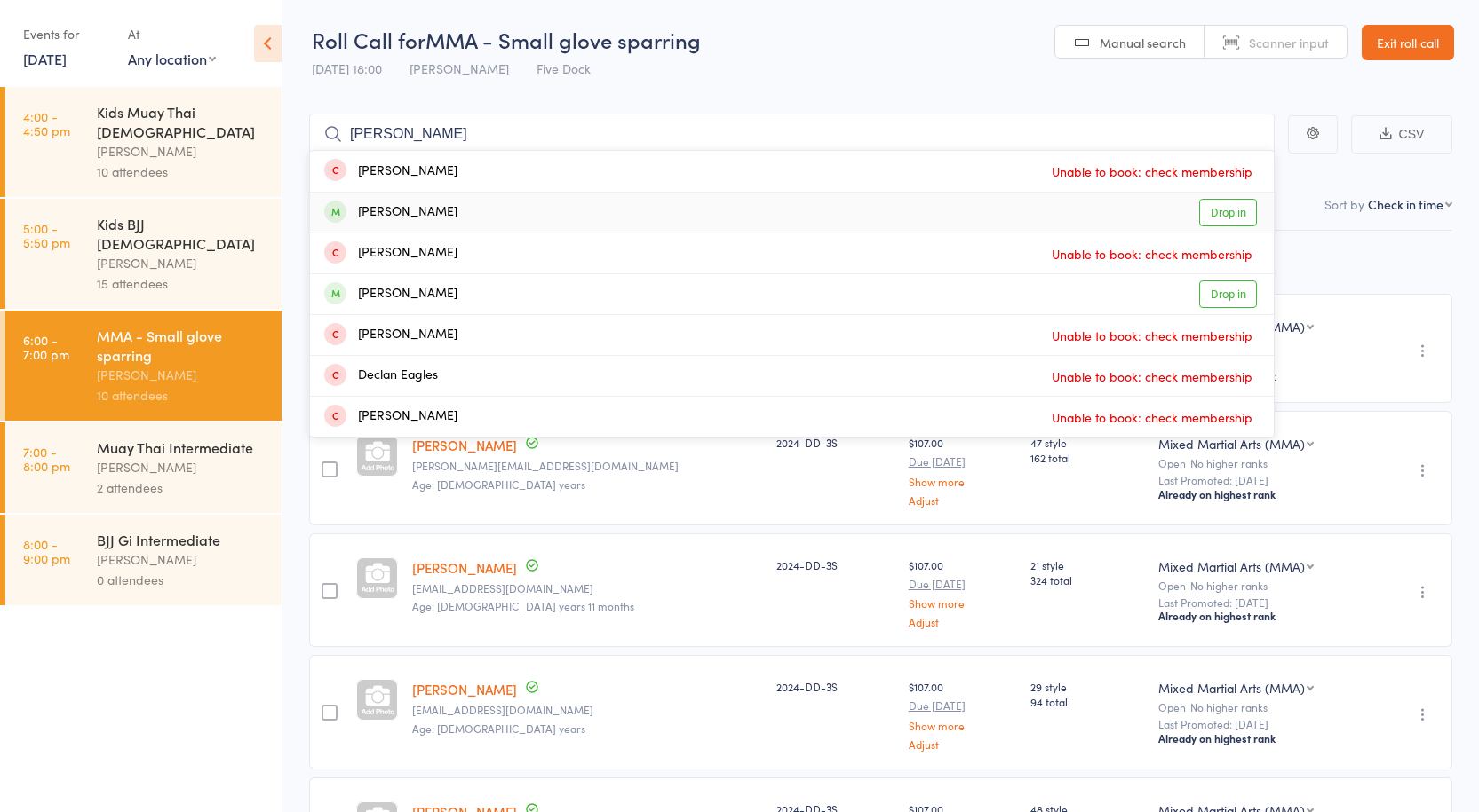
click at [1211, 210] on link "Drop in" at bounding box center [1228, 212] width 57 height 27
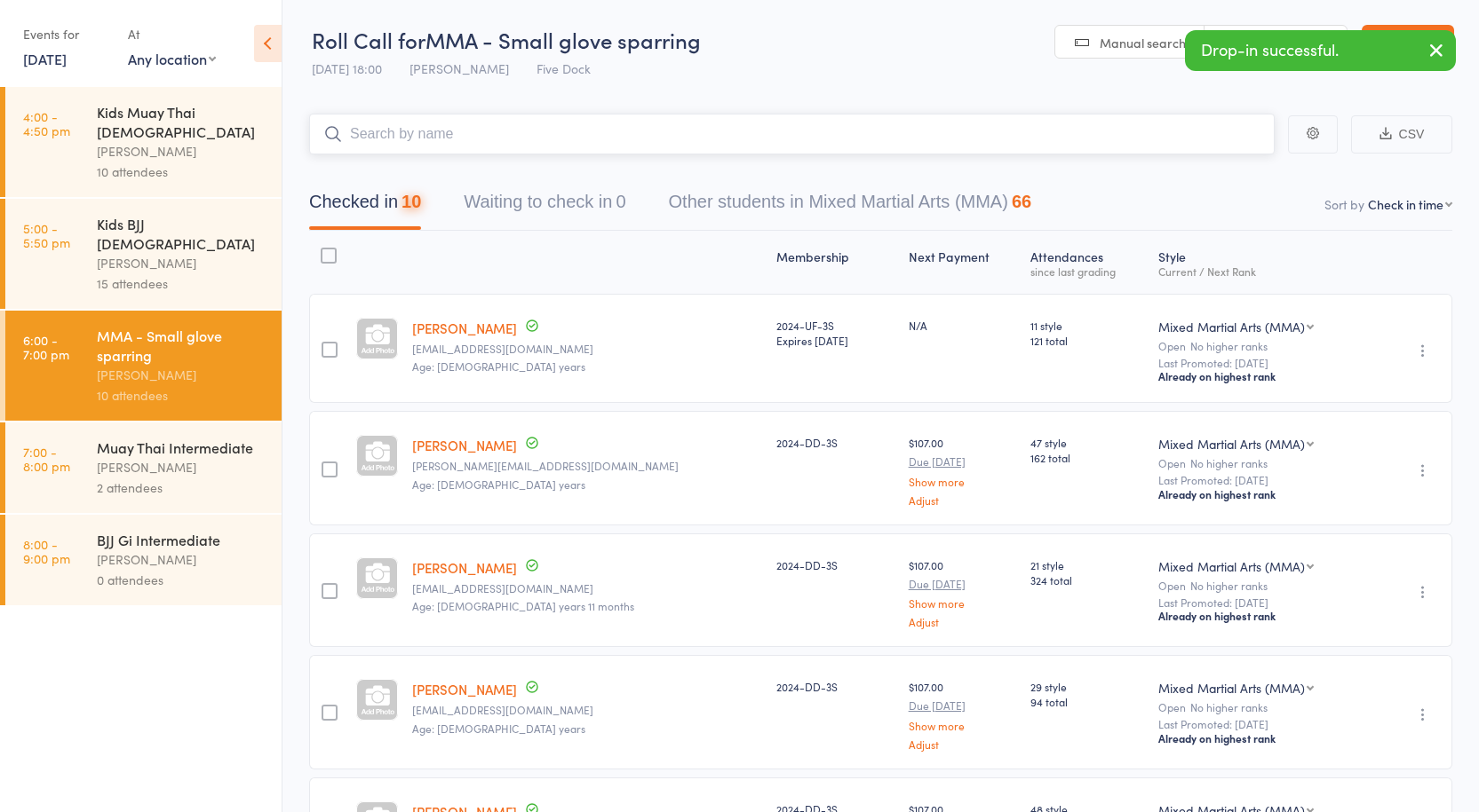
click at [501, 140] on input "search" at bounding box center [791, 134] width 965 height 40
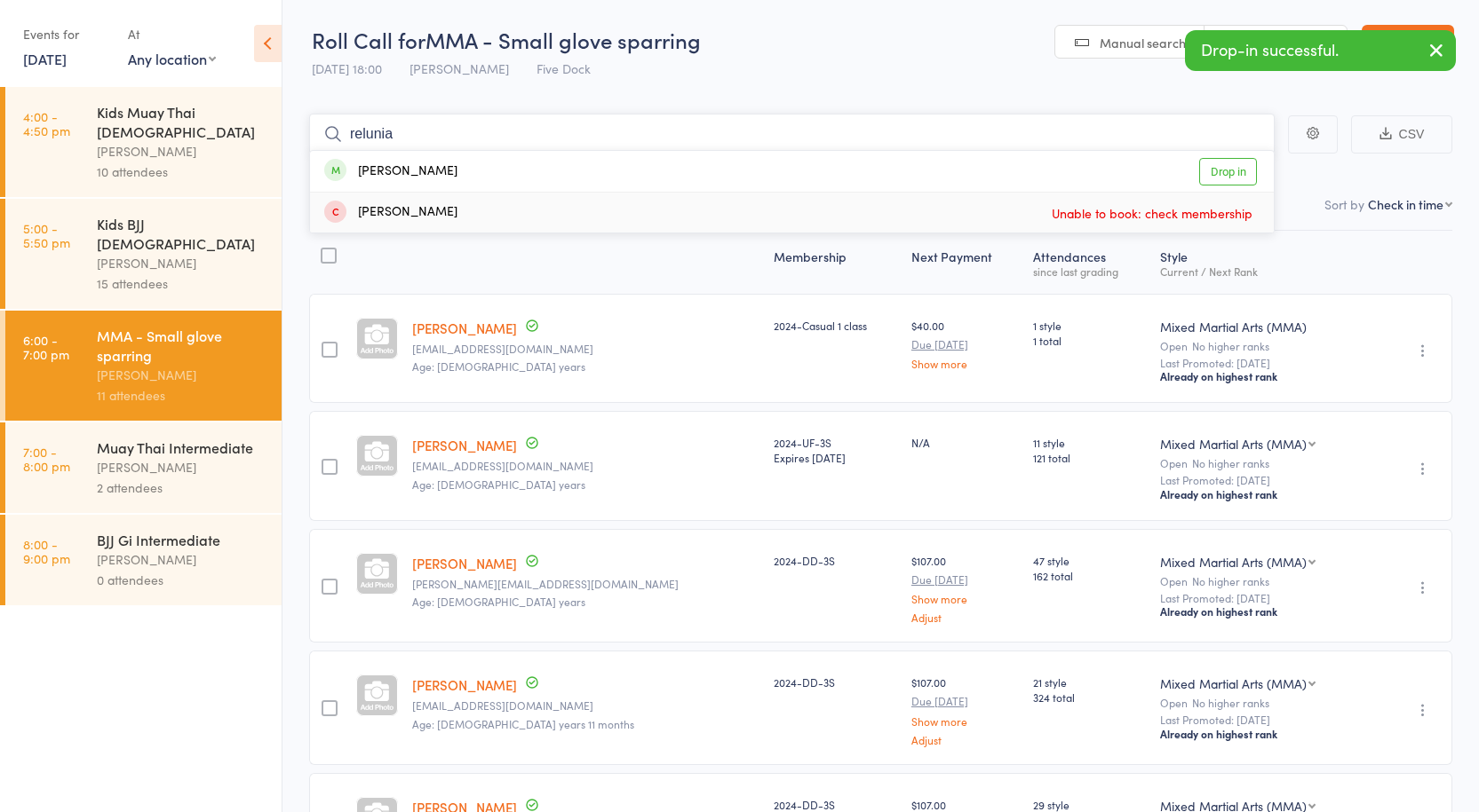
type input "relunia"
click at [1230, 183] on link "Drop in" at bounding box center [1228, 171] width 57 height 27
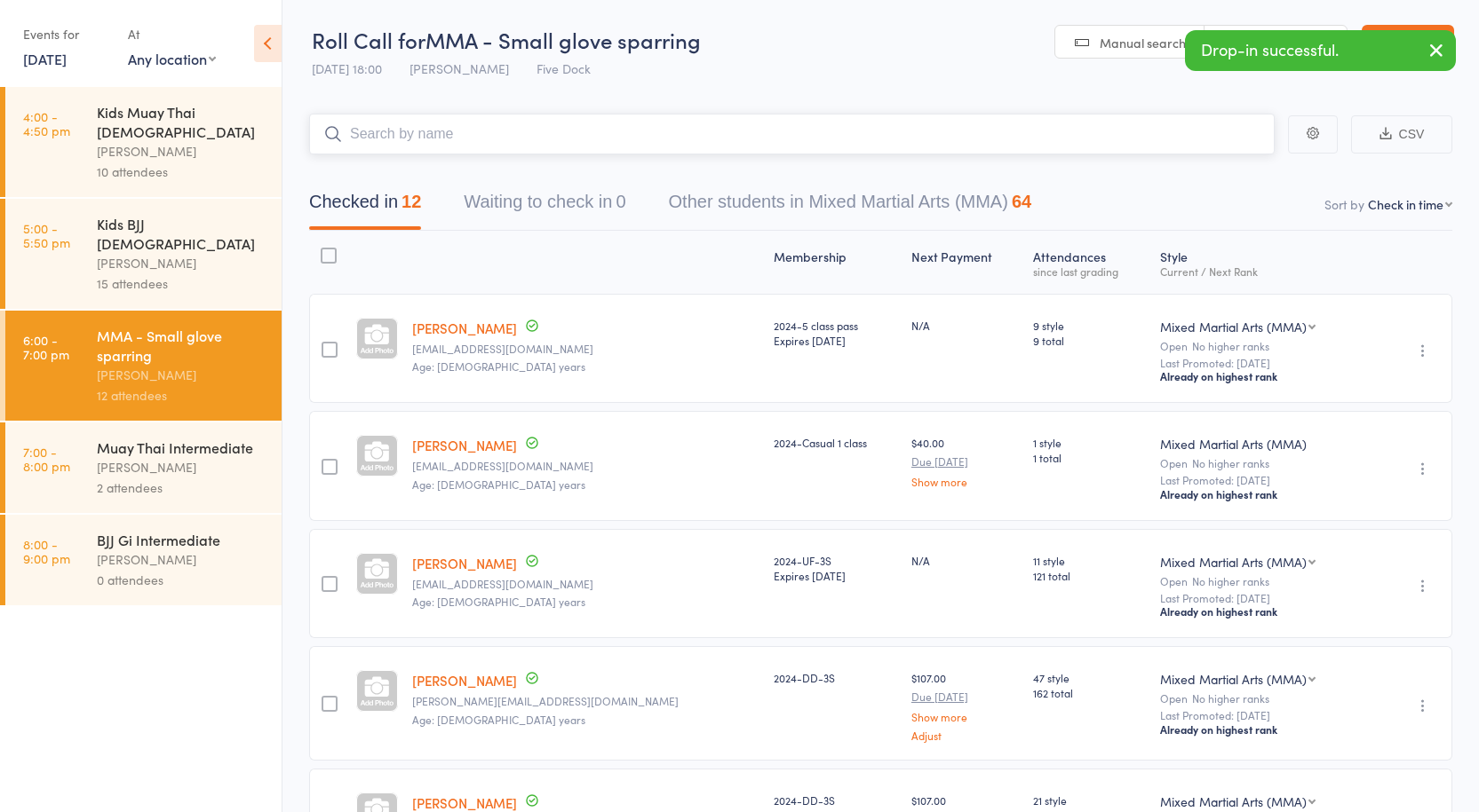
click at [484, 131] on input "search" at bounding box center [791, 134] width 965 height 40
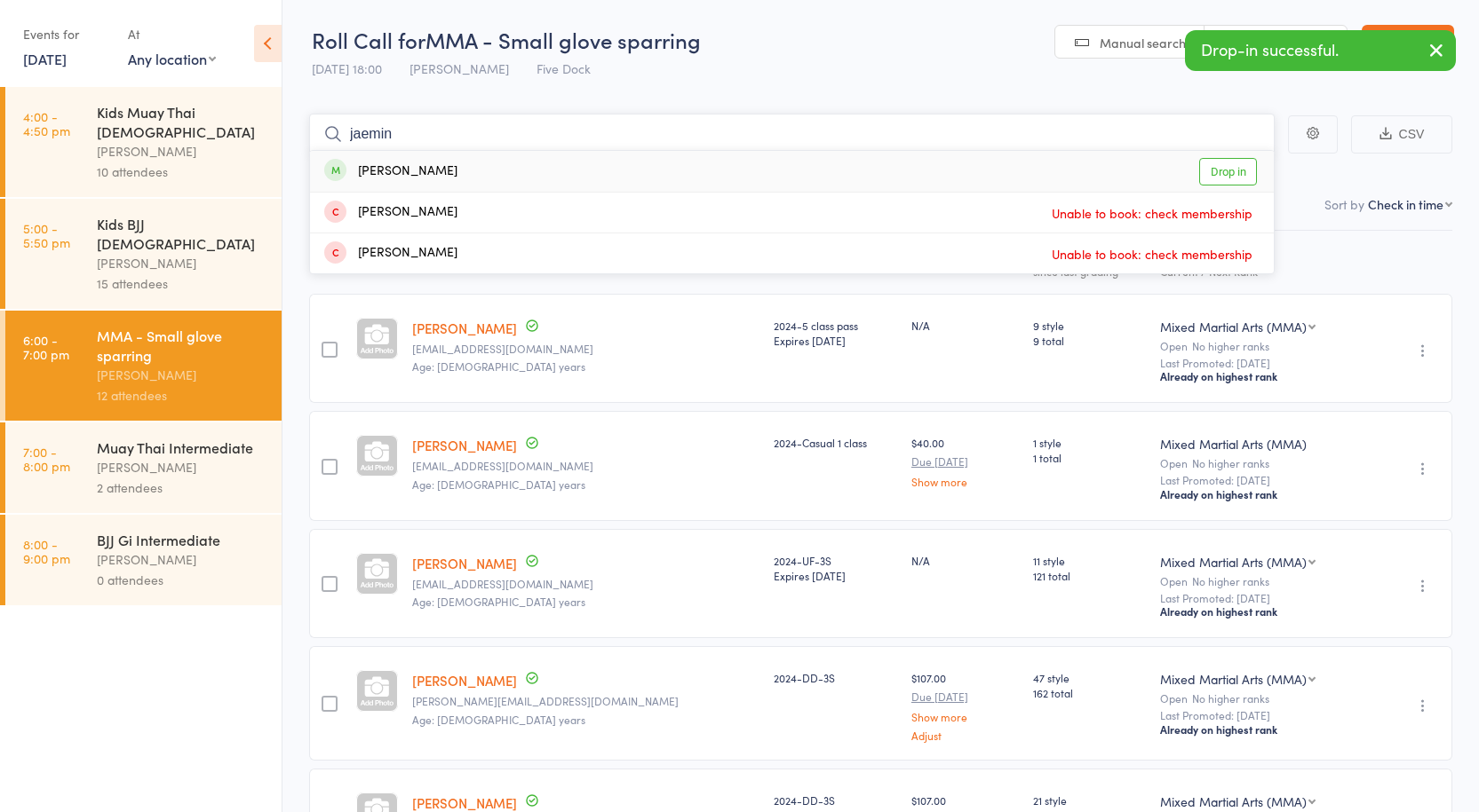
type input "jaemin"
click at [1203, 169] on link "Drop in" at bounding box center [1228, 171] width 57 height 27
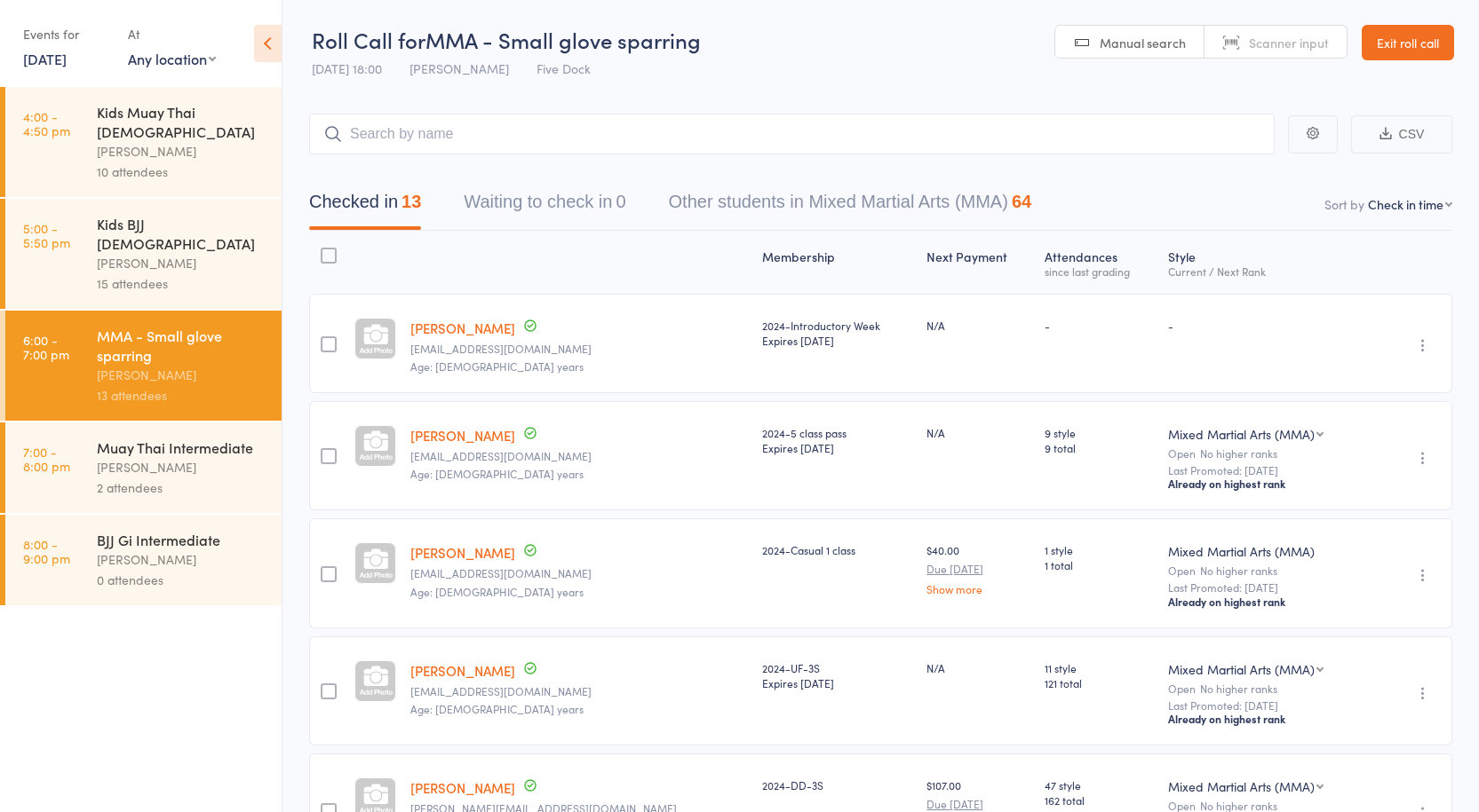
click at [513, 264] on div at bounding box center [579, 263] width 352 height 47
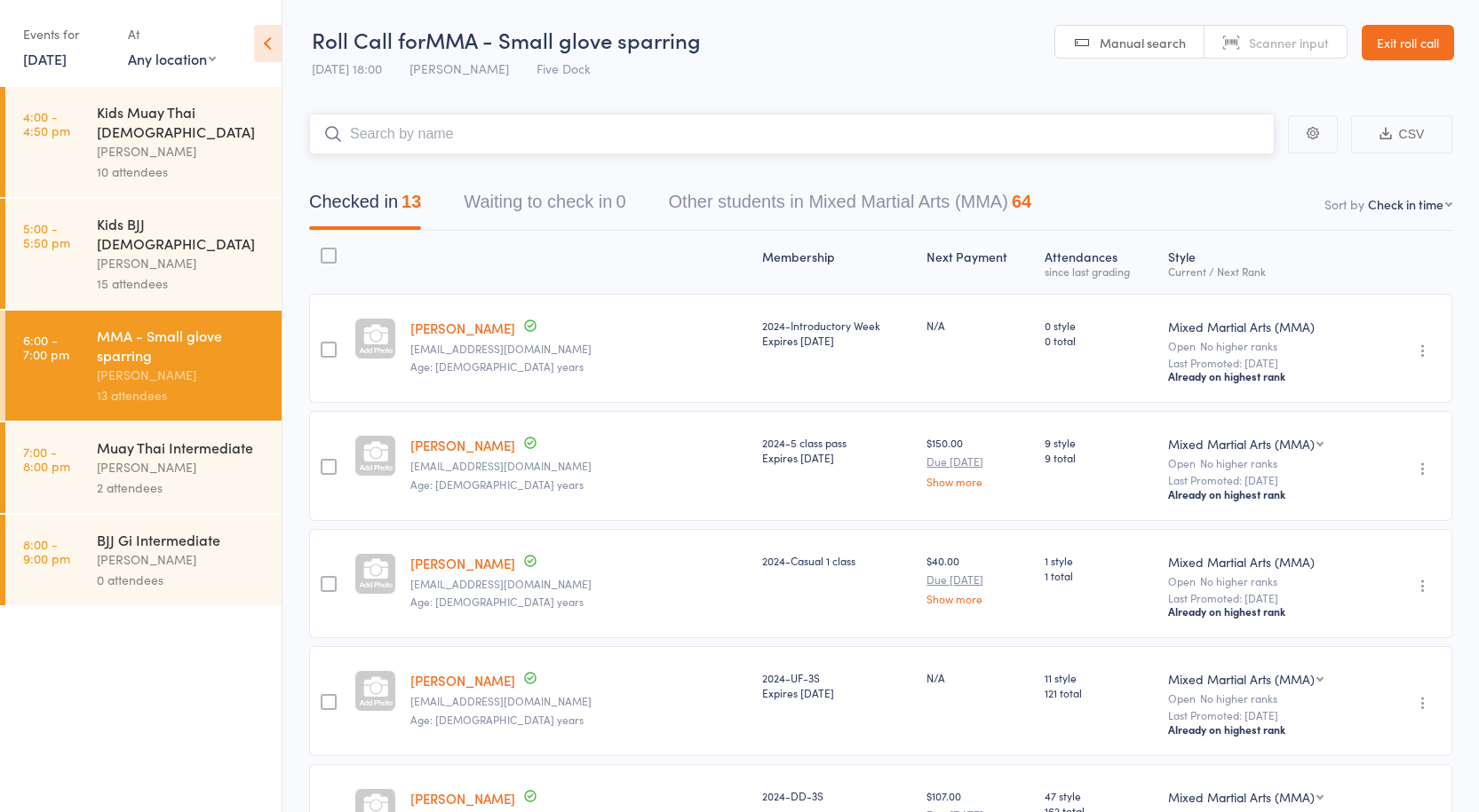
click at [442, 148] on input "search" at bounding box center [791, 134] width 965 height 40
click at [479, 125] on input "search" at bounding box center [791, 134] width 965 height 40
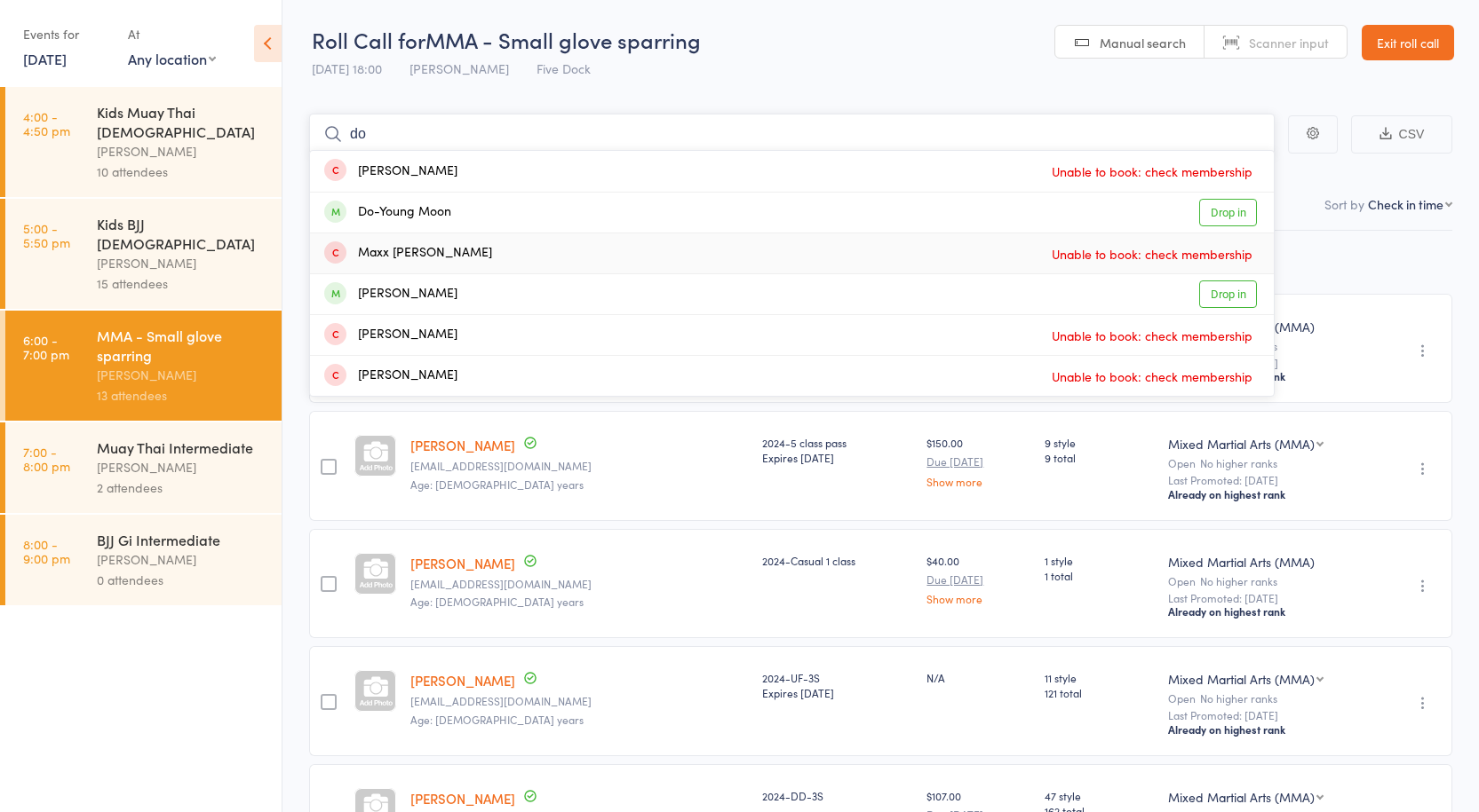
type input "do"
click at [1219, 226] on link "Drop in" at bounding box center [1228, 212] width 57 height 27
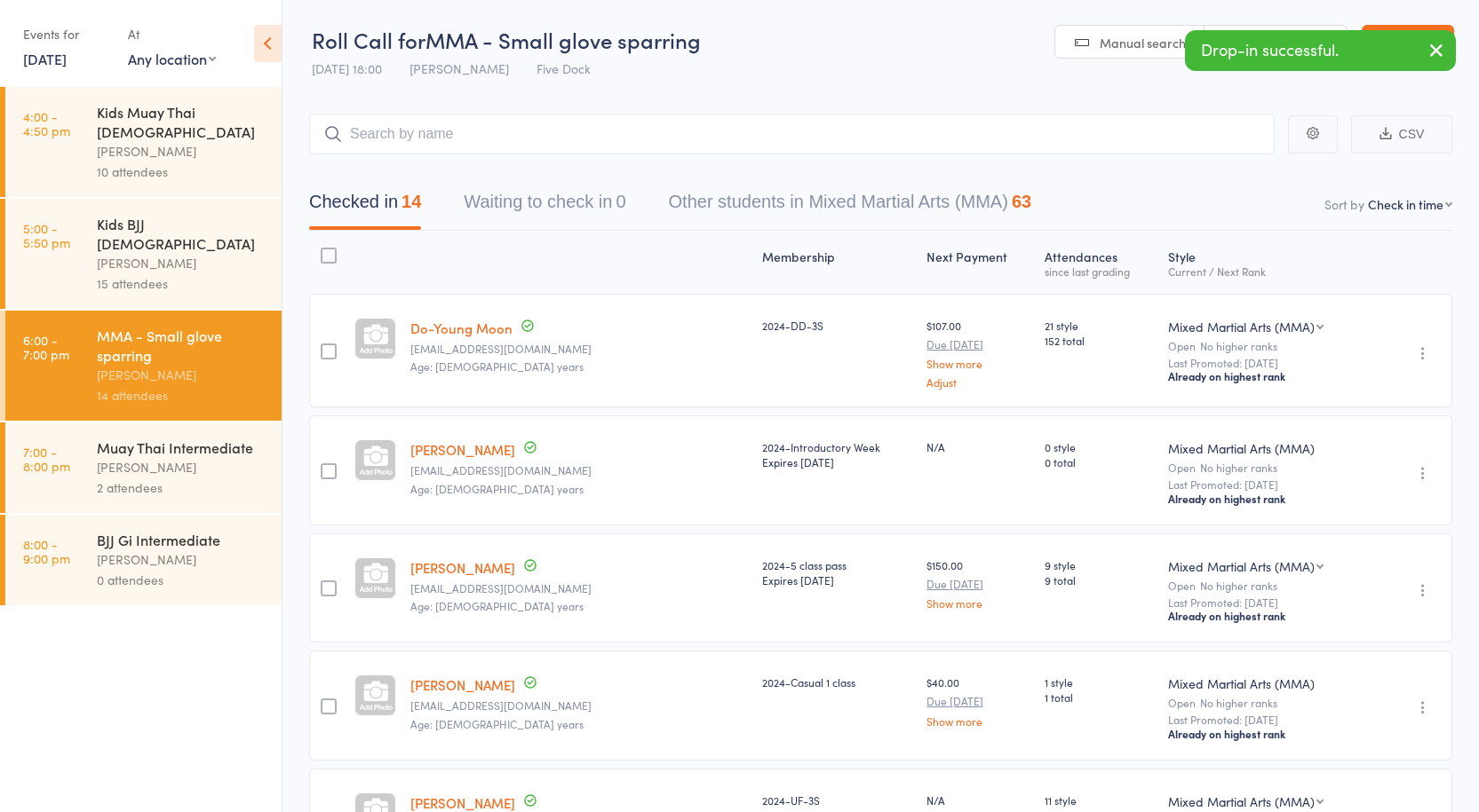
click at [190, 457] on div "[PERSON_NAME]" at bounding box center [182, 468] width 169 height 21
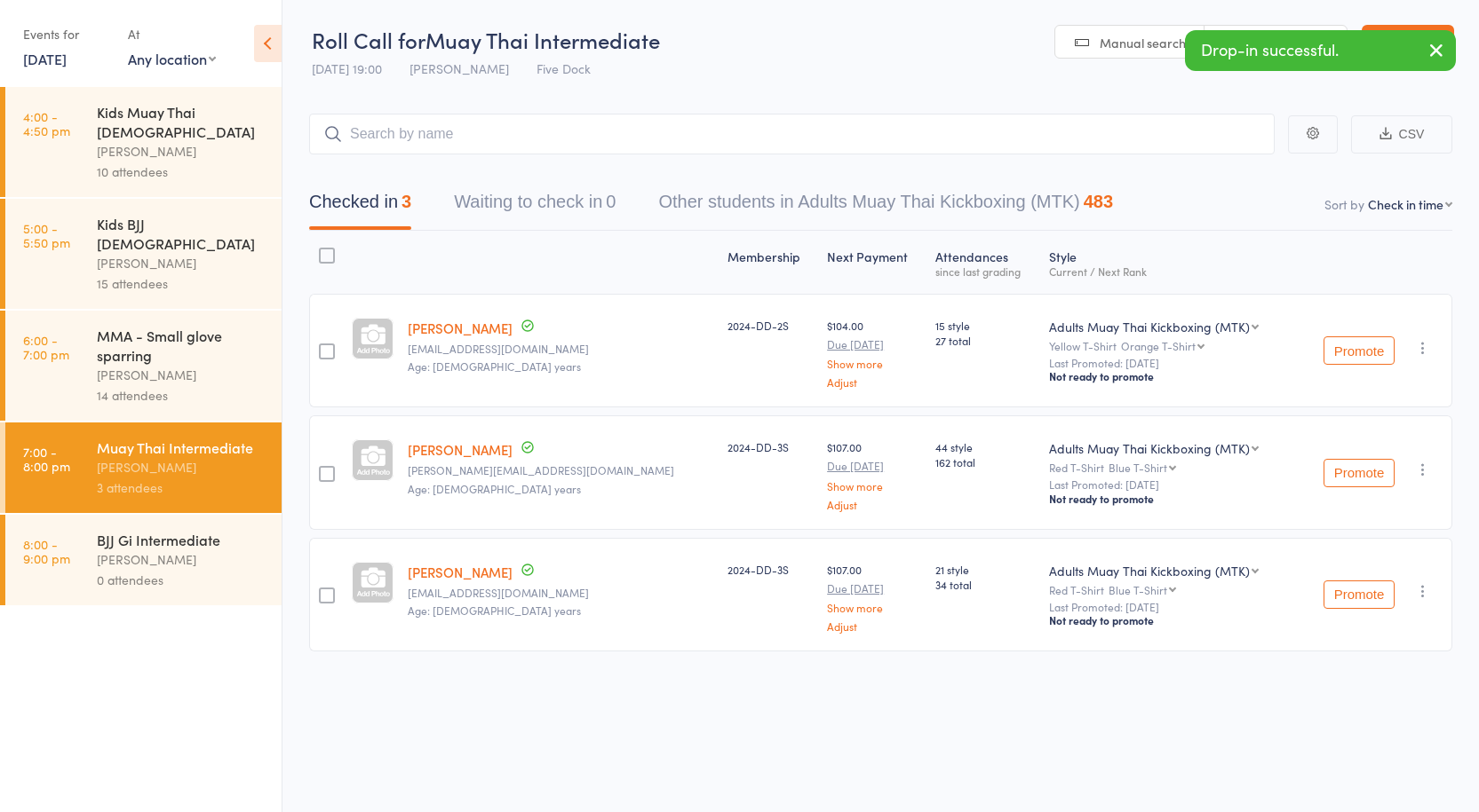
click at [122, 326] on div "MMA - Small glove sparring" at bounding box center [182, 345] width 169 height 40
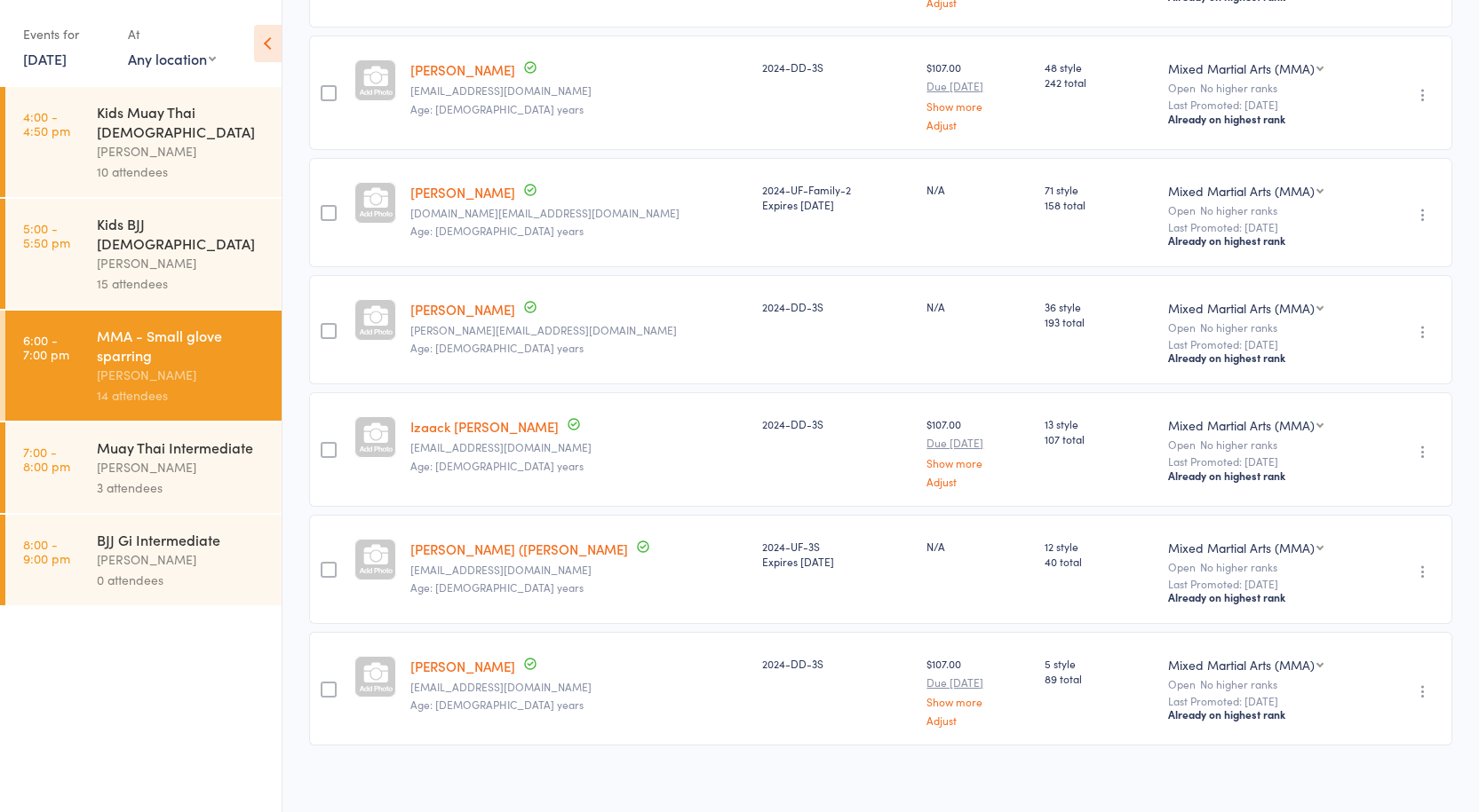
scroll to position [772, 0]
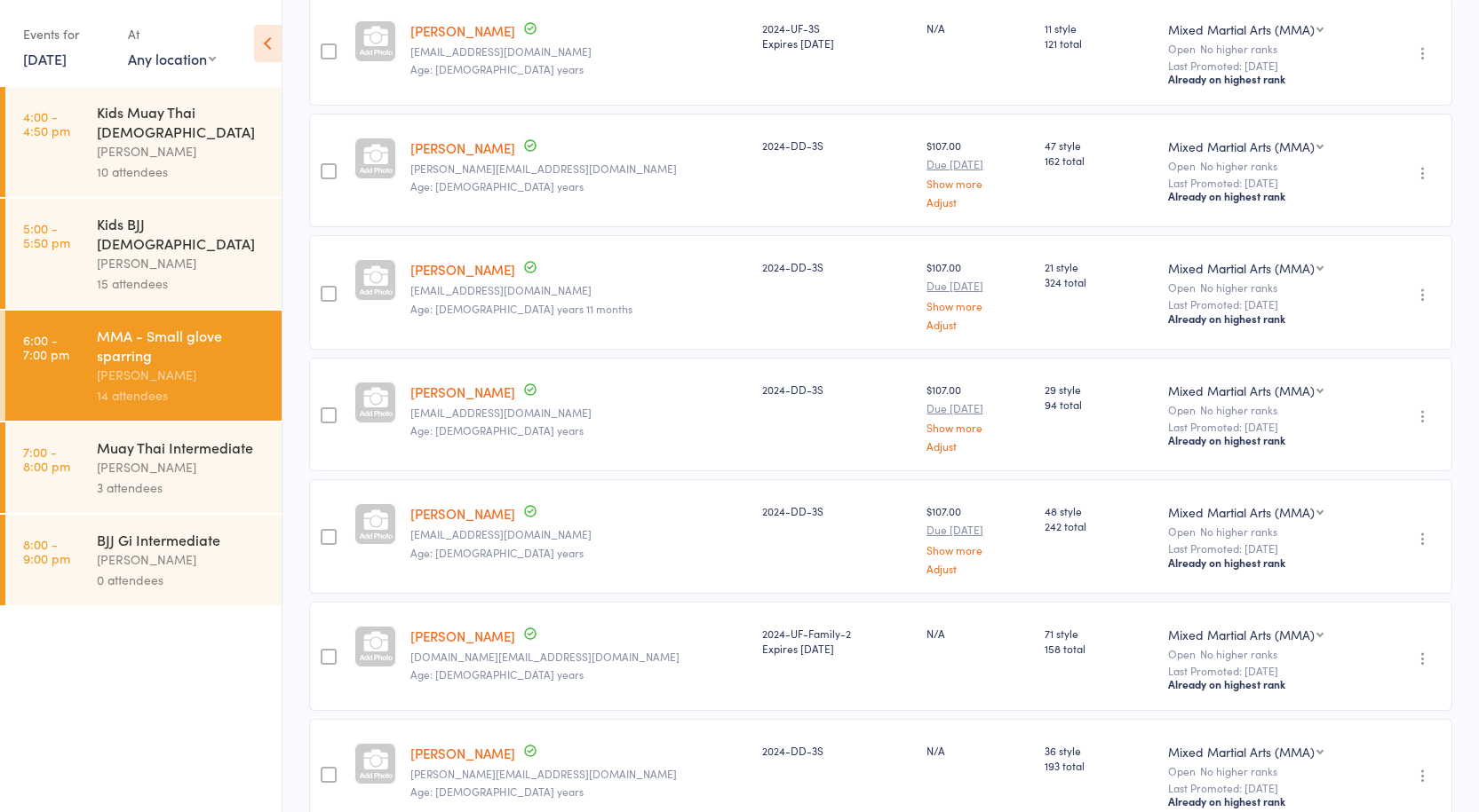
click at [102, 214] on div "Kids BJJ [DEMOGRAPHIC_DATA]" at bounding box center [182, 233] width 169 height 40
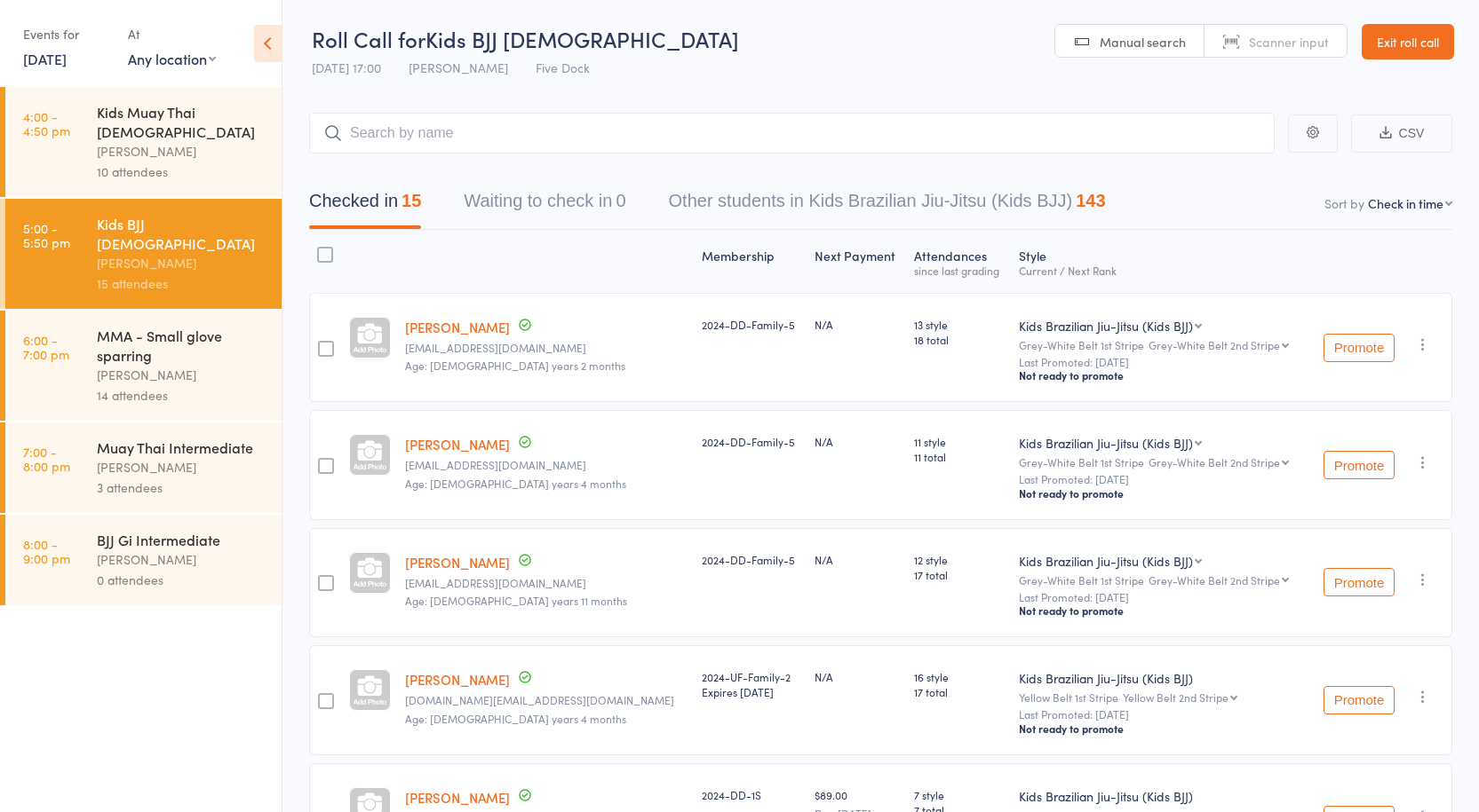
click at [144, 326] on div "MMA - Small glove sparring" at bounding box center [182, 345] width 169 height 40
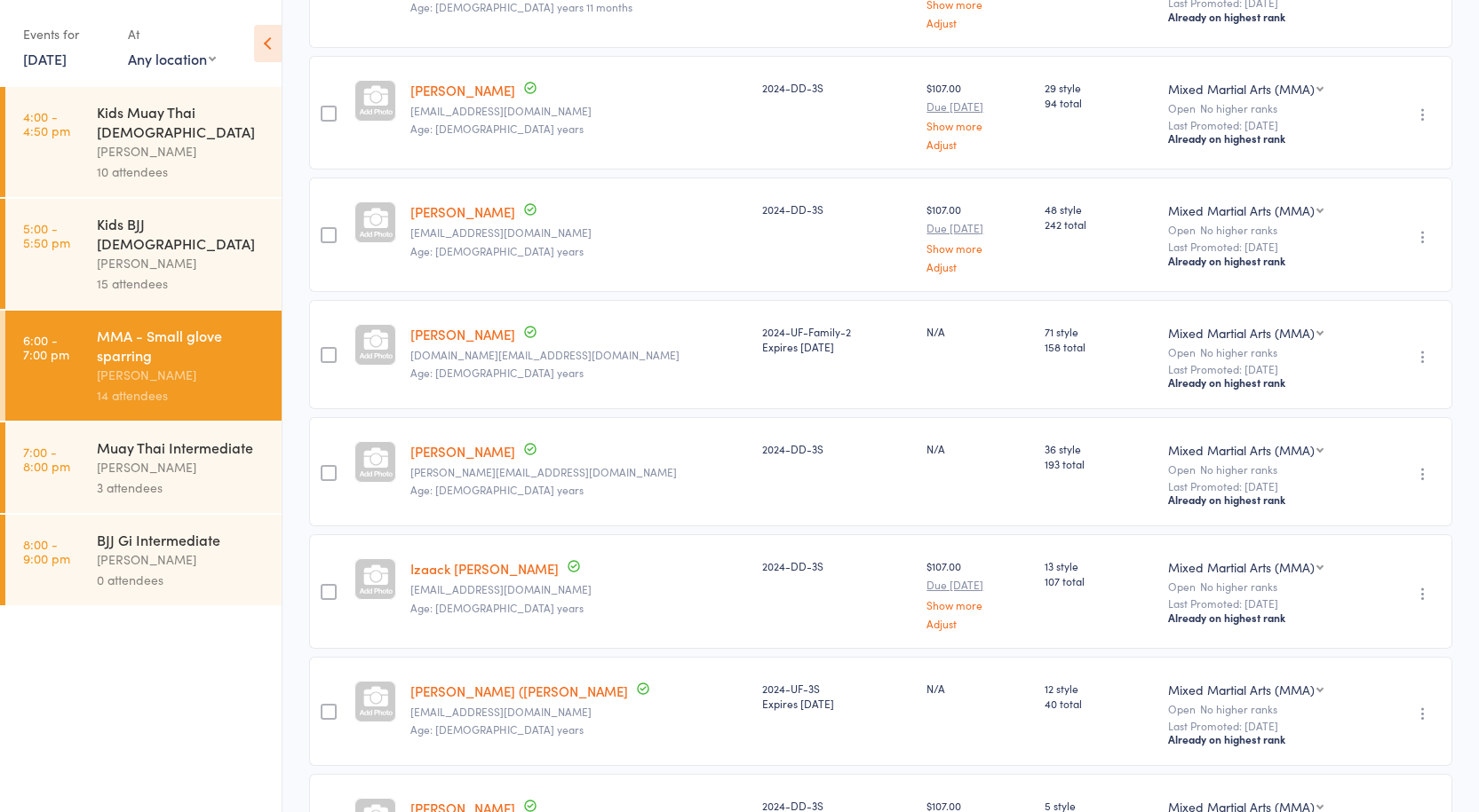
scroll to position [1216, 0]
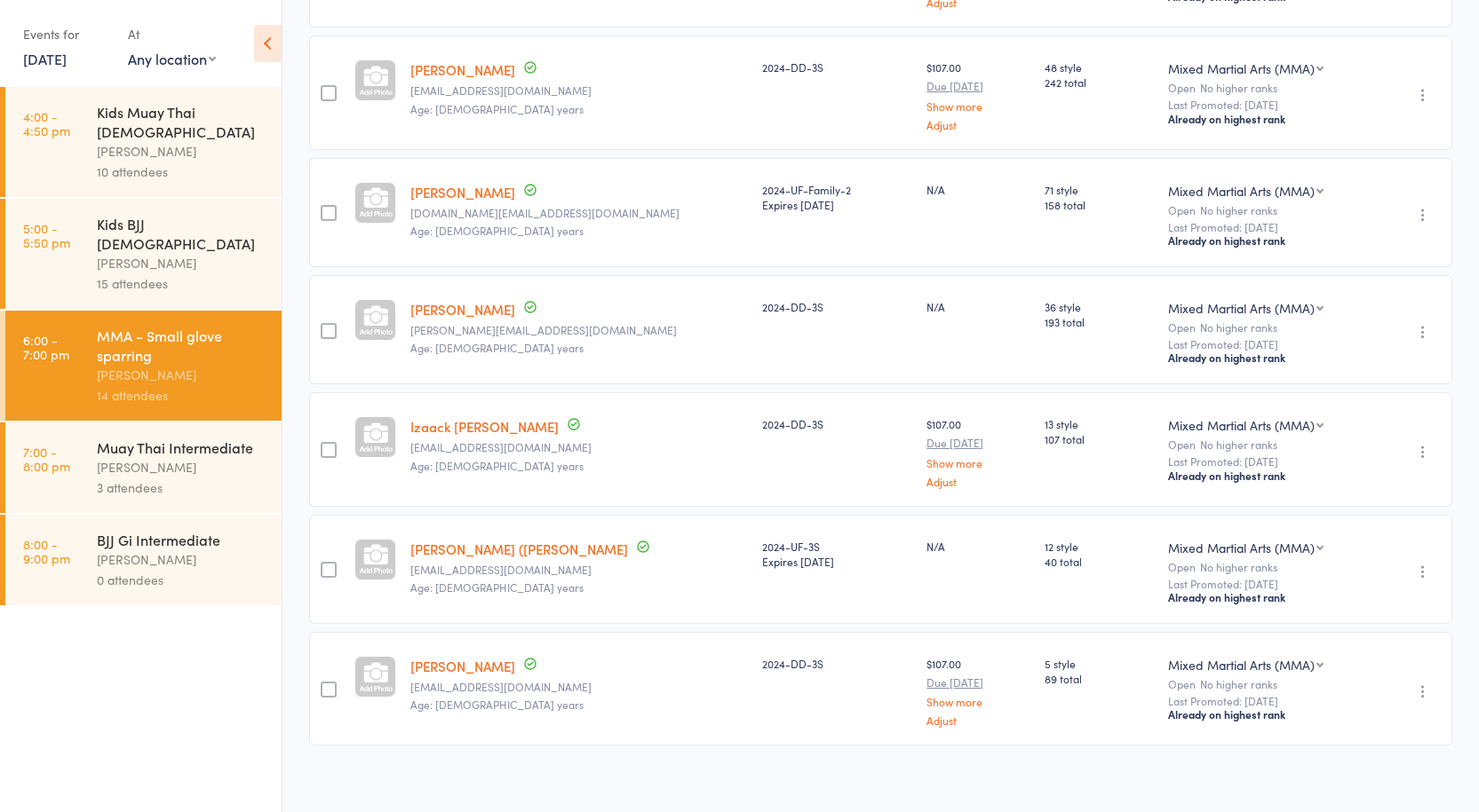
click at [220, 457] on div "[PERSON_NAME]" at bounding box center [182, 468] width 169 height 21
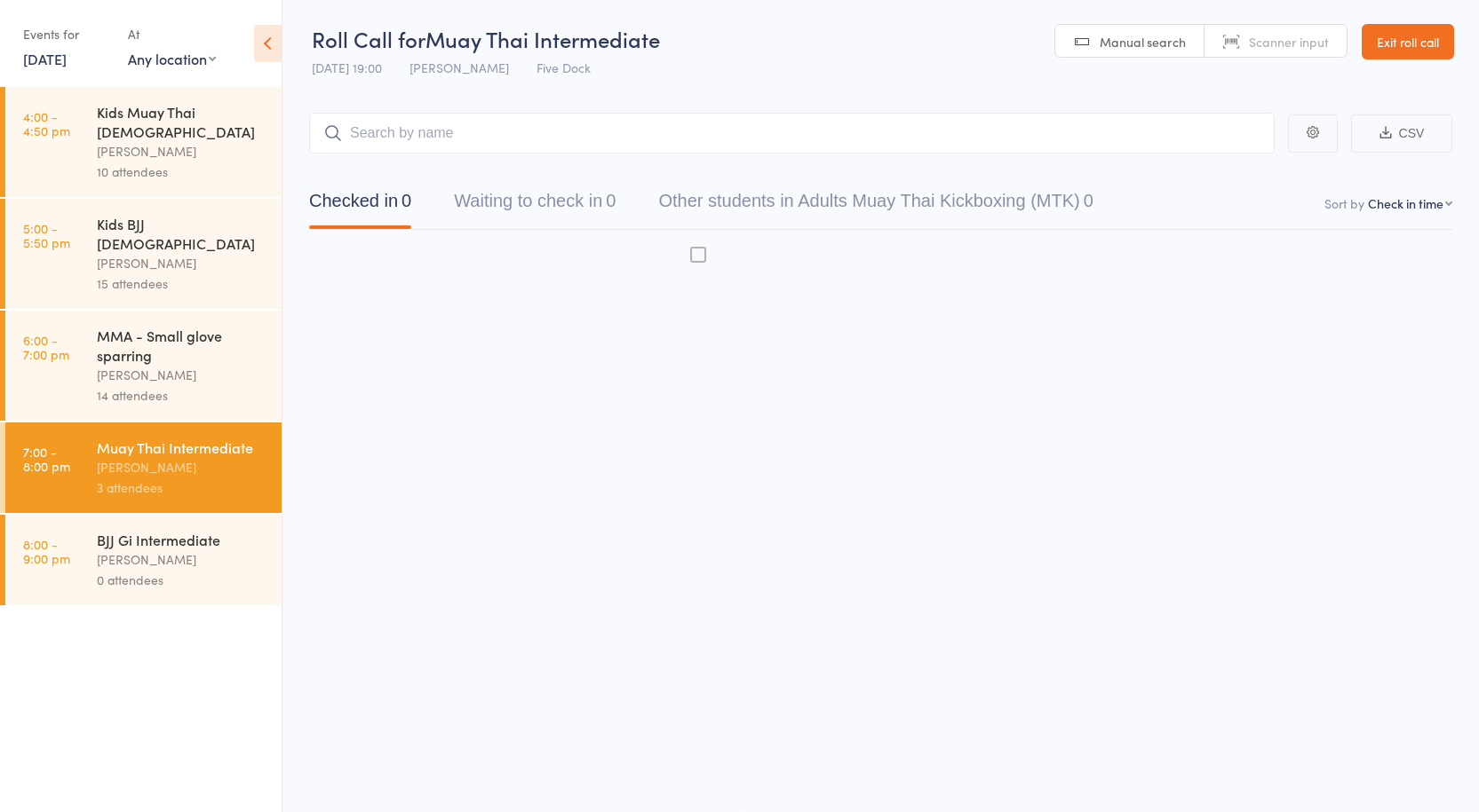
scroll to position [1, 0]
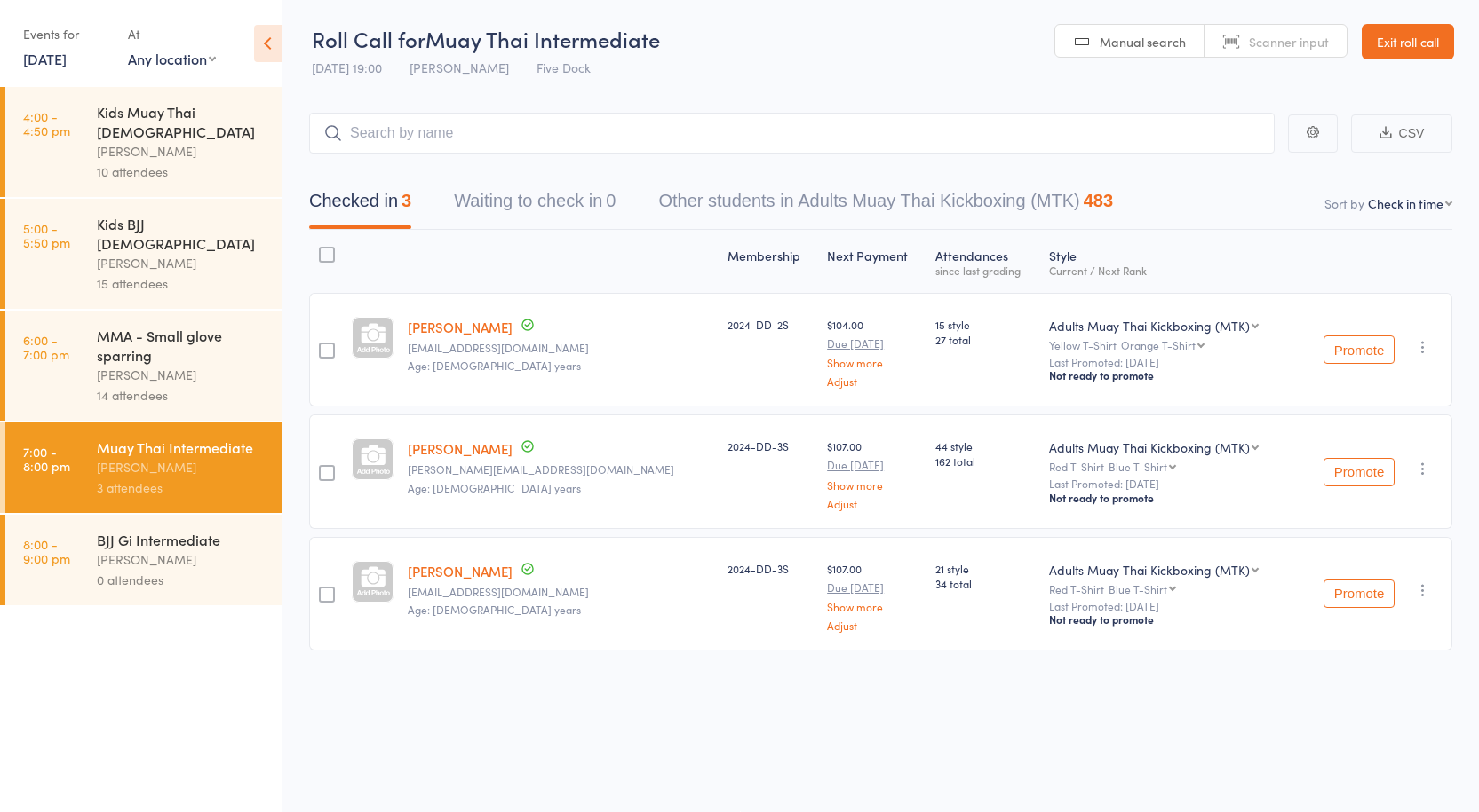
click at [141, 326] on div "MMA - Small glove sparring" at bounding box center [182, 345] width 169 height 40
